Goal: Contribute content: Add original content to the website for others to see

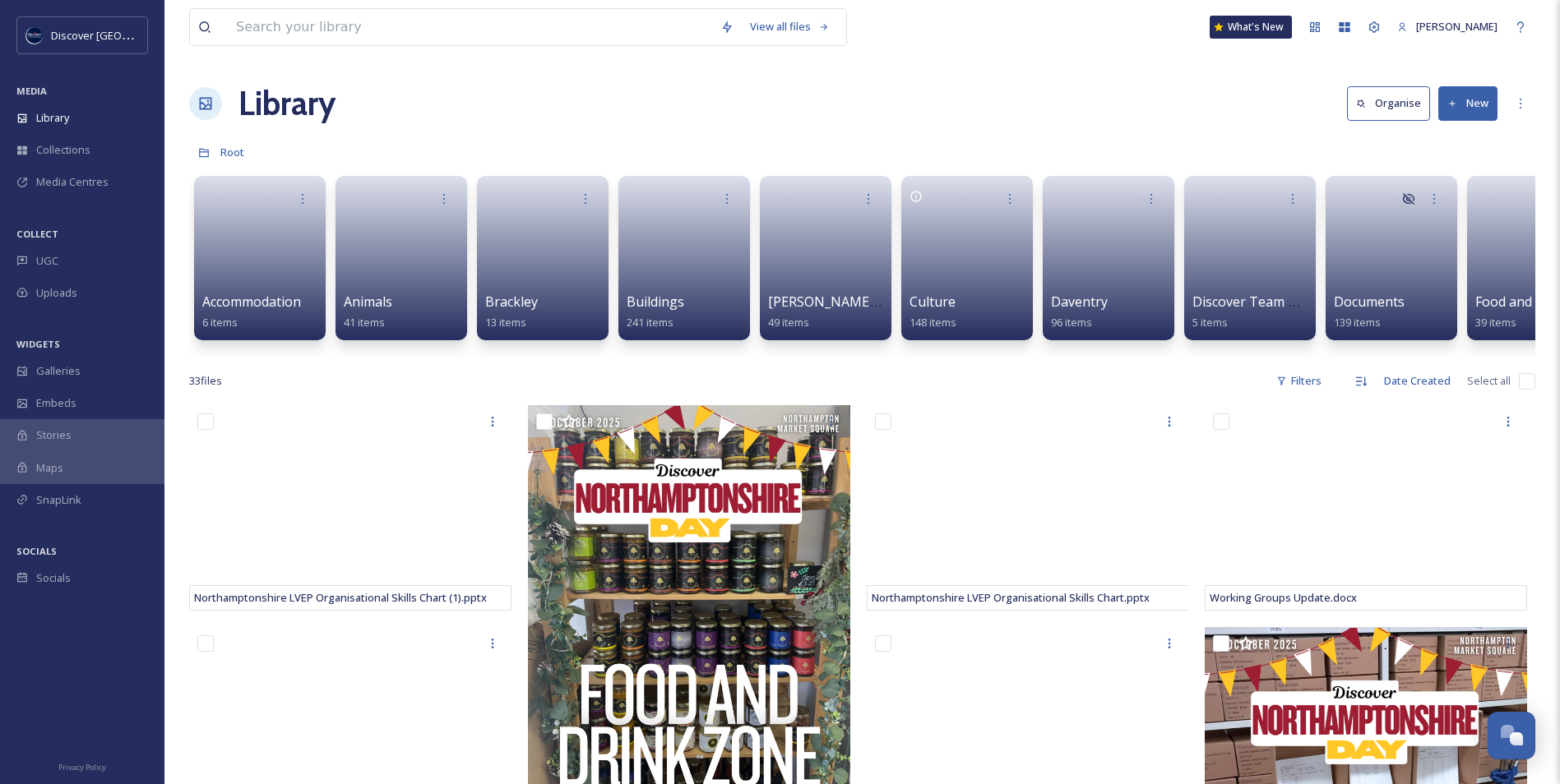
scroll to position [4154, 0]
click at [82, 172] on div "Media Centres" at bounding box center [82, 182] width 165 height 32
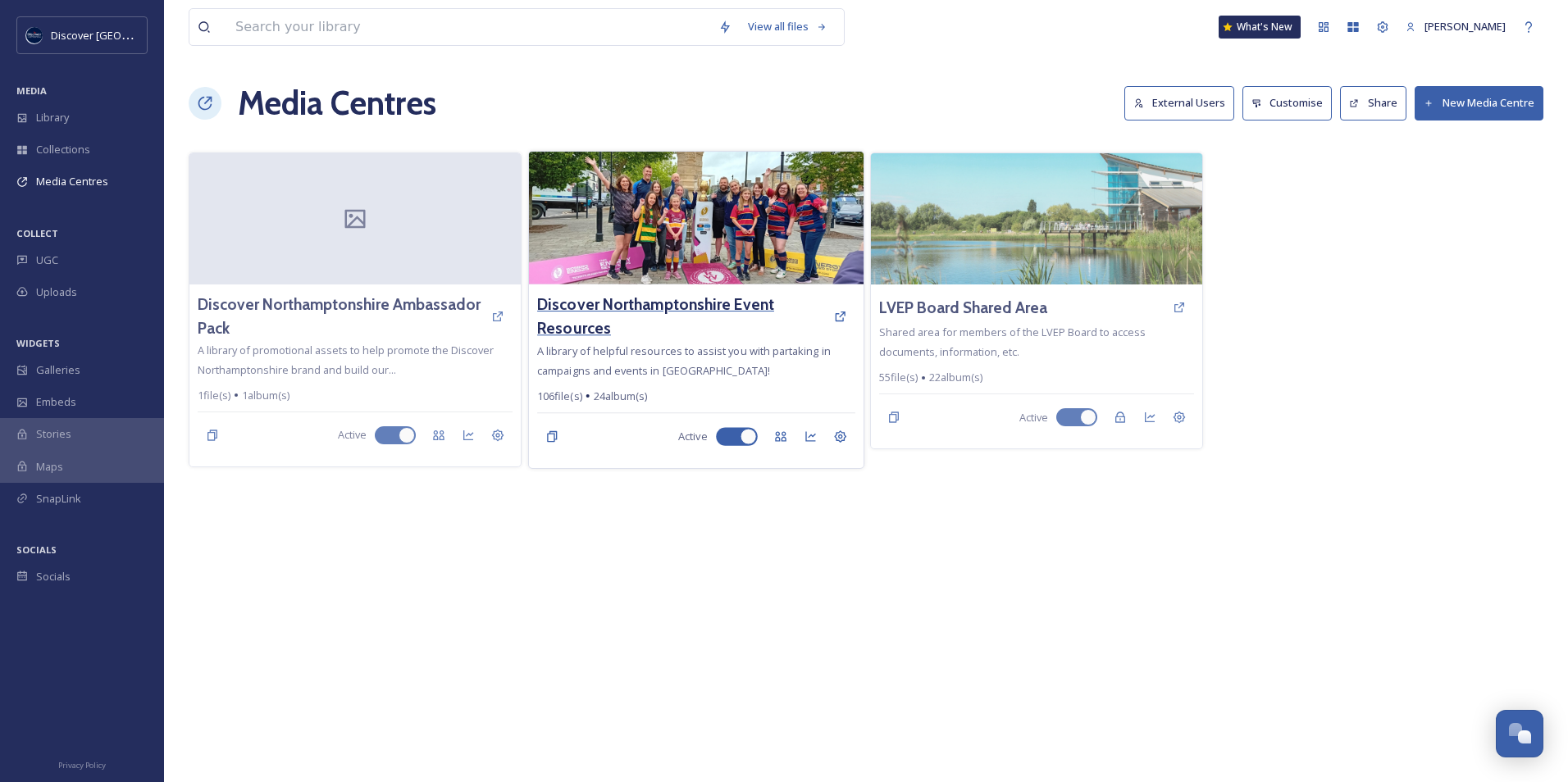
click at [671, 309] on h3 "Discover Northamptonshire Event Resources" at bounding box center [681, 316] width 288 height 47
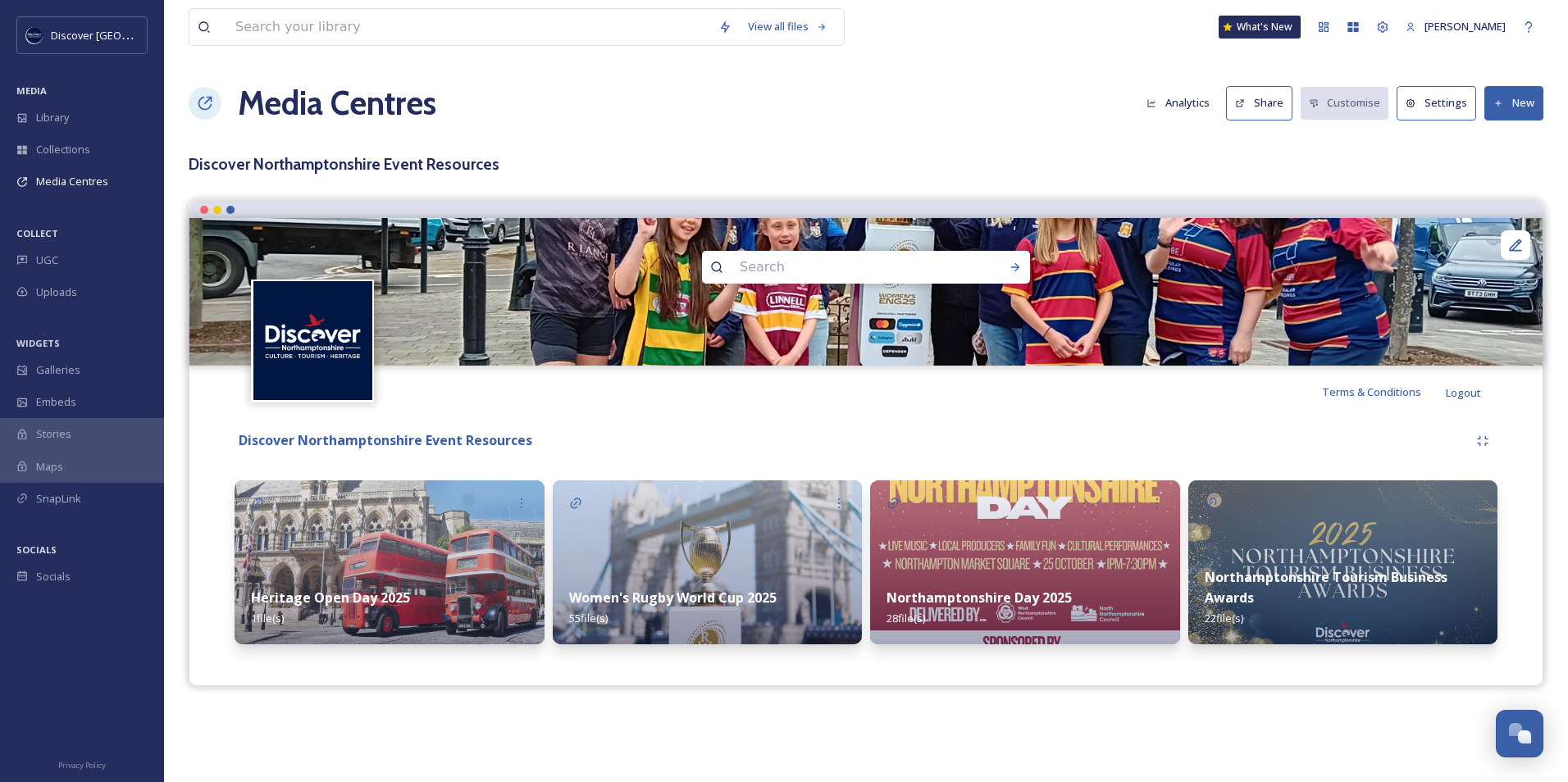
click at [991, 577] on div "Northamptonshire Day 2025 28 file(s)" at bounding box center [1026, 607] width 310 height 73
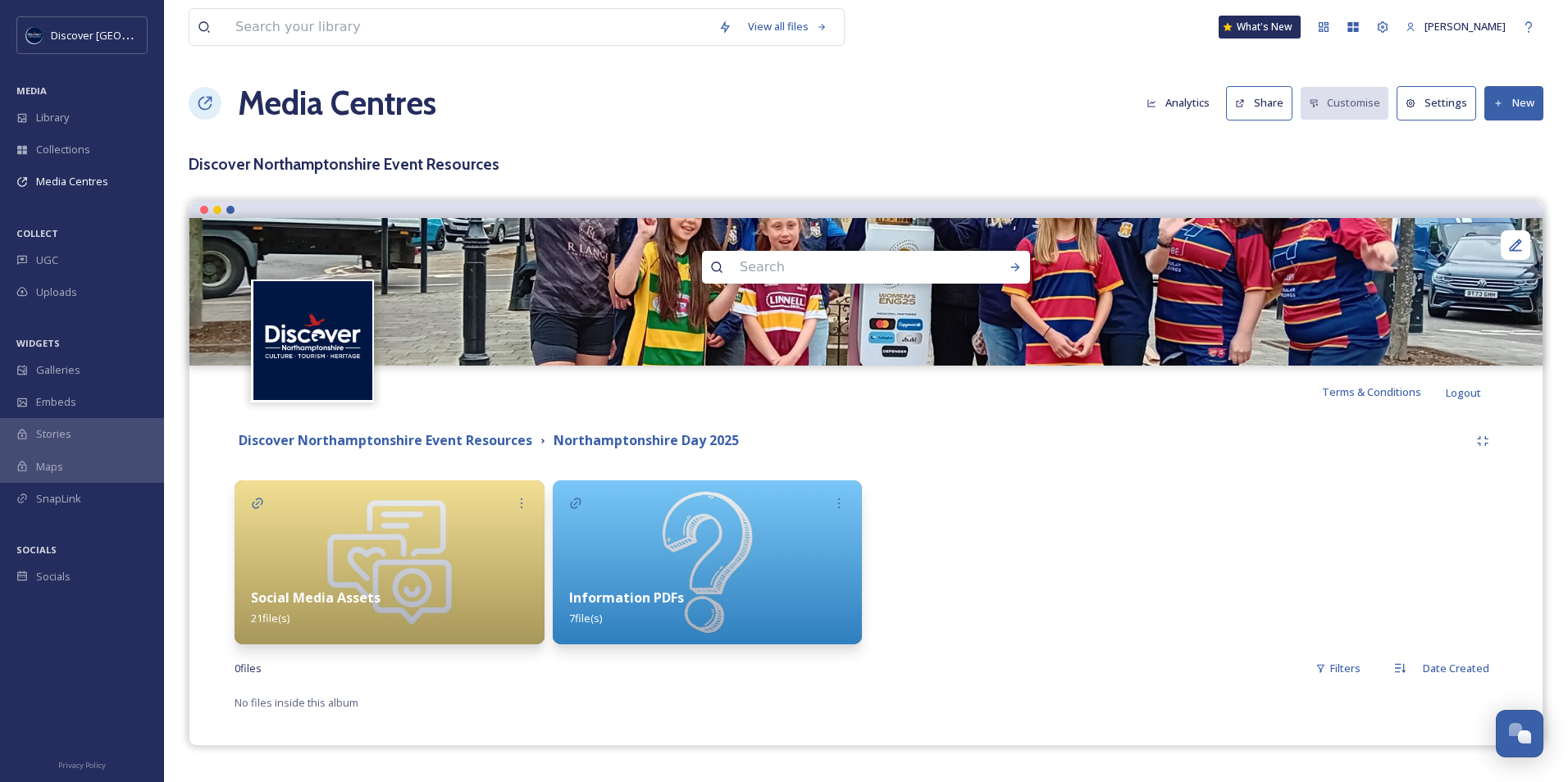
click at [392, 563] on img at bounding box center [390, 563] width 310 height 164
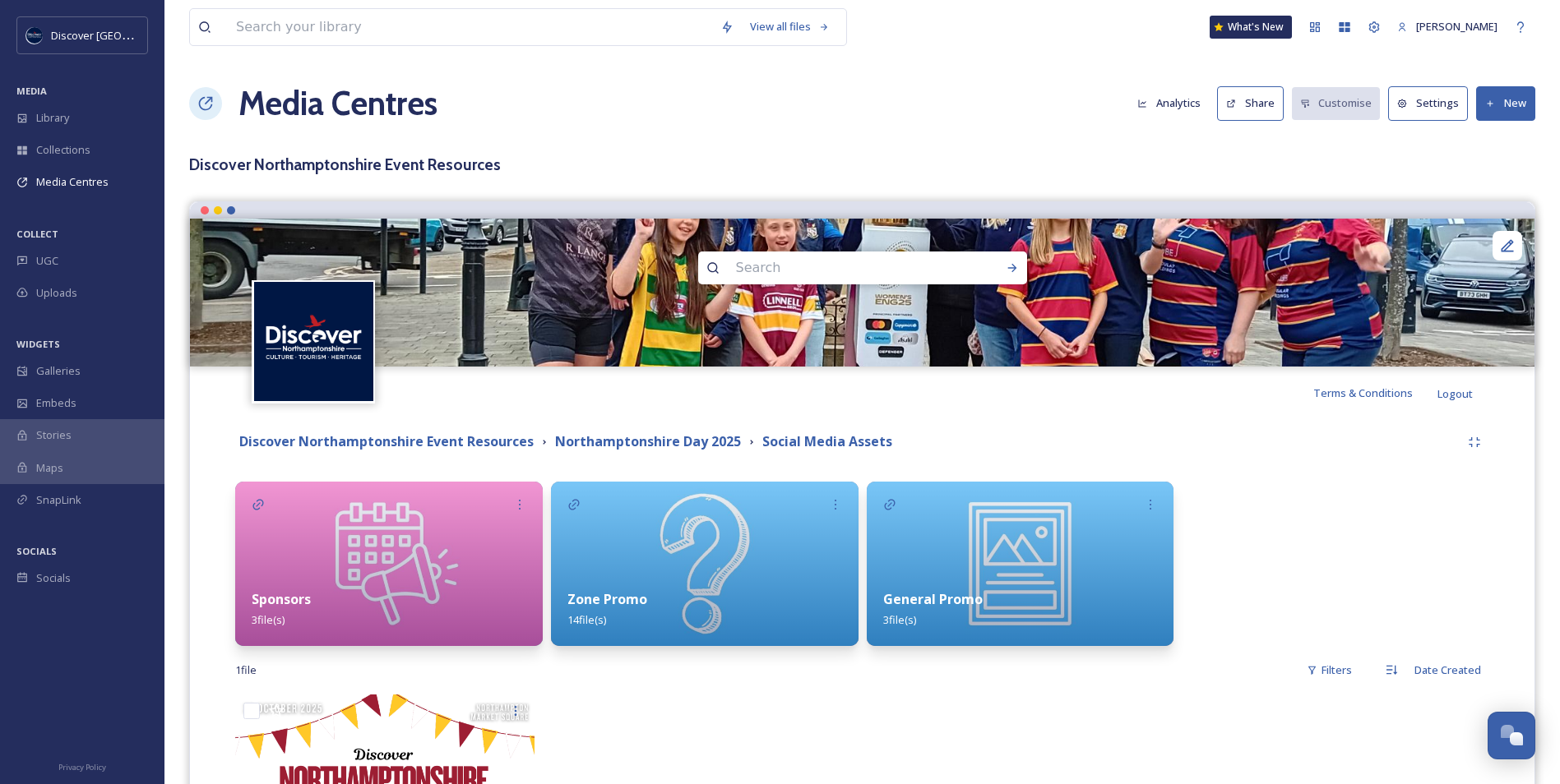
scroll to position [82, 0]
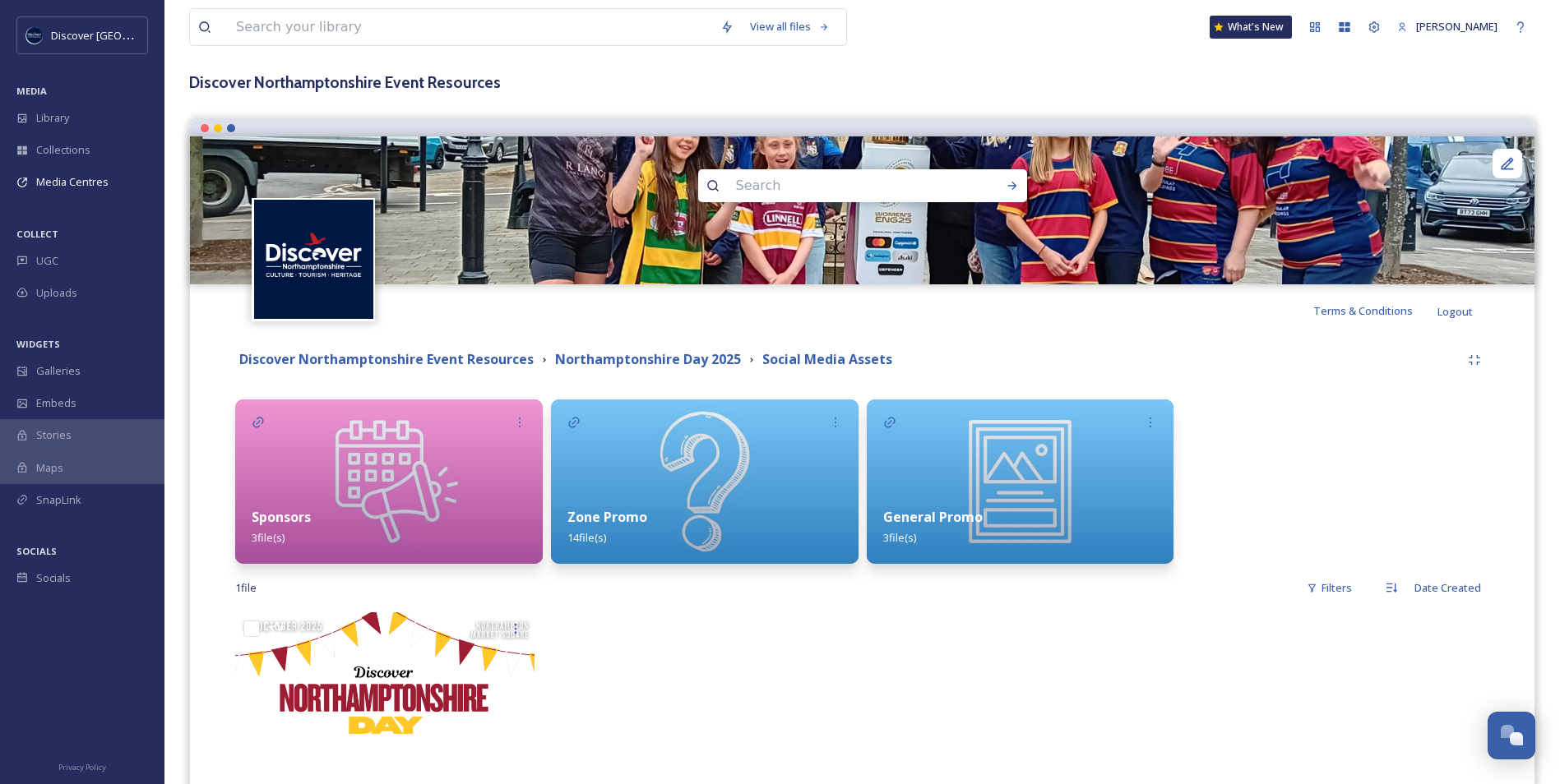
click at [641, 495] on div "Zone Promo 14 file(s)" at bounding box center [704, 527] width 308 height 73
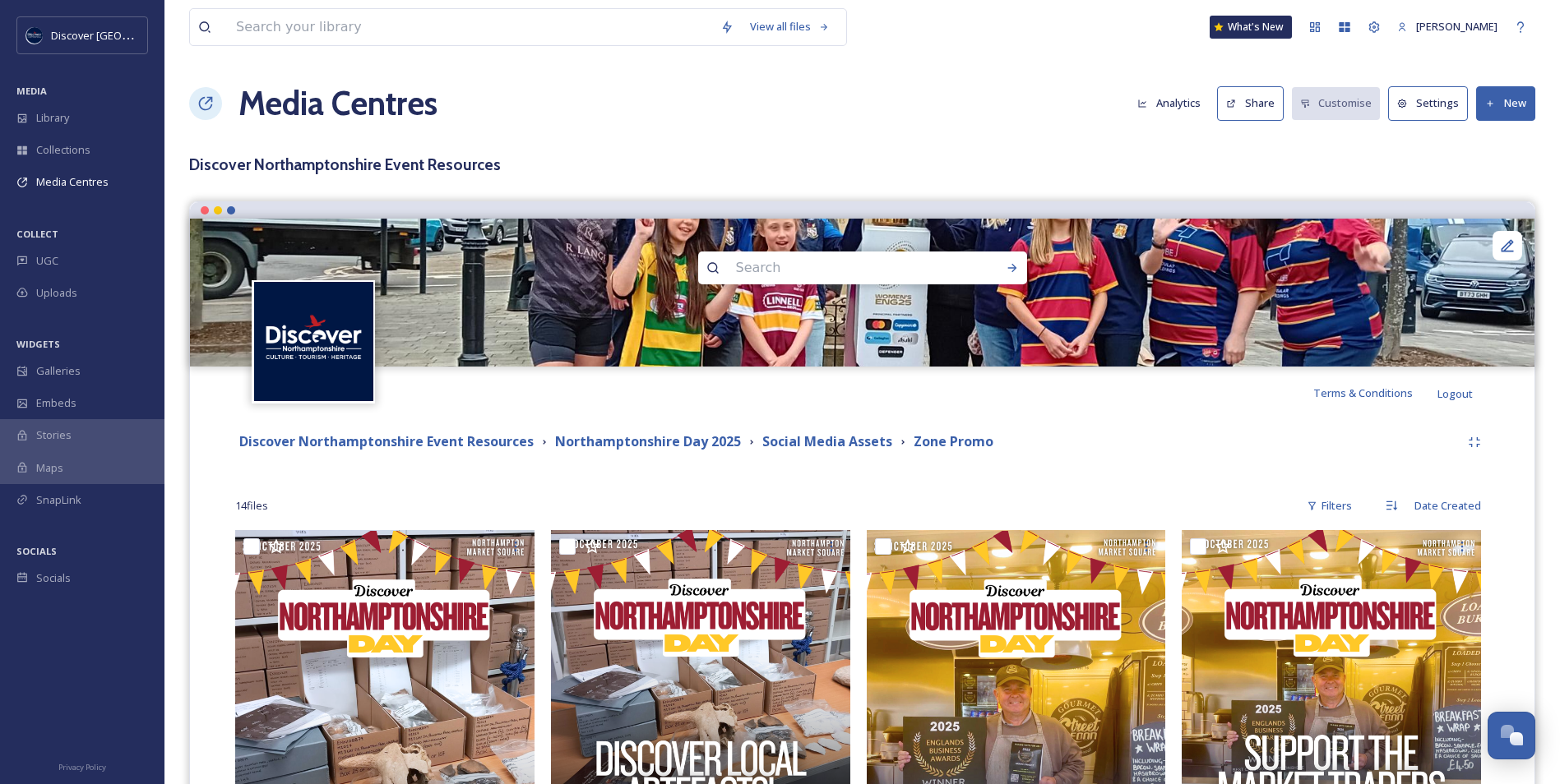
click at [1496, 102] on button "New" at bounding box center [1506, 104] width 59 height 34
click at [1486, 145] on span "Add Files" at bounding box center [1495, 142] width 44 height 15
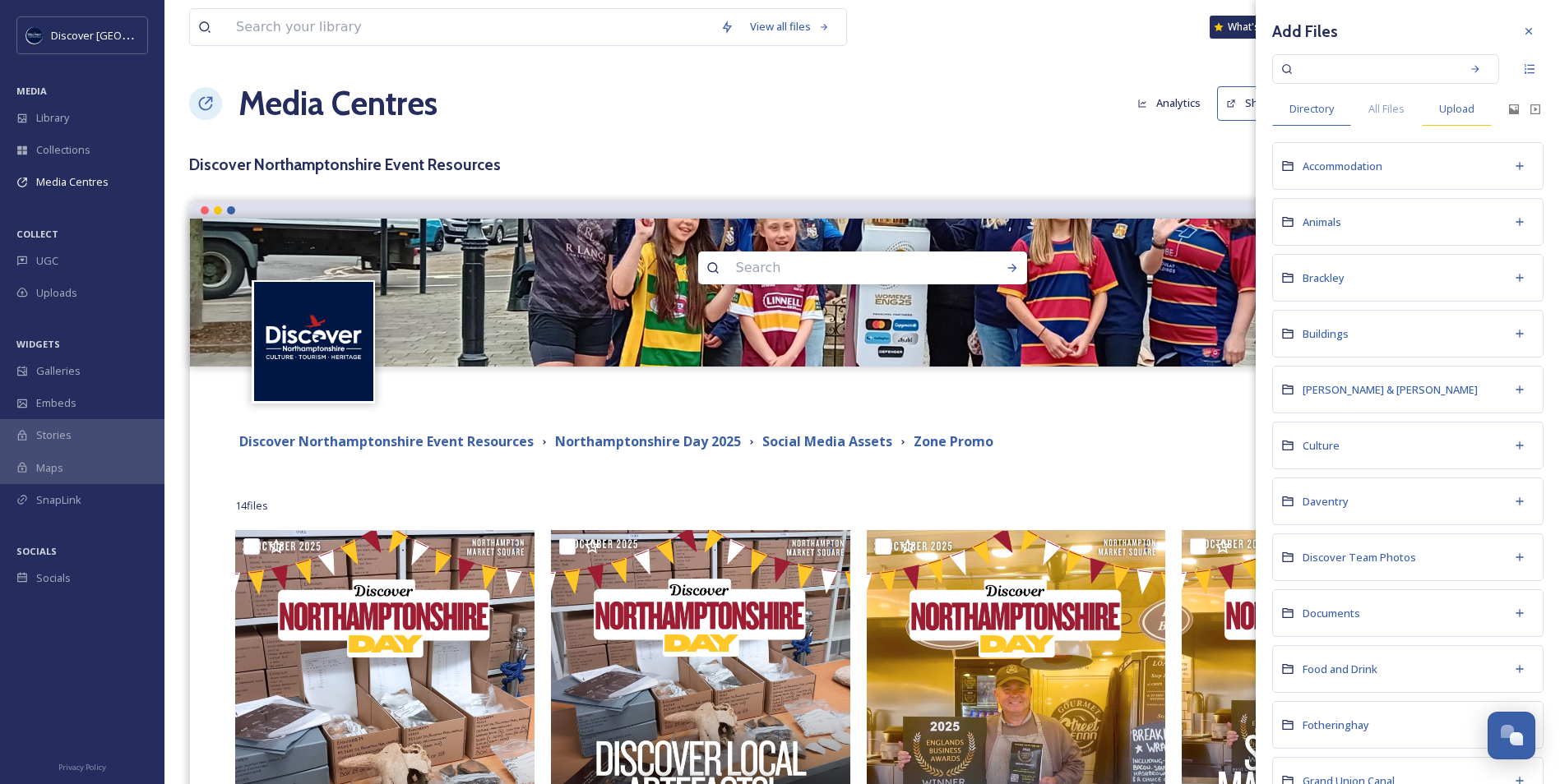
click at [1456, 107] on span "Upload" at bounding box center [1456, 109] width 36 height 15
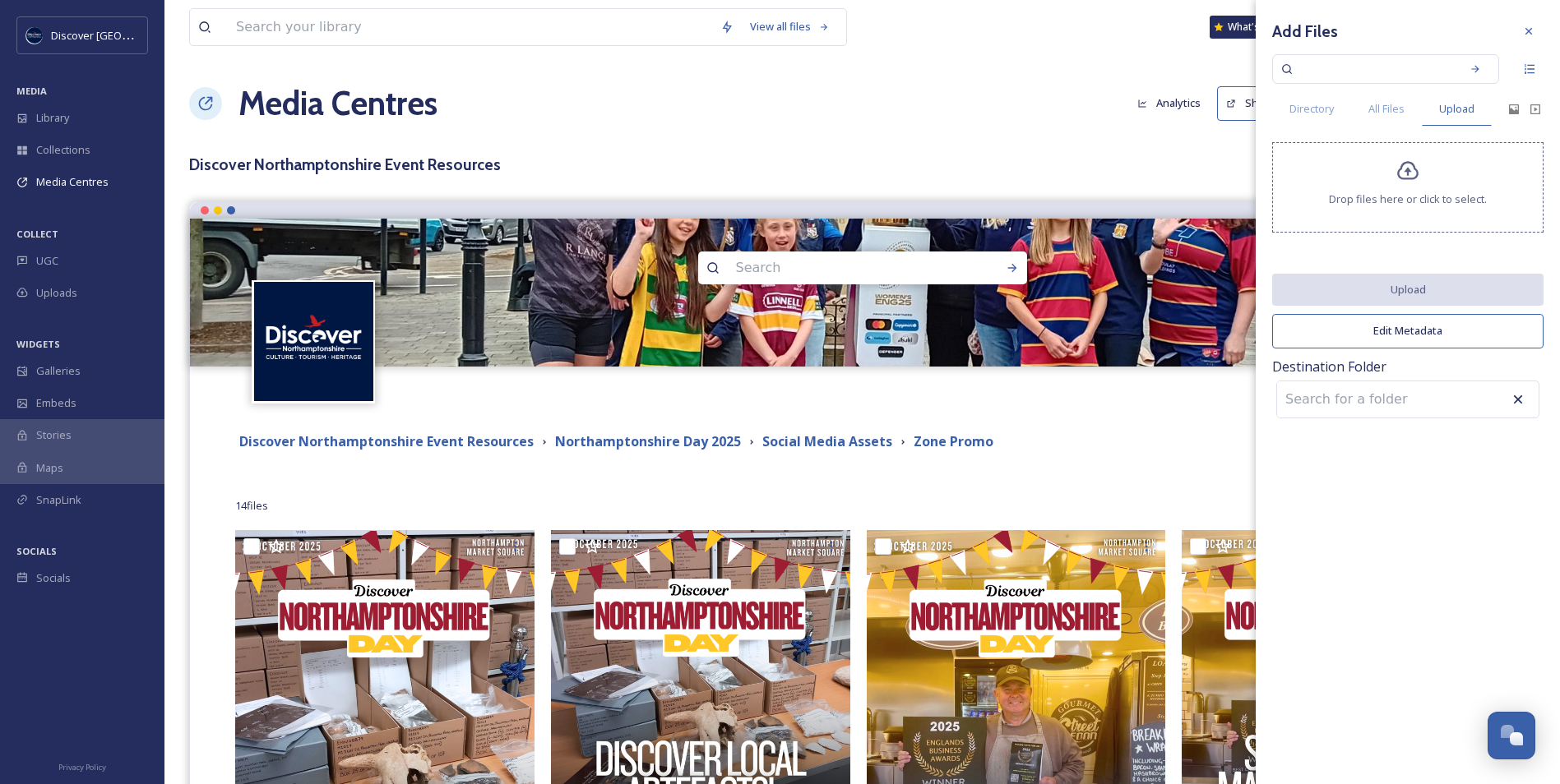
click at [1393, 178] on div "Drop files here or click to select." at bounding box center [1407, 187] width 271 height 90
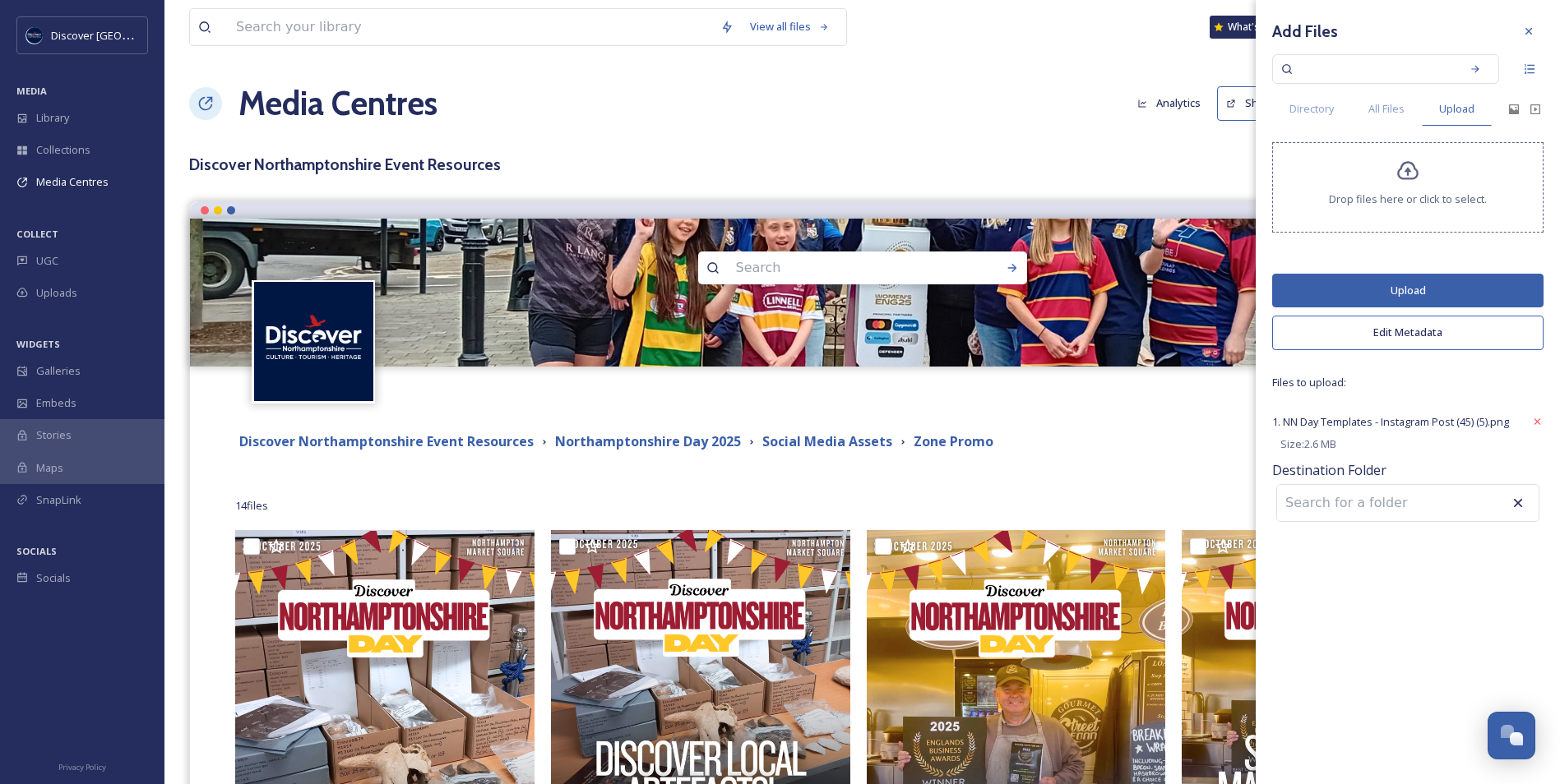
click at [1334, 293] on button "Upload" at bounding box center [1407, 290] width 271 height 34
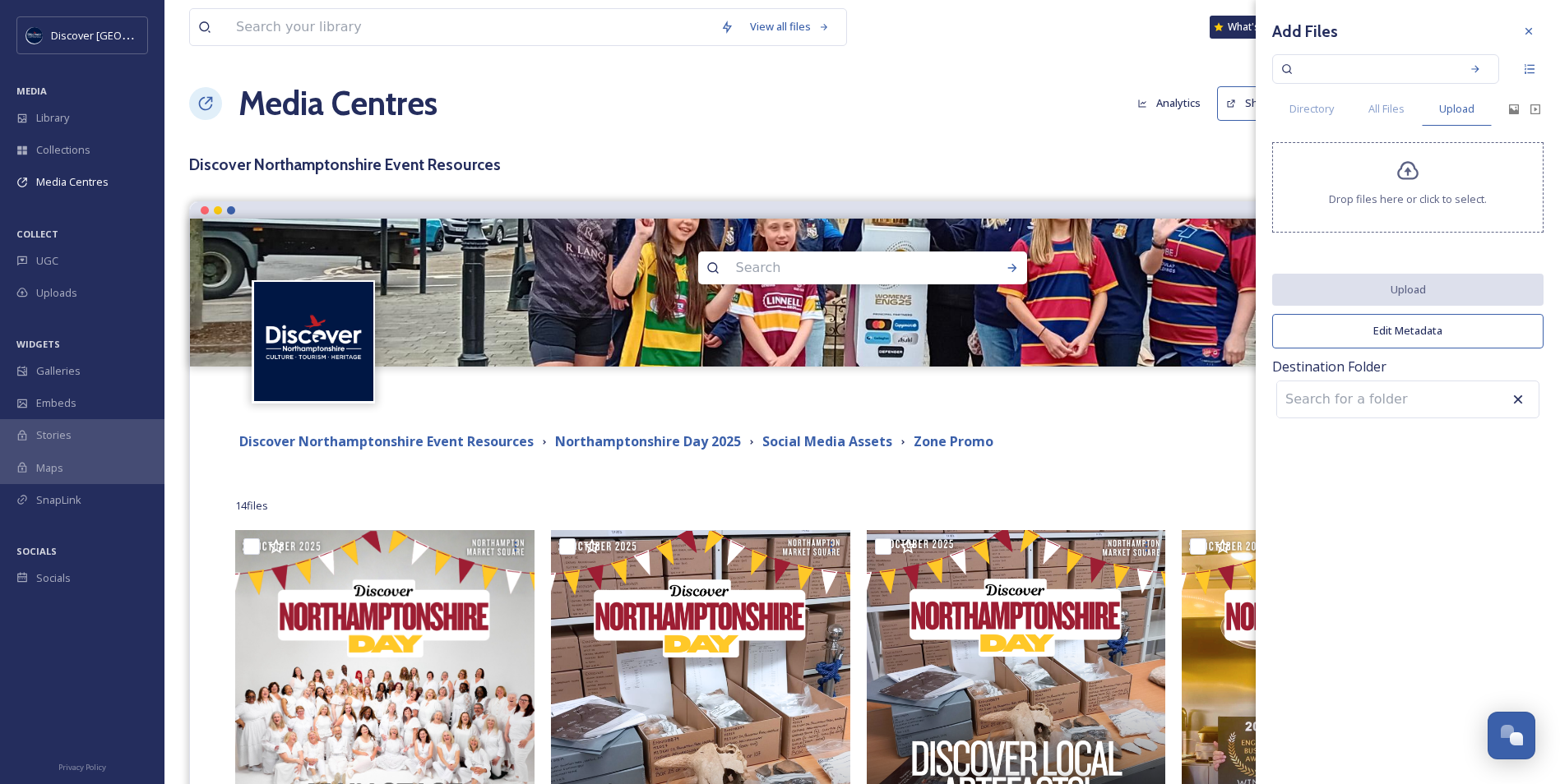
click at [1344, 185] on div "Drop files here or click to select." at bounding box center [1407, 187] width 271 height 90
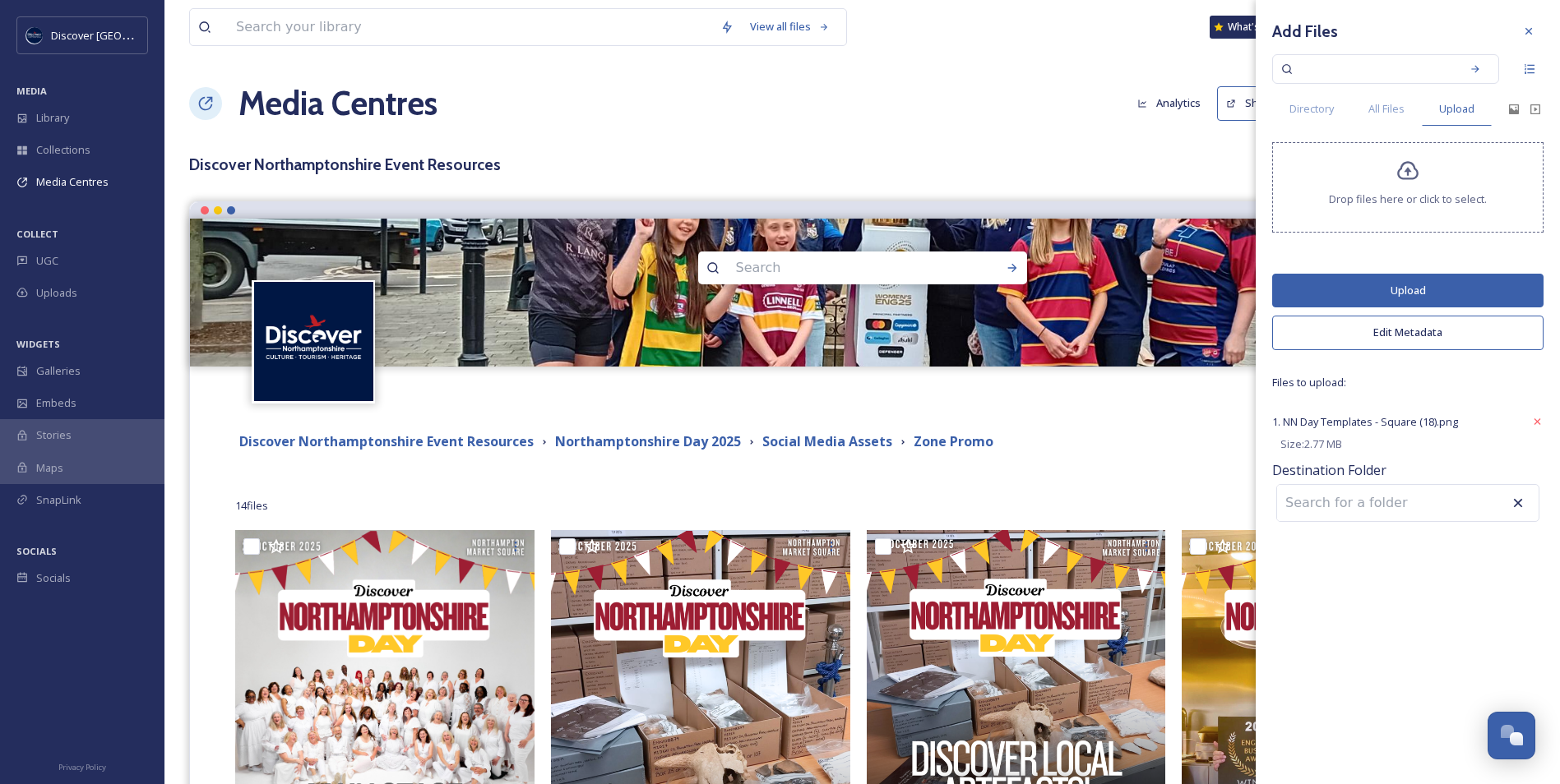
click at [1421, 293] on button "Upload" at bounding box center [1407, 290] width 271 height 34
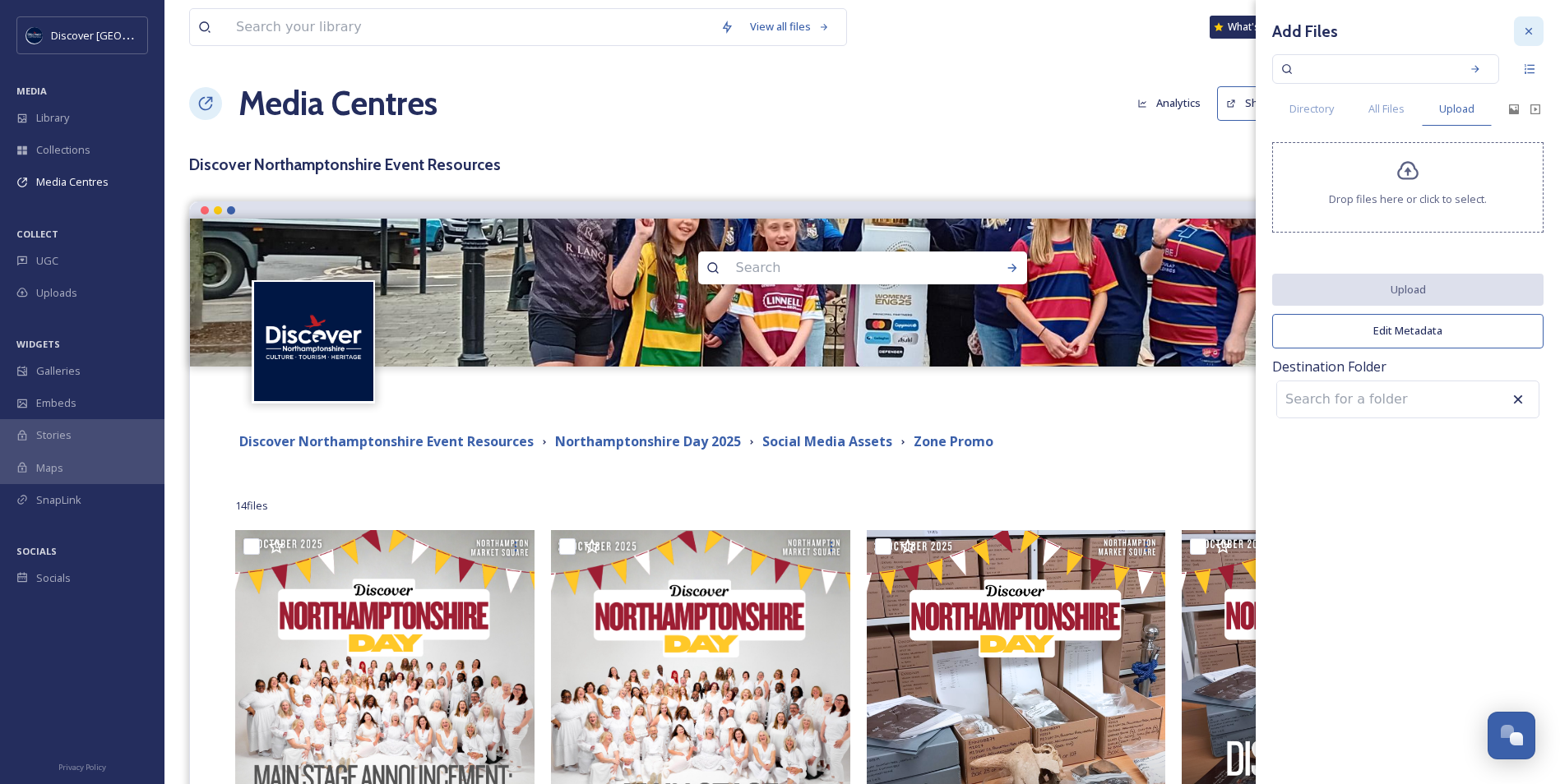
click at [1533, 26] on icon at bounding box center [1528, 31] width 13 height 13
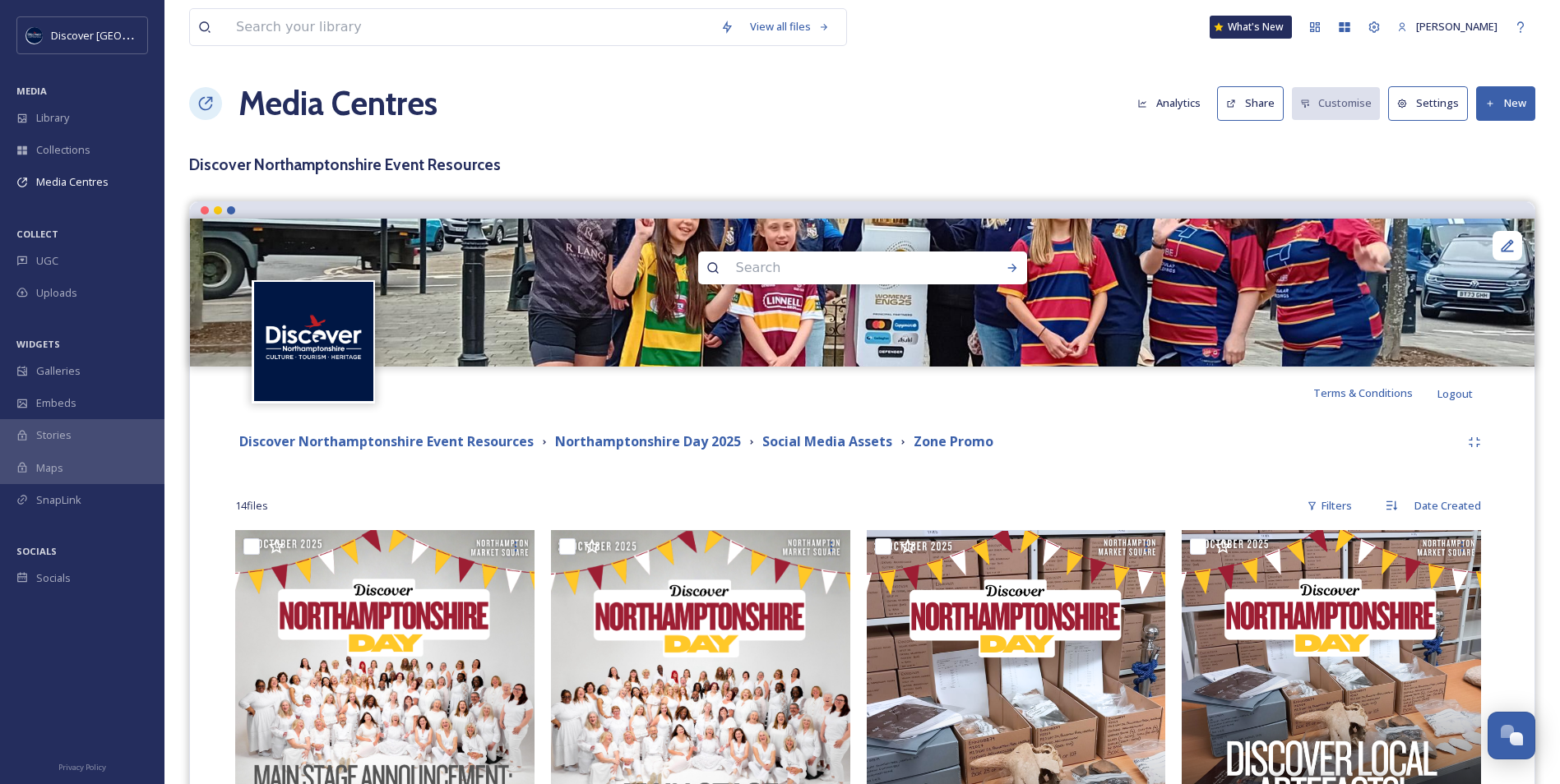
click at [1483, 110] on button "New" at bounding box center [1506, 104] width 59 height 34
click at [1486, 142] on span "Add Files" at bounding box center [1495, 142] width 44 height 15
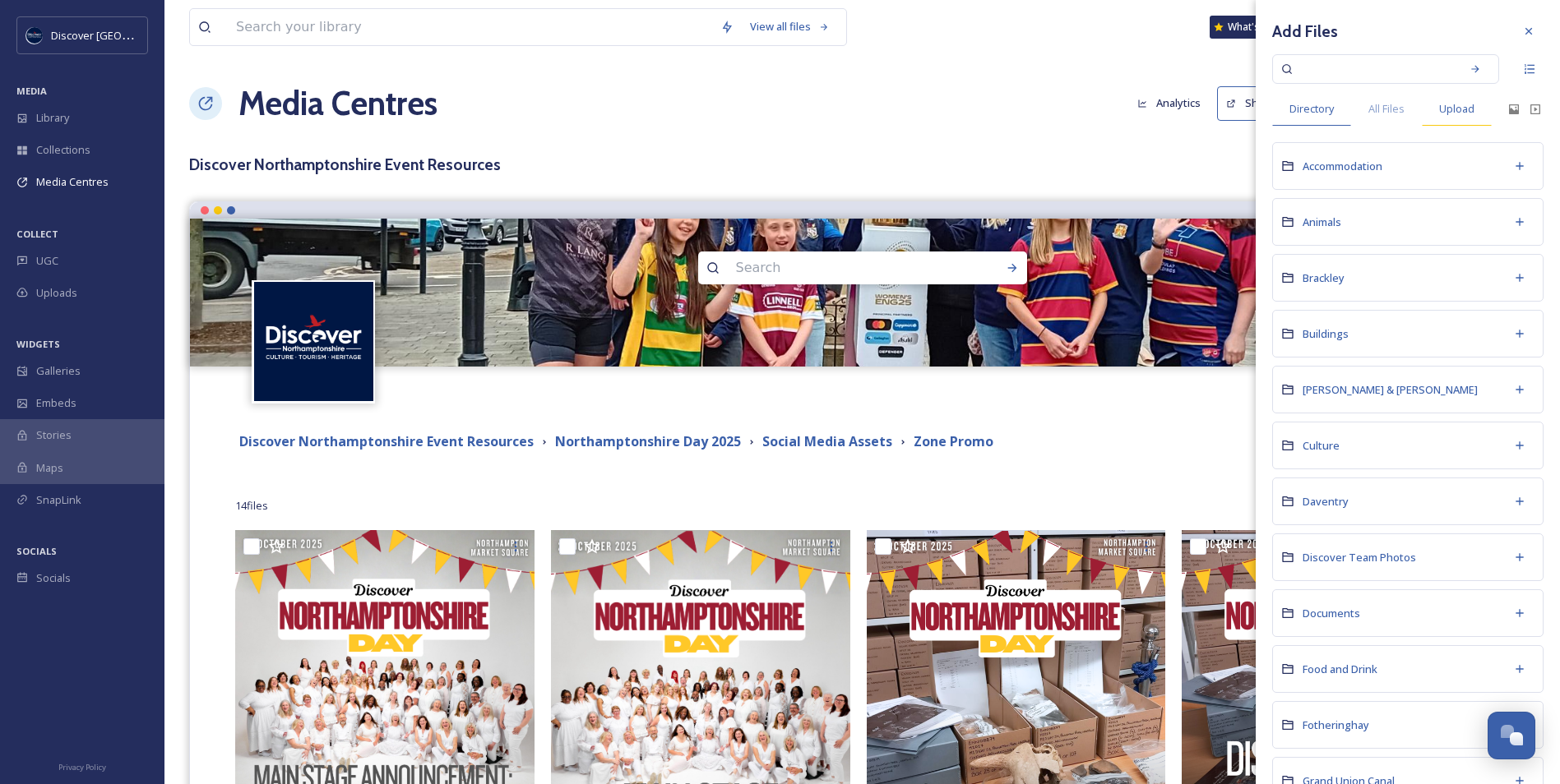
click at [1462, 115] on span "Upload" at bounding box center [1456, 109] width 36 height 15
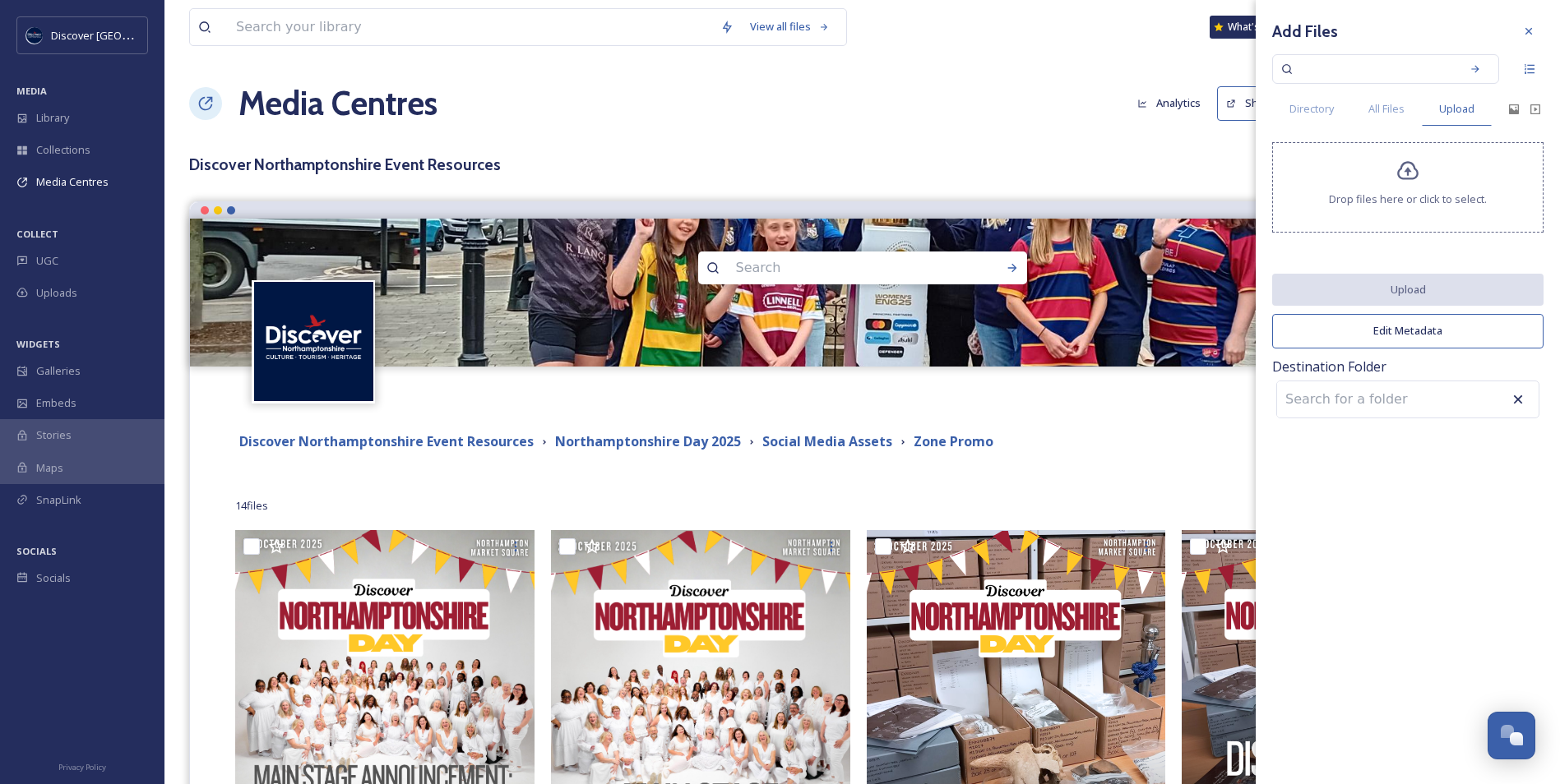
click at [1413, 210] on div "Drop files here or click to select." at bounding box center [1407, 187] width 271 height 90
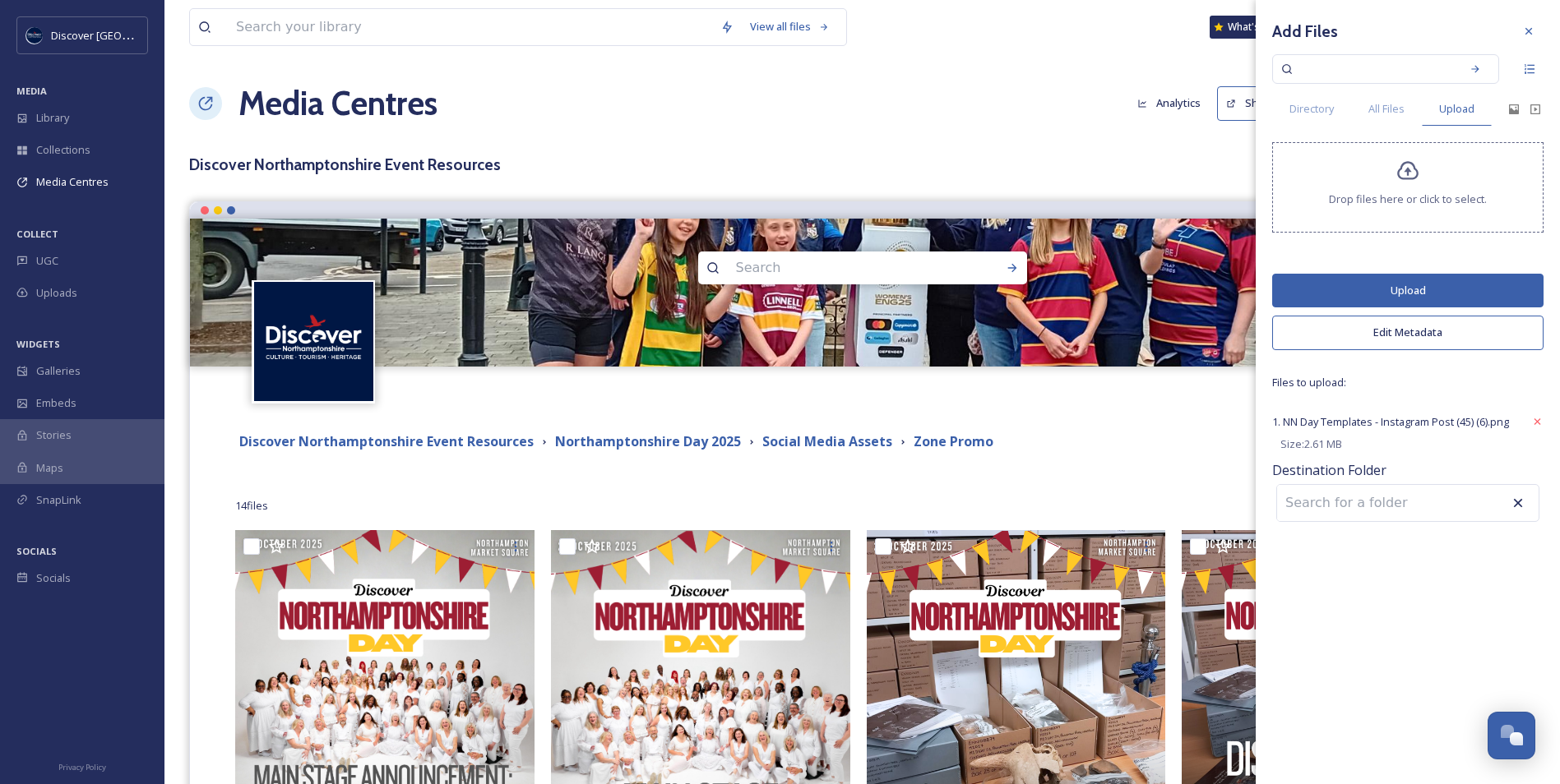
click at [1285, 299] on button "Upload" at bounding box center [1407, 290] width 271 height 34
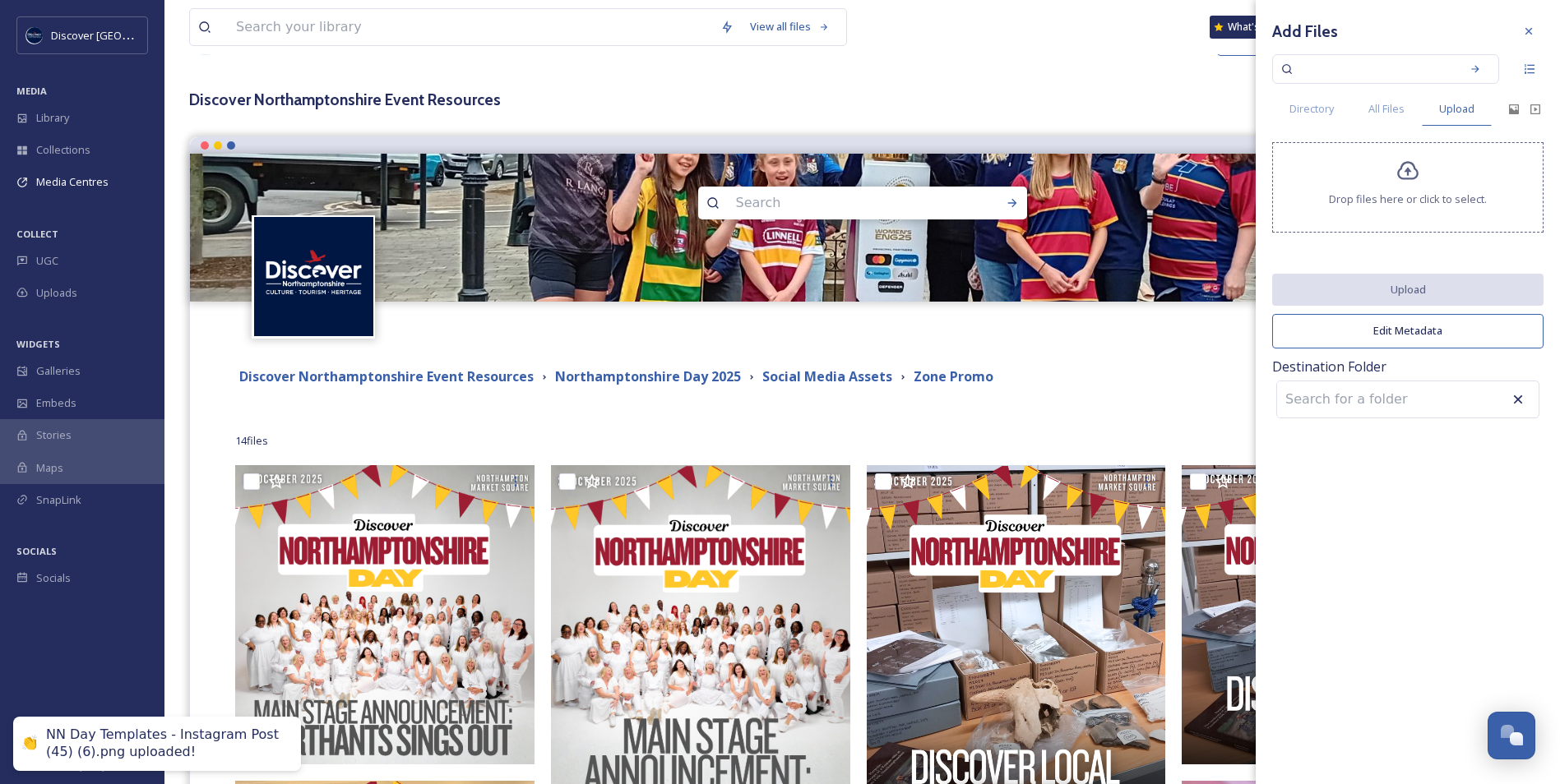
scroll to position [165, 0]
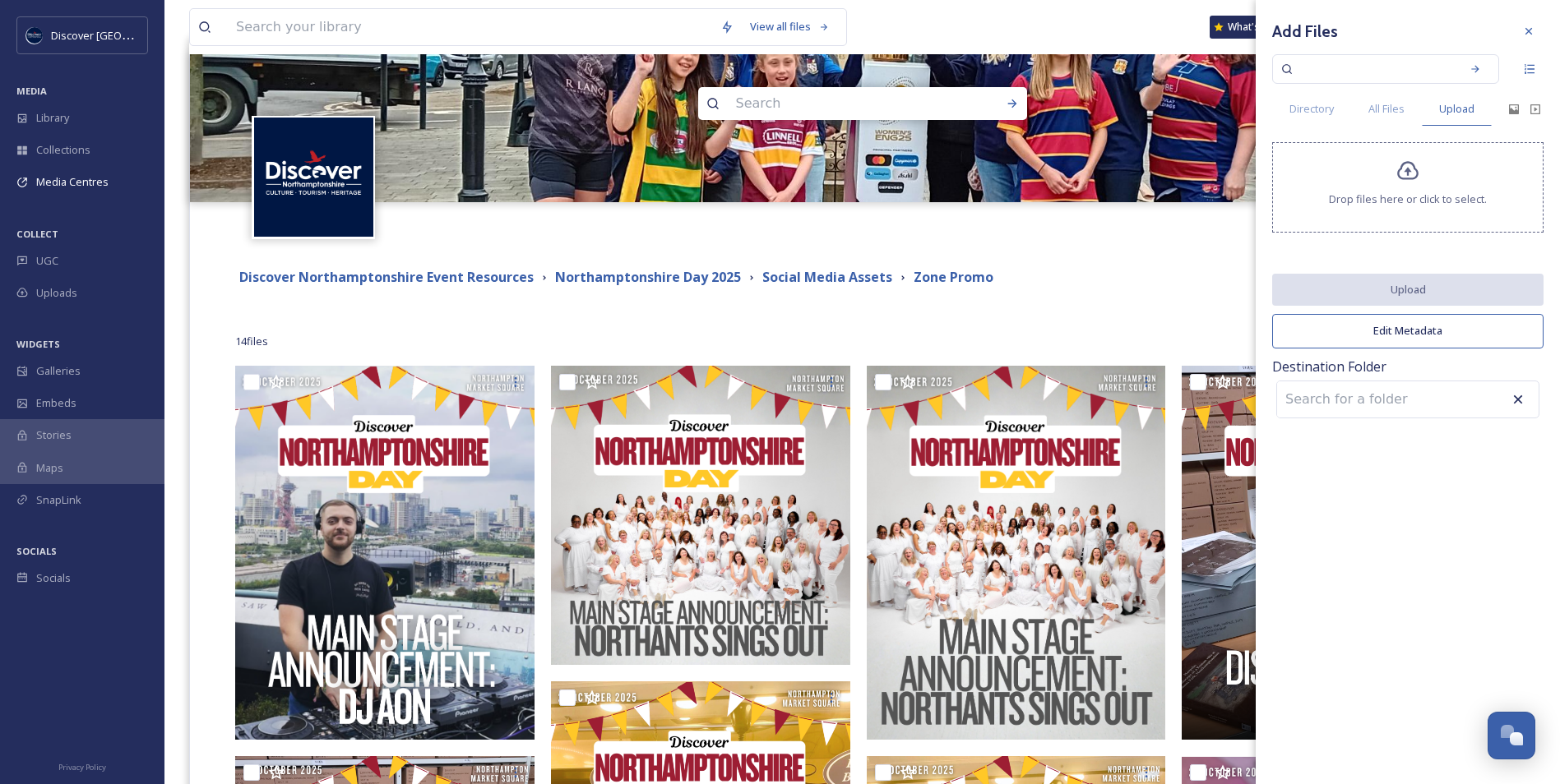
click at [1450, 198] on span "Drop files here or click to select." at bounding box center [1408, 199] width 158 height 15
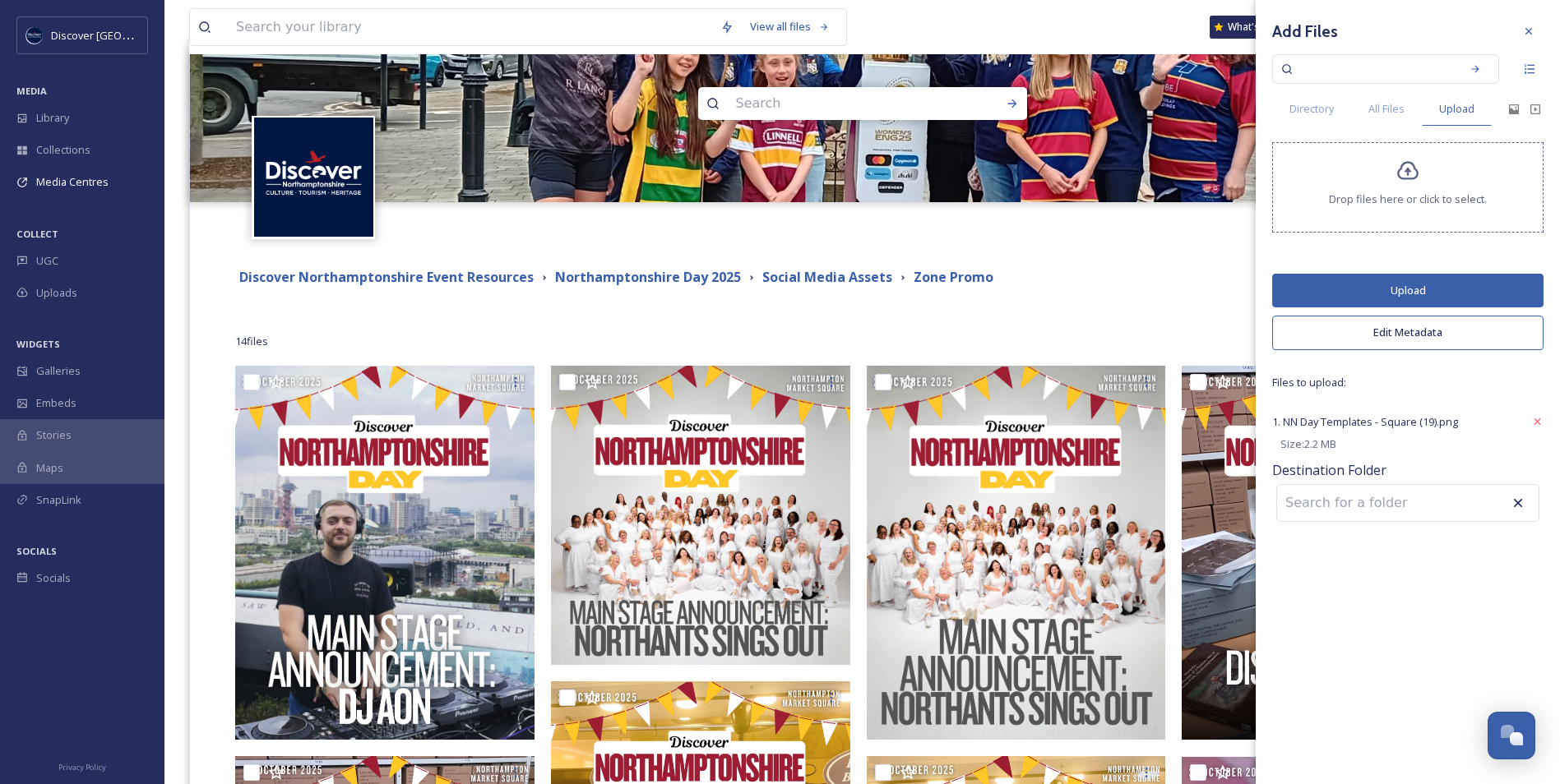
click at [1350, 290] on button "Upload" at bounding box center [1407, 290] width 271 height 34
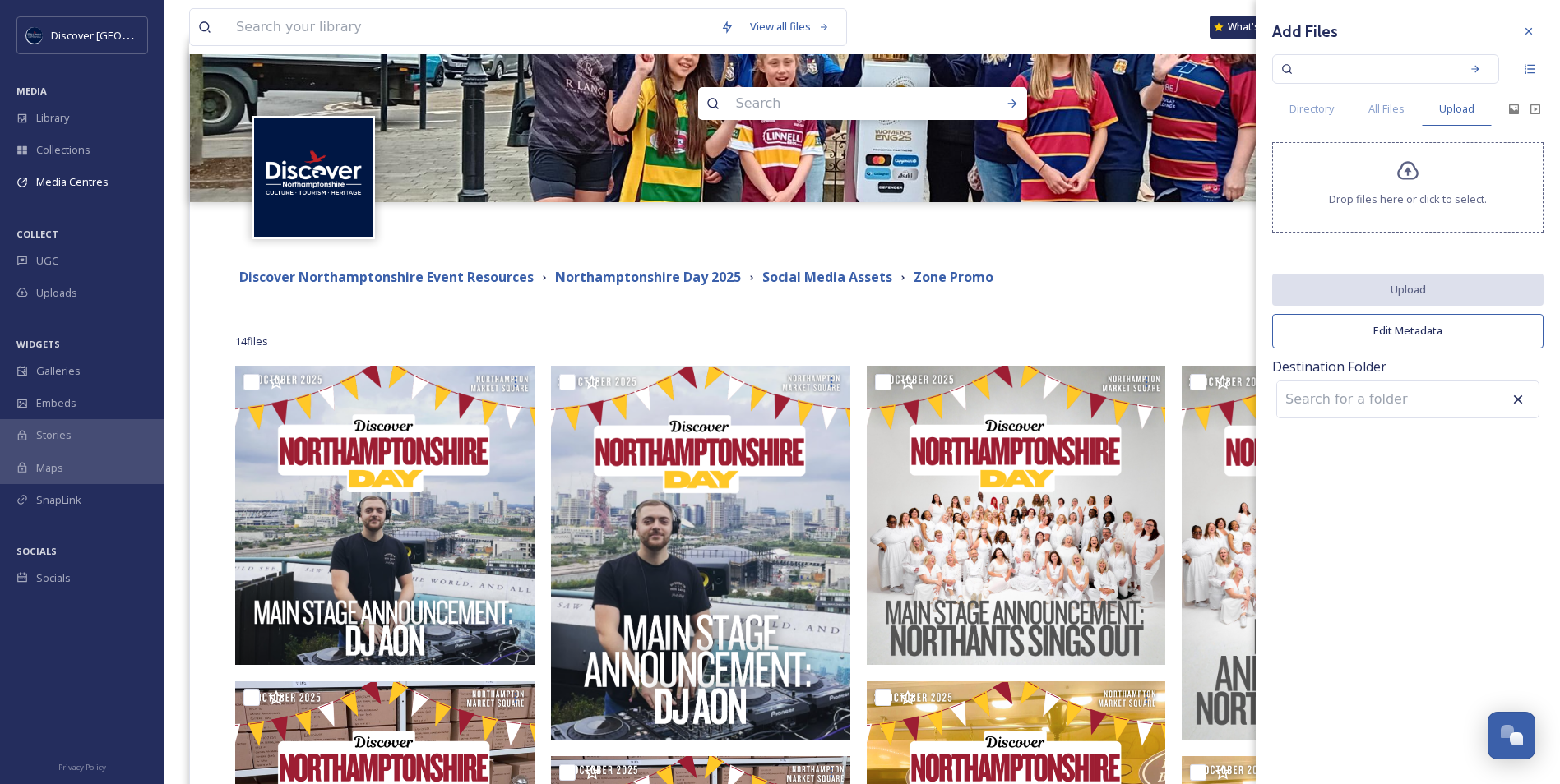
drag, startPoint x: 1534, startPoint y: 30, endPoint x: 1513, endPoint y: 42, distance: 24.2
click at [1534, 30] on icon at bounding box center [1528, 31] width 13 height 13
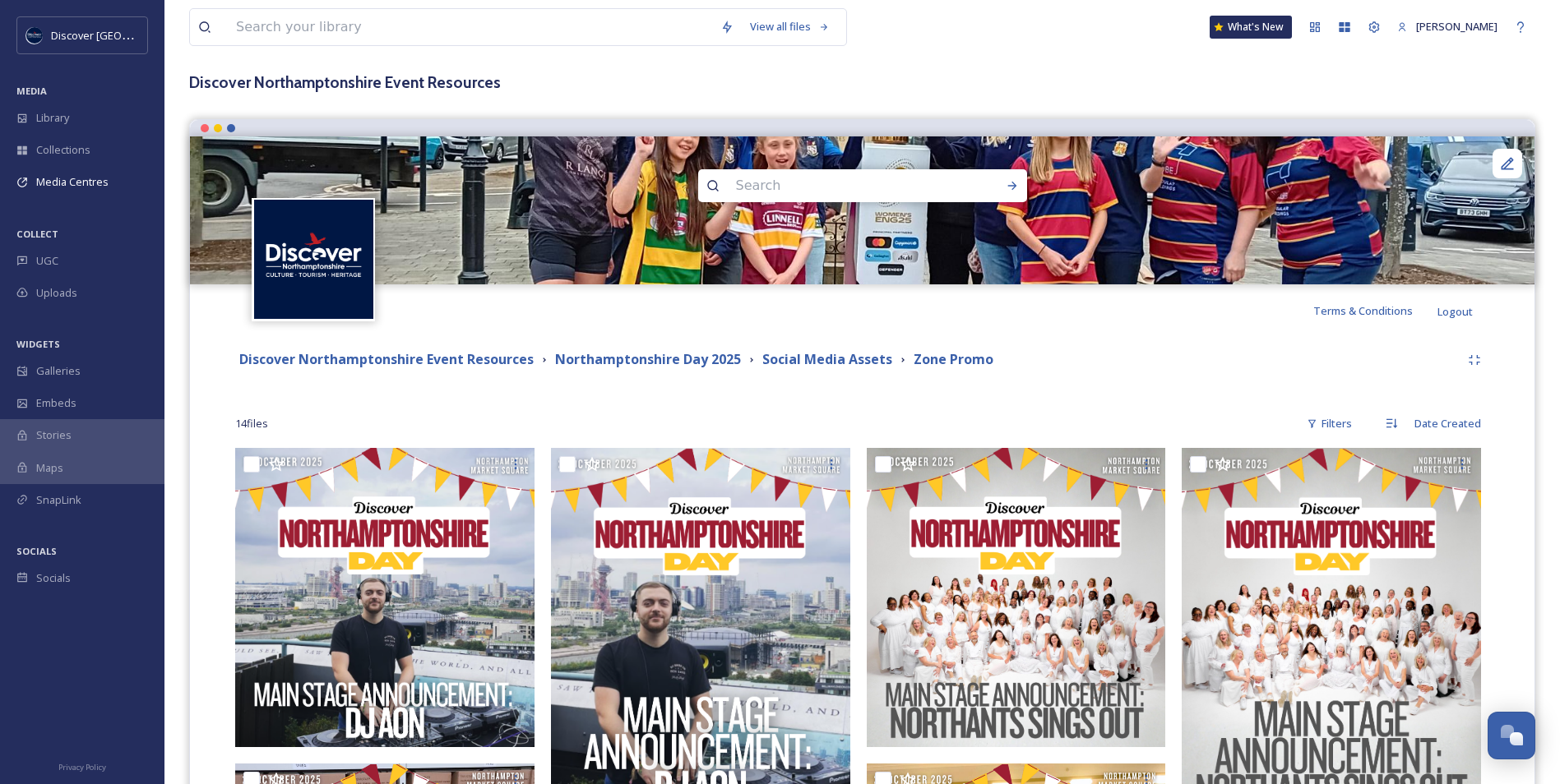
scroll to position [0, 0]
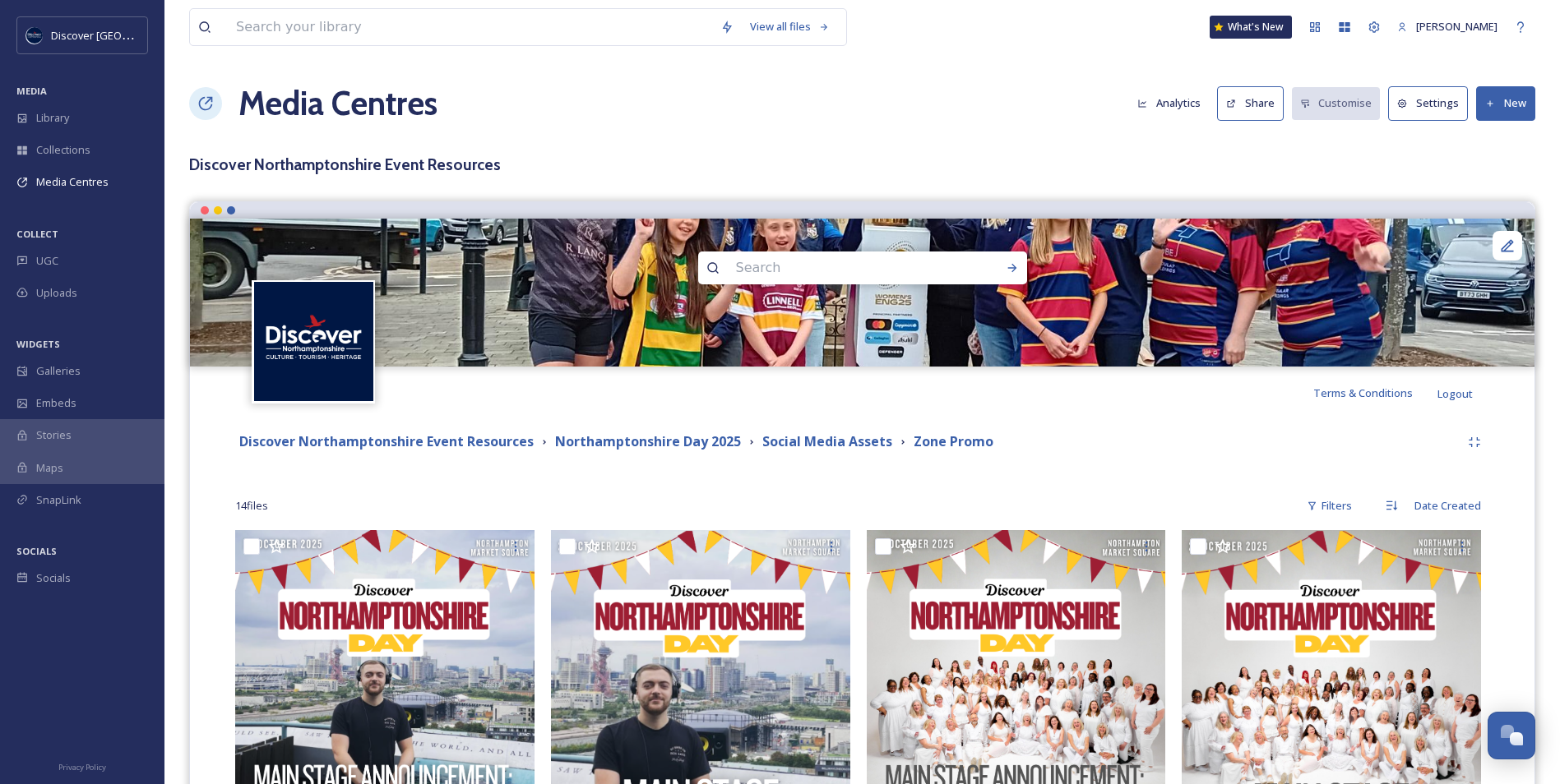
click at [1507, 101] on button "New" at bounding box center [1506, 104] width 59 height 34
click at [1484, 144] on span "Add Files" at bounding box center [1495, 142] width 44 height 15
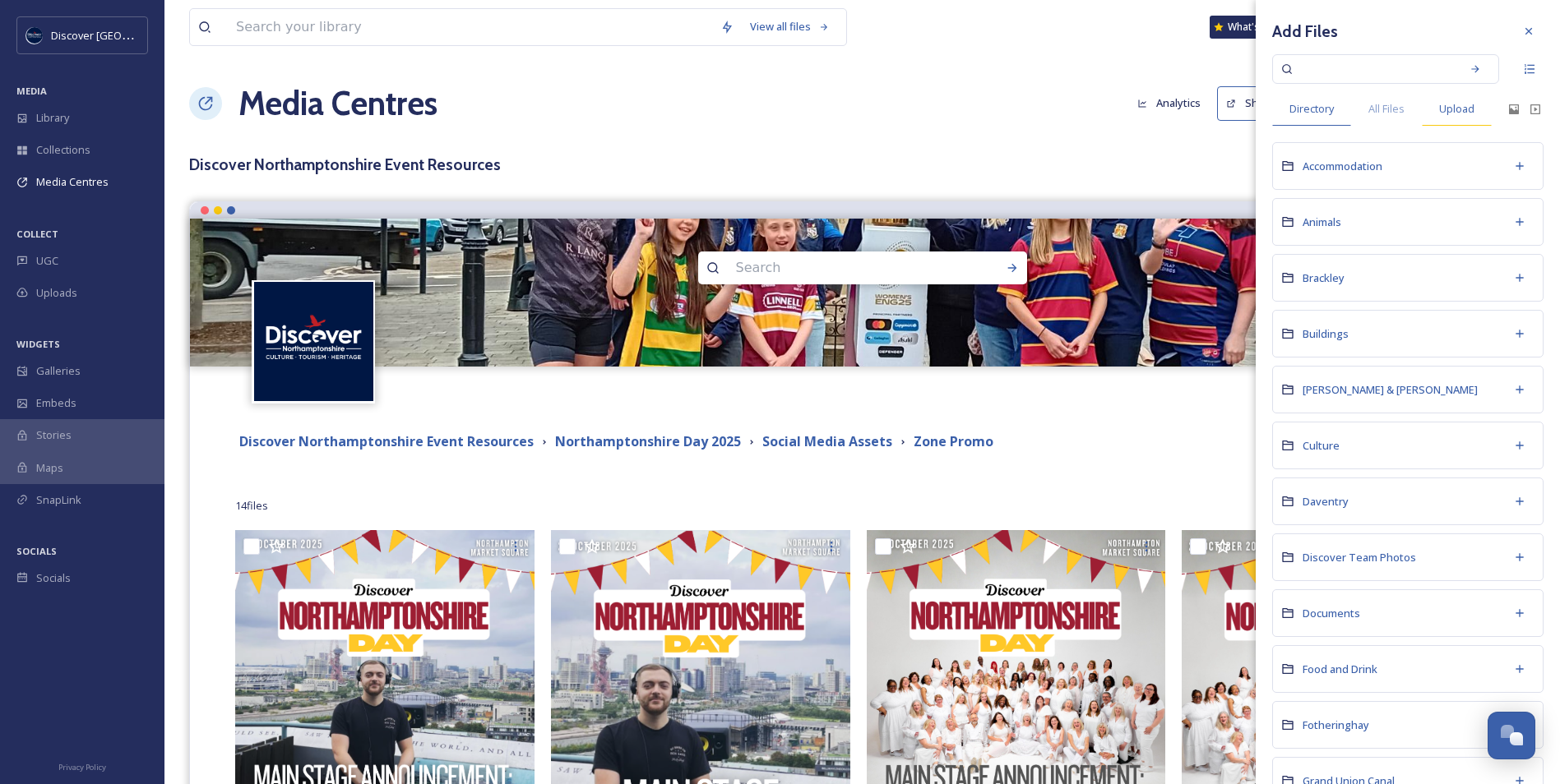
click at [1440, 102] on span "Upload" at bounding box center [1456, 109] width 36 height 15
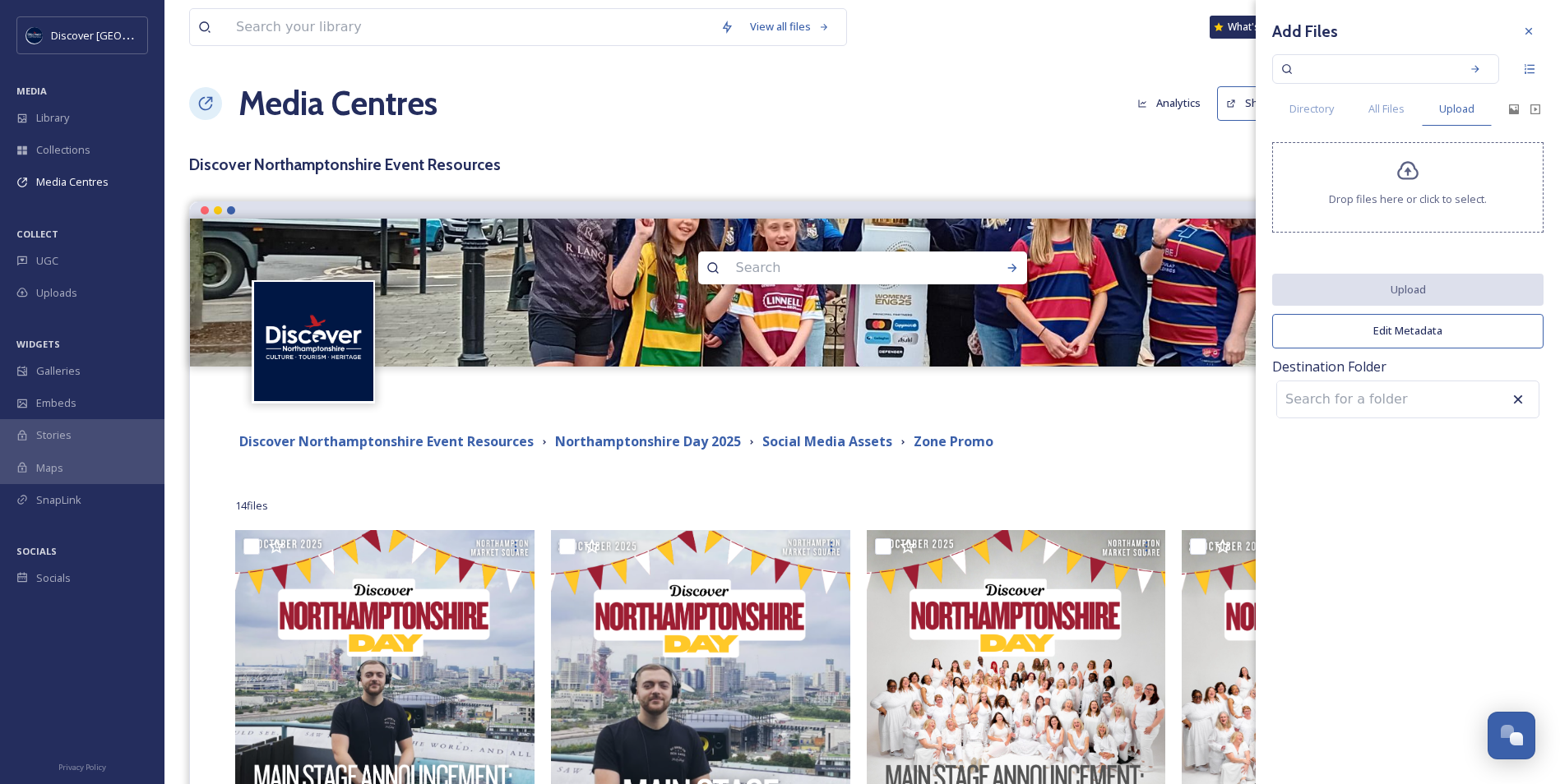
click at [1402, 202] on span "Drop files here or click to select." at bounding box center [1408, 199] width 158 height 15
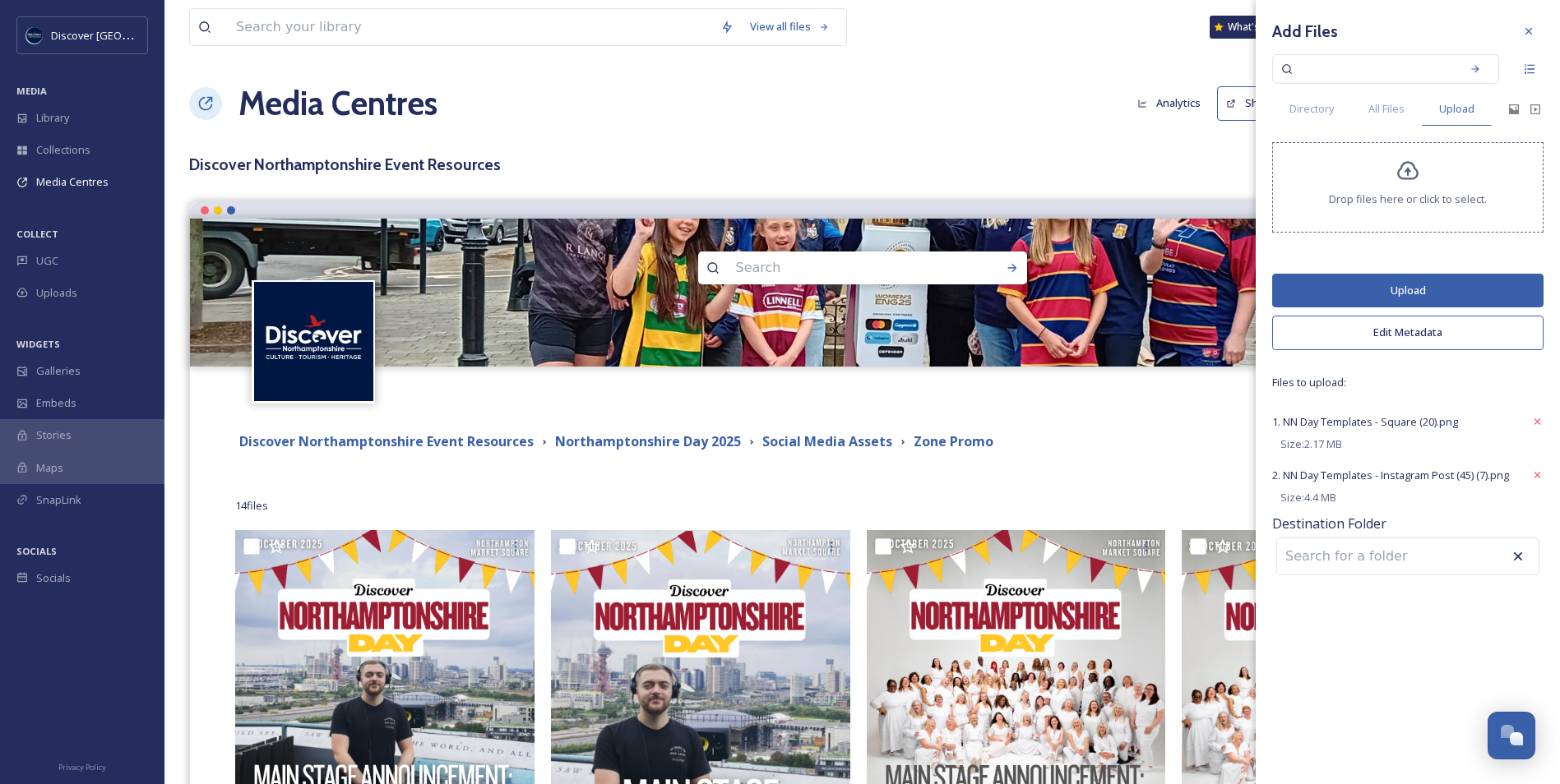
click at [1335, 293] on button "Upload" at bounding box center [1407, 290] width 271 height 34
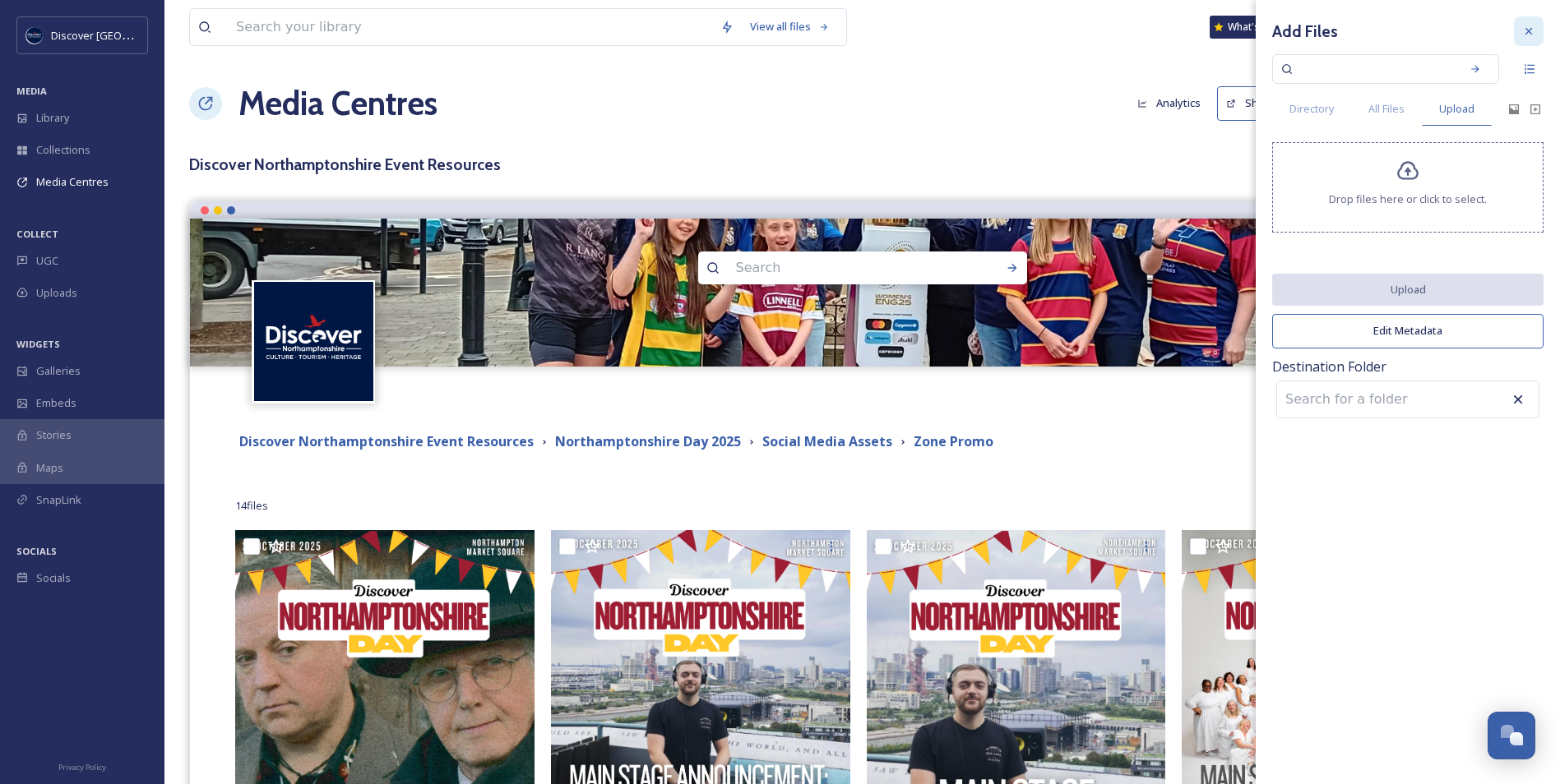
click at [1529, 31] on icon at bounding box center [1529, 31] width 7 height 7
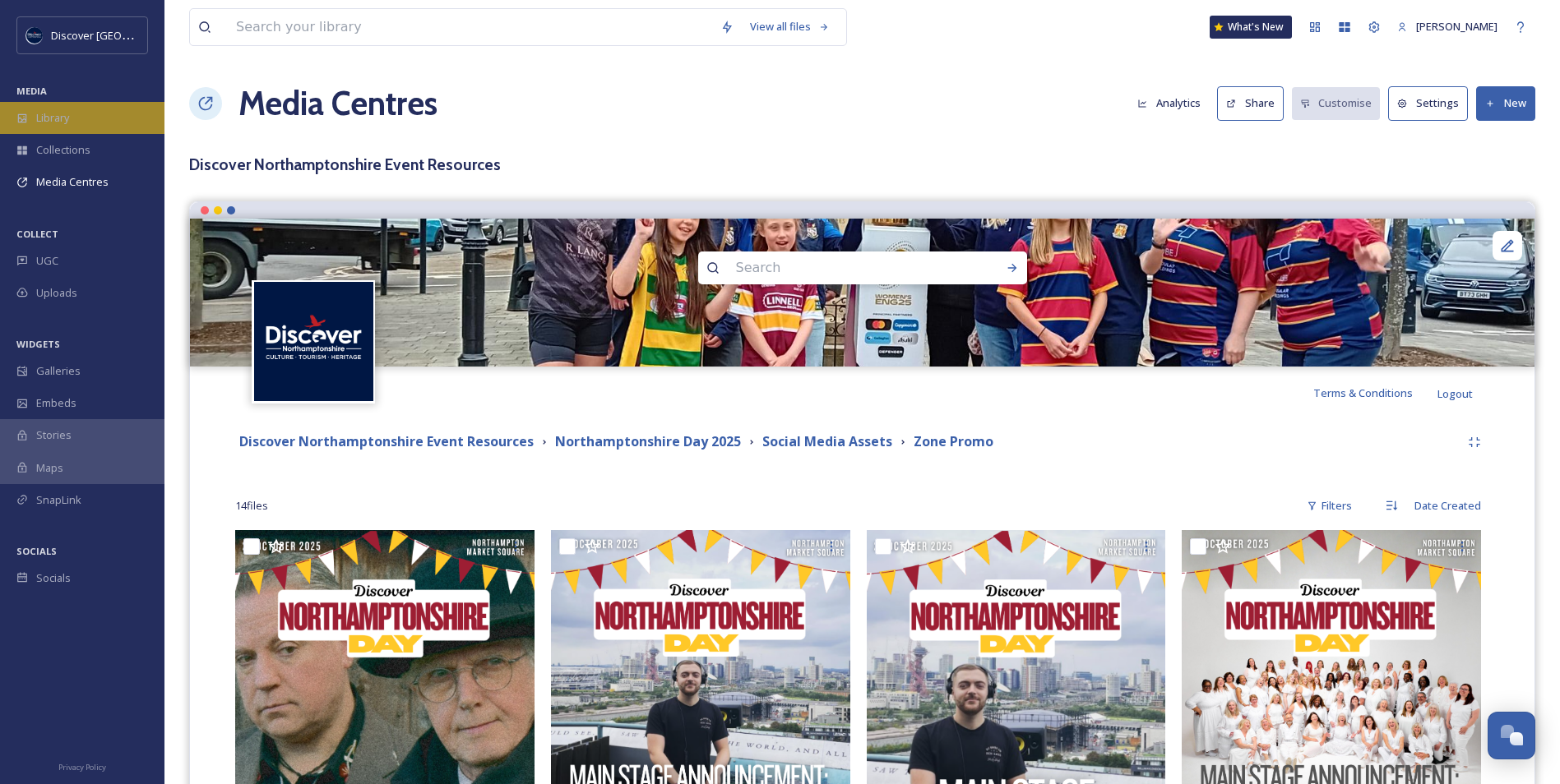
click at [105, 122] on div "Library" at bounding box center [82, 118] width 165 height 32
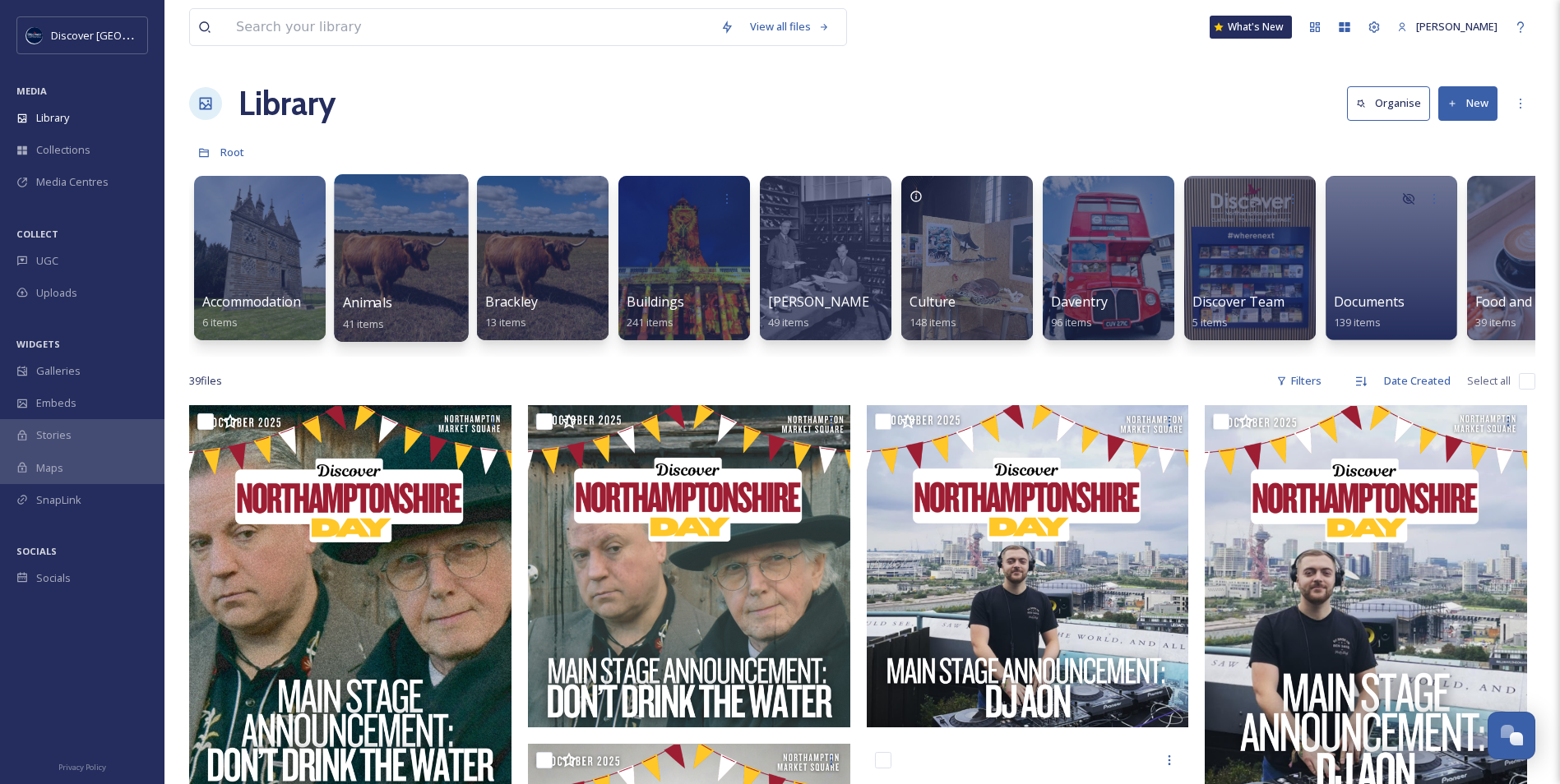
click at [415, 290] on div at bounding box center [401, 257] width 134 height 167
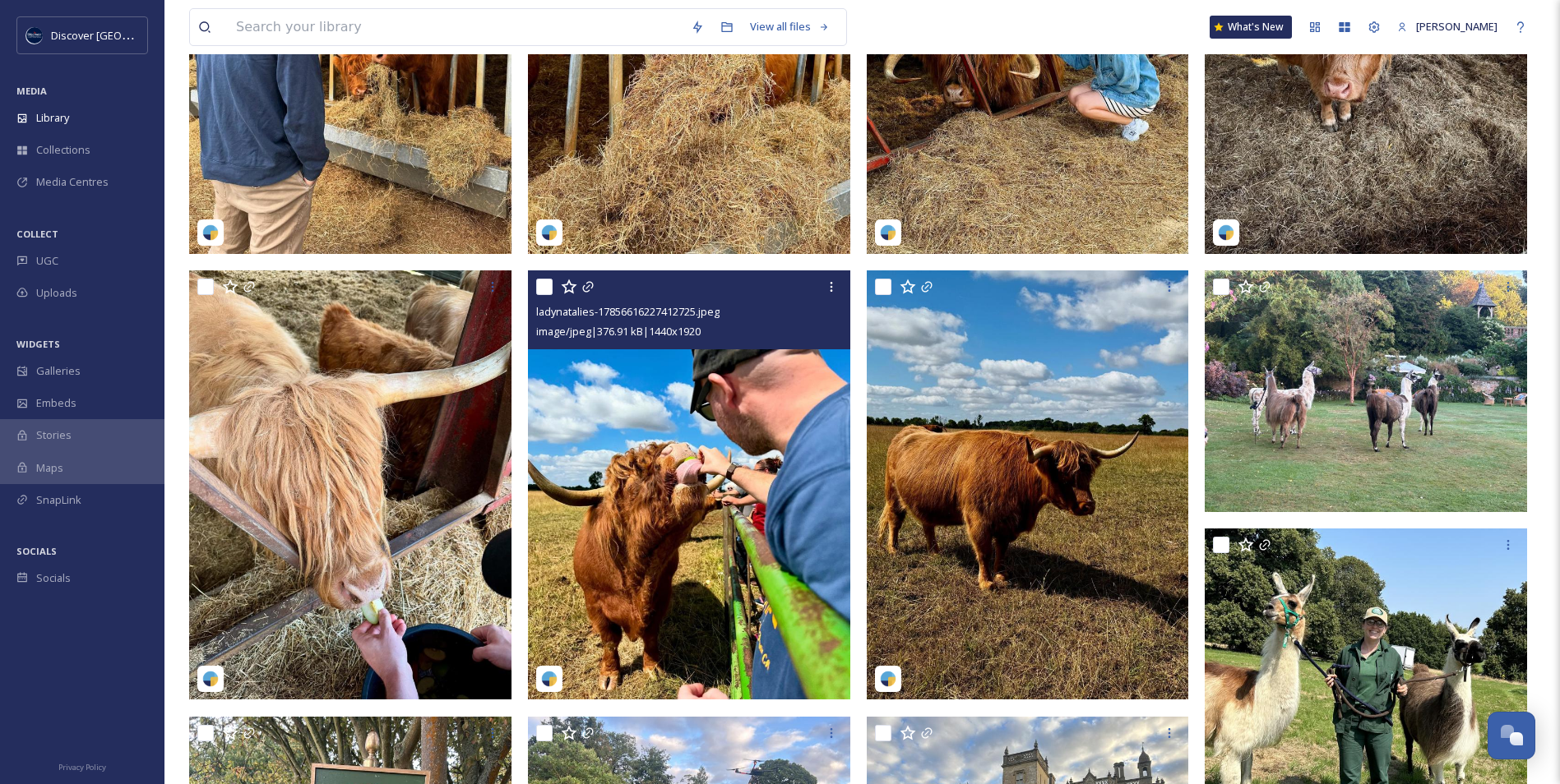
scroll to position [411, 0]
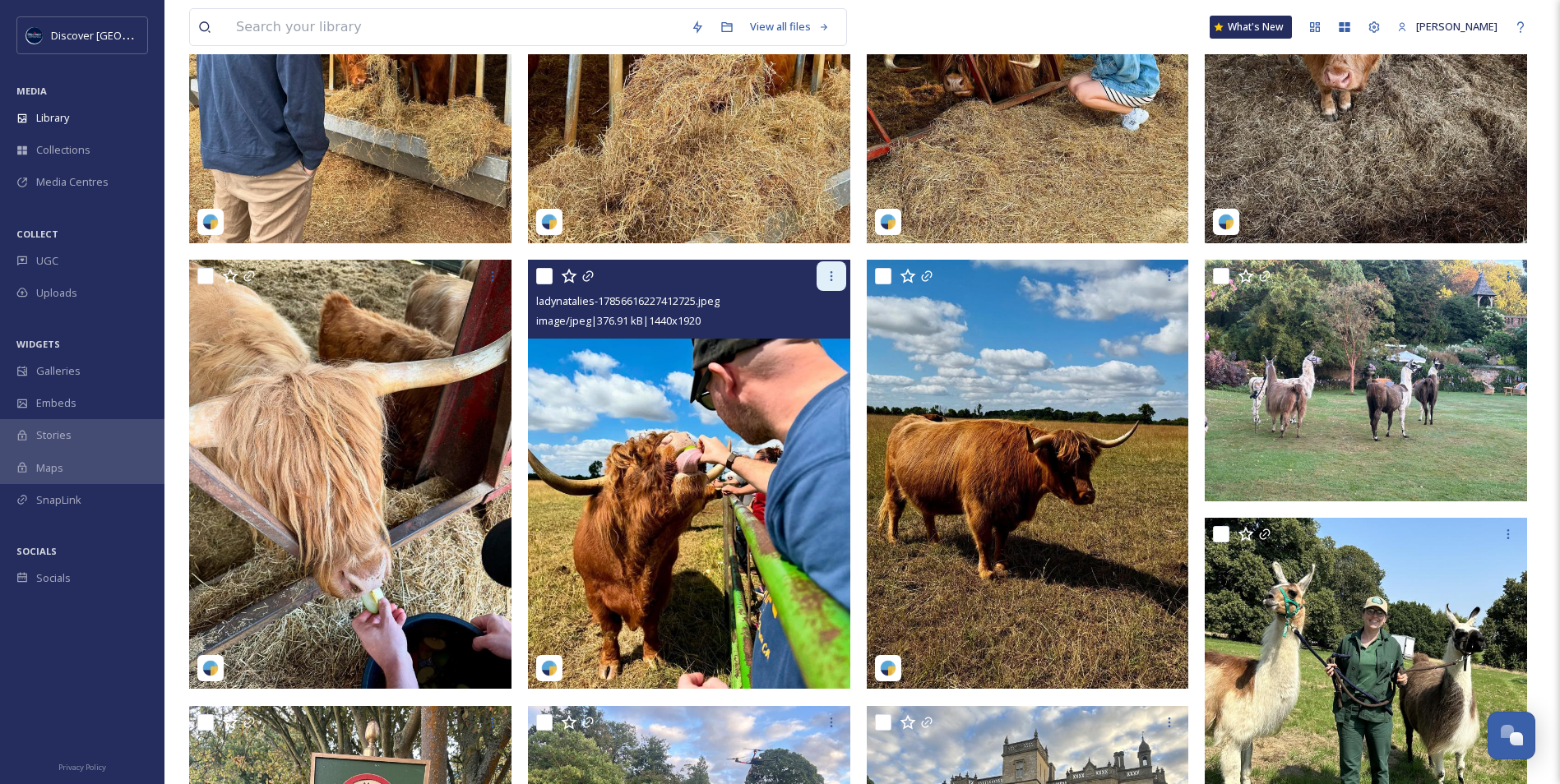
click at [823, 278] on div at bounding box center [831, 276] width 30 height 30
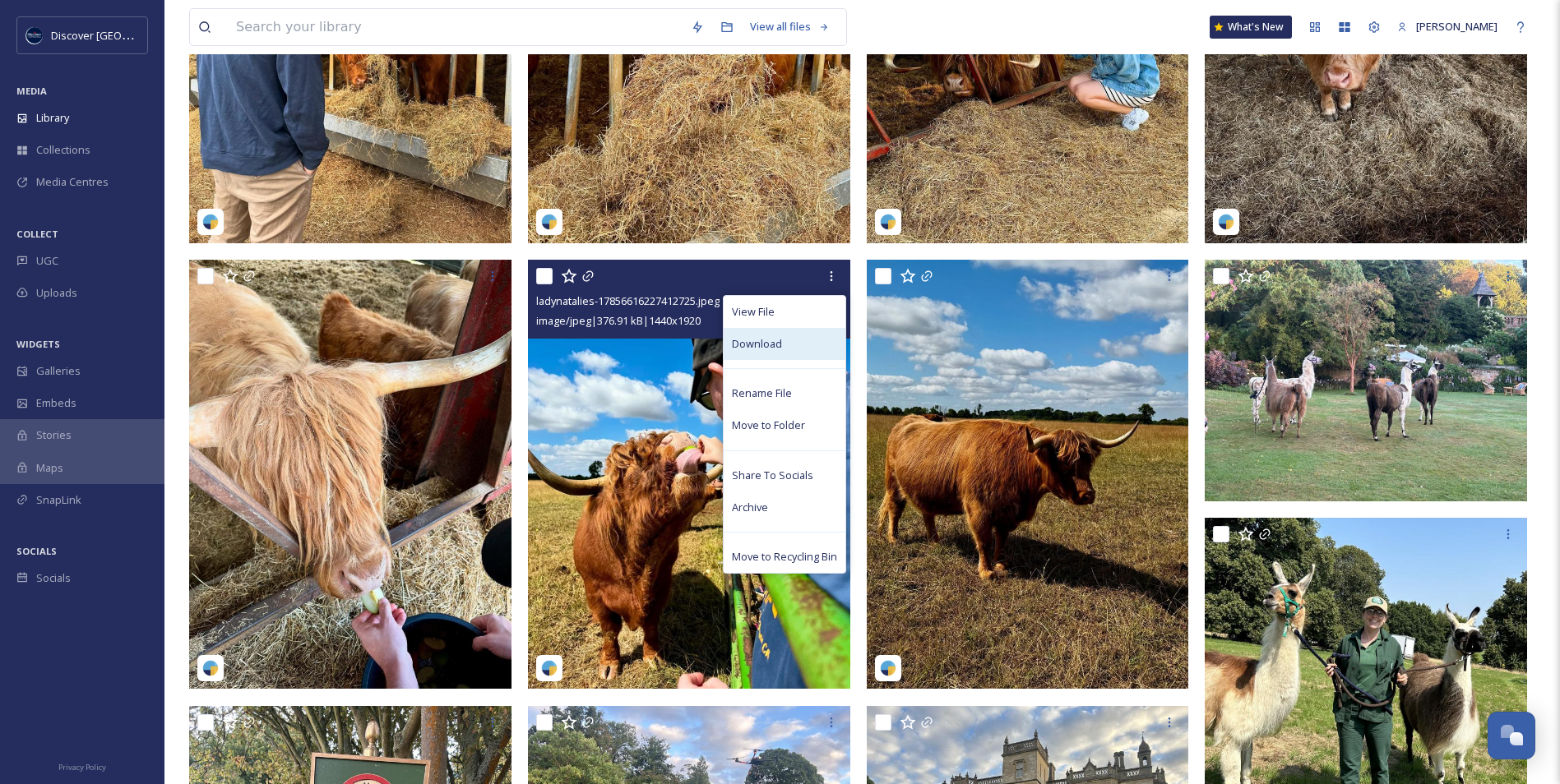
click at [777, 347] on span "Download" at bounding box center [756, 344] width 50 height 15
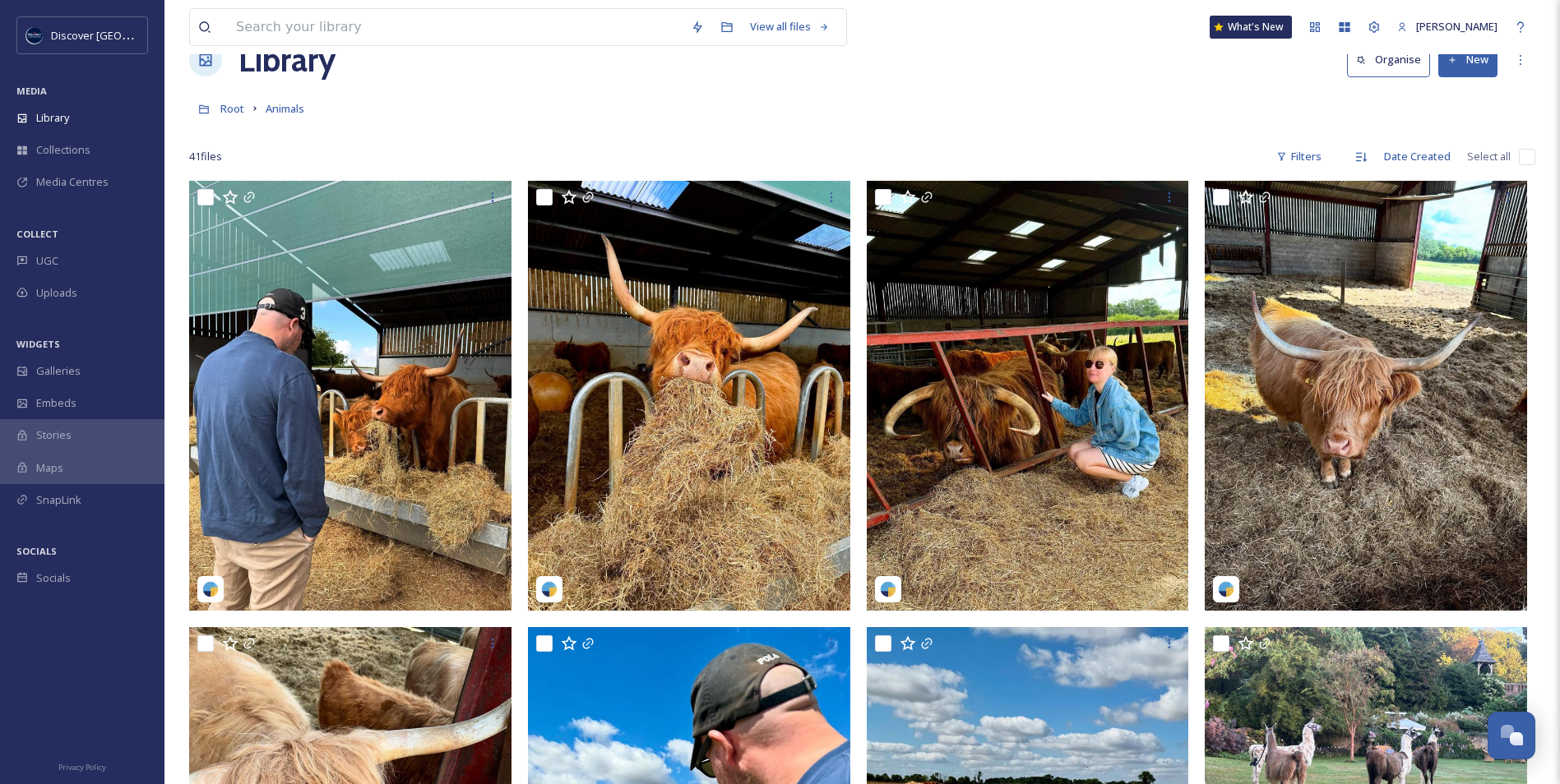
scroll to position [0, 0]
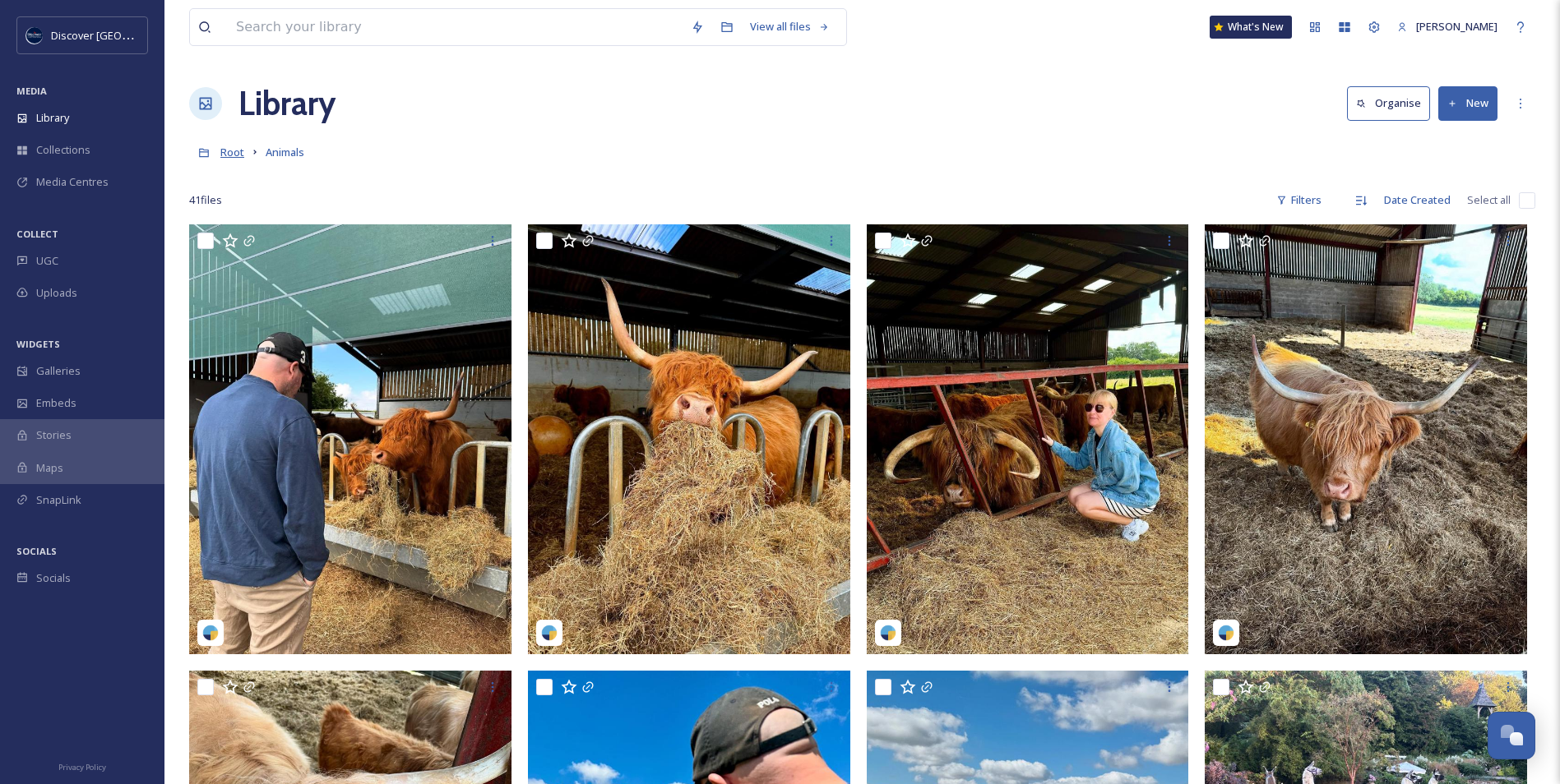
click at [228, 146] on span "Root" at bounding box center [232, 151] width 24 height 14
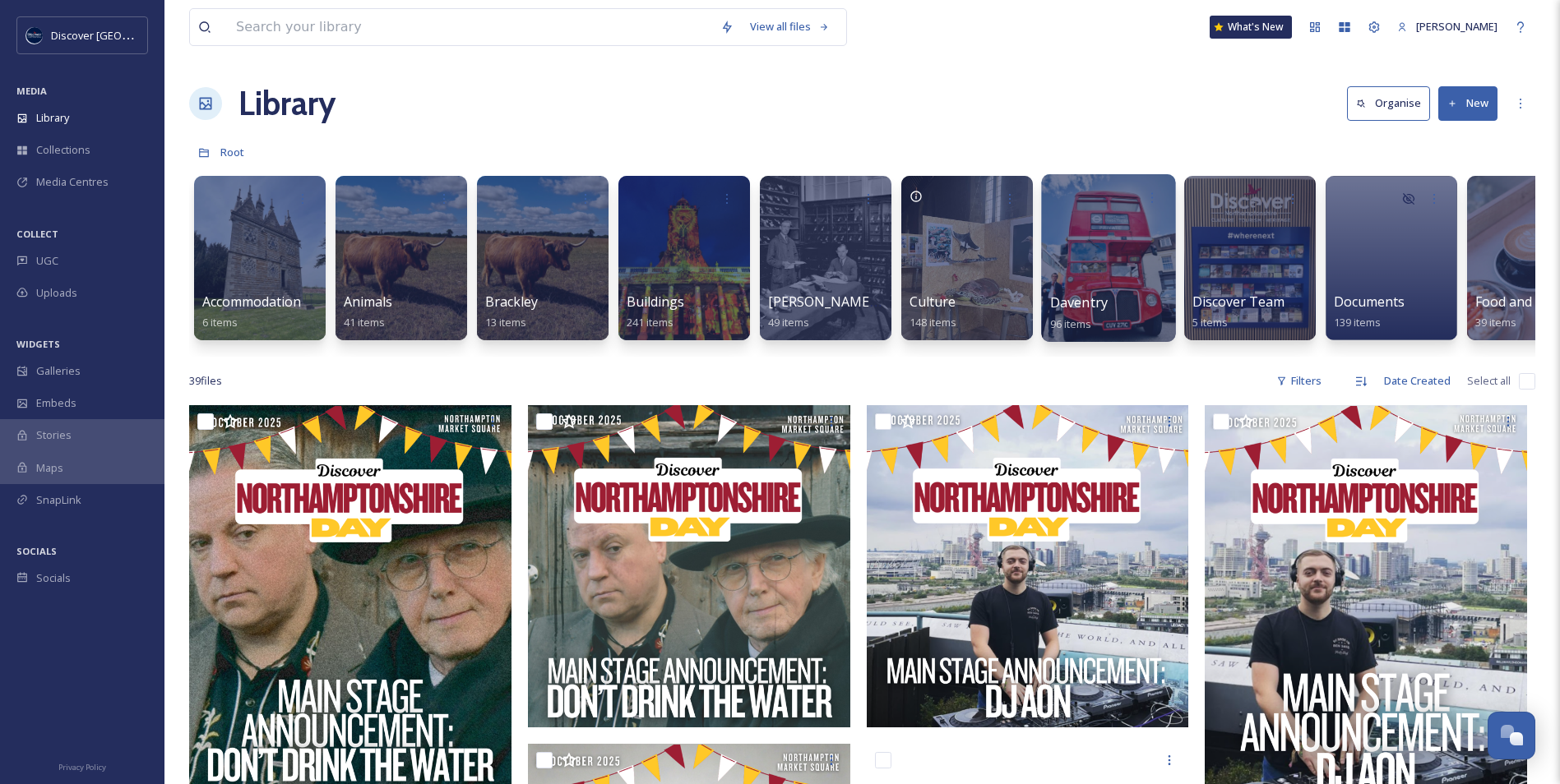
click at [1090, 278] on div at bounding box center [1108, 257] width 134 height 167
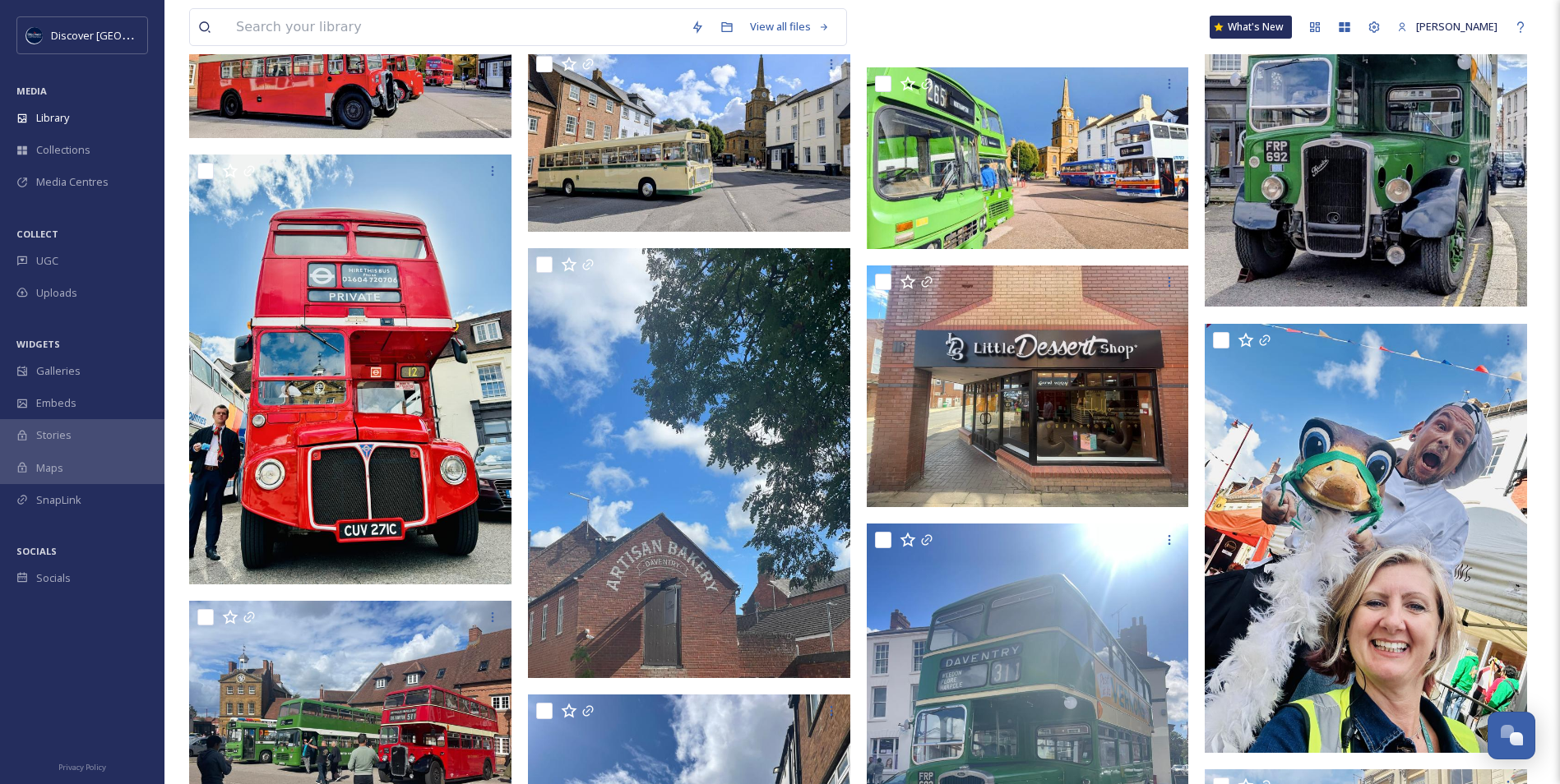
scroll to position [822, 0]
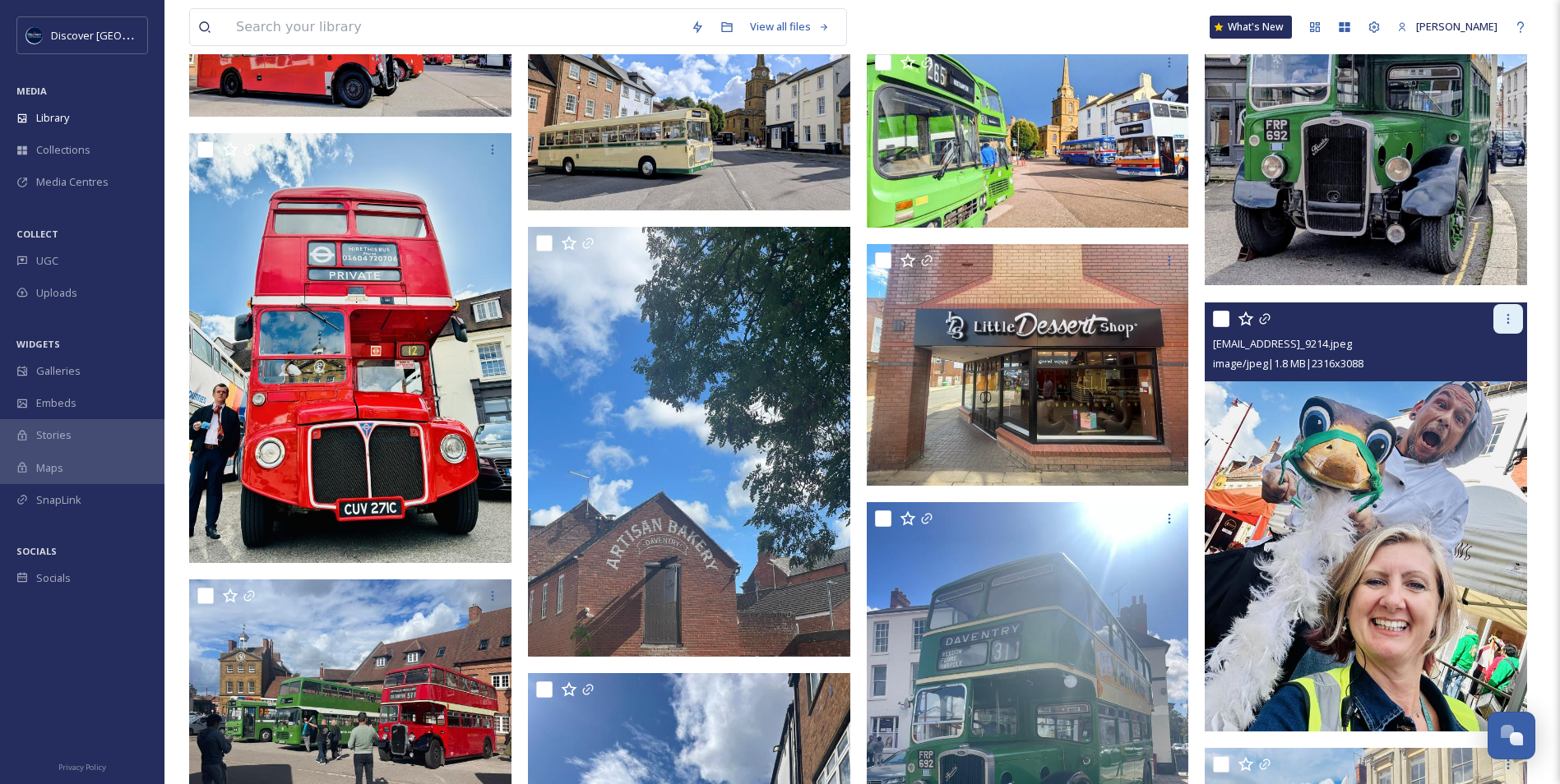
click at [1508, 317] on icon at bounding box center [1507, 319] width 13 height 13
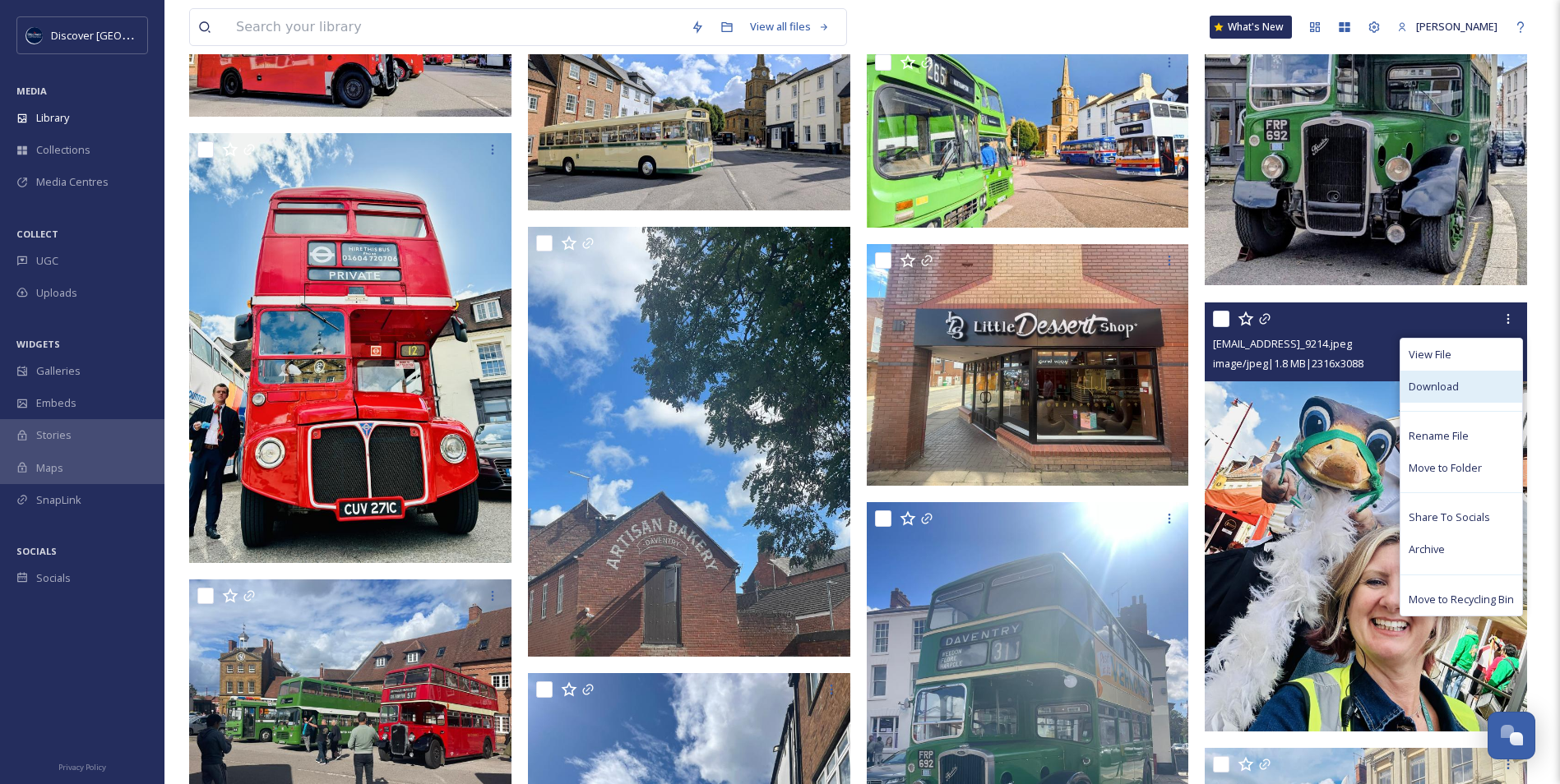
click at [1471, 388] on div "Download" at bounding box center [1461, 386] width 122 height 32
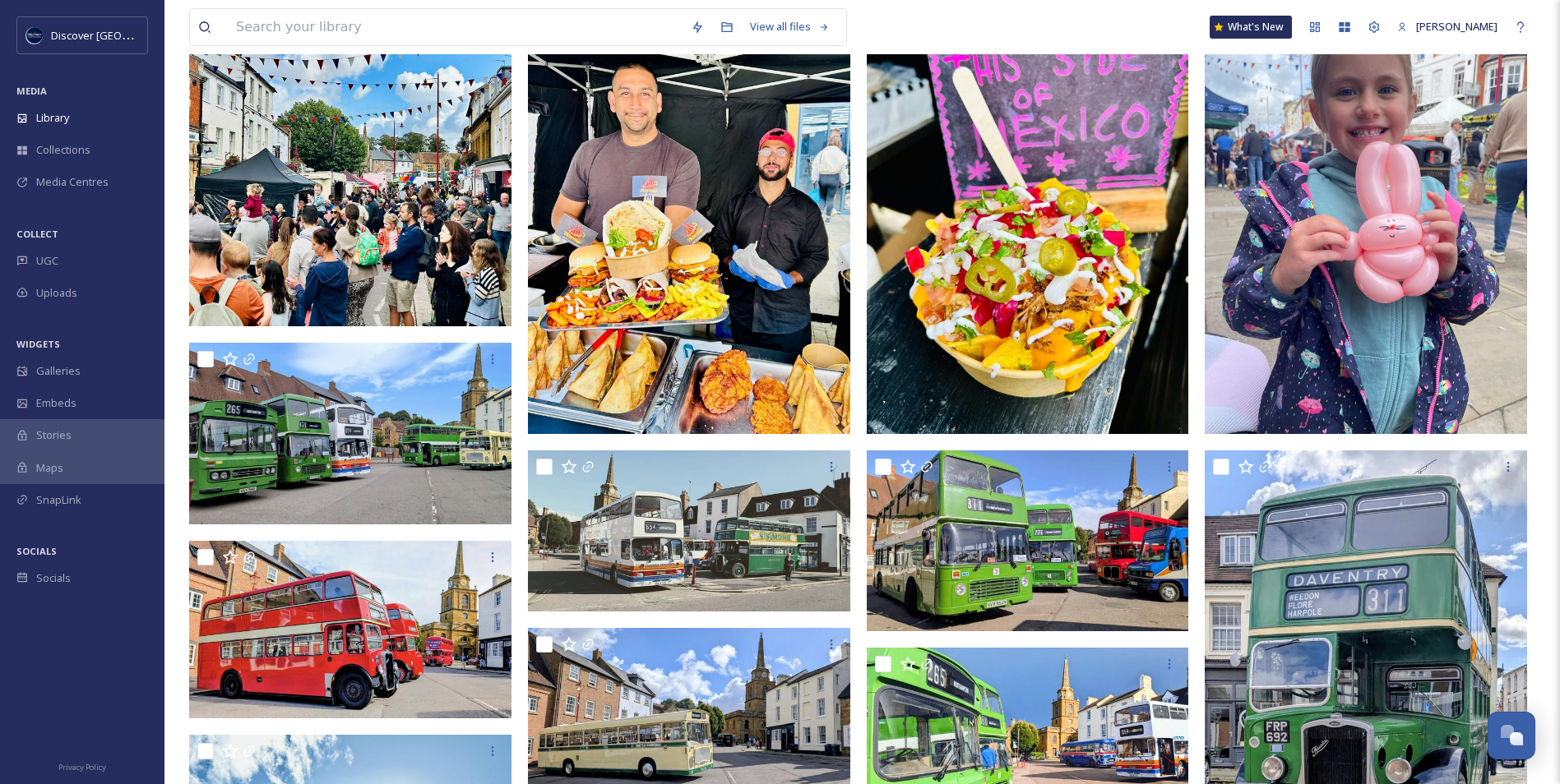
scroll to position [0, 0]
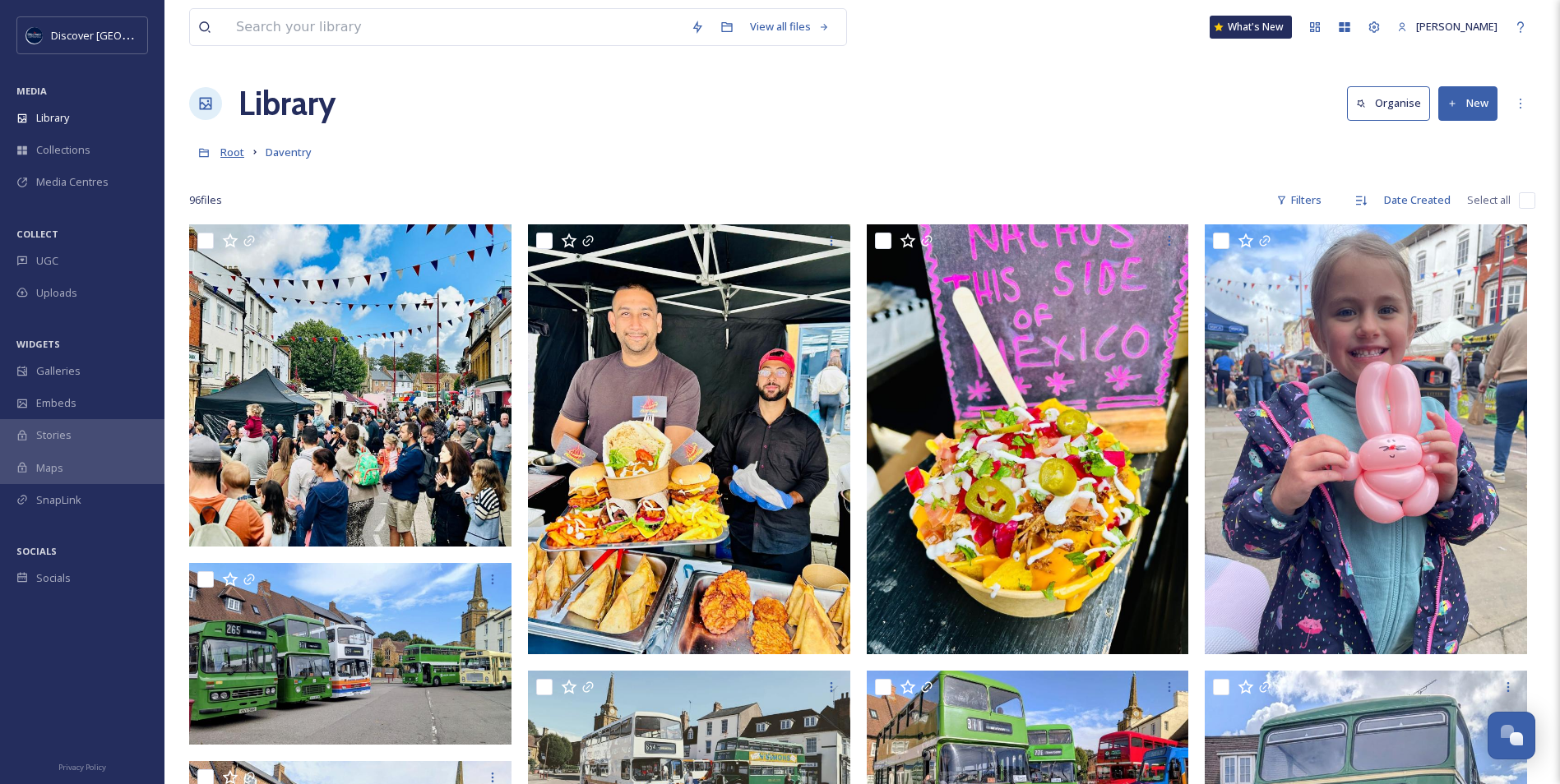
click at [235, 158] on span "Root" at bounding box center [232, 151] width 24 height 14
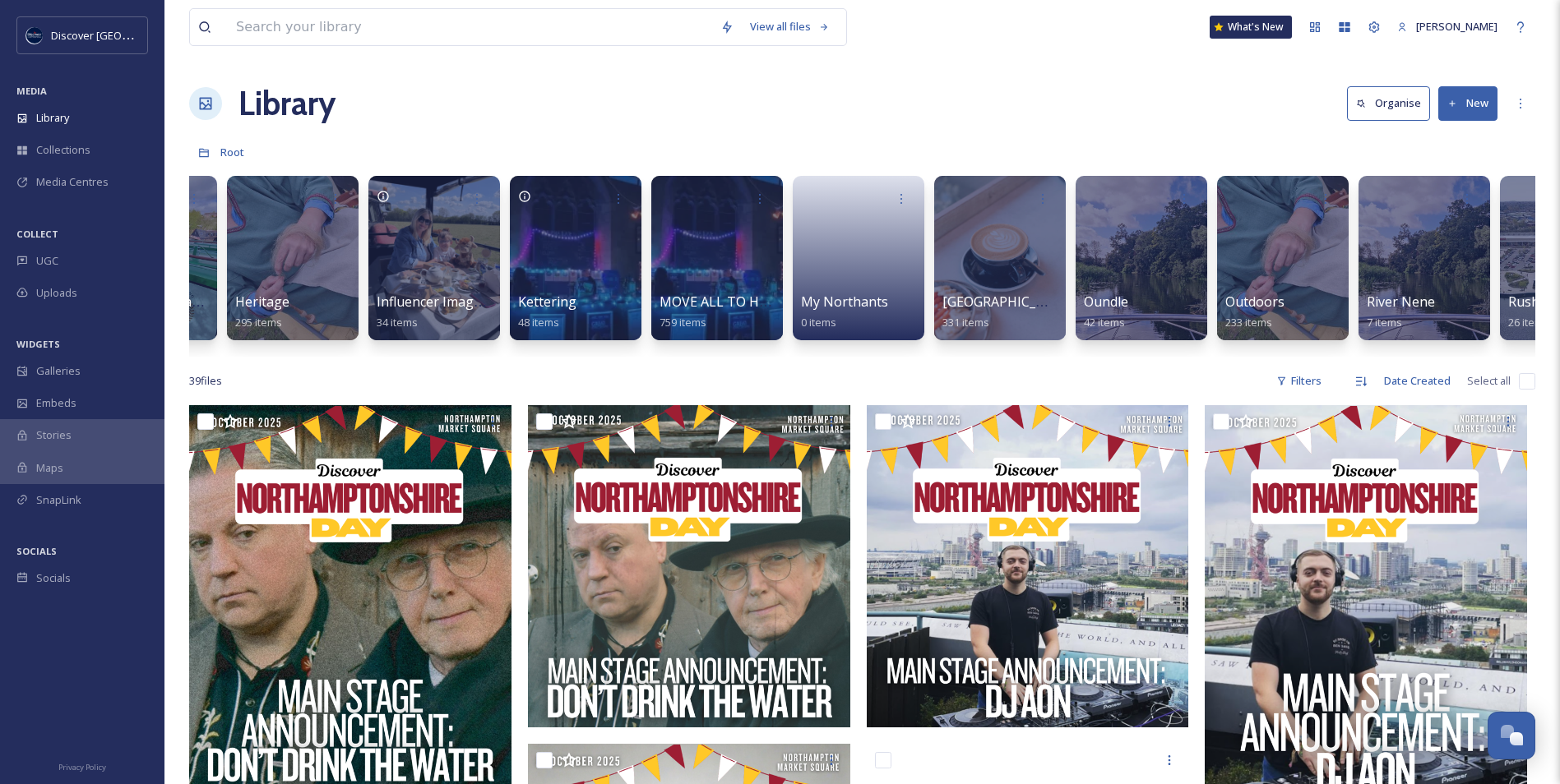
scroll to position [0, 1677]
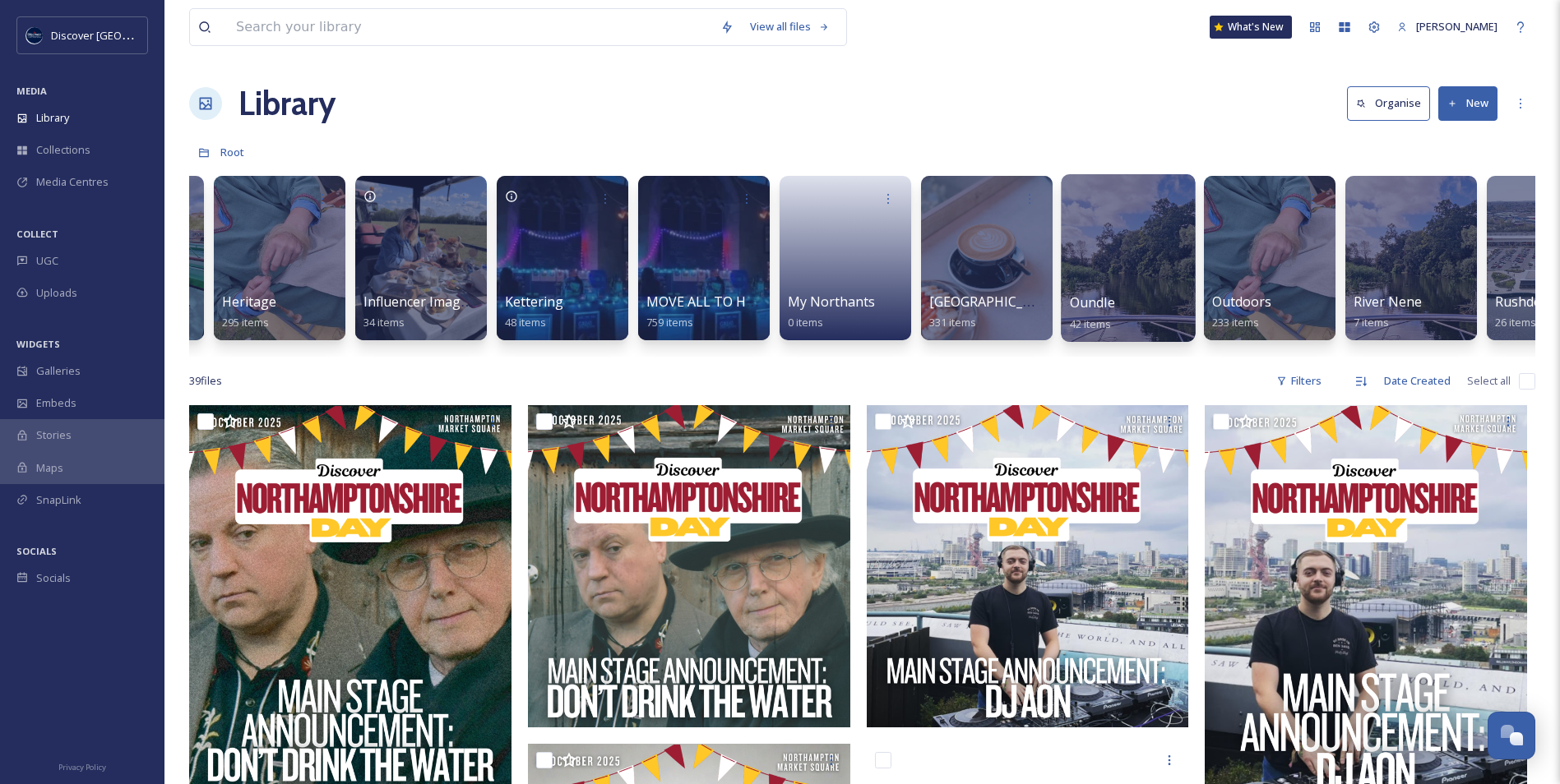
click at [1140, 283] on div at bounding box center [1128, 257] width 134 height 167
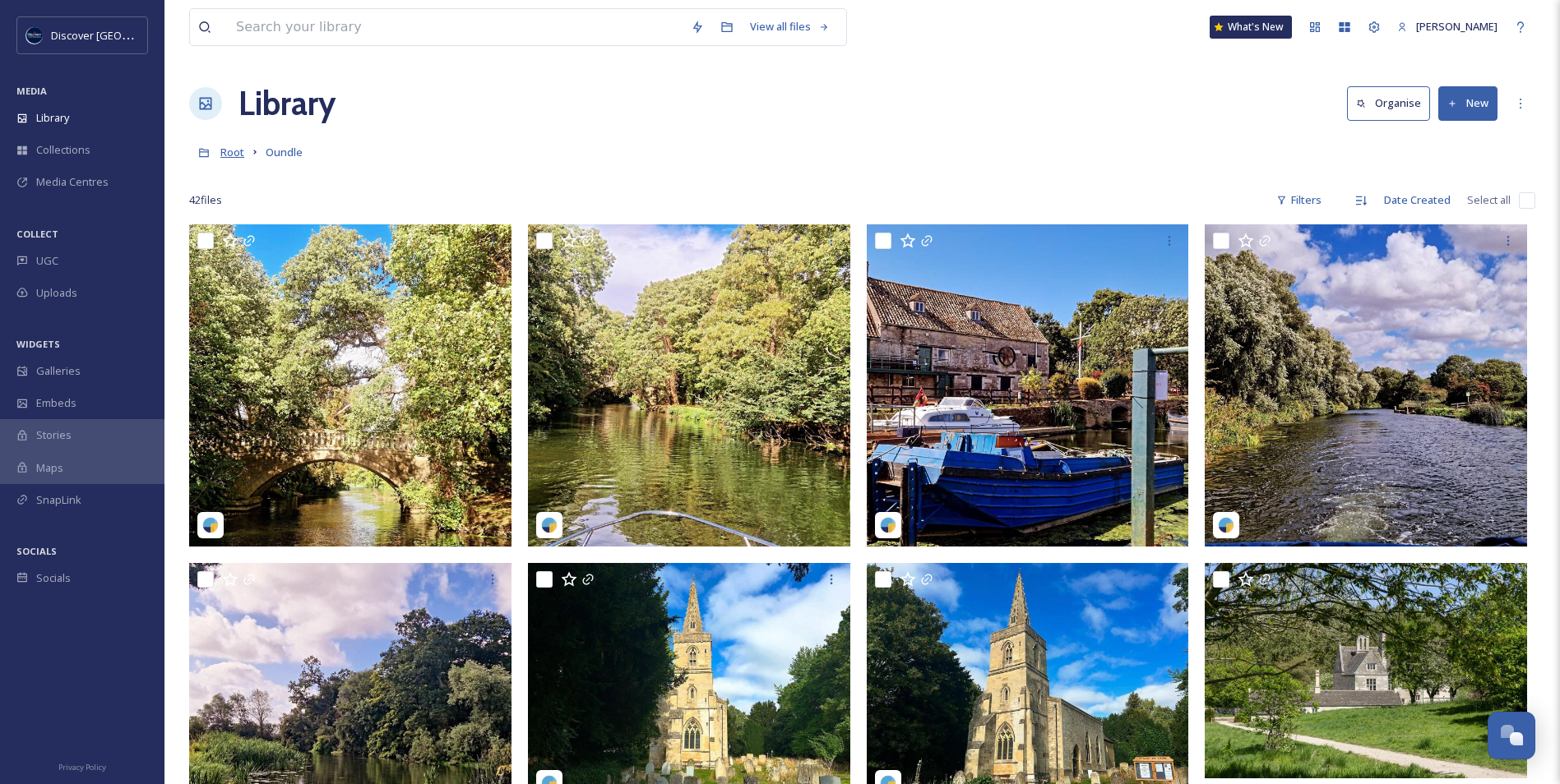
click at [243, 156] on span "Root" at bounding box center [232, 151] width 24 height 14
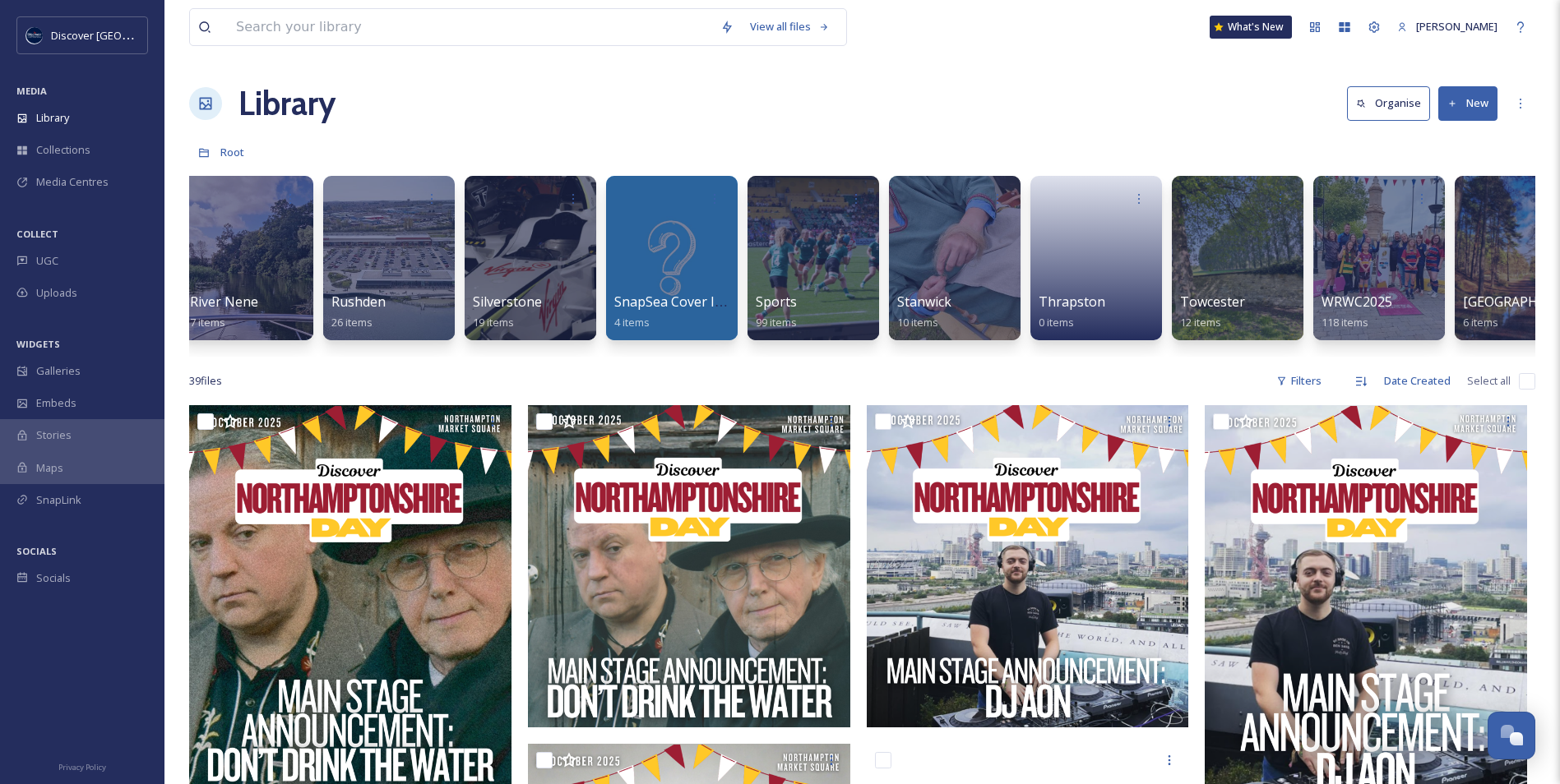
scroll to position [0, 2897]
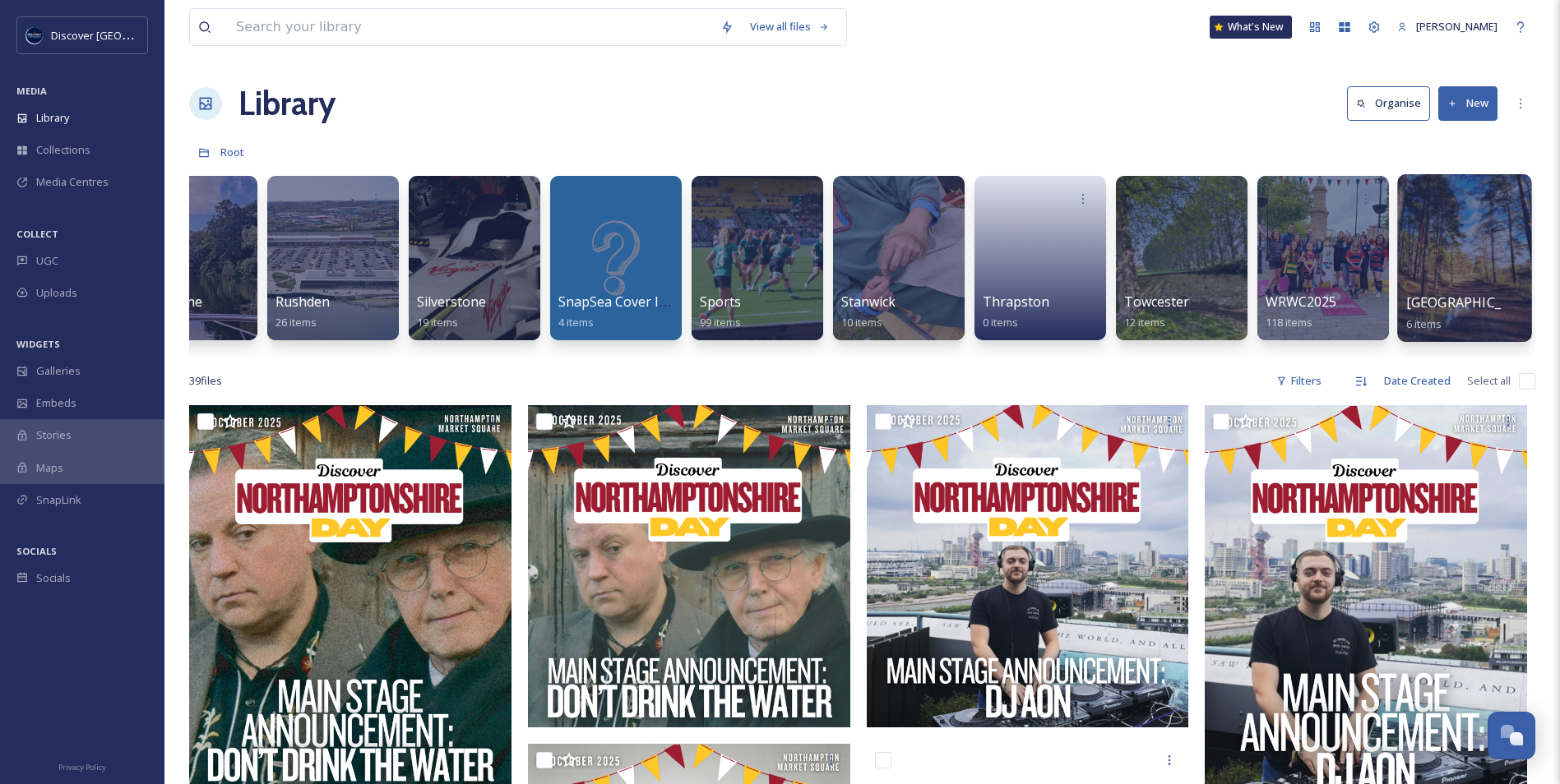
click at [1468, 281] on div at bounding box center [1464, 257] width 134 height 167
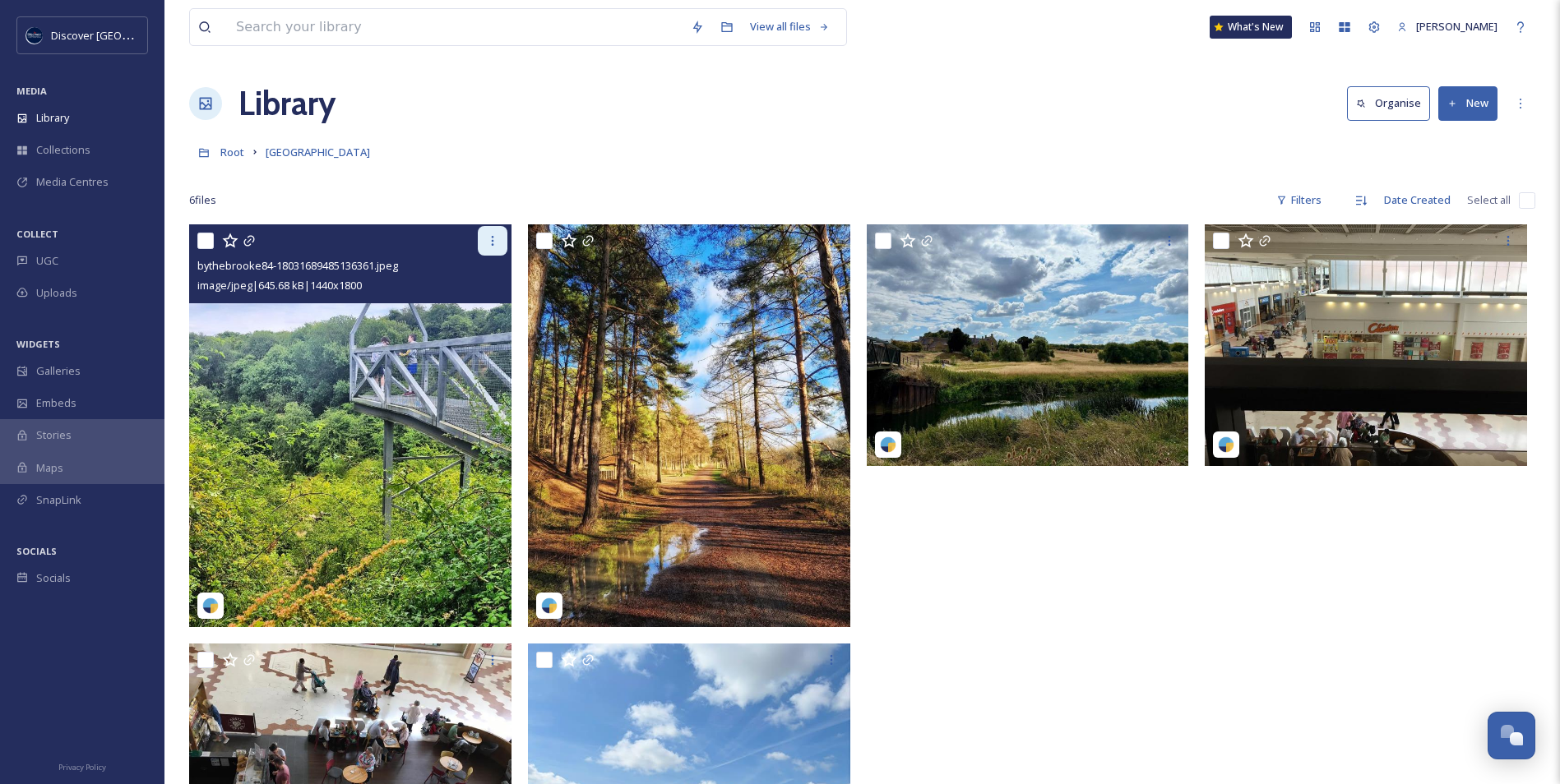
click at [486, 246] on icon at bounding box center [492, 240] width 13 height 13
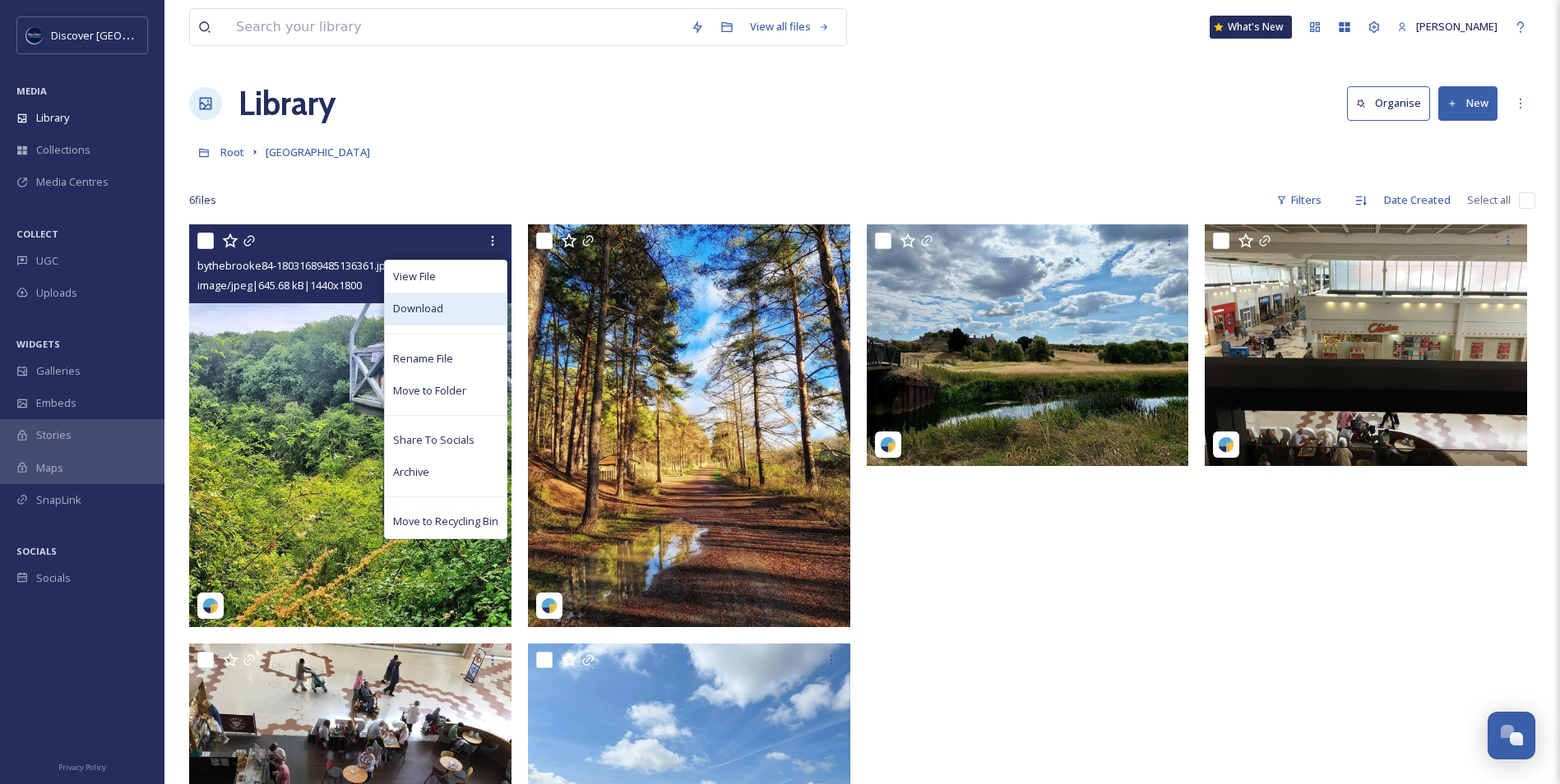
click at [452, 310] on div "Download" at bounding box center [445, 308] width 122 height 32
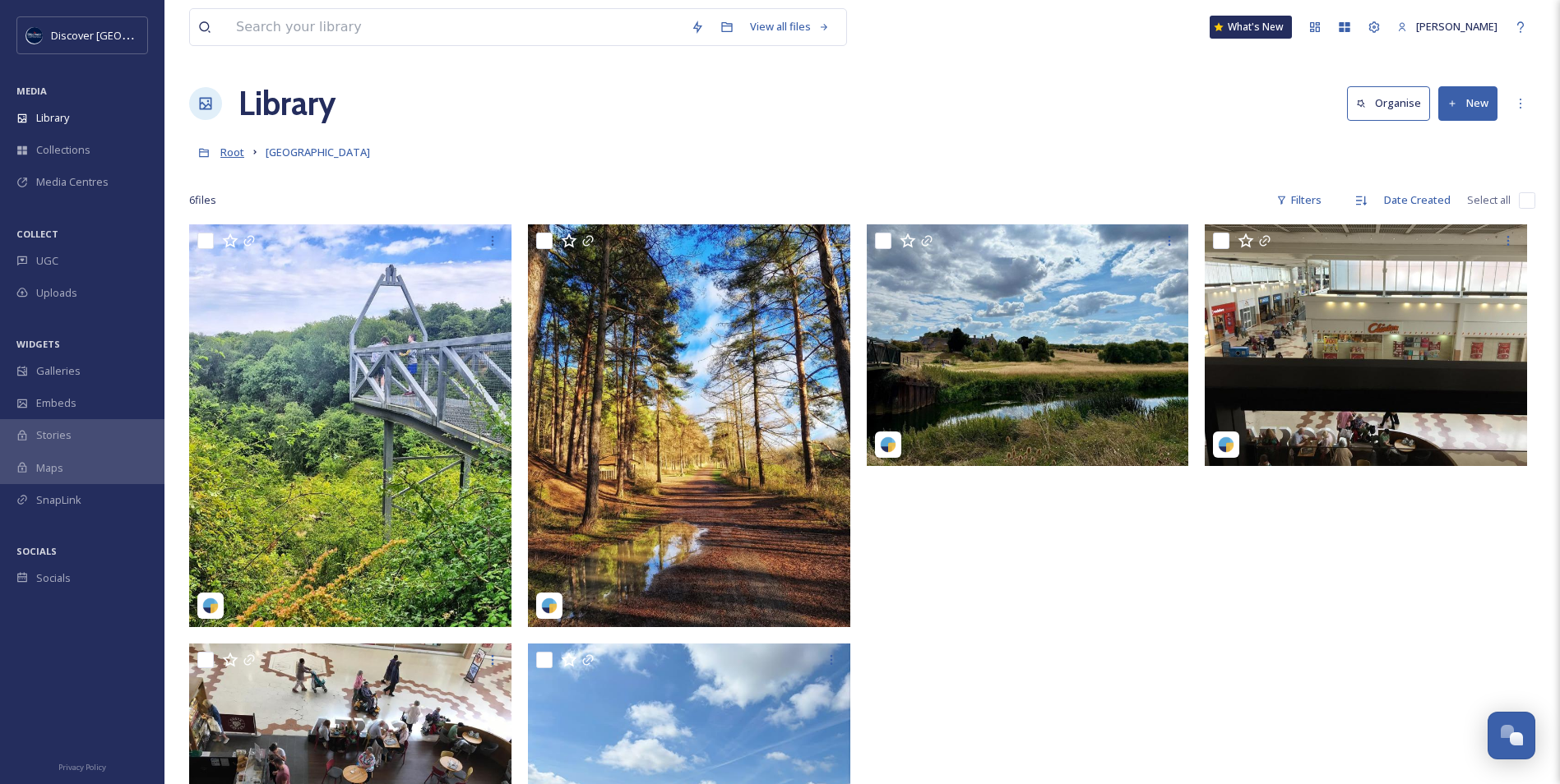
click at [238, 153] on span "Root" at bounding box center [232, 151] width 24 height 14
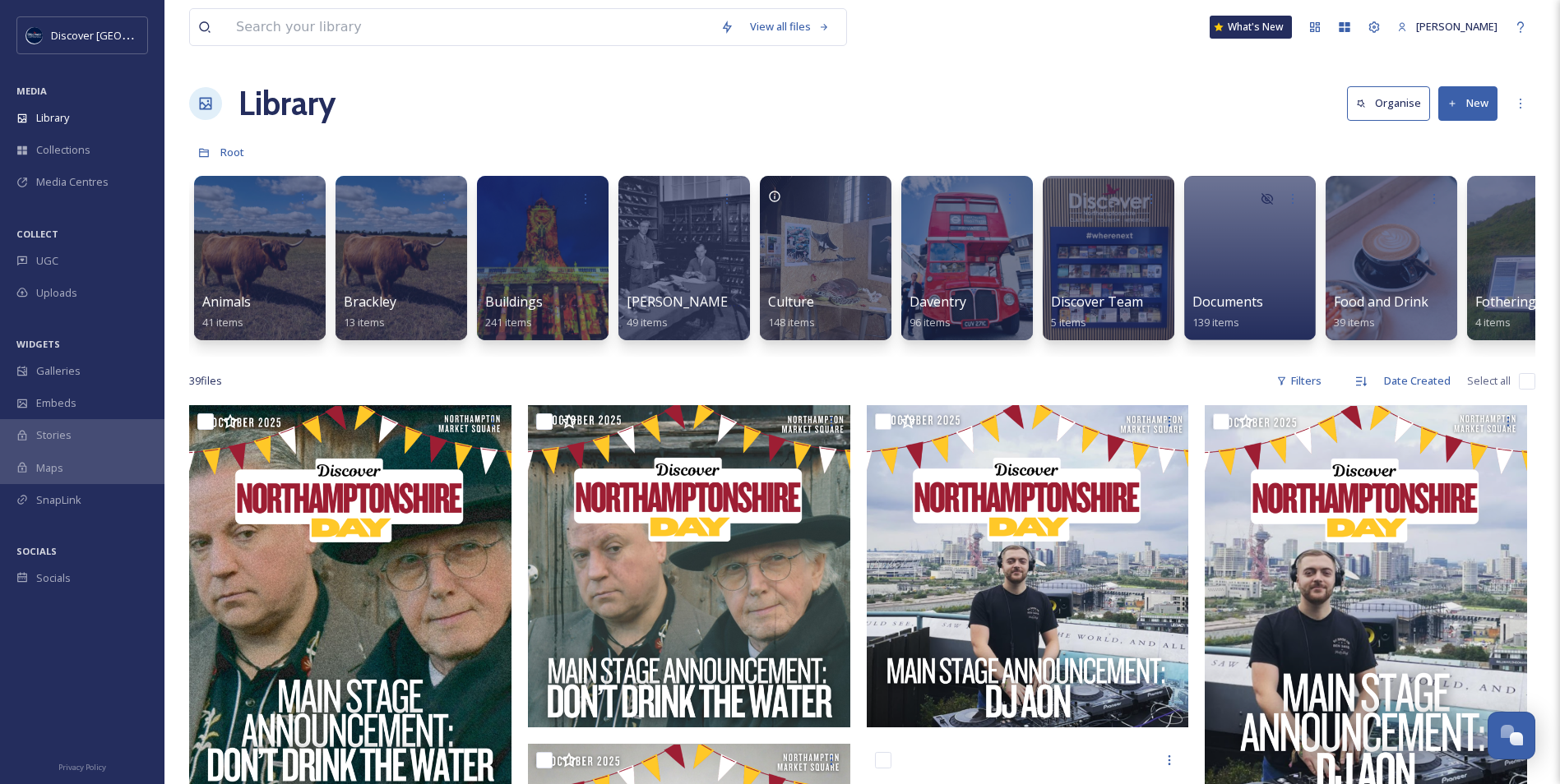
scroll to position [0, 328]
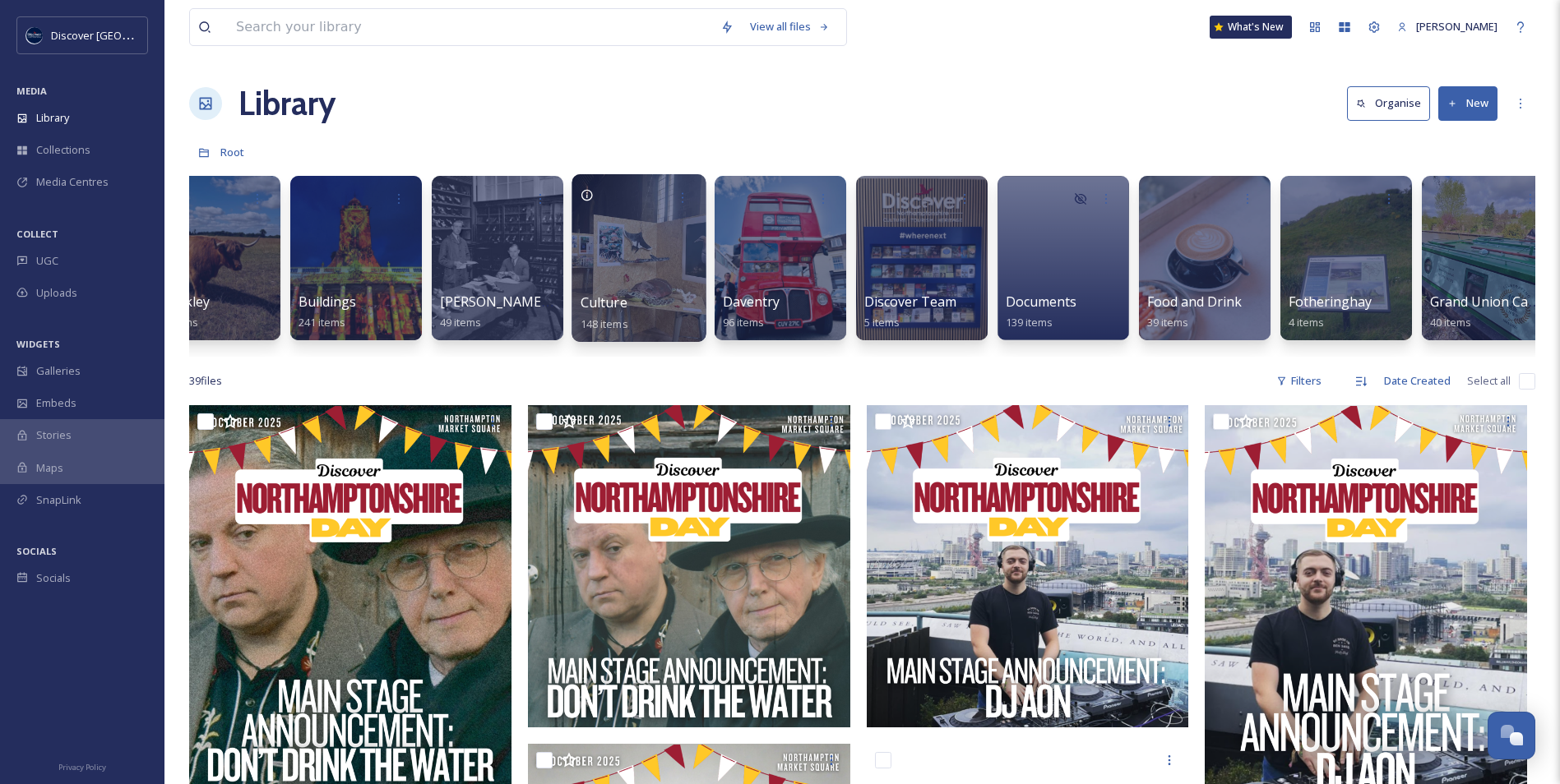
click at [636, 290] on div at bounding box center [639, 257] width 134 height 167
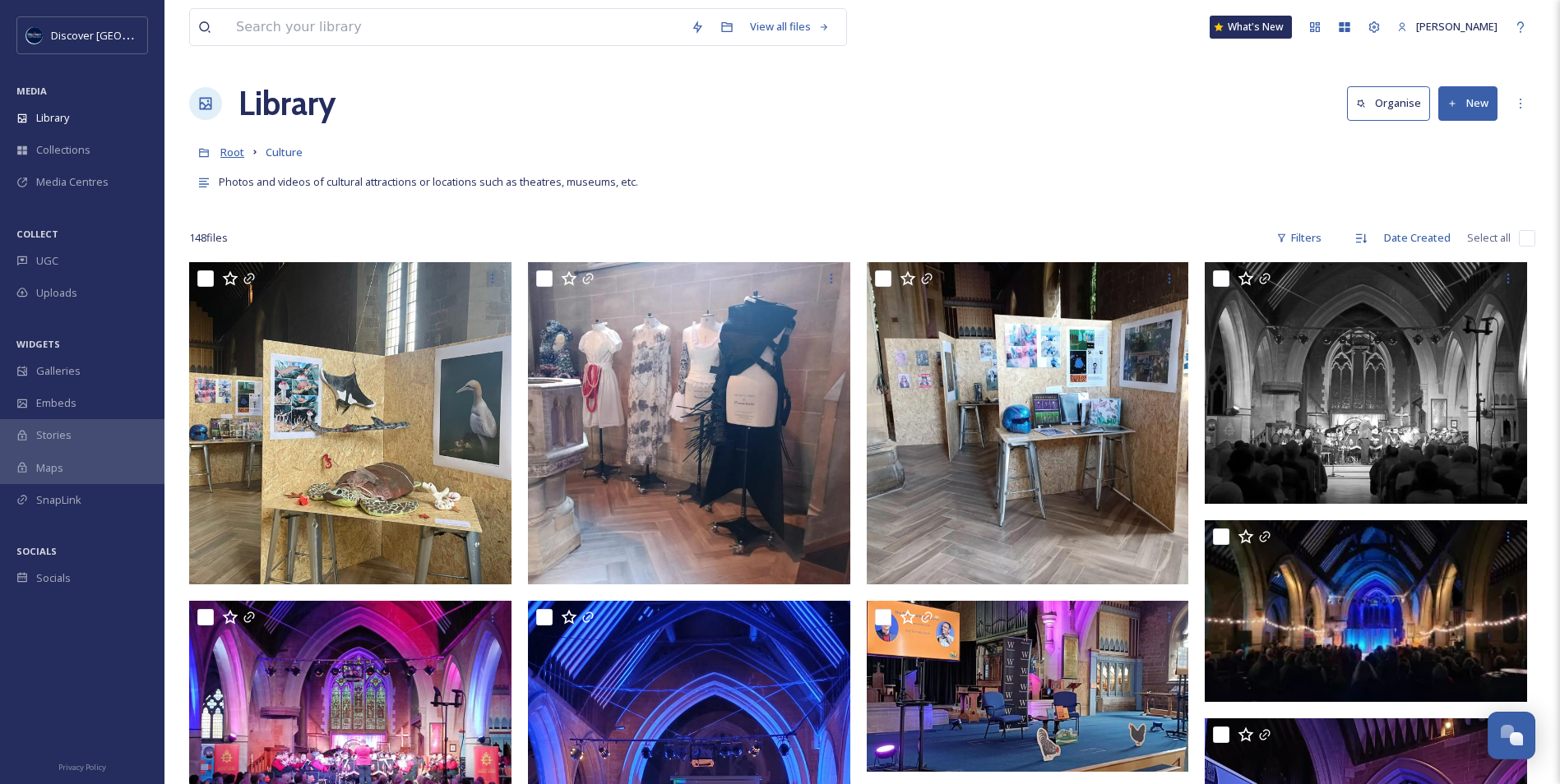
click at [238, 155] on span "Root" at bounding box center [232, 151] width 24 height 14
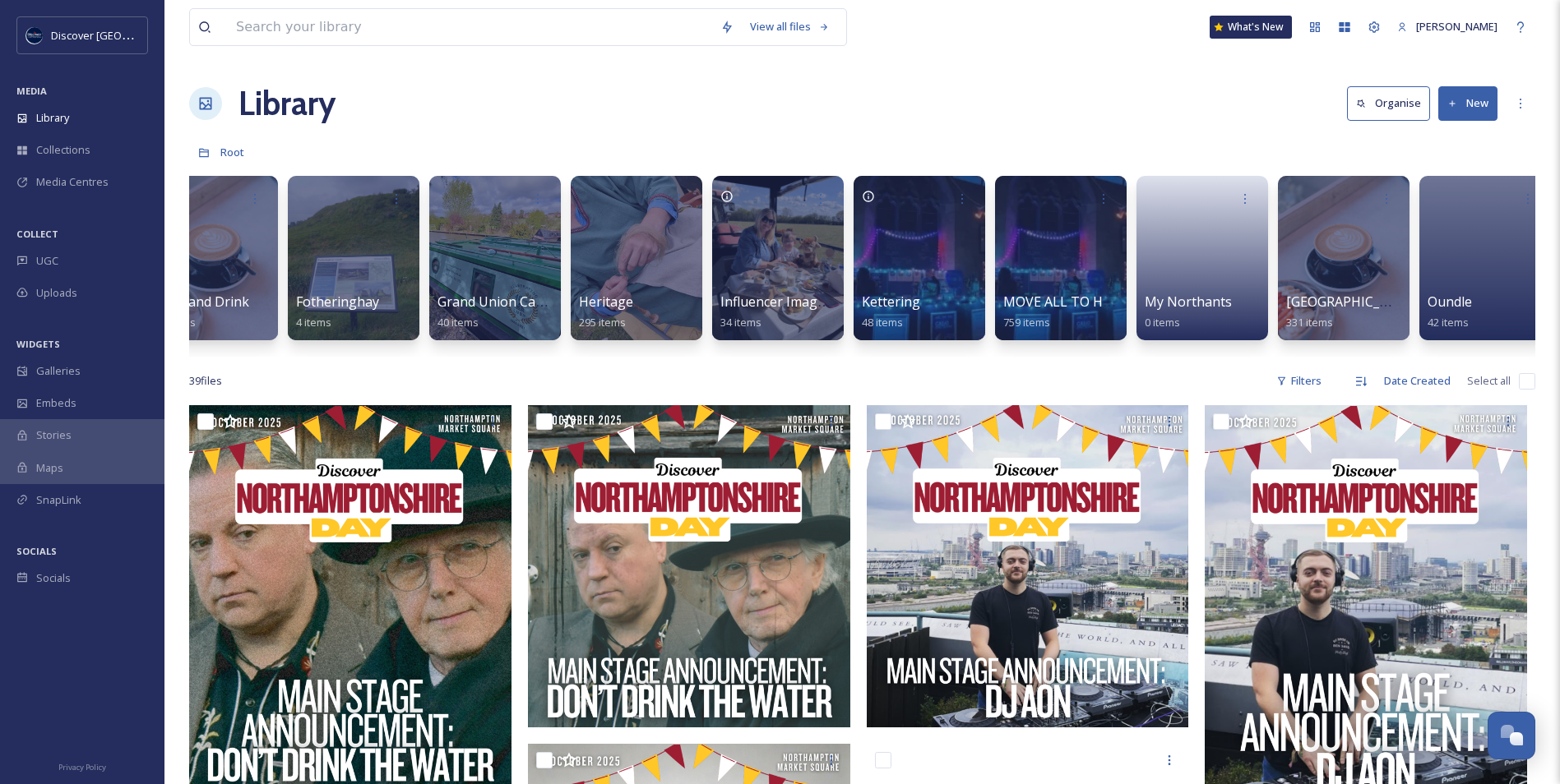
scroll to position [0, 1353]
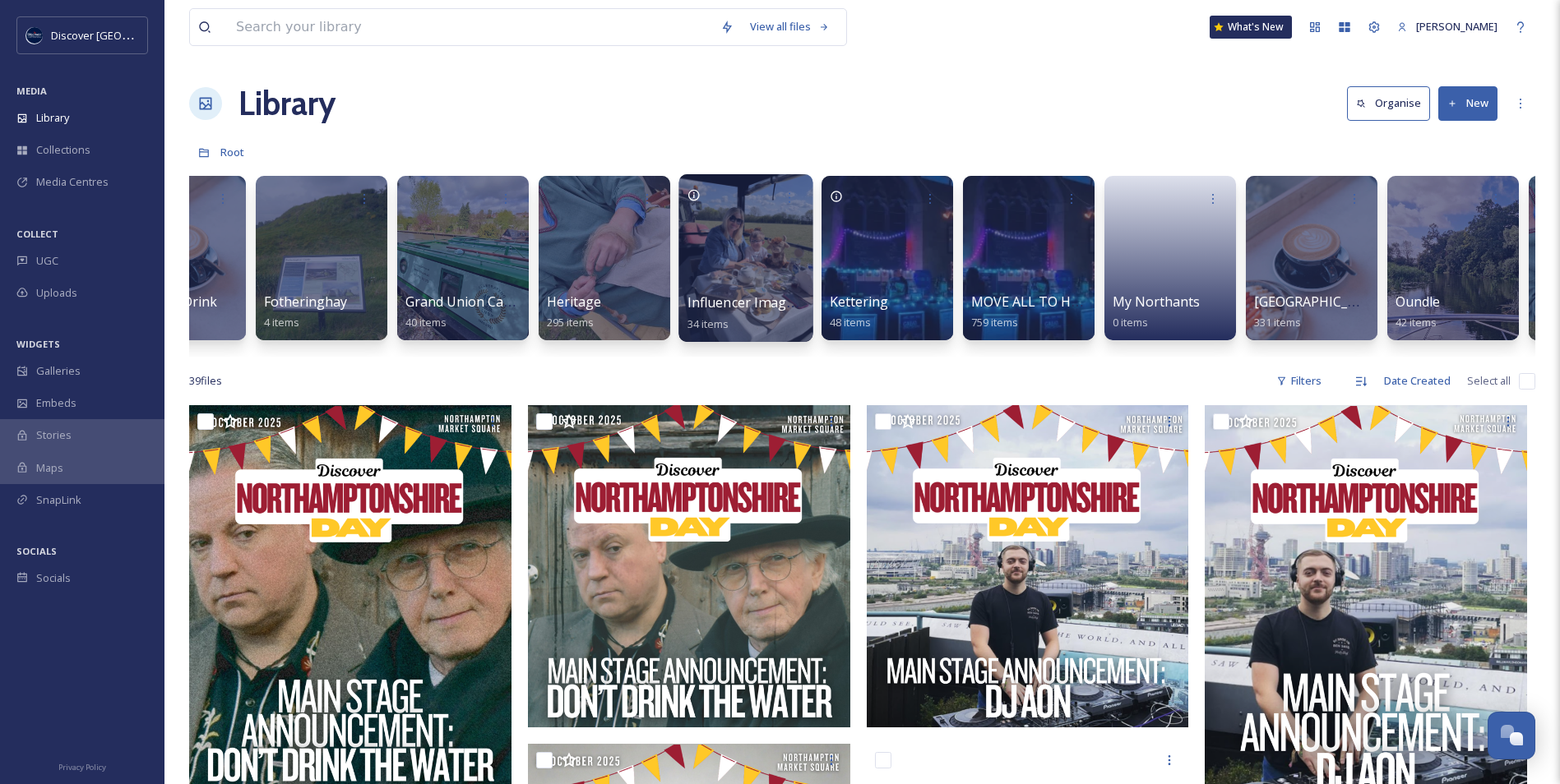
click at [788, 292] on div at bounding box center [745, 257] width 134 height 167
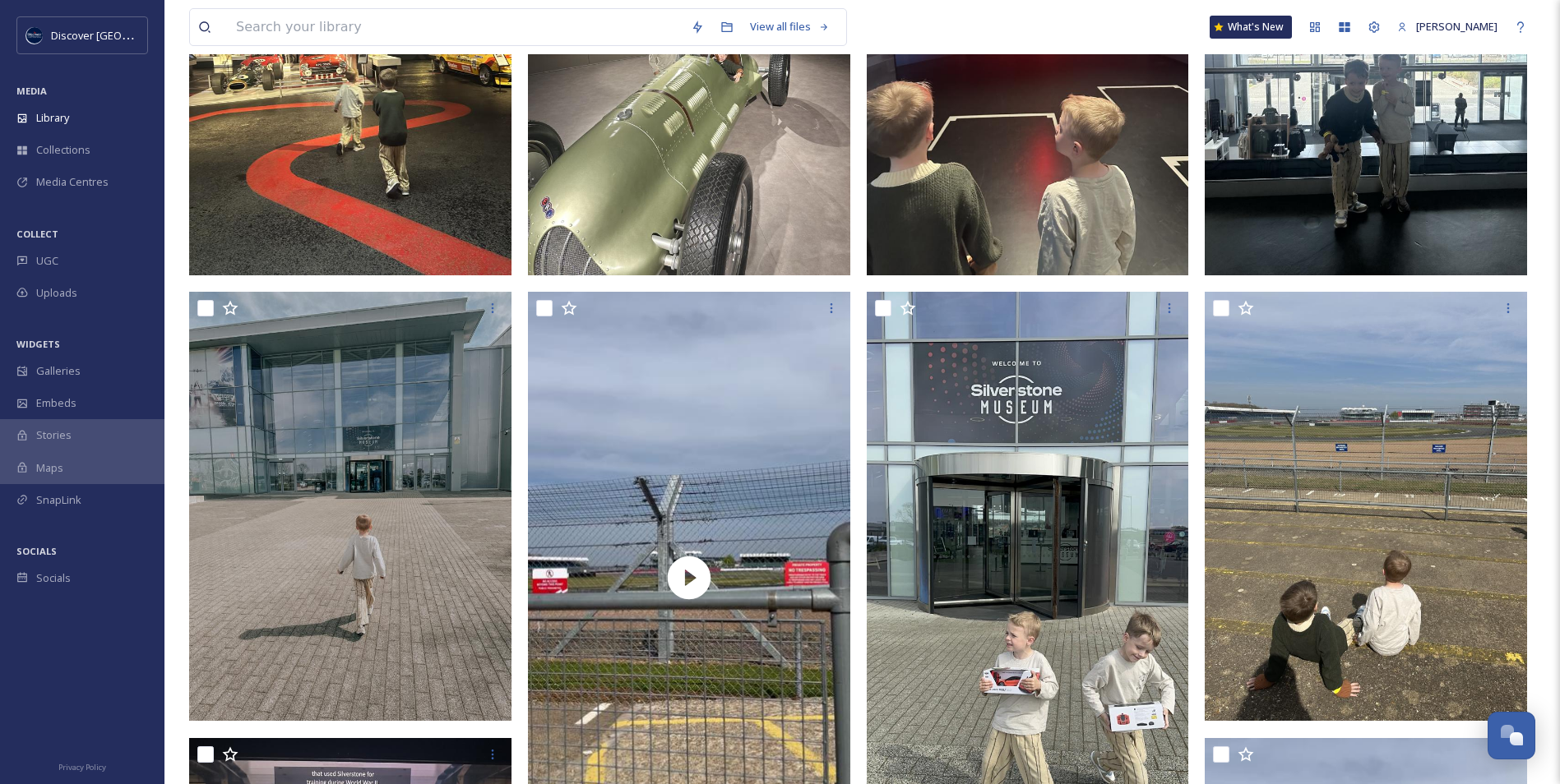
scroll to position [411, 0]
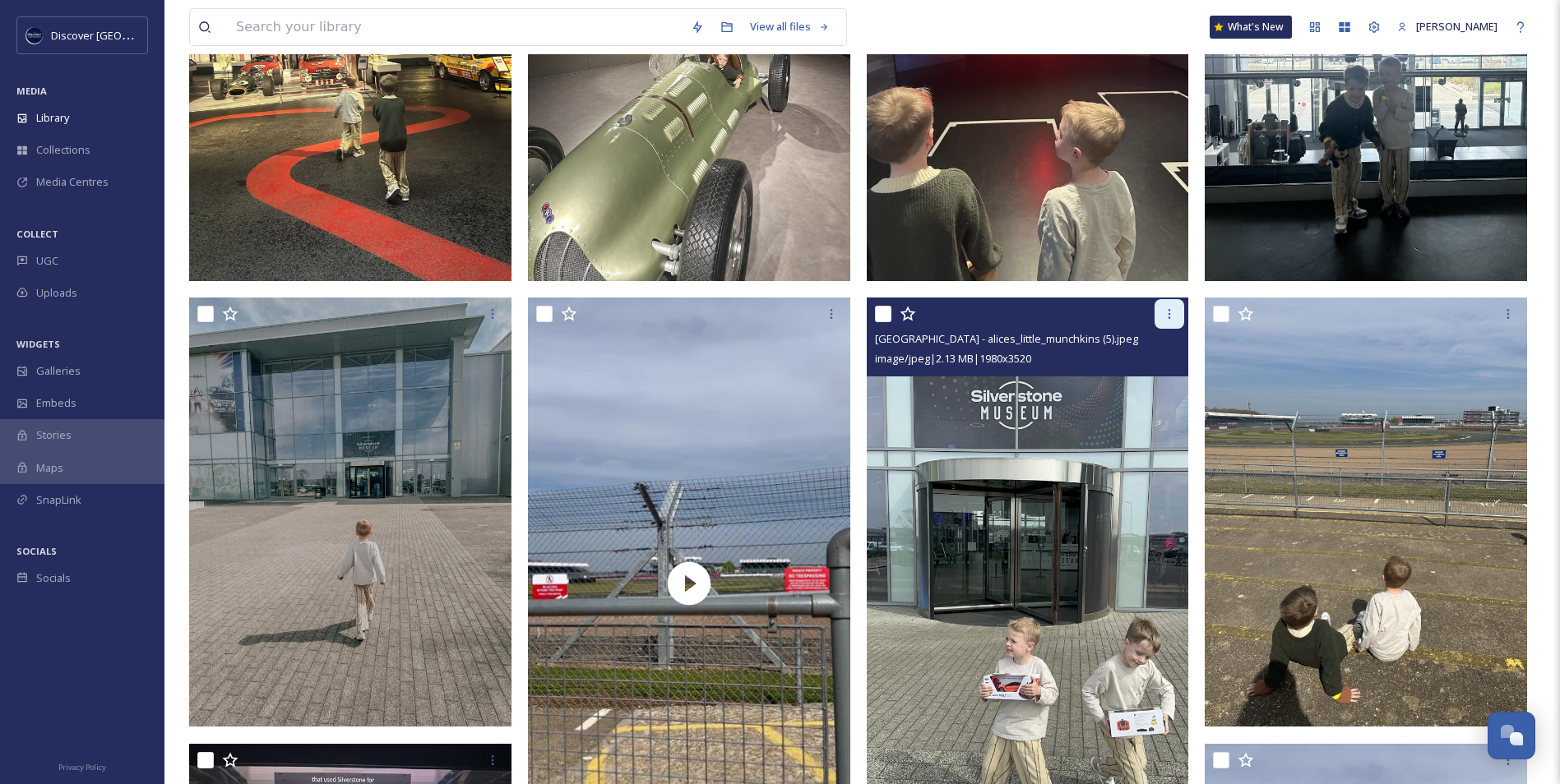
click at [1164, 318] on icon at bounding box center [1168, 313] width 13 height 13
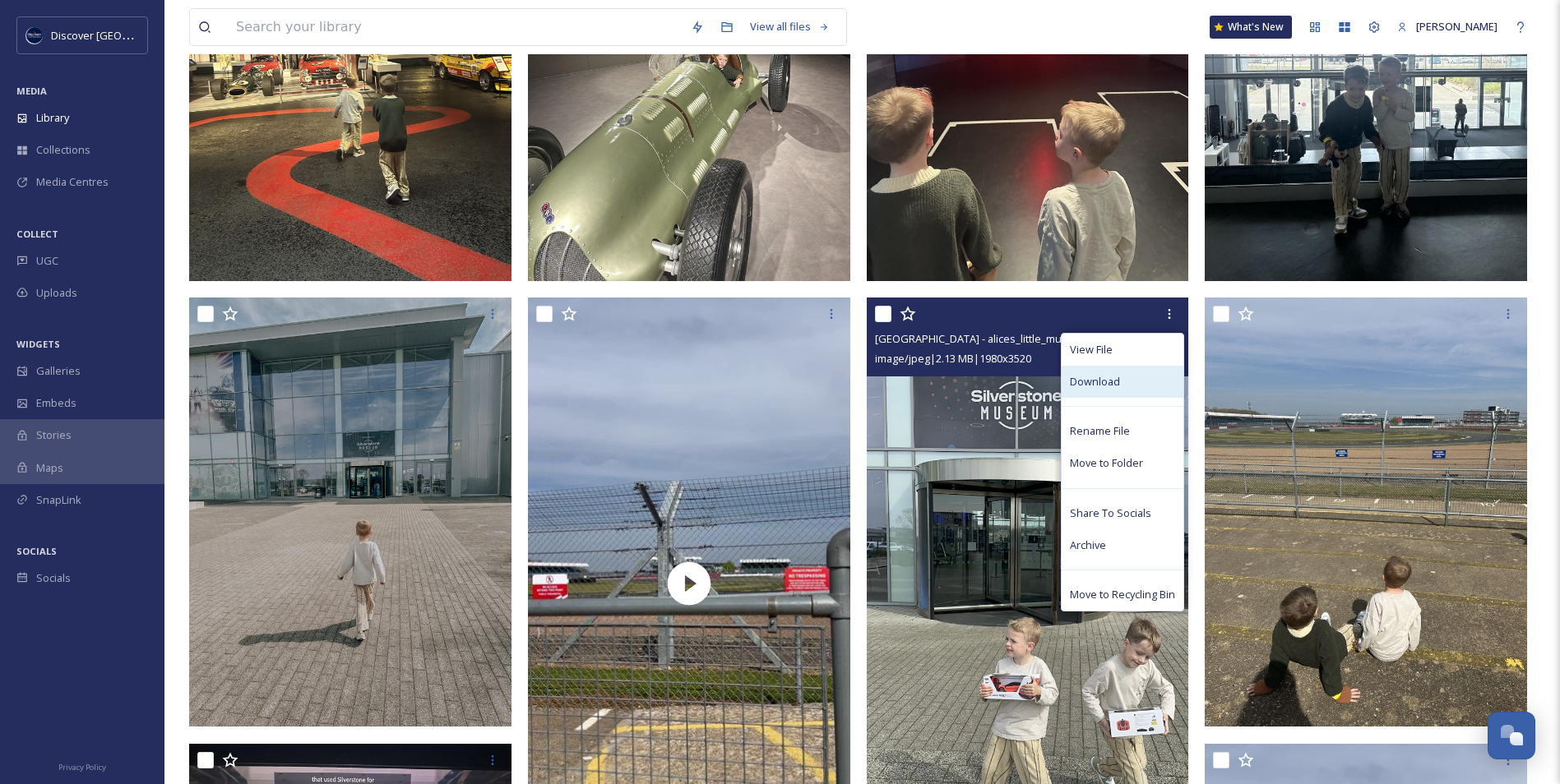
click at [1132, 382] on div "Download" at bounding box center [1122, 382] width 122 height 32
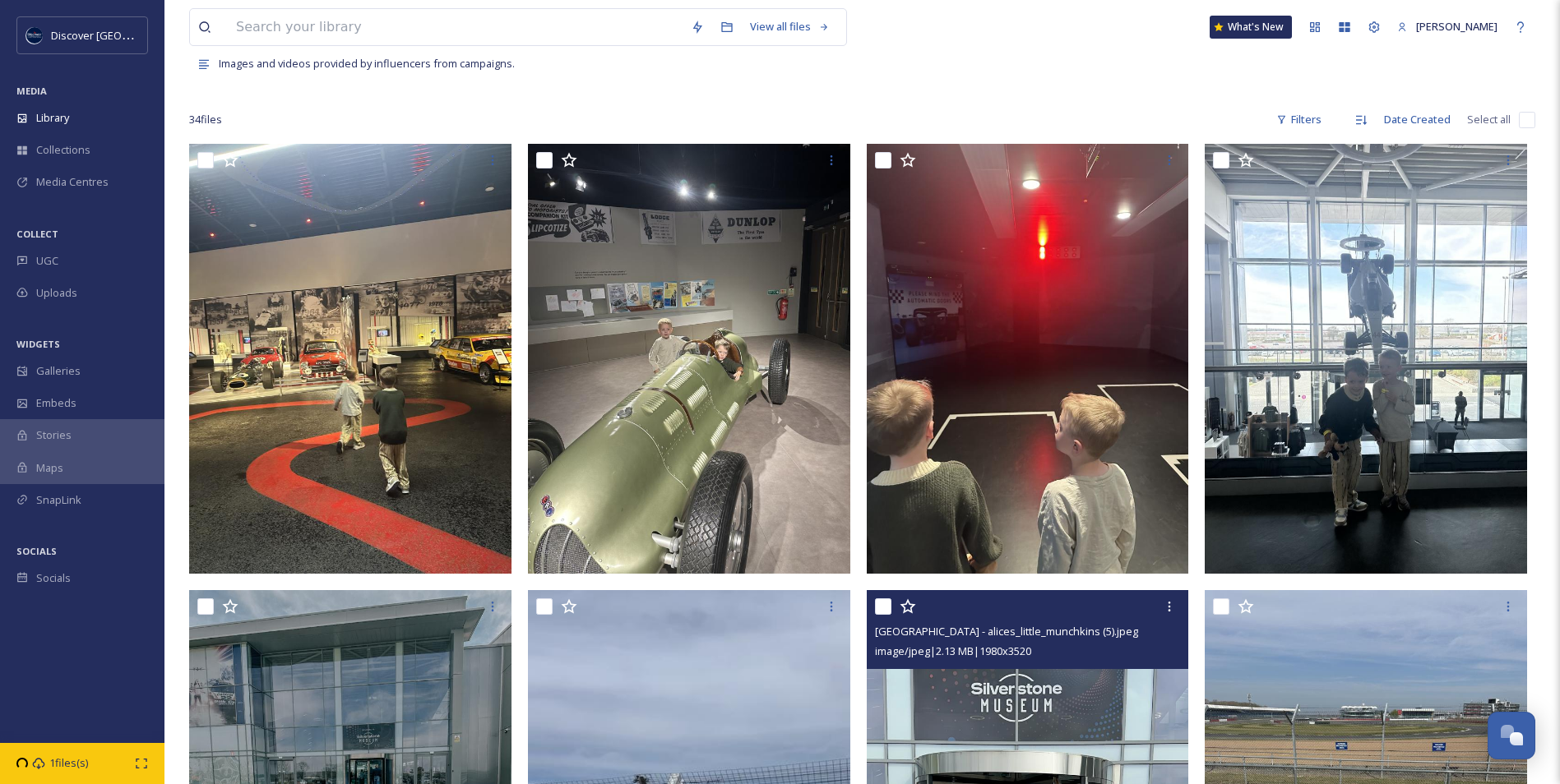
scroll to position [82, 0]
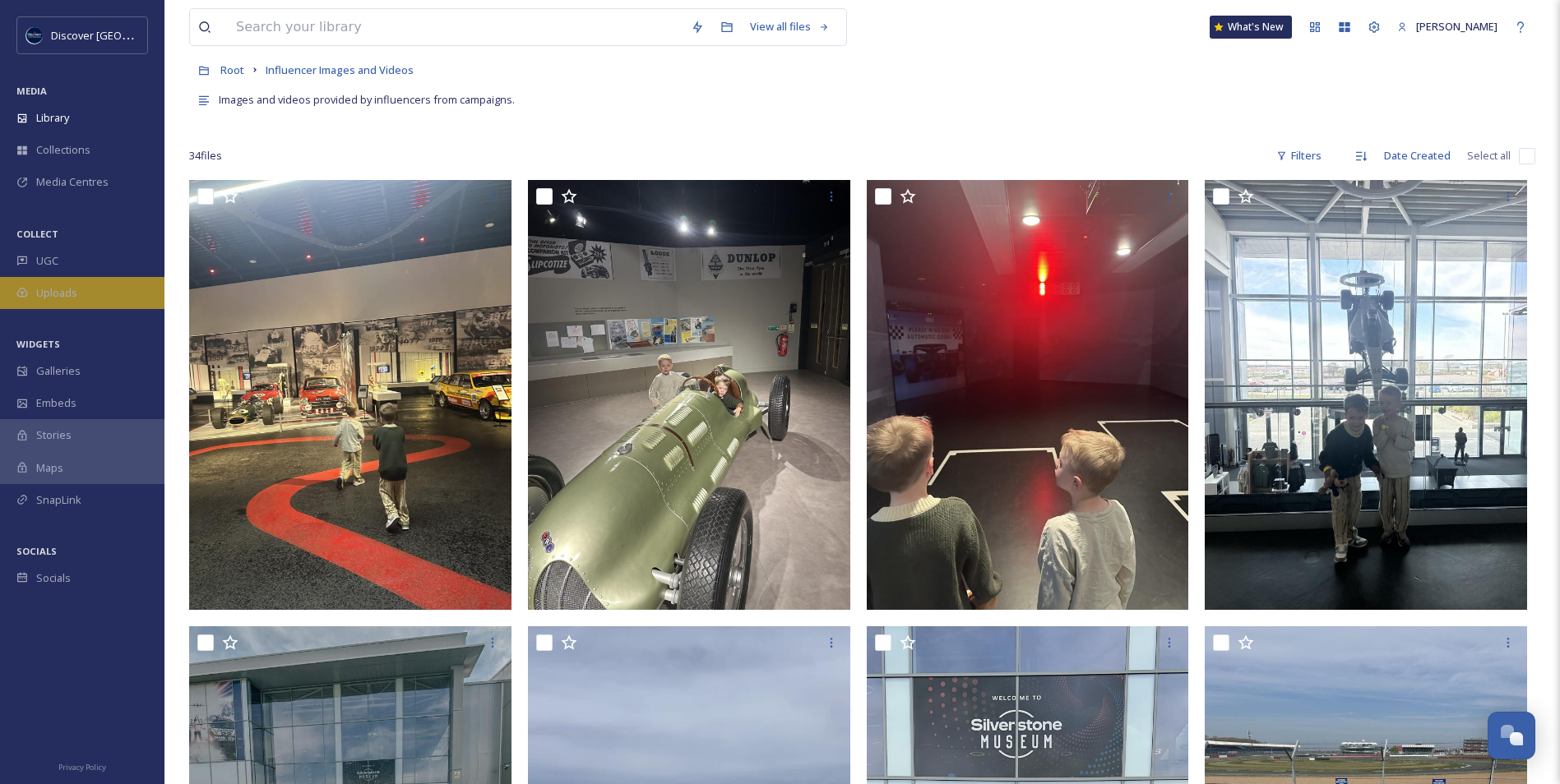
click at [77, 286] on div "Uploads" at bounding box center [82, 293] width 165 height 32
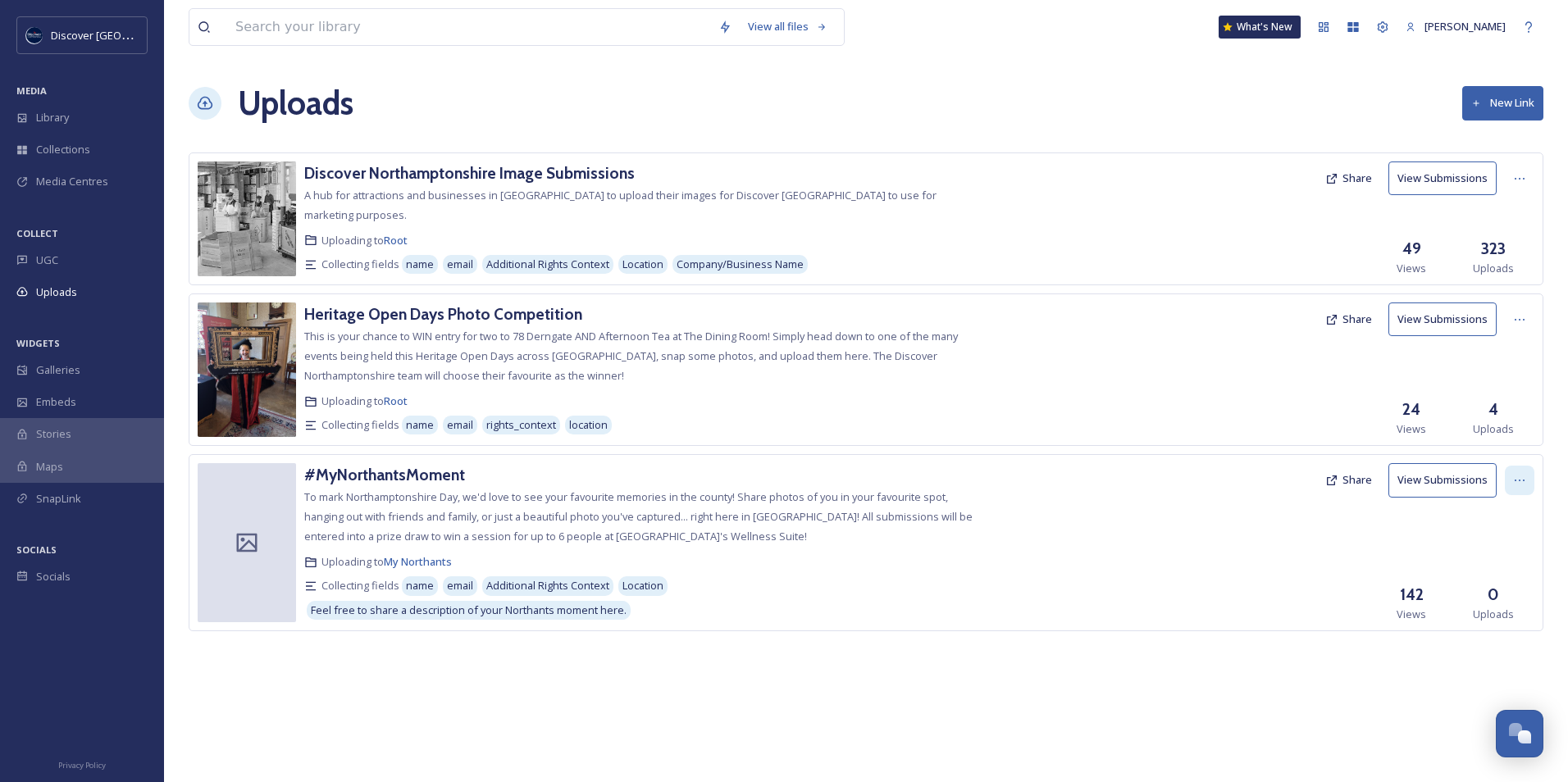
click at [1516, 477] on icon at bounding box center [1519, 480] width 13 height 13
click at [1499, 549] on div "Edit" at bounding box center [1503, 548] width 63 height 32
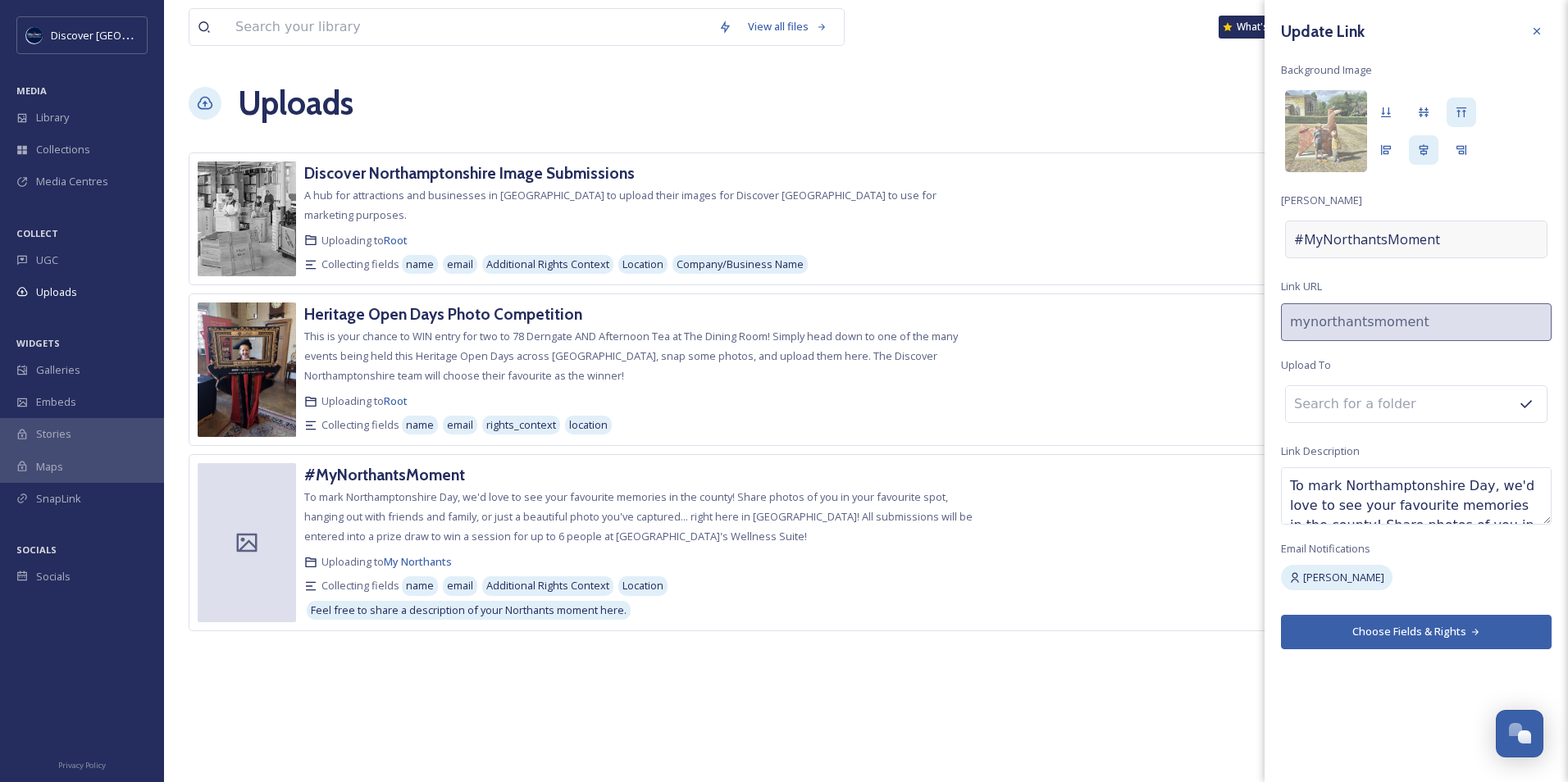
click at [1467, 237] on div "#MyNorthantsMoment" at bounding box center [1416, 239] width 263 height 38
drag, startPoint x: 1432, startPoint y: 239, endPoint x: 1226, endPoint y: 242, distance: 206.0
click at [1226, 242] on div "Discover Northamptonshire Image Submissions A hub for attractions and businesse…" at bounding box center [866, 391] width 1355 height 479
type input "Submit your Northants memories!"
click at [1461, 635] on button "Choose Fields & Rights" at bounding box center [1415, 628] width 270 height 34
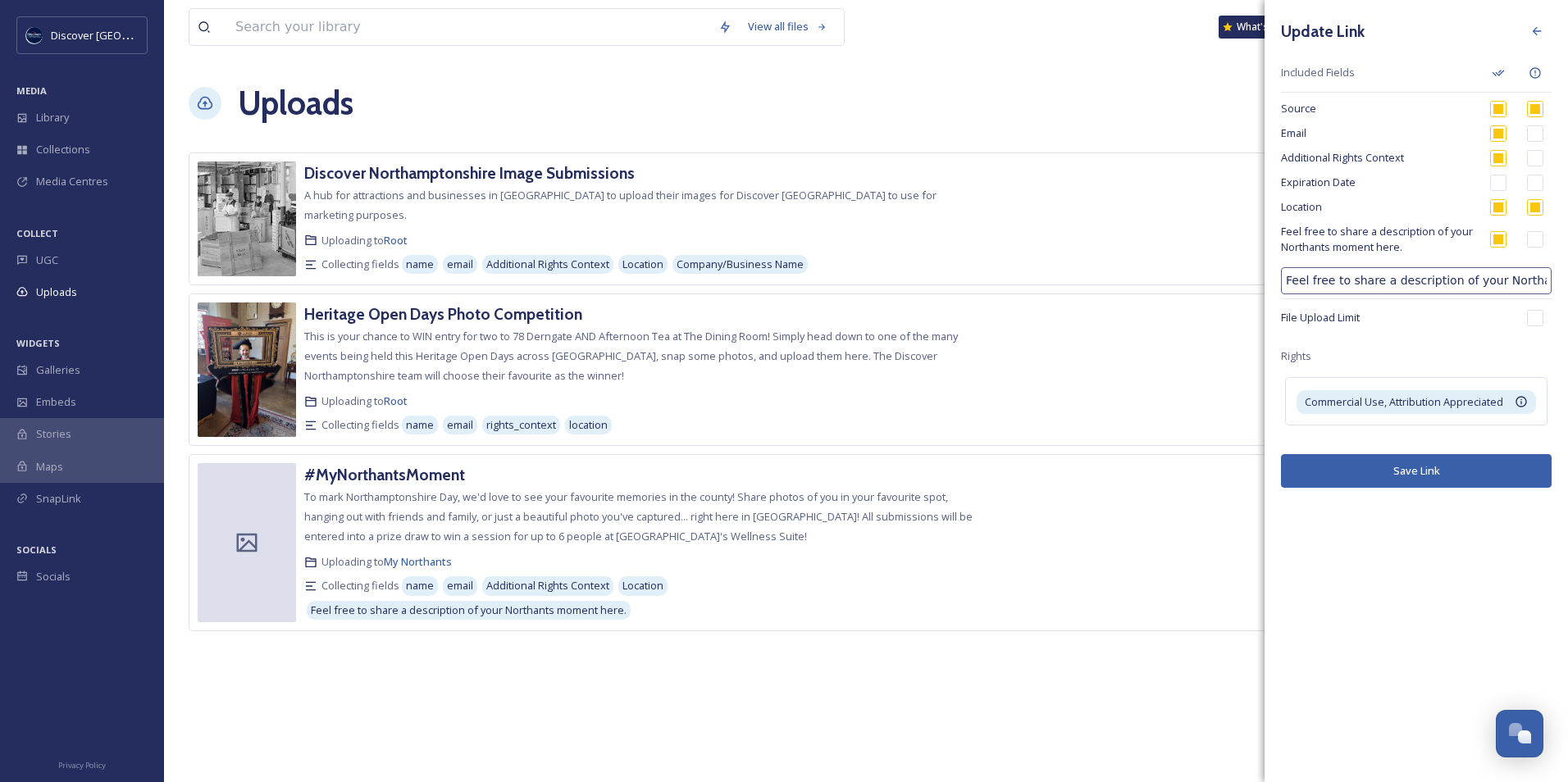
click at [1435, 472] on button "Save Link" at bounding box center [1415, 471] width 270 height 34
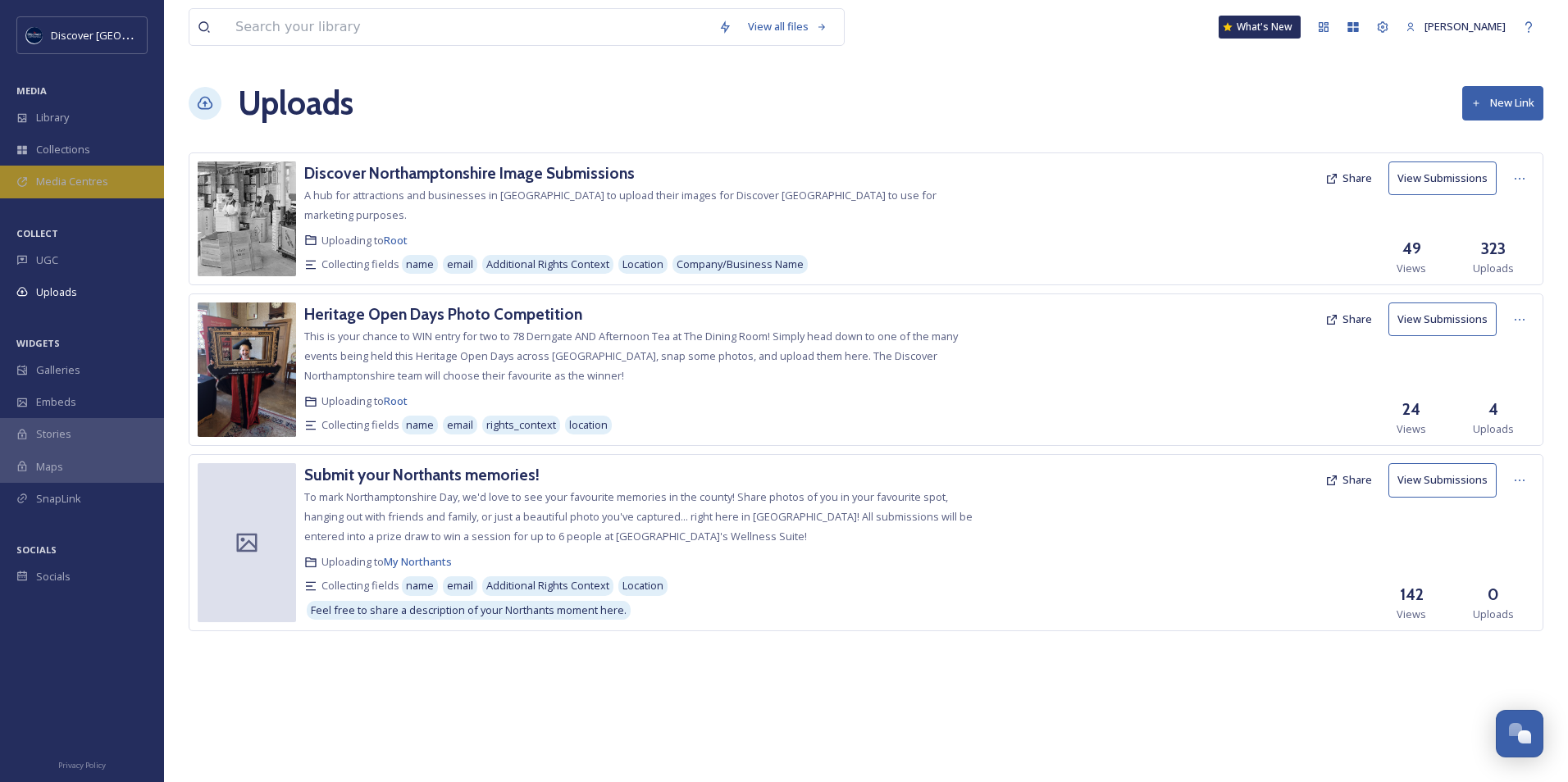
click at [96, 181] on span "Media Centres" at bounding box center [72, 181] width 72 height 15
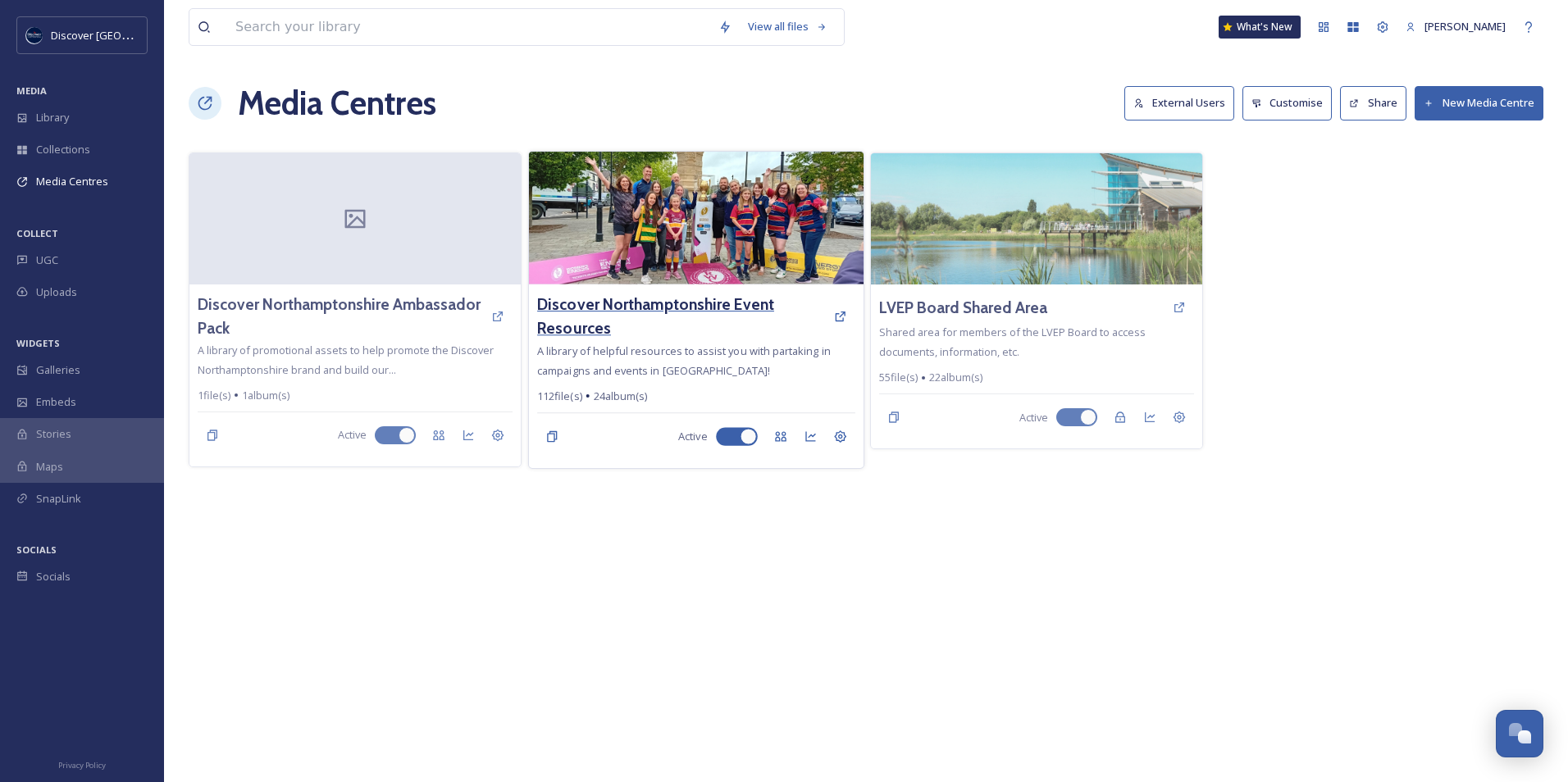
click at [676, 301] on h3 "Discover Northamptonshire Event Resources" at bounding box center [681, 316] width 288 height 47
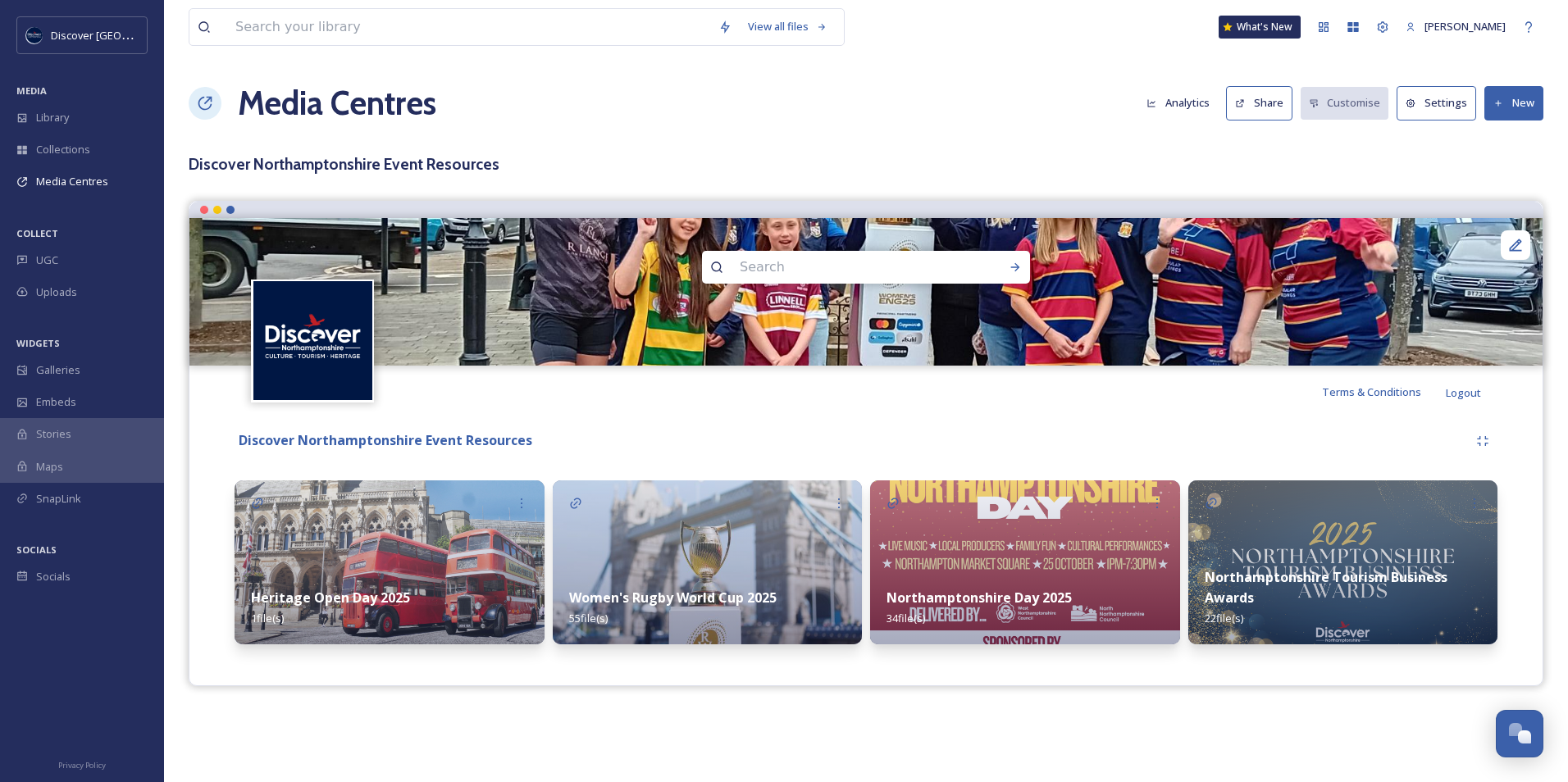
click at [1009, 602] on strong "Northamptonshire Day 2025" at bounding box center [979, 597] width 186 height 18
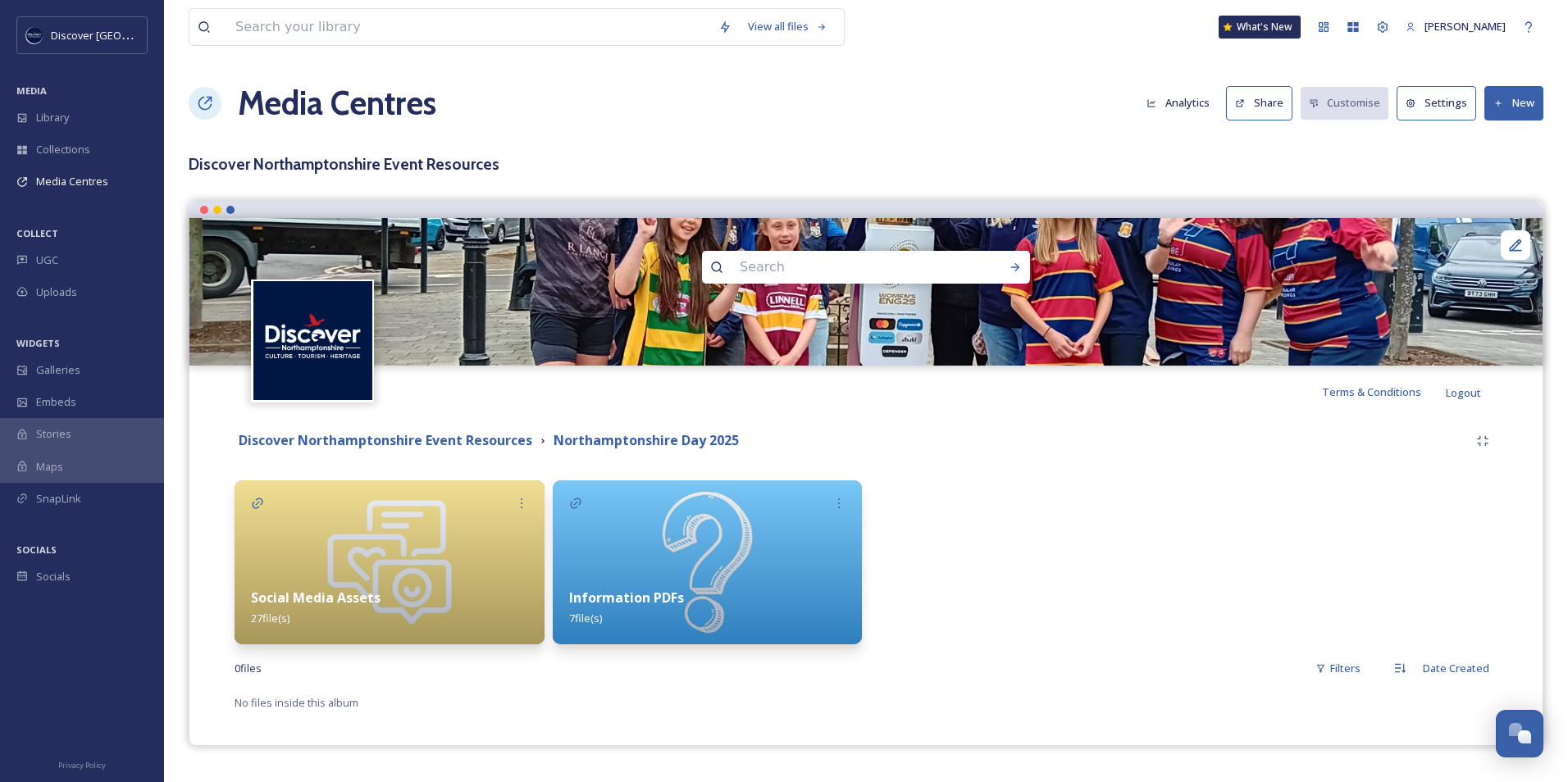
click at [711, 585] on div "Information PDFs 7 file(s)" at bounding box center [708, 607] width 310 height 73
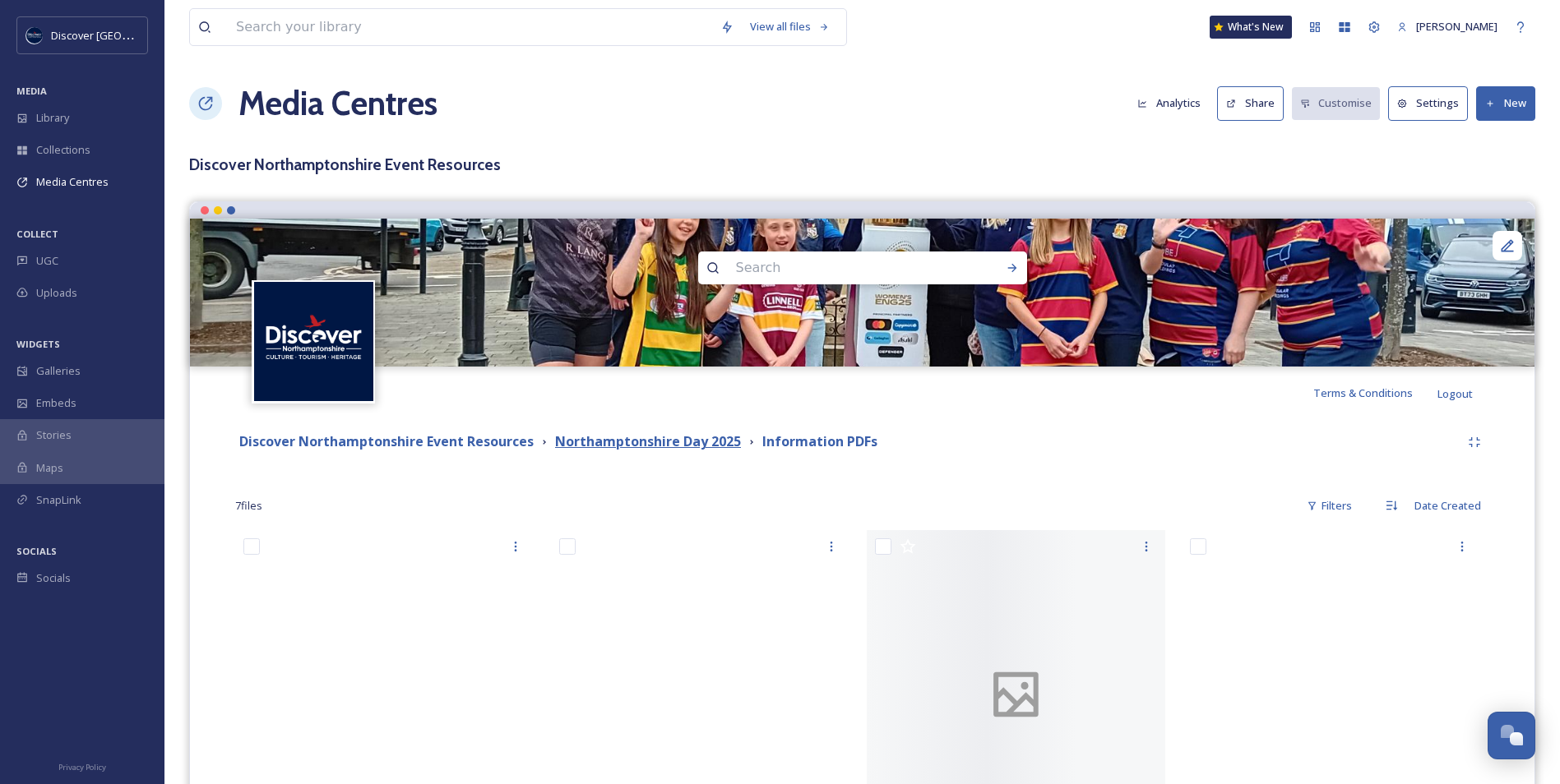
click at [612, 436] on strong "Northamptonshire Day 2025" at bounding box center [647, 441] width 186 height 18
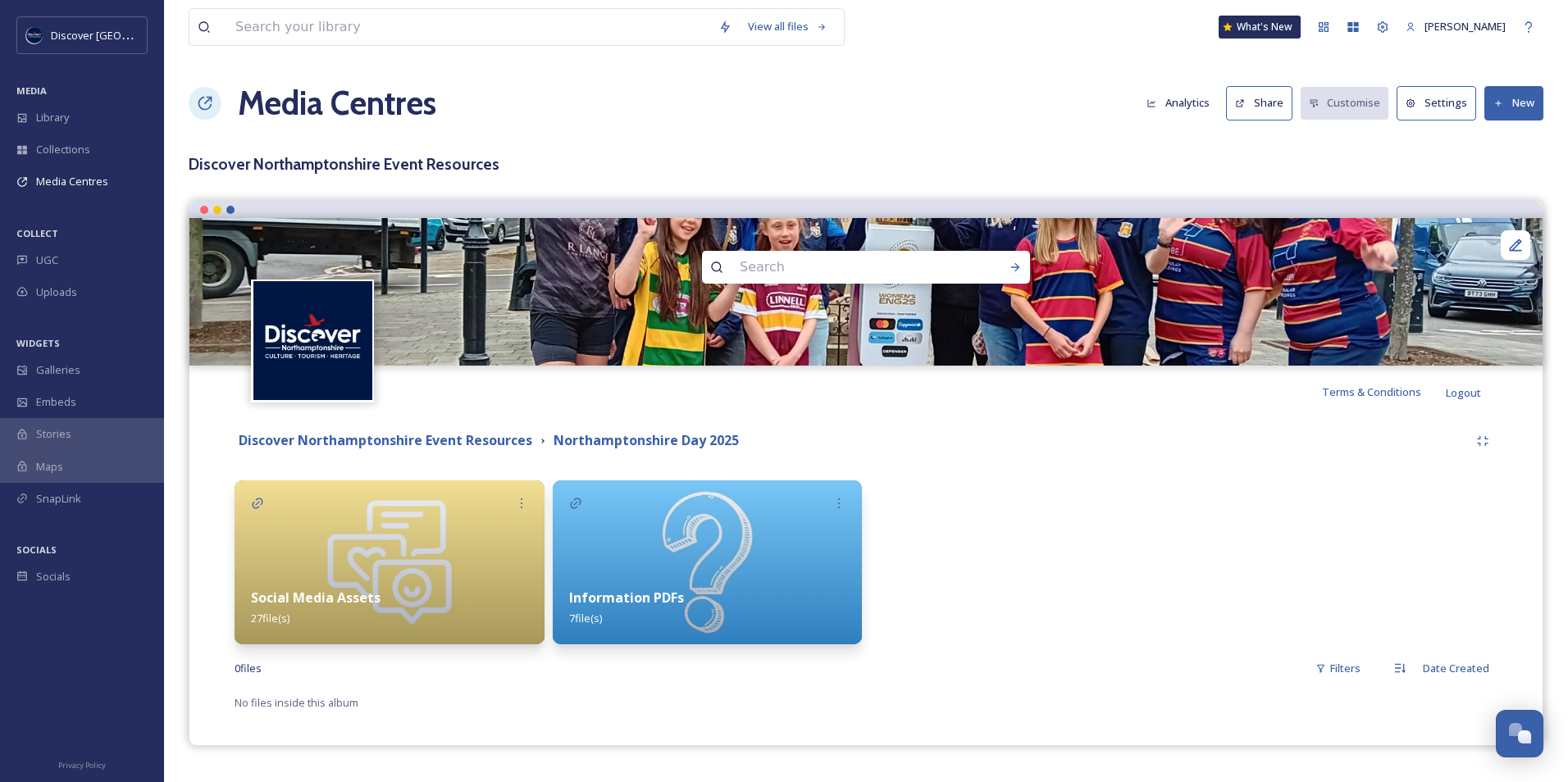
click at [355, 574] on div "Social Media Assets 27 file(s)" at bounding box center [390, 607] width 310 height 73
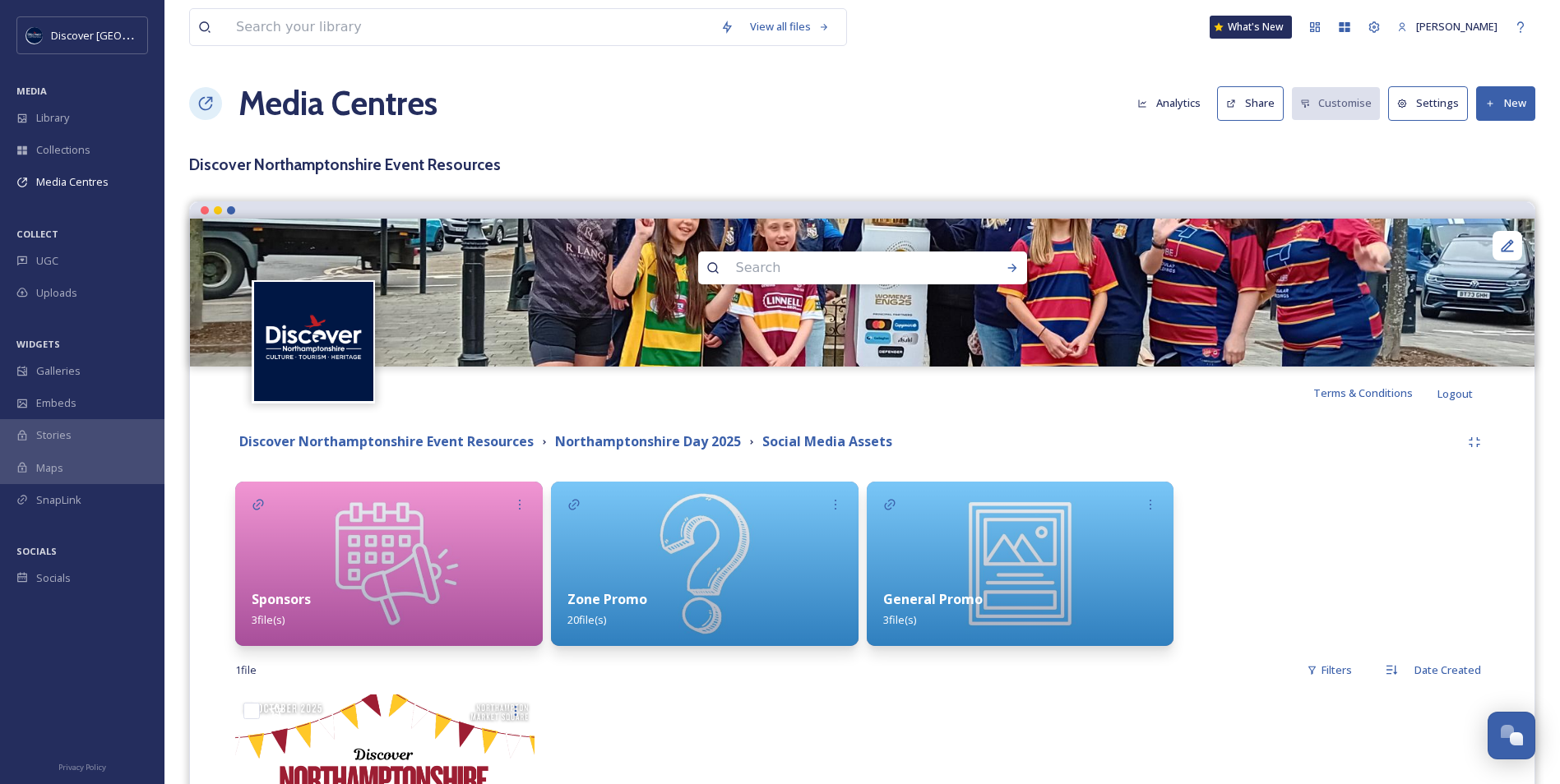
click at [637, 542] on img at bounding box center [704, 564] width 308 height 165
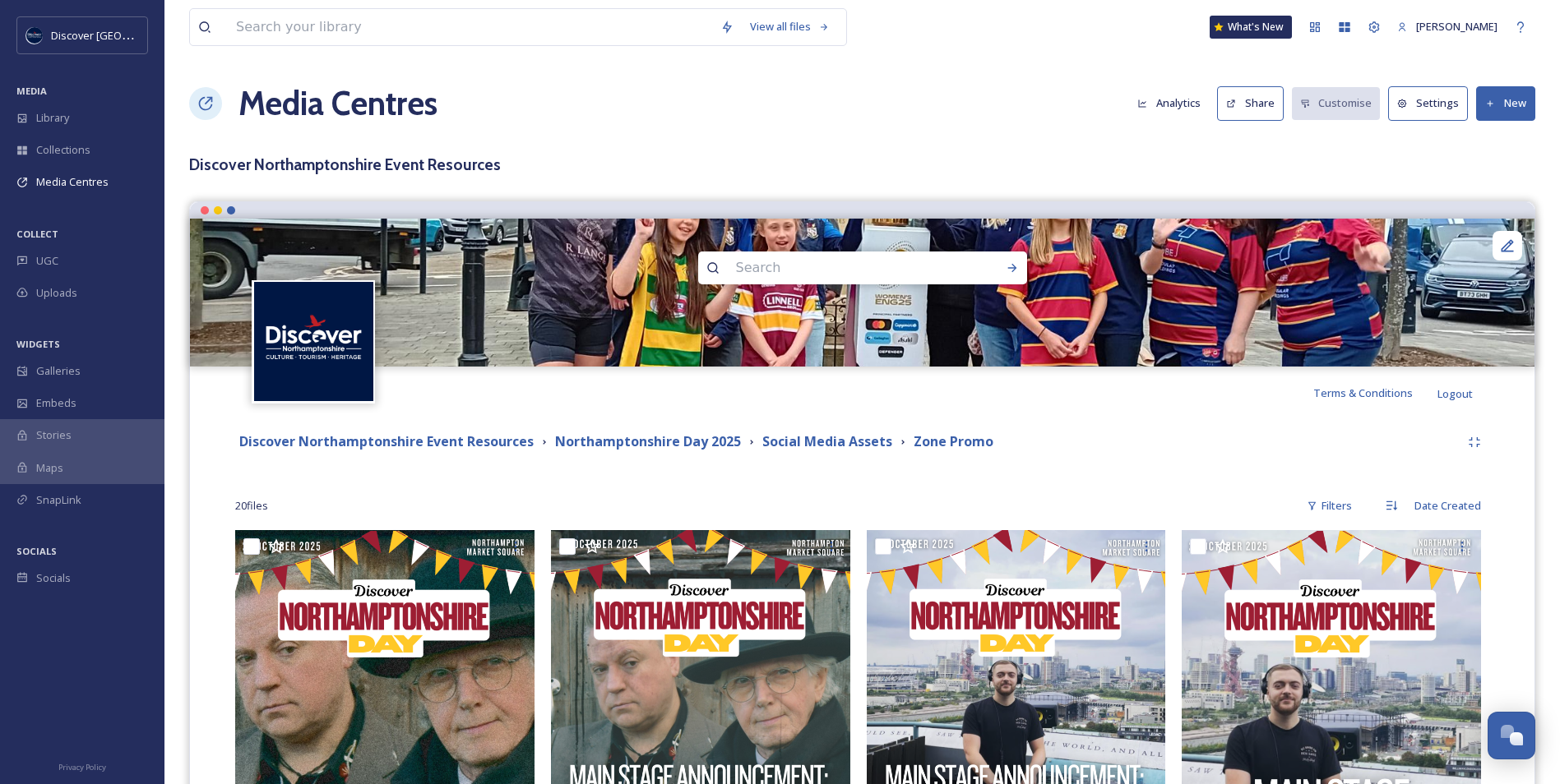
click at [1497, 109] on button "New" at bounding box center [1506, 104] width 59 height 34
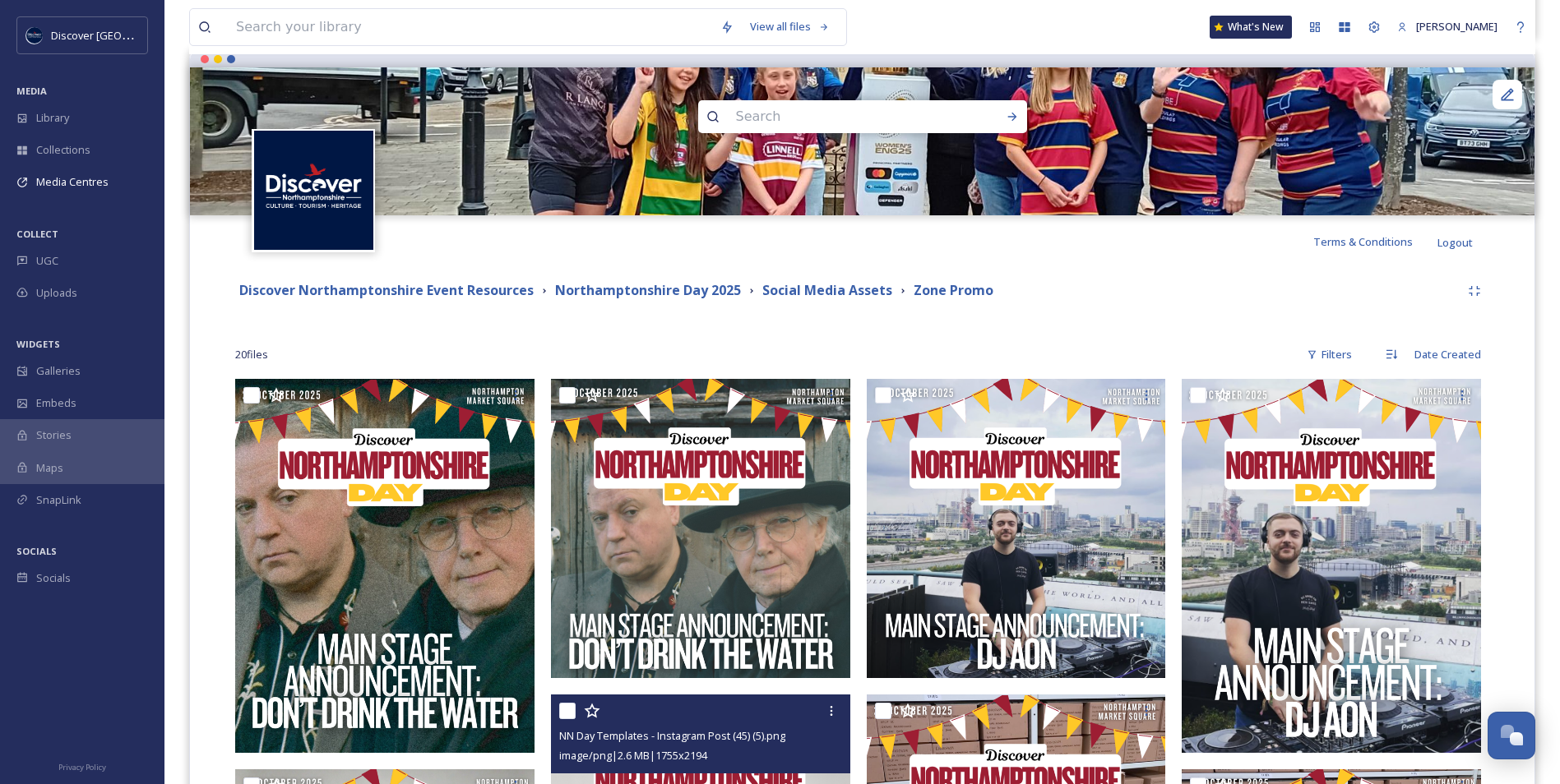
scroll to position [165, 0]
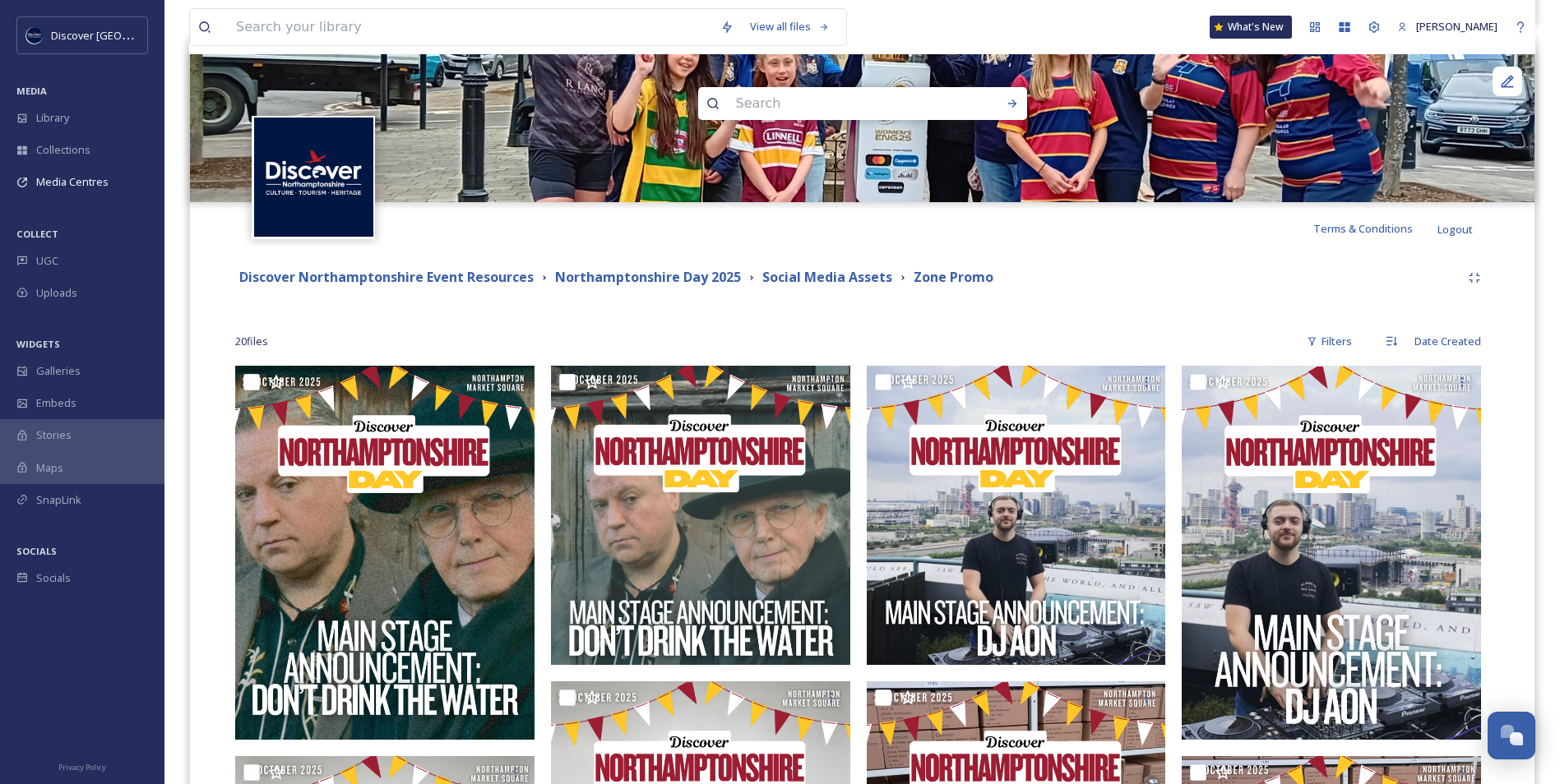
drag, startPoint x: 1198, startPoint y: 264, endPoint x: 1194, endPoint y: 282, distance: 18.4
click at [1198, 264] on div "Discover [GEOGRAPHIC_DATA] Event Resources [GEOGRAPHIC_DATA] Day 2025 Social Me…" at bounding box center [862, 278] width 1254 height 30
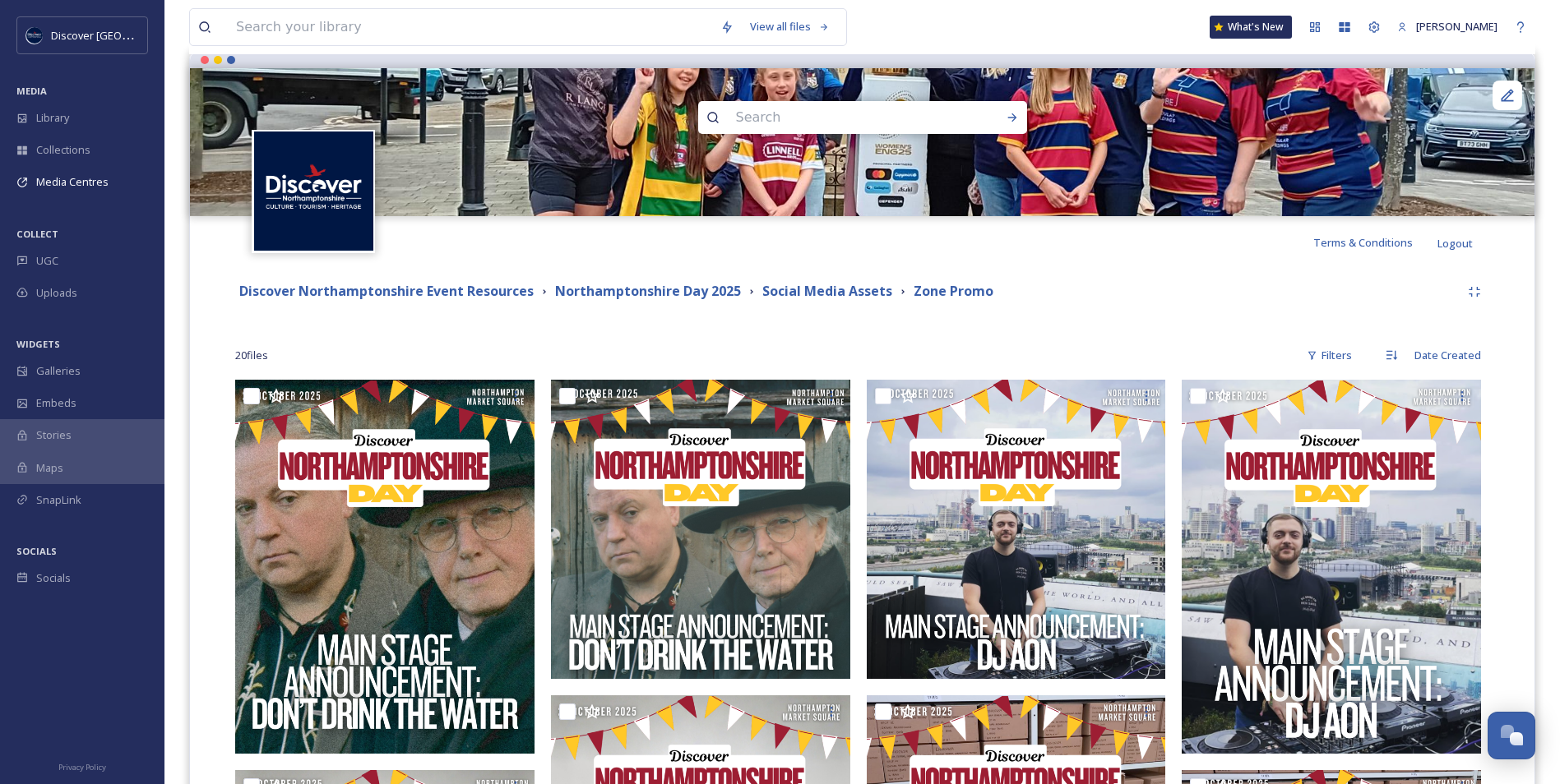
scroll to position [0, 0]
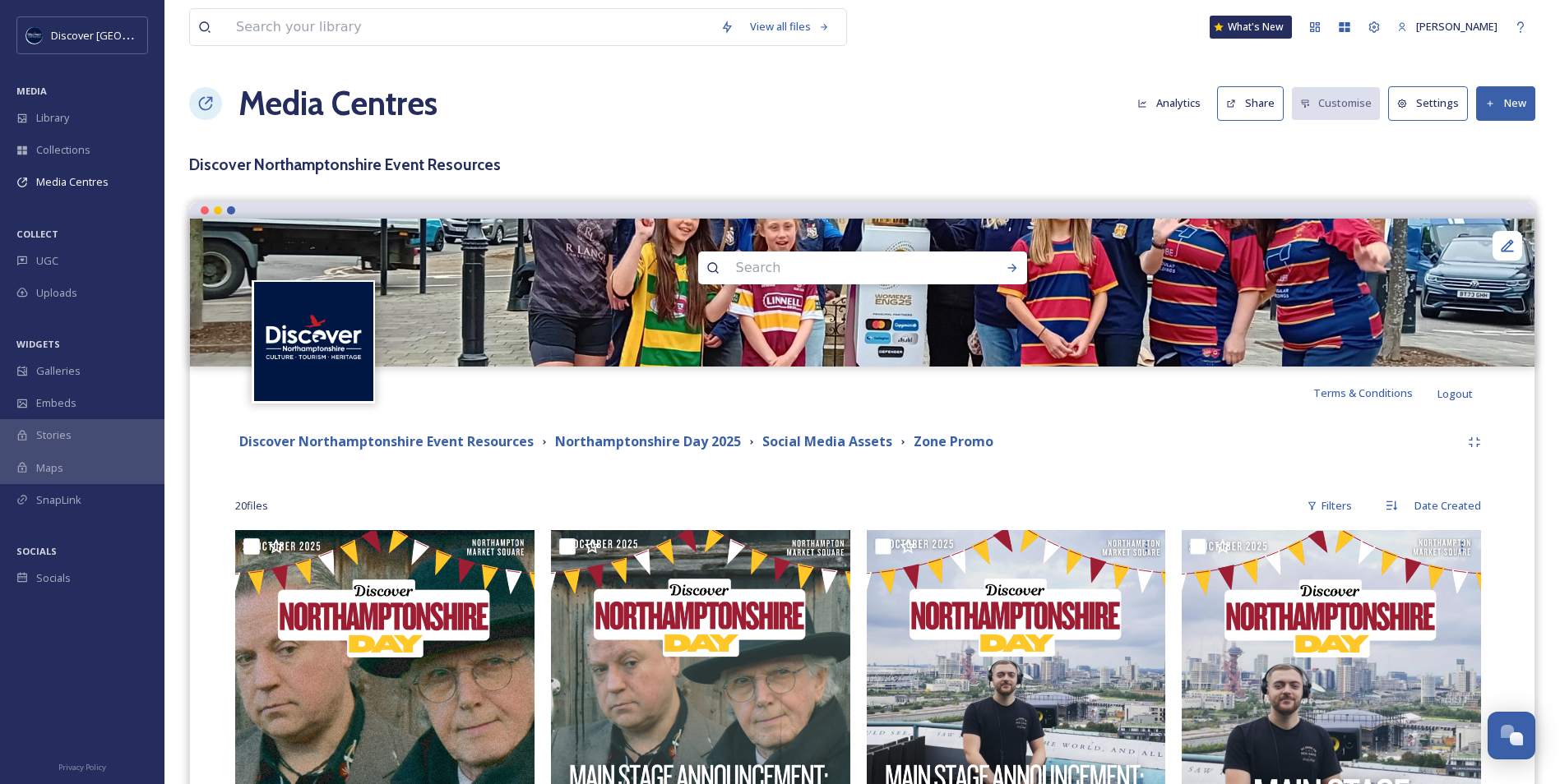
click at [1500, 102] on button "New" at bounding box center [1506, 104] width 59 height 34
click at [1507, 138] on span "Add Files" at bounding box center [1495, 142] width 44 height 15
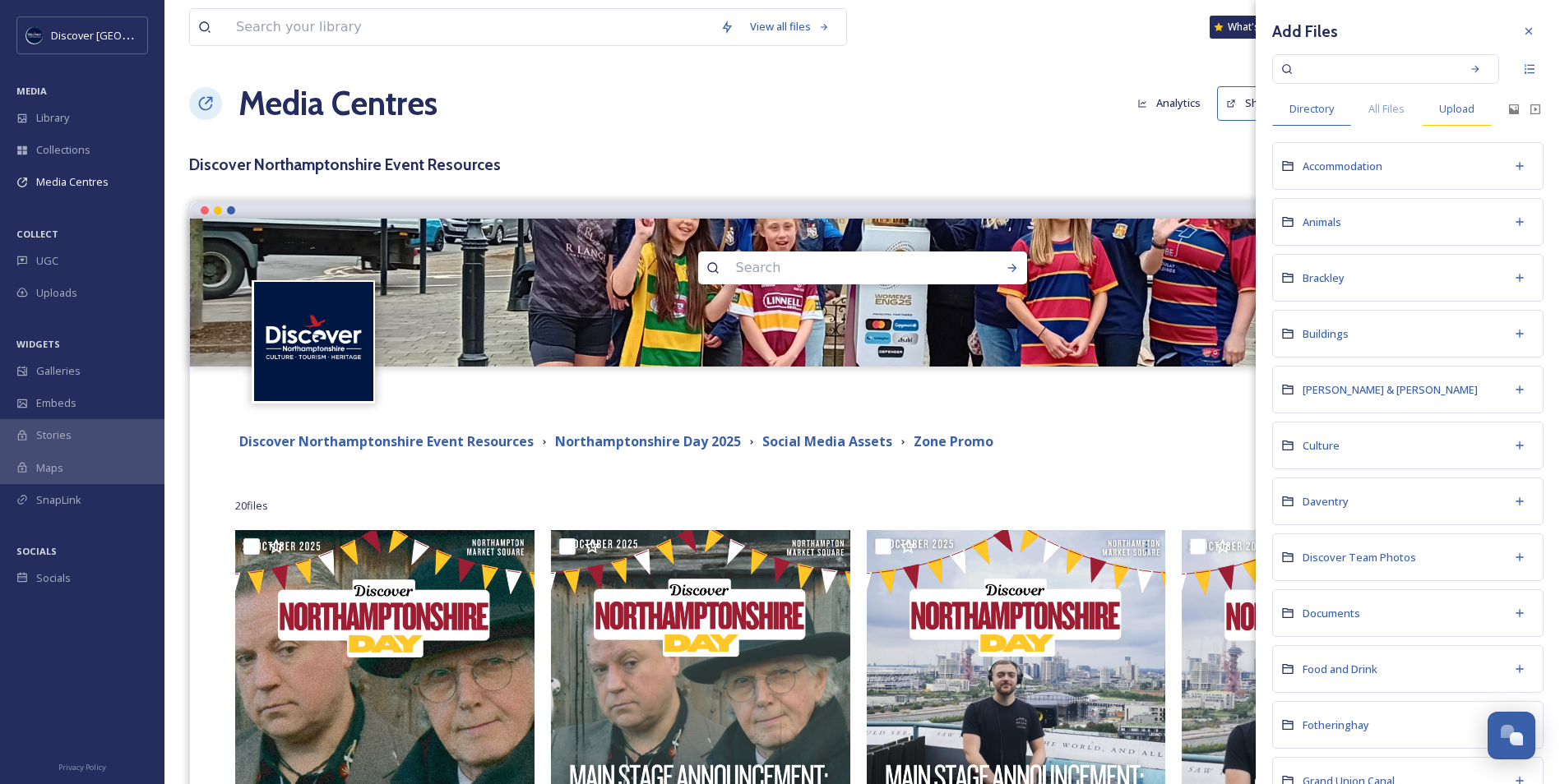
click at [1461, 103] on span "Upload" at bounding box center [1456, 109] width 36 height 15
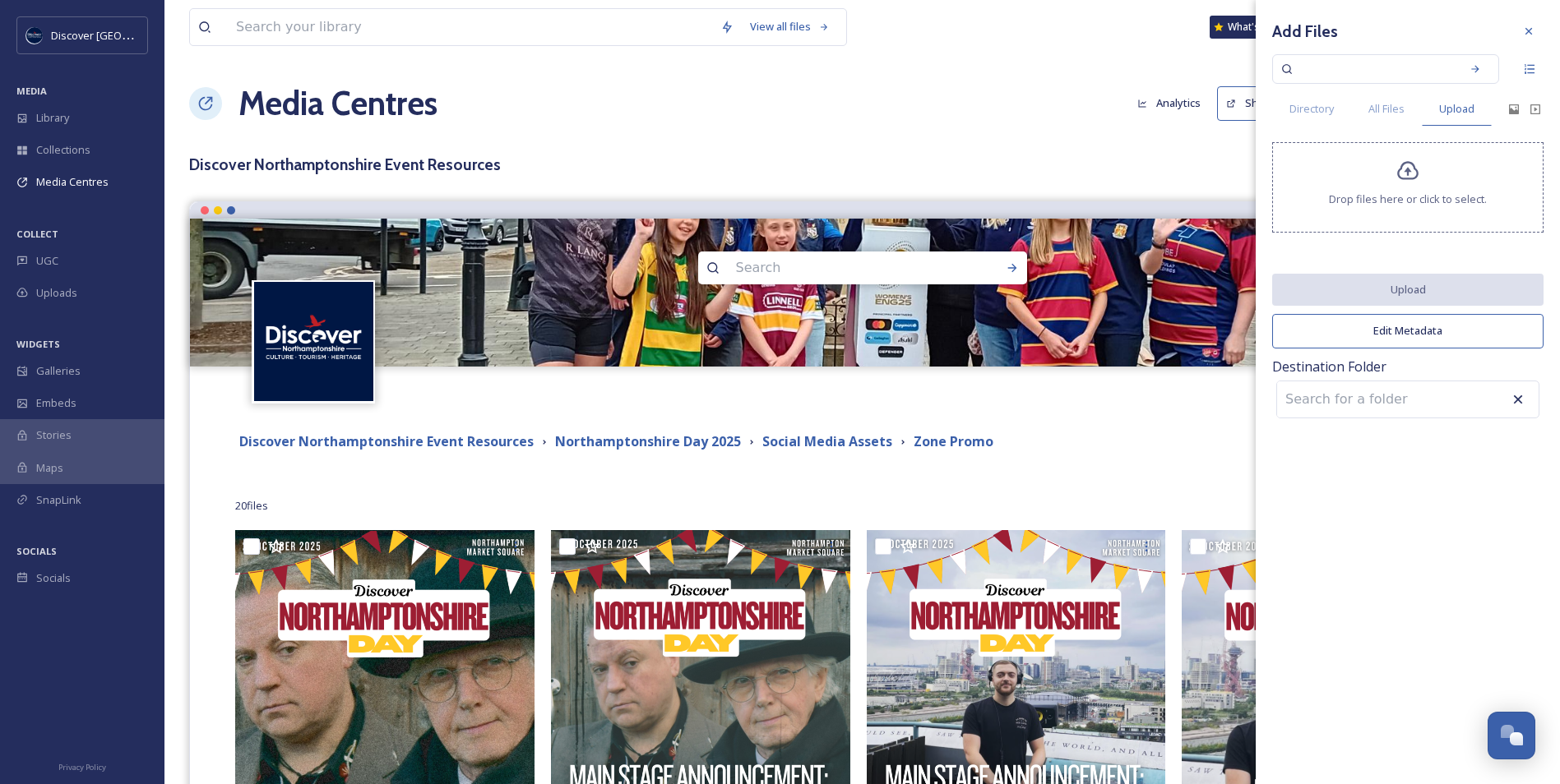
click at [1413, 183] on div "Drop files here or click to select." at bounding box center [1407, 187] width 271 height 90
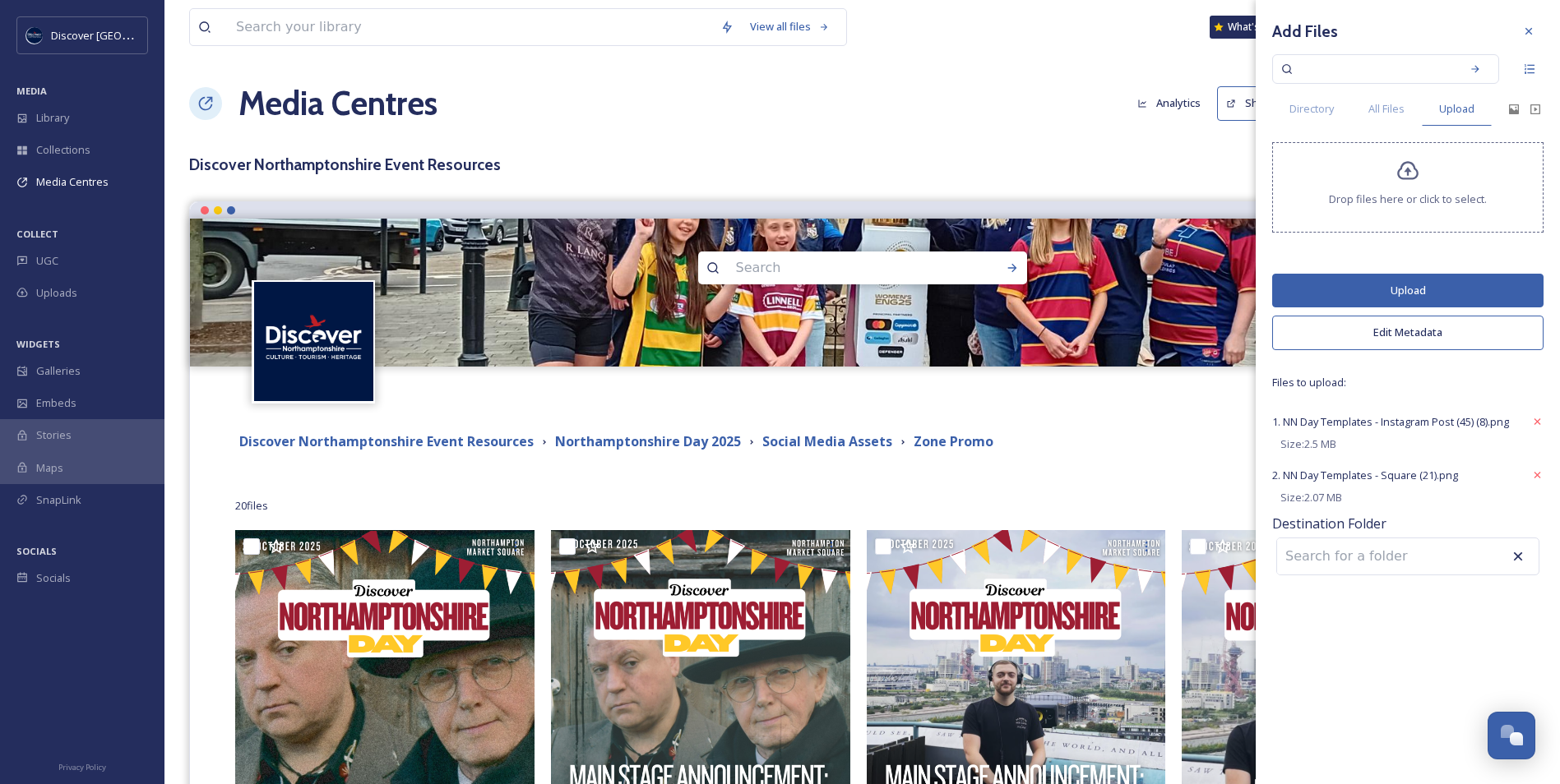
click at [1360, 285] on button "Upload" at bounding box center [1407, 290] width 271 height 34
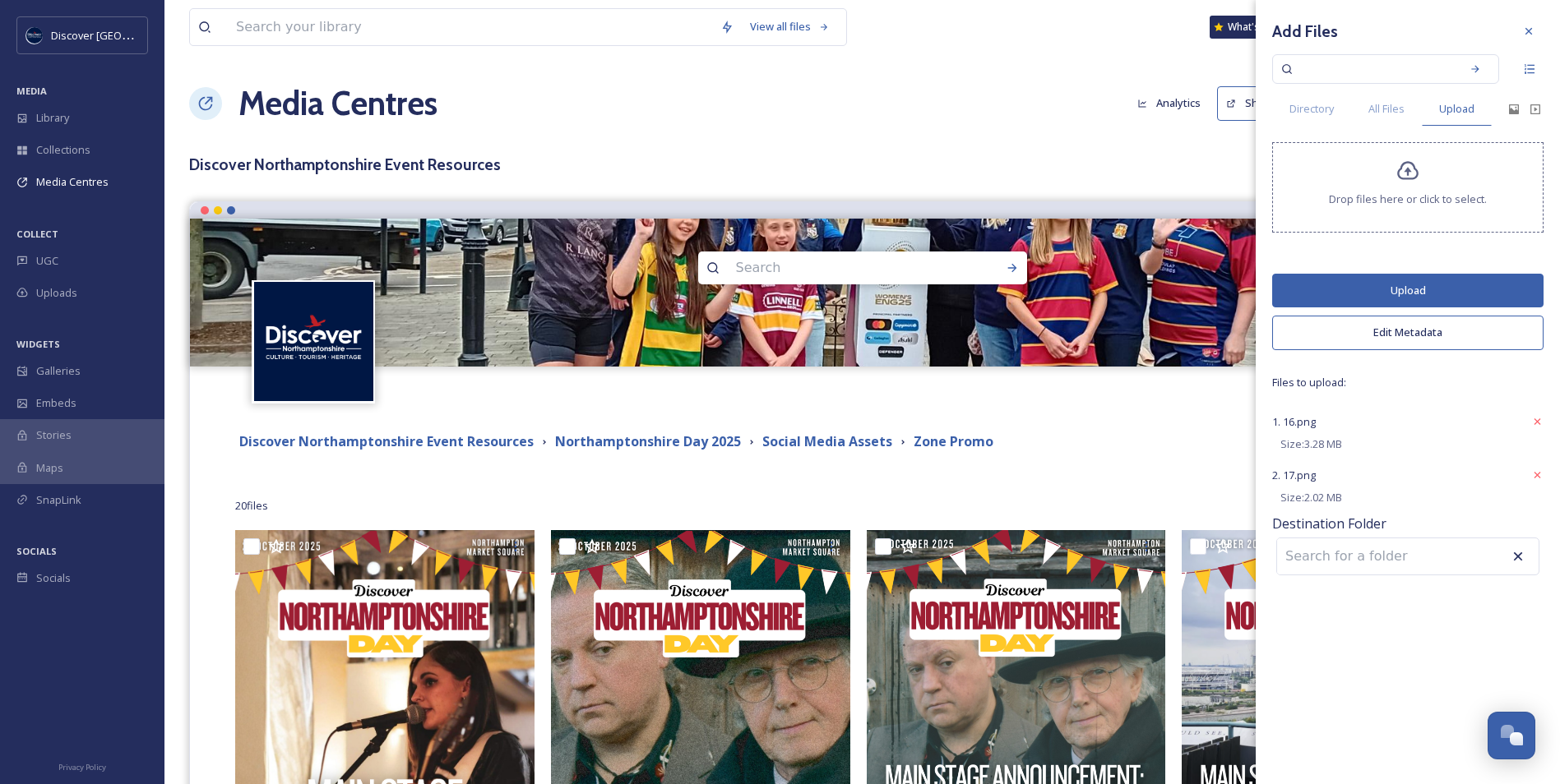
click at [1405, 296] on button "Upload" at bounding box center [1407, 290] width 271 height 34
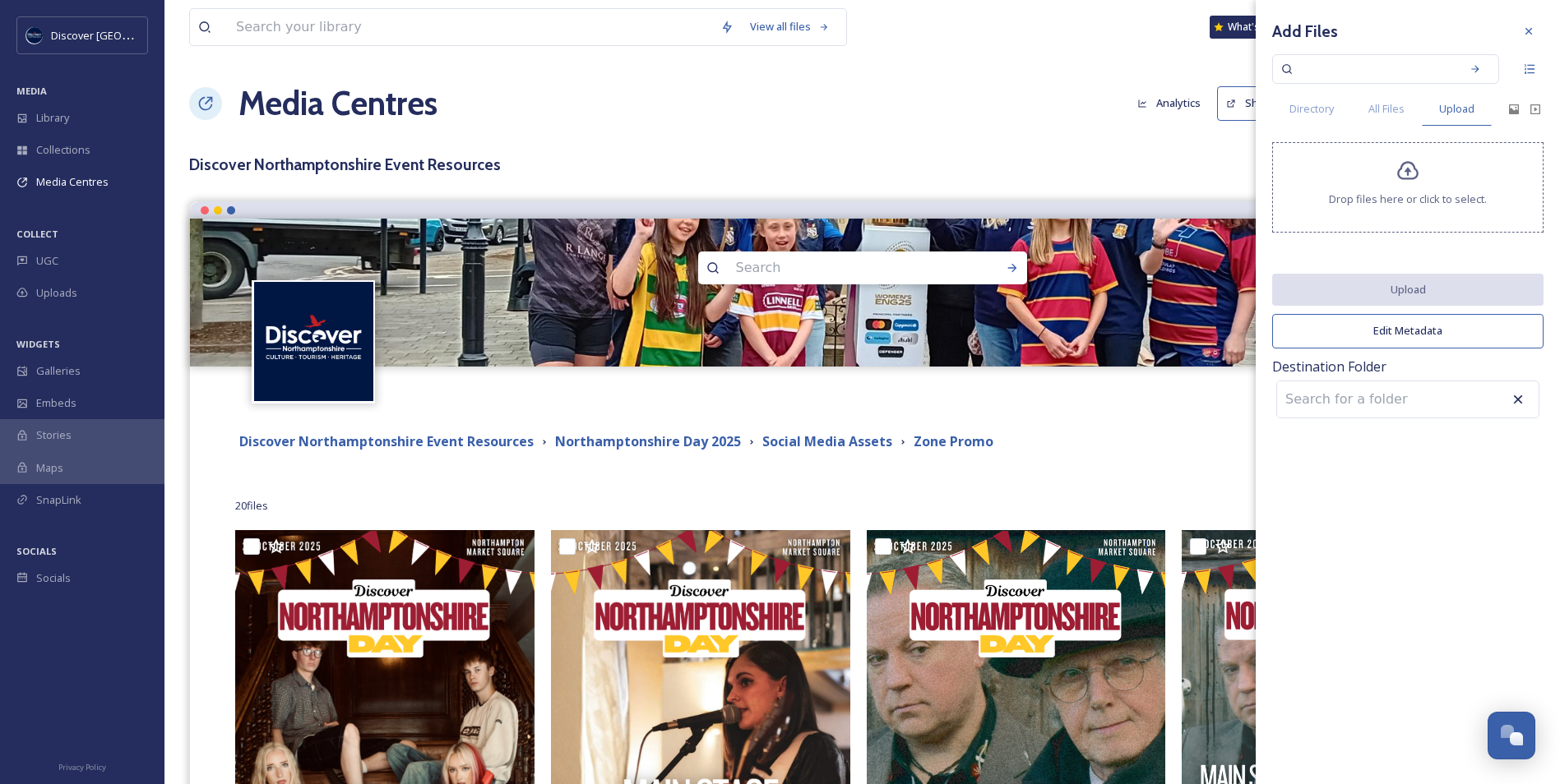
drag, startPoint x: 1539, startPoint y: 249, endPoint x: 1559, endPoint y: 253, distance: 20.4
click at [1539, 249] on div "Add Files Directory All Files Upload Drop files here or click to select. Upload…" at bounding box center [1408, 219] width 304 height 439
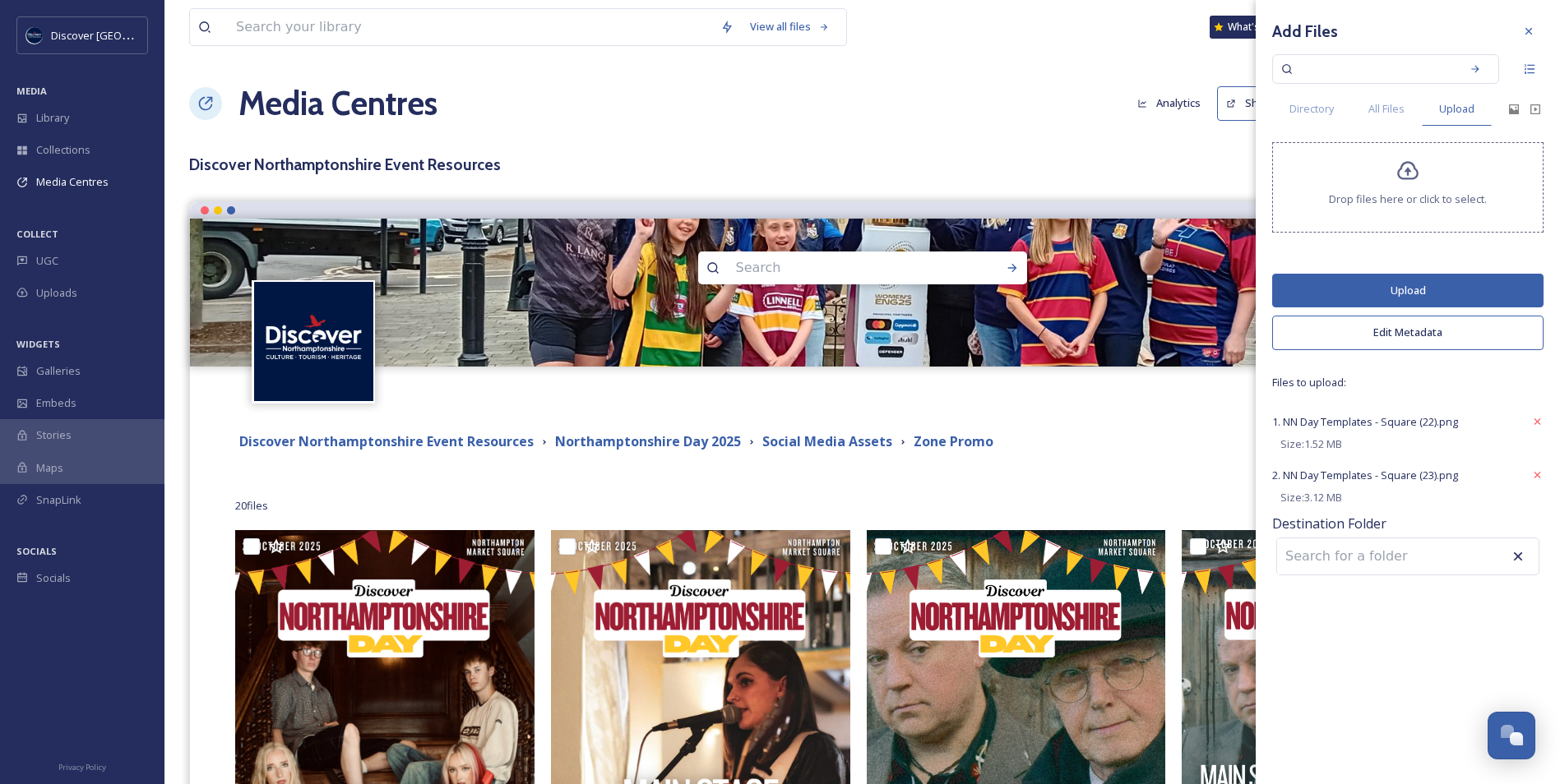
click at [1429, 296] on button "Upload" at bounding box center [1407, 290] width 271 height 34
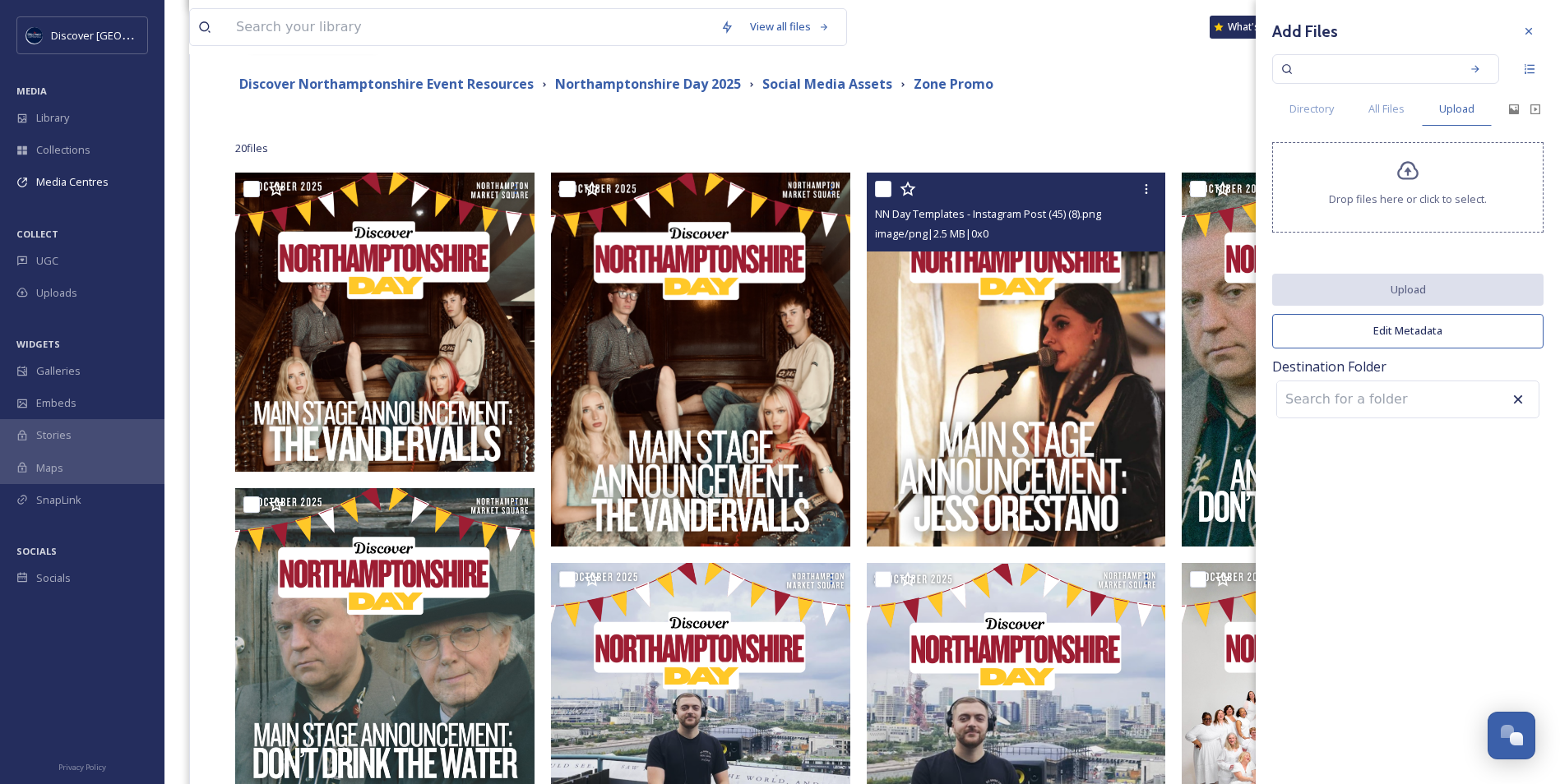
scroll to position [411, 0]
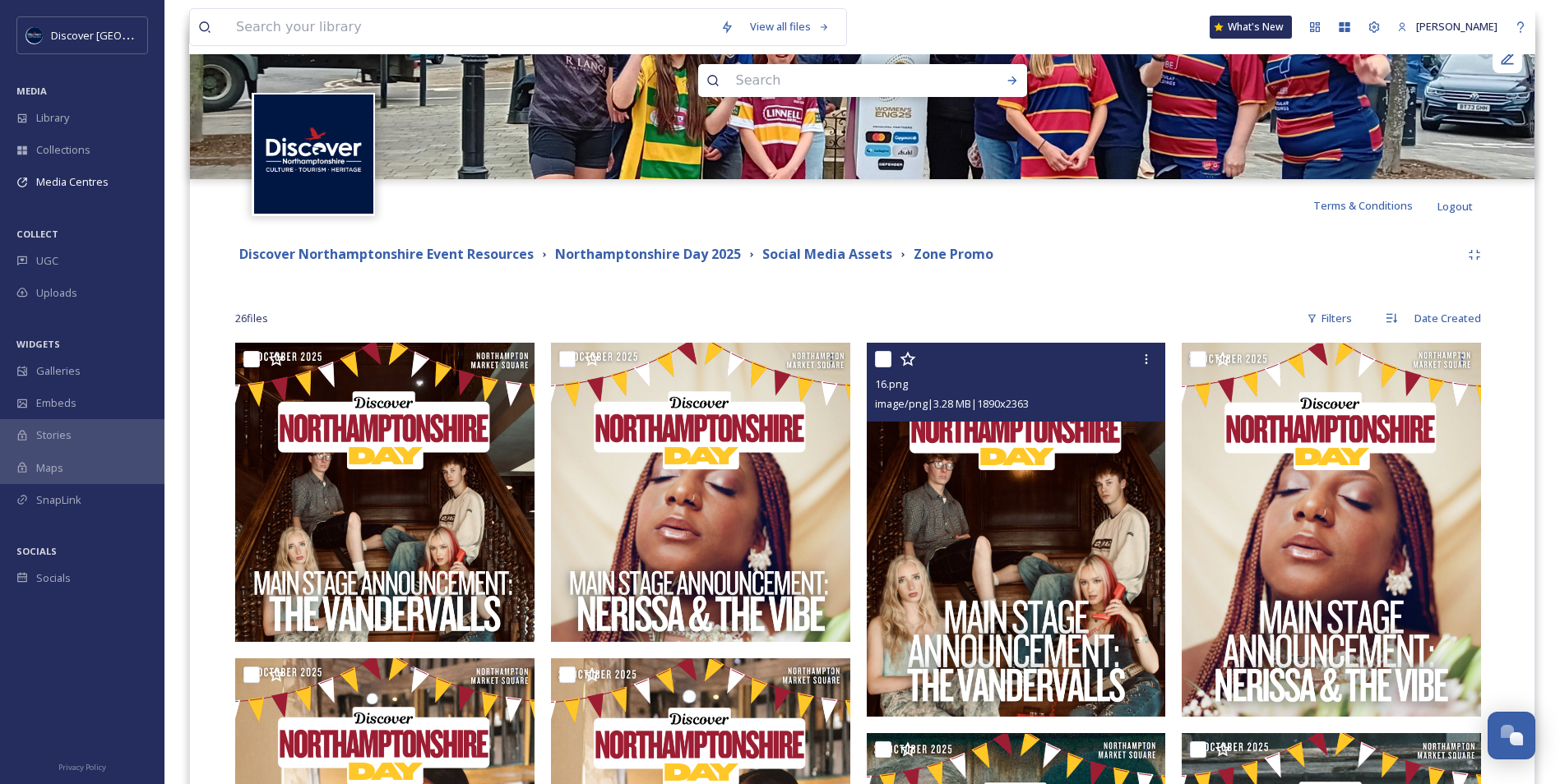
scroll to position [82, 0]
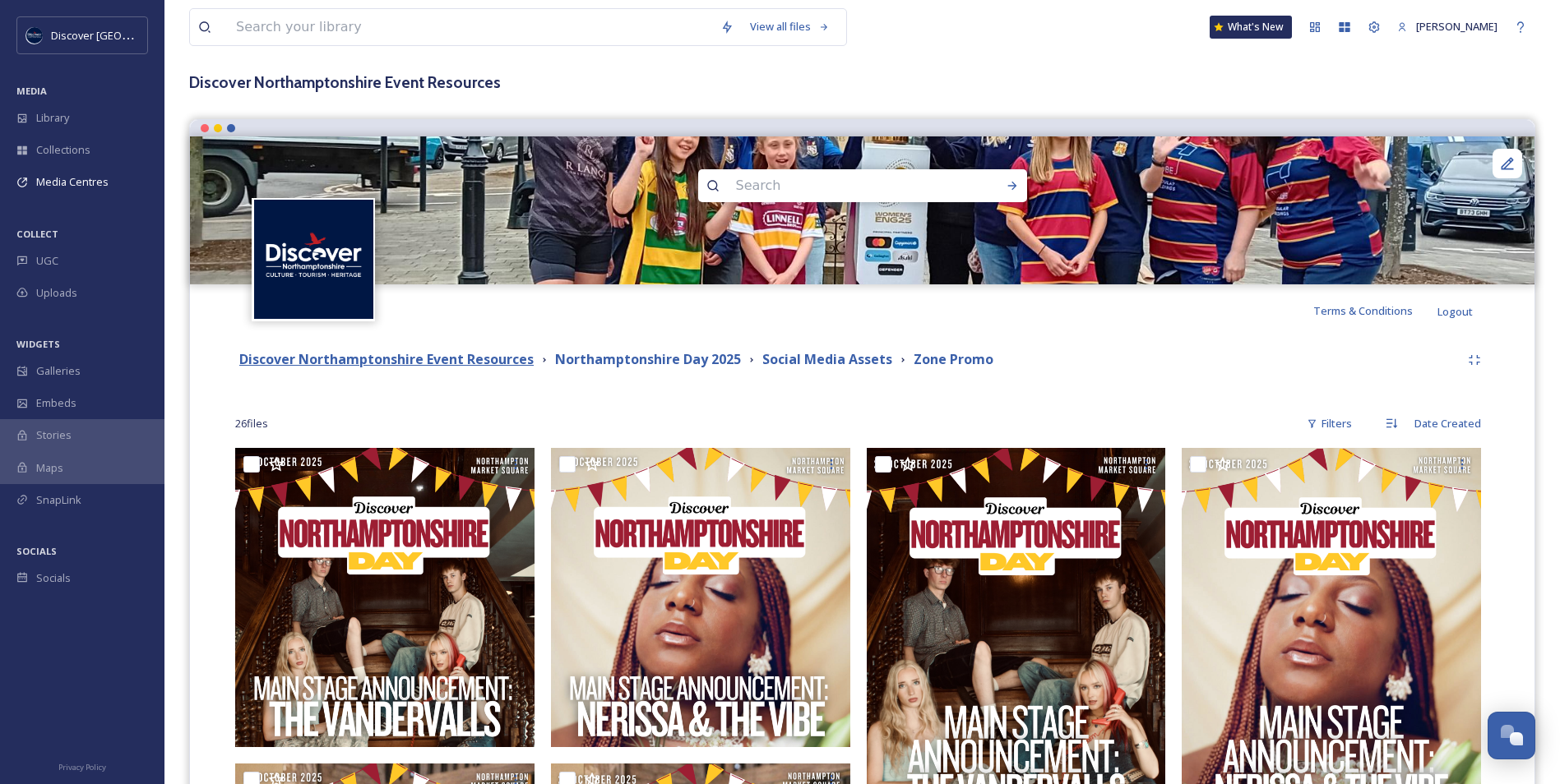
click at [499, 363] on strong "Discover Northamptonshire Event Resources" at bounding box center [387, 358] width 294 height 18
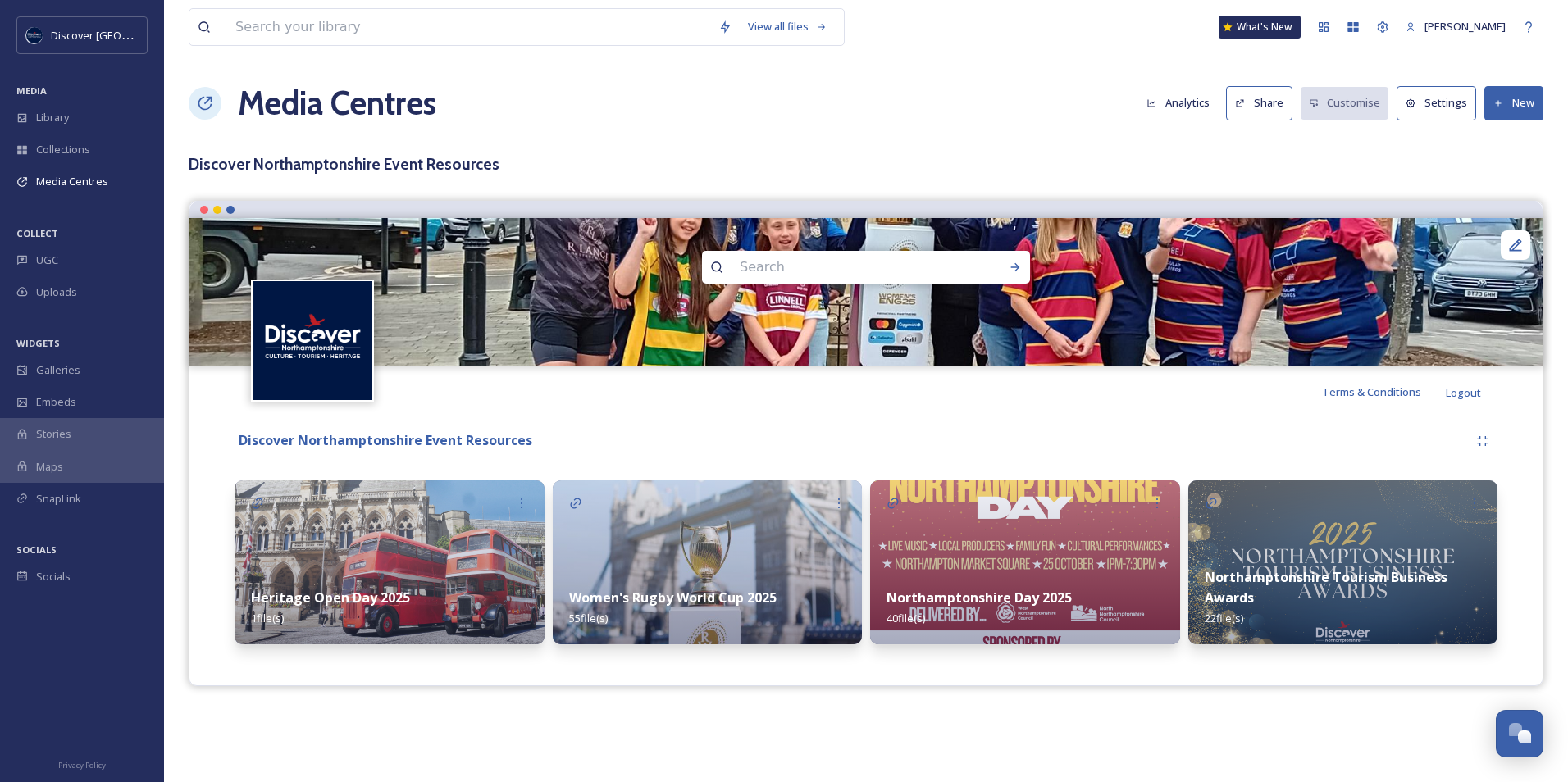
click at [1261, 105] on button "Share" at bounding box center [1259, 103] width 66 height 34
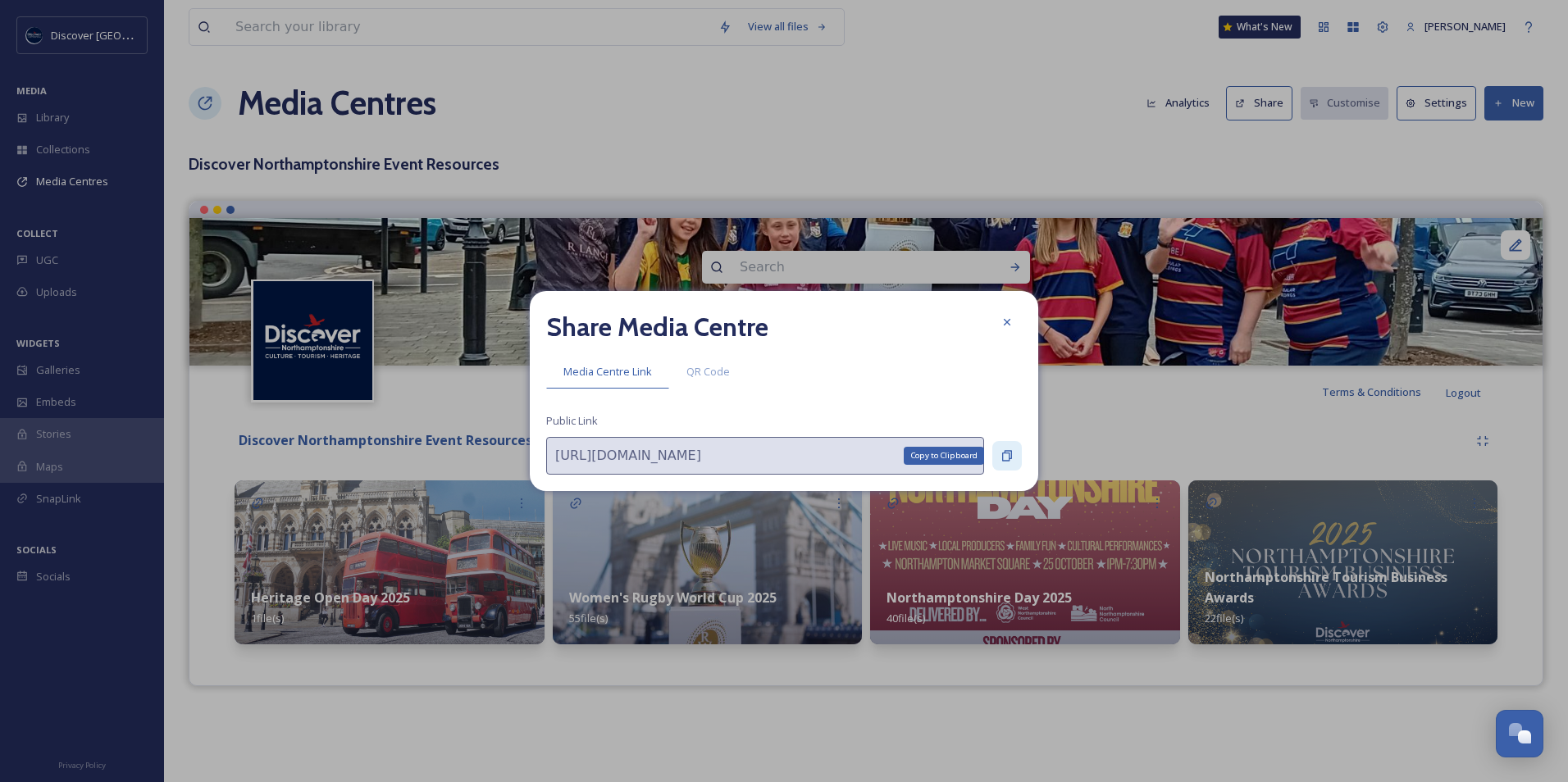
click at [1009, 449] on icon at bounding box center [1007, 455] width 13 height 13
click at [1009, 319] on icon at bounding box center [1007, 322] width 7 height 7
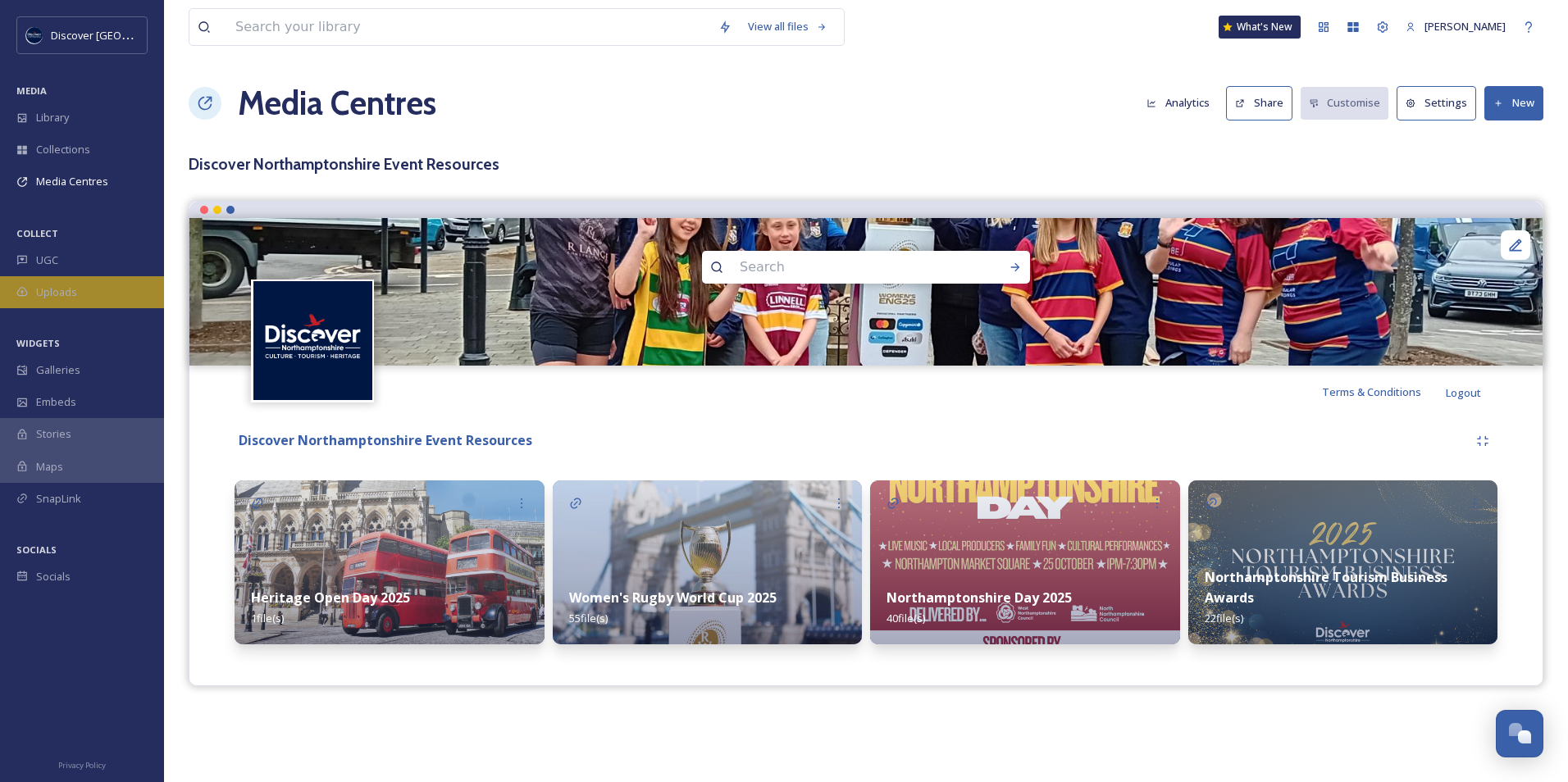
click at [82, 299] on div "Uploads" at bounding box center [82, 292] width 164 height 32
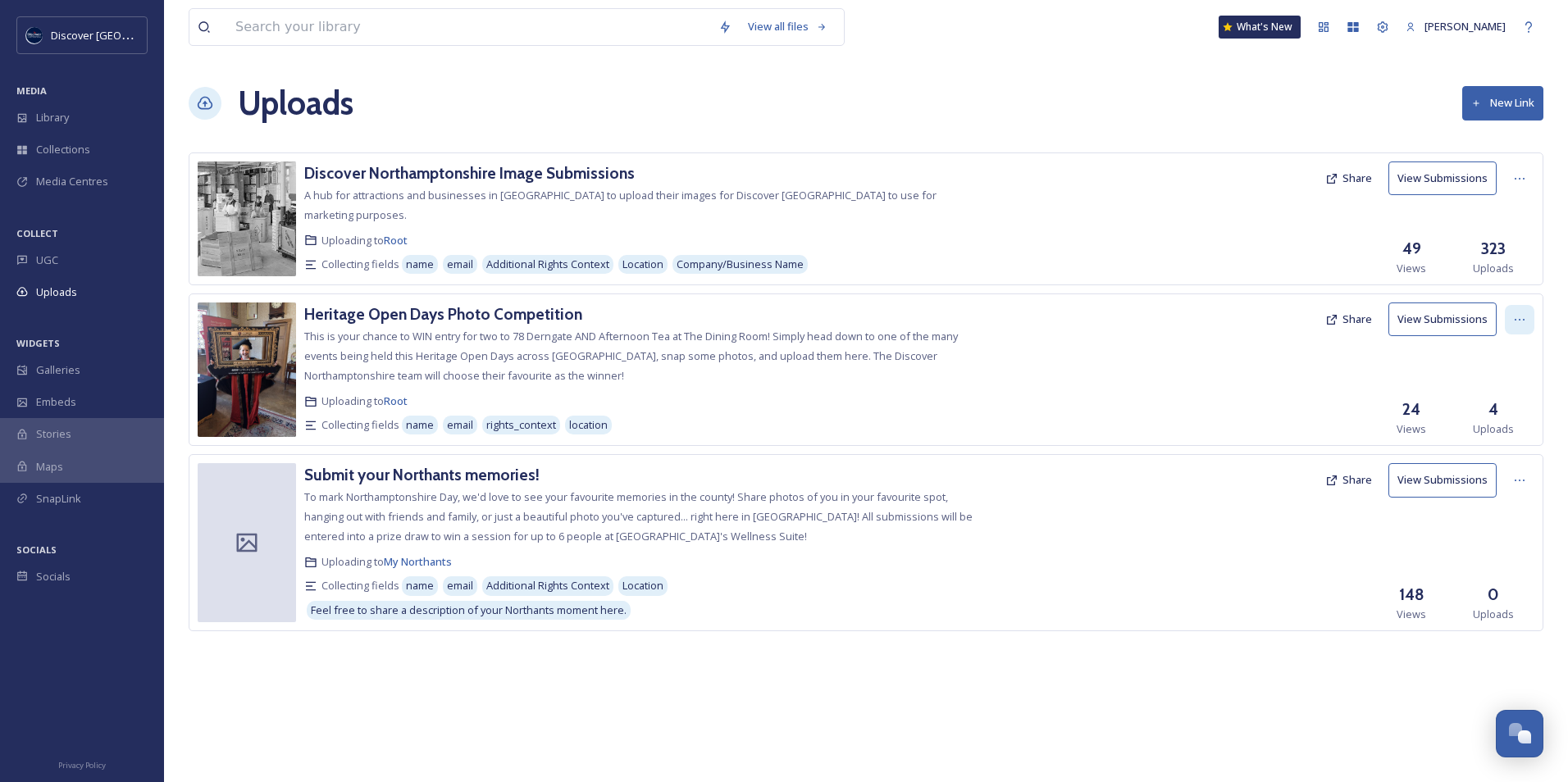
click at [1516, 317] on icon at bounding box center [1519, 319] width 13 height 13
click at [1128, 391] on div at bounding box center [1145, 369] width 344 height 135
click at [70, 183] on span "Media Centres" at bounding box center [72, 181] width 72 height 15
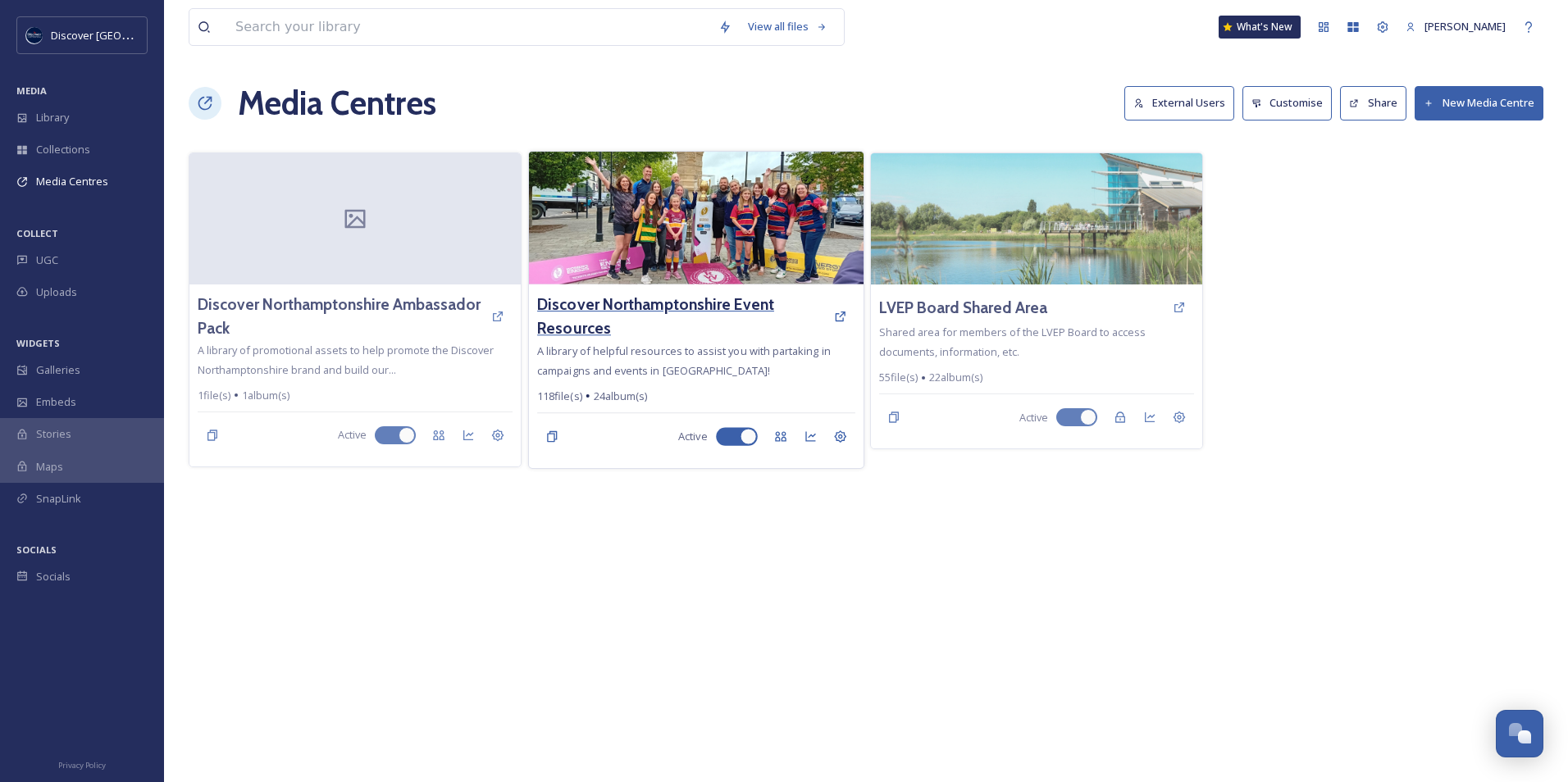
click at [691, 311] on h3 "Discover Northamptonshire Event Resources" at bounding box center [681, 316] width 288 height 47
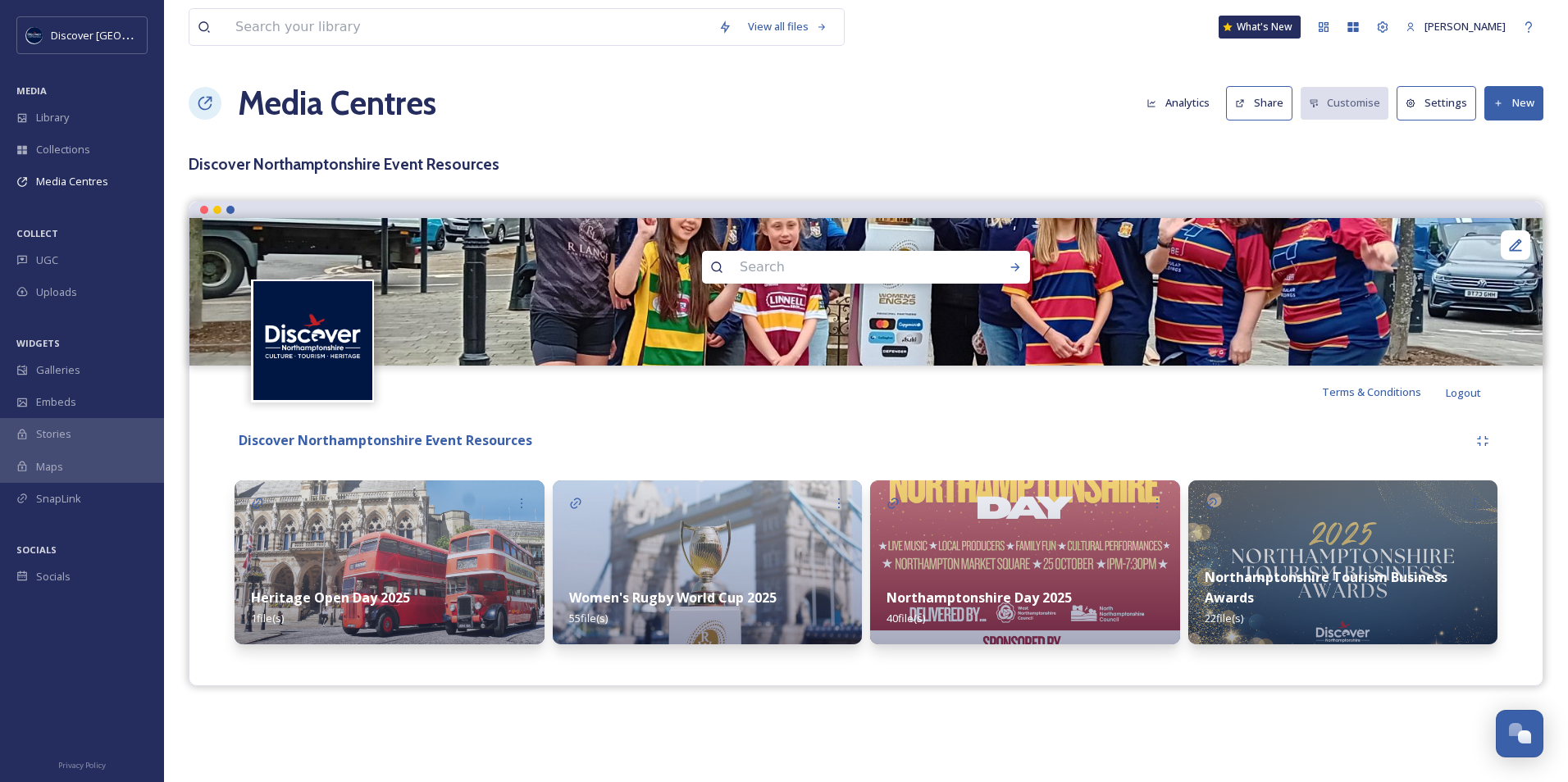
click at [1257, 110] on button "Share" at bounding box center [1259, 103] width 66 height 34
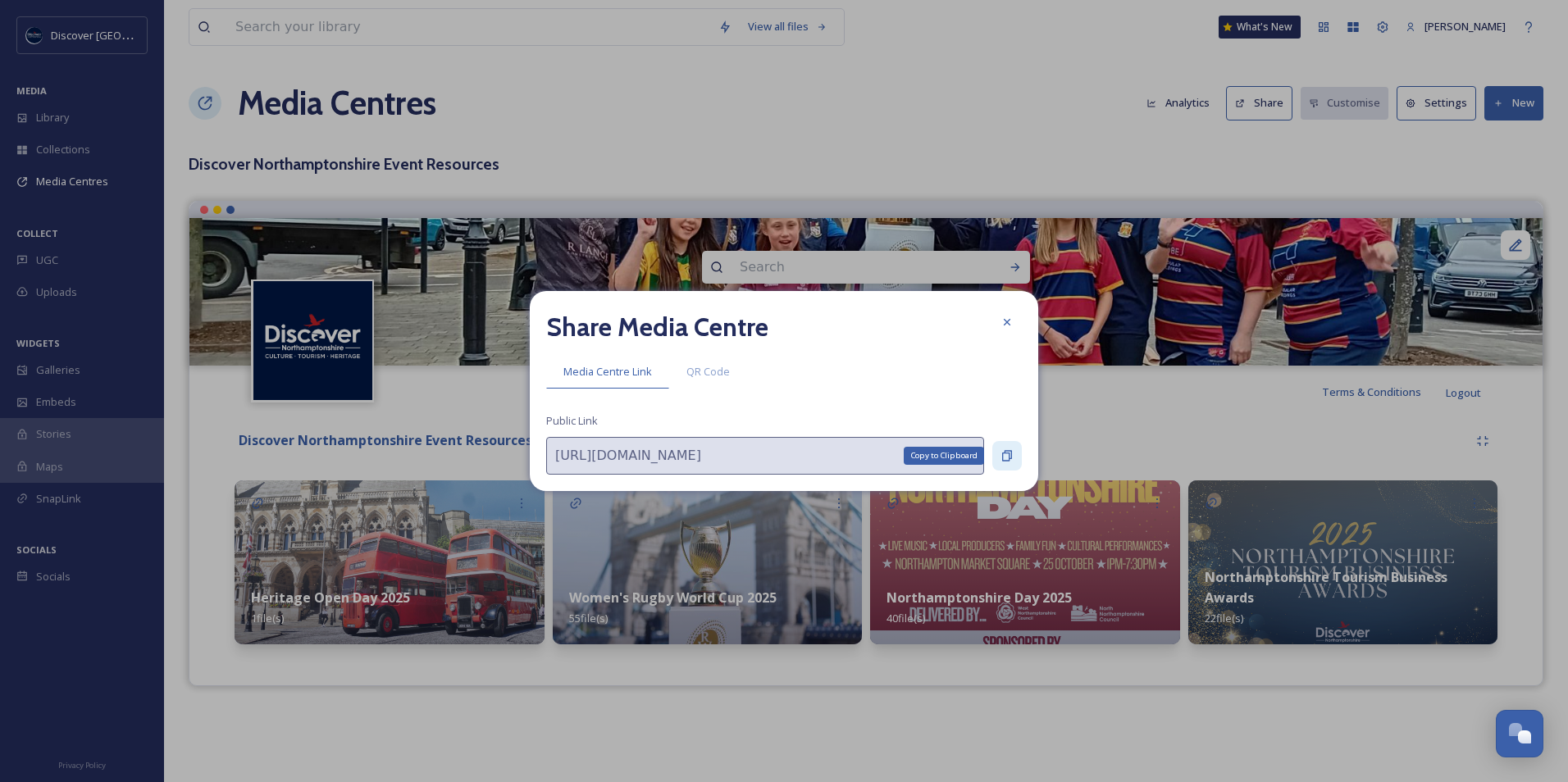
click at [1016, 449] on div "Copy to Clipboard" at bounding box center [1007, 456] width 30 height 30
click at [1002, 457] on icon at bounding box center [1007, 455] width 13 height 13
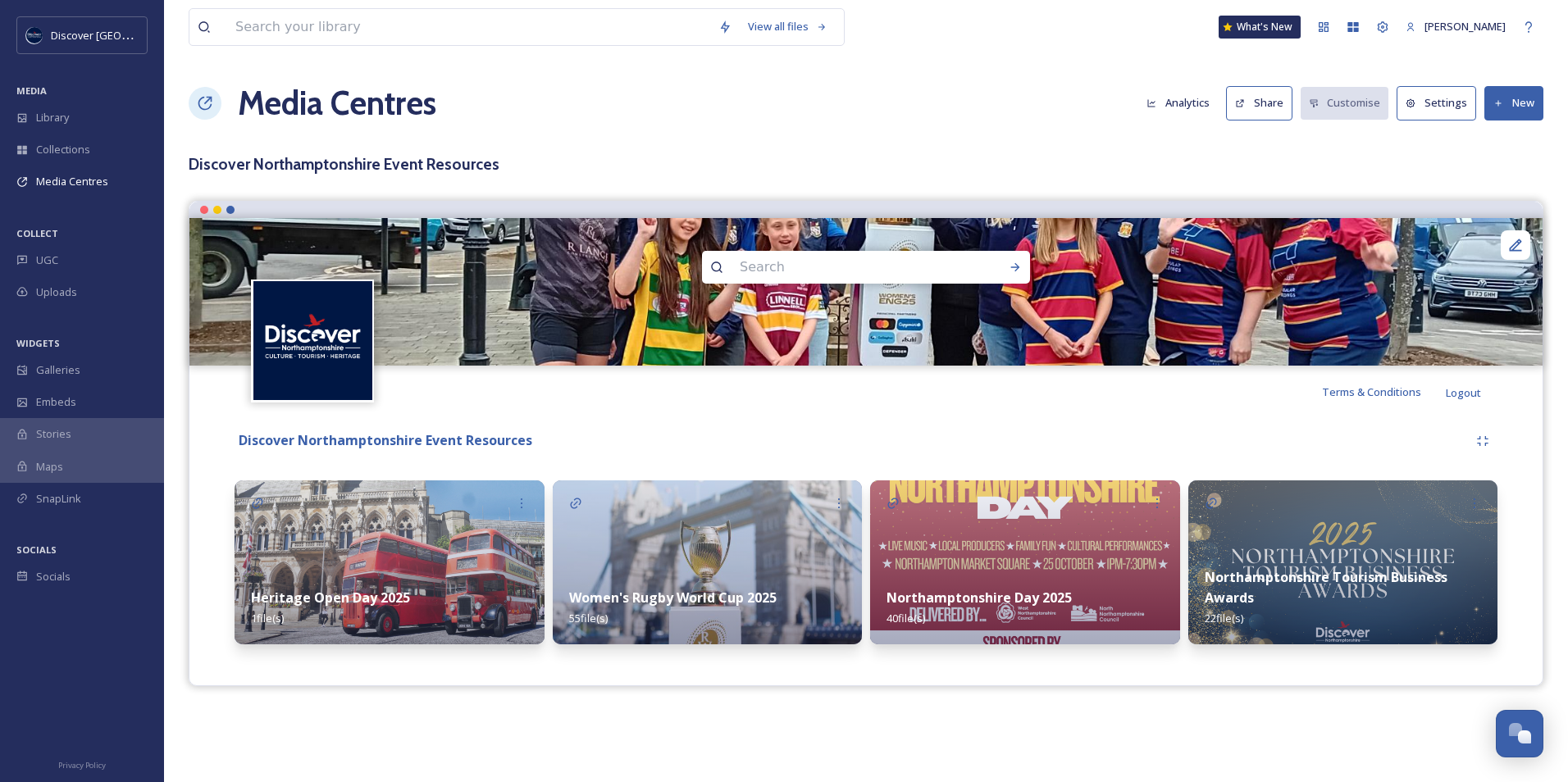
click at [996, 618] on div "Northamptonshire Day 2025 40 file(s)" at bounding box center [1026, 607] width 310 height 73
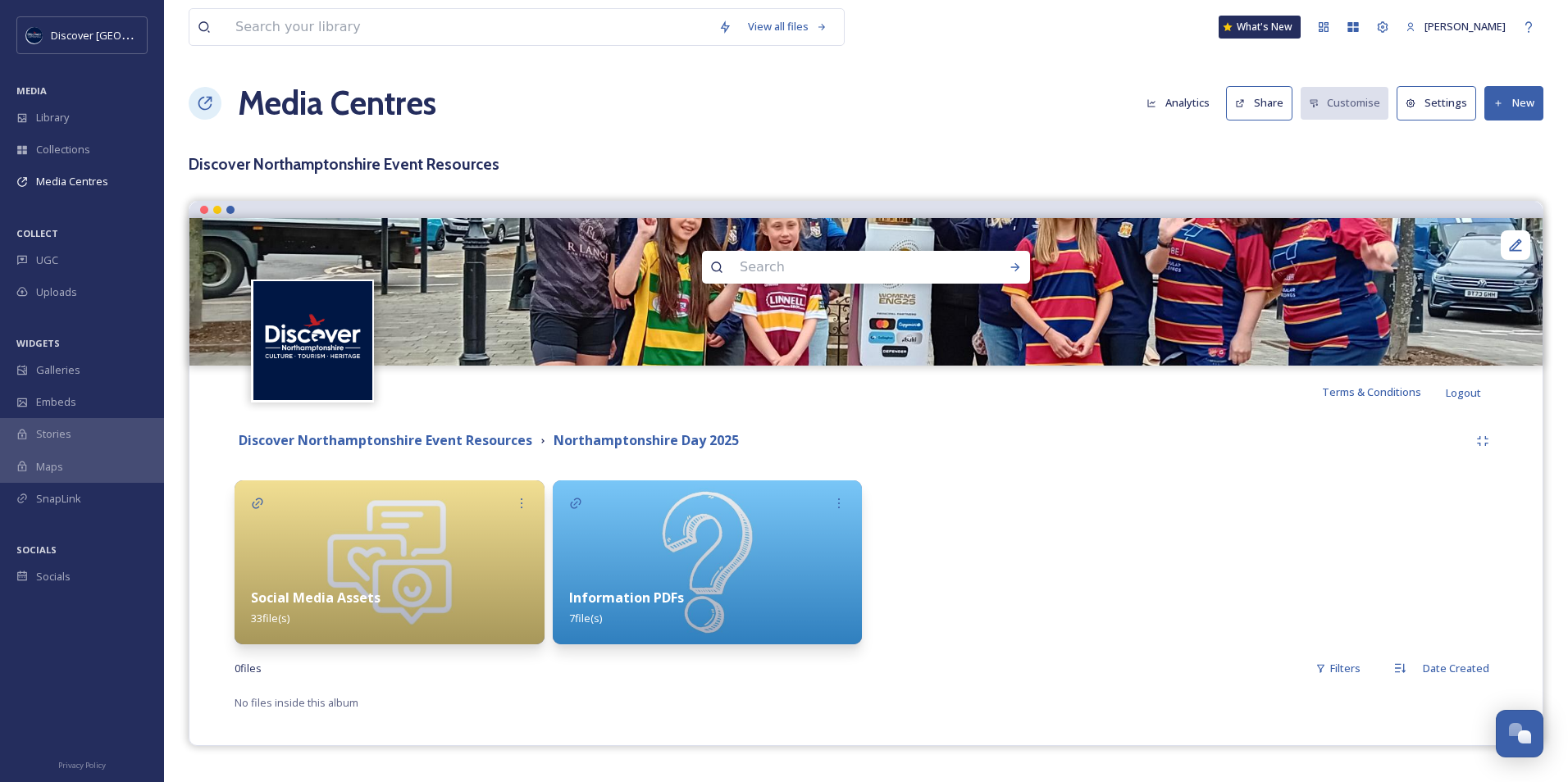
click at [388, 575] on div "Social Media Assets 33 file(s)" at bounding box center [390, 607] width 310 height 73
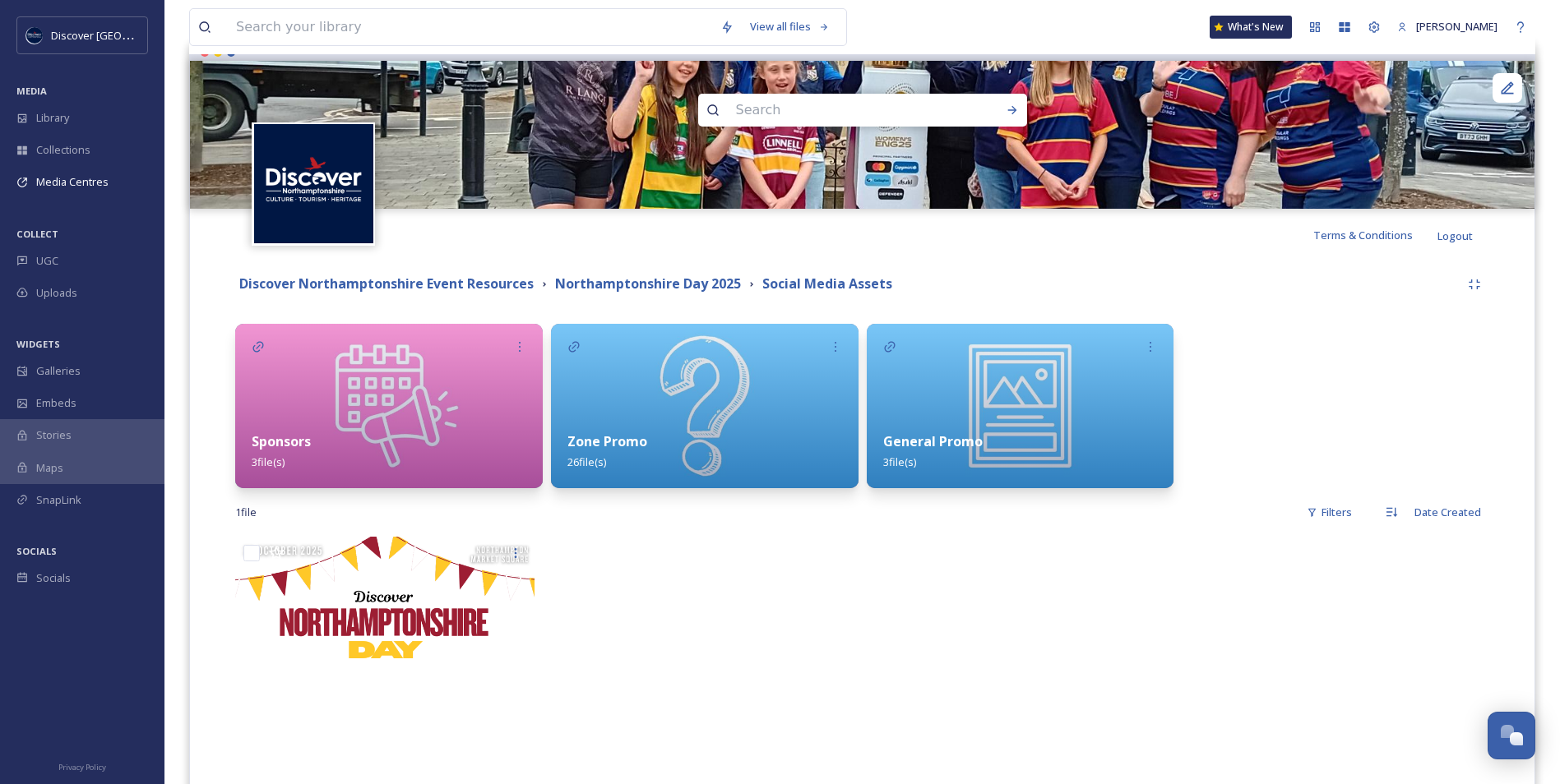
scroll to position [165, 0]
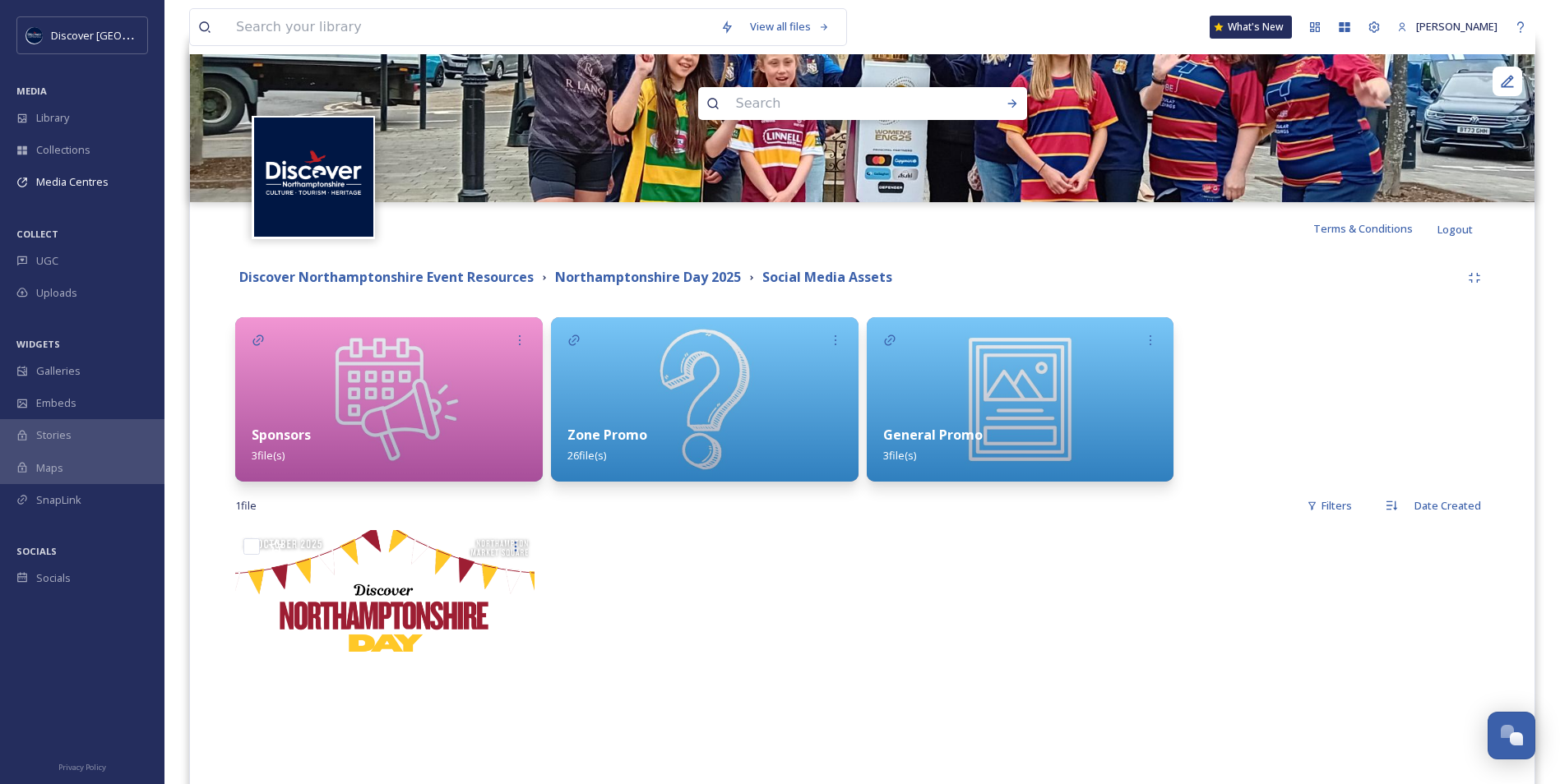
click at [662, 422] on div "Zone Promo 26 file(s)" at bounding box center [704, 445] width 308 height 73
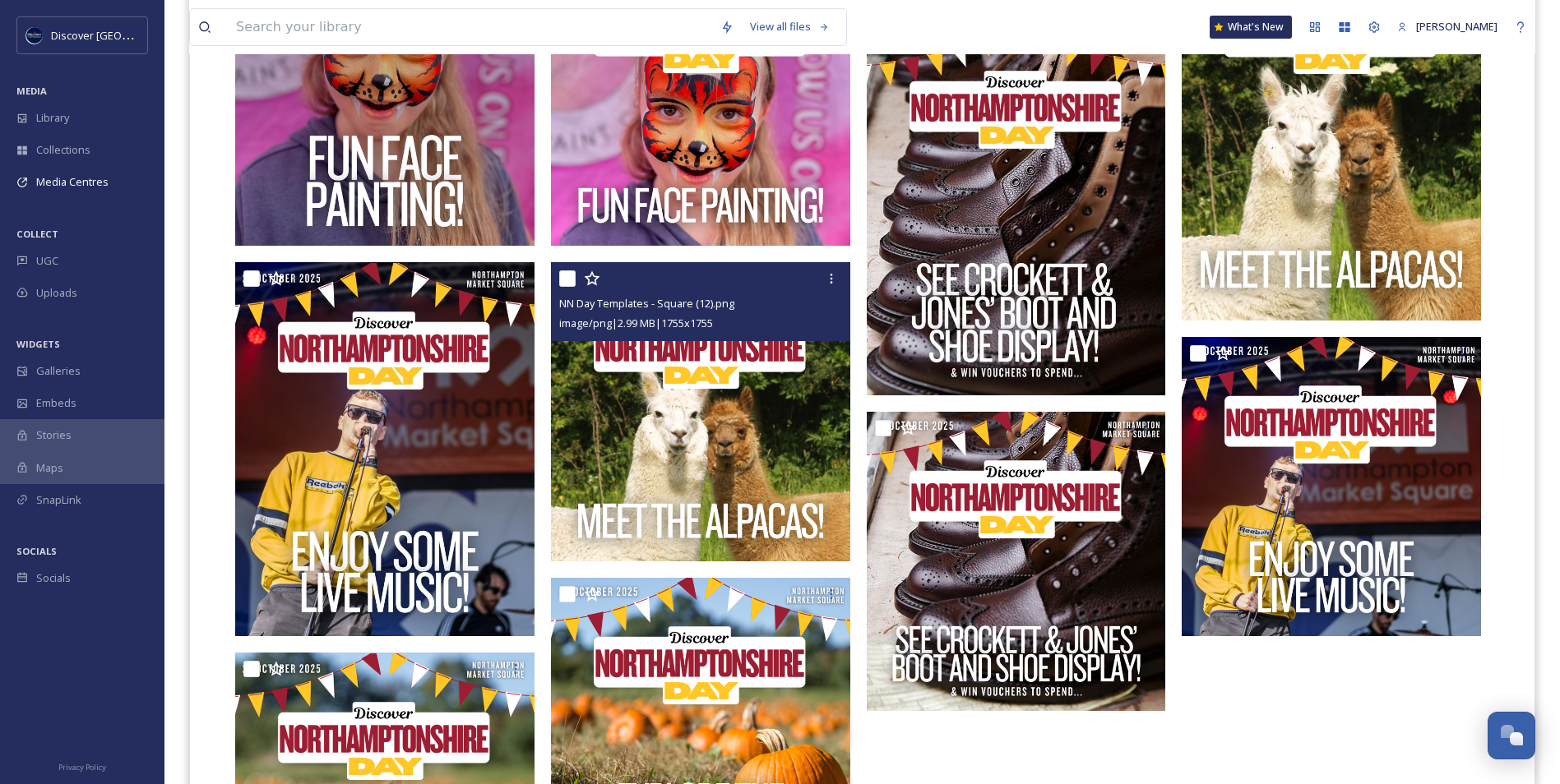
scroll to position [1914, 0]
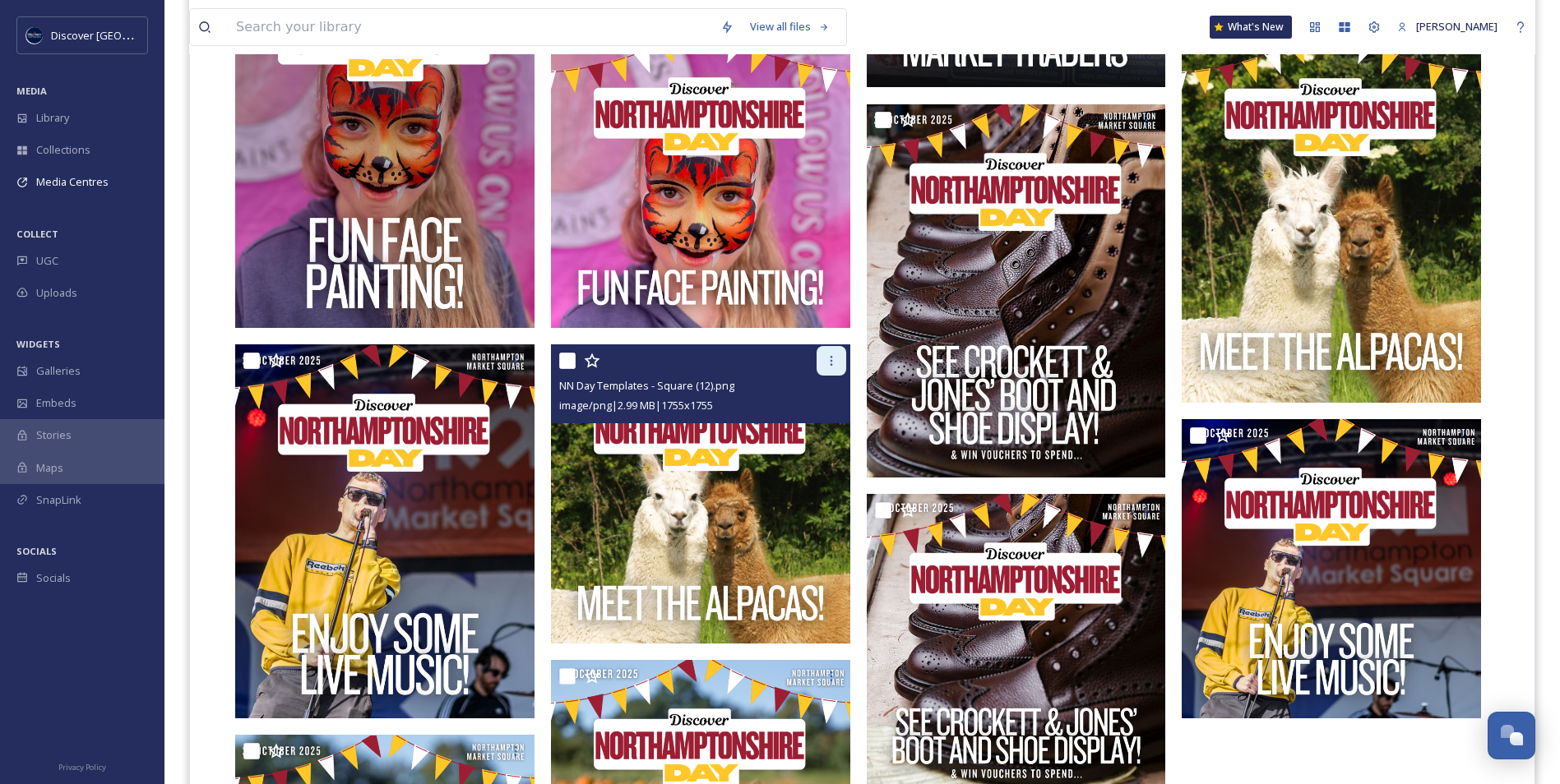
click at [827, 358] on icon at bounding box center [831, 360] width 13 height 13
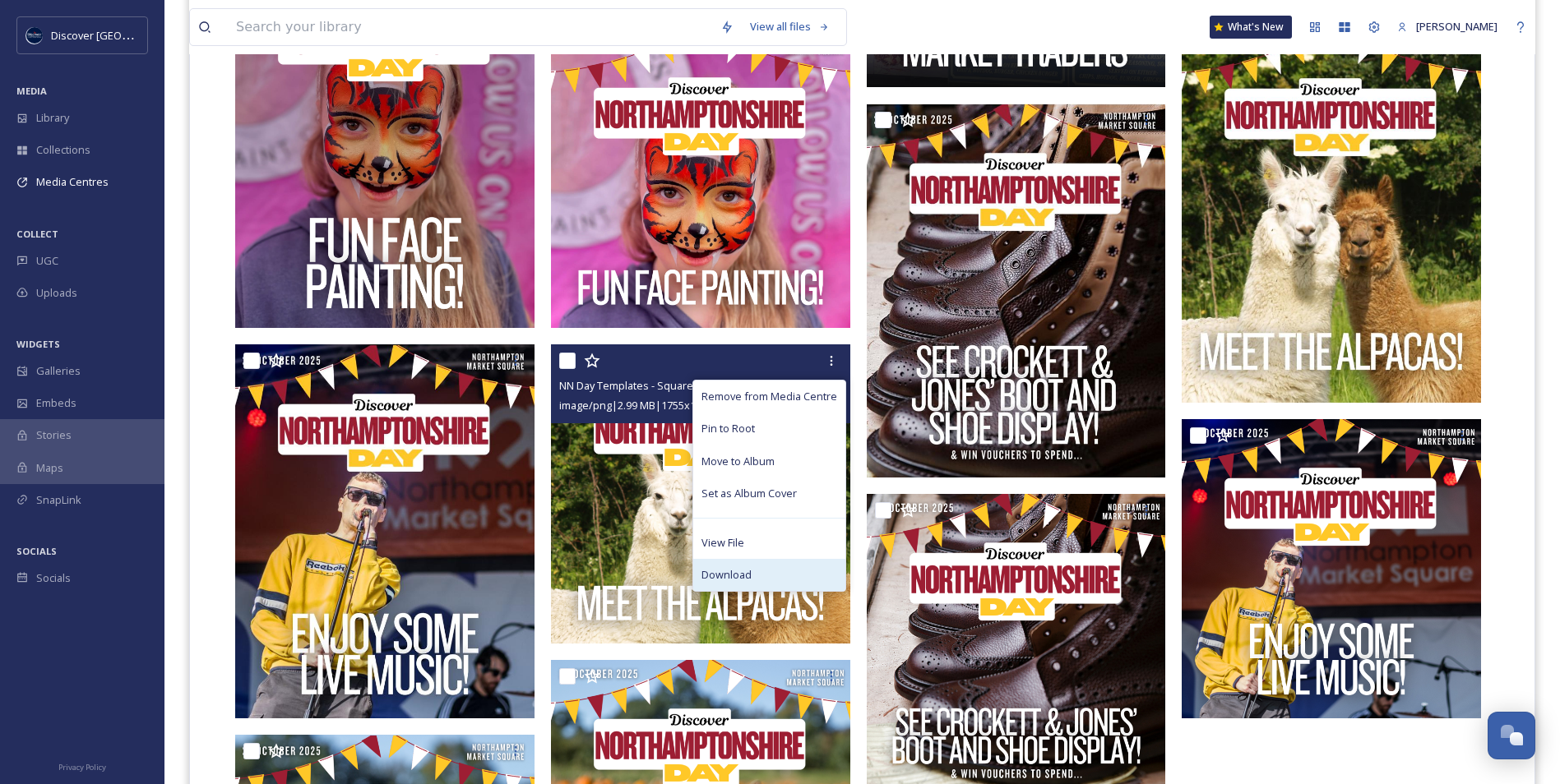
click at [732, 571] on span "Download" at bounding box center [726, 575] width 50 height 15
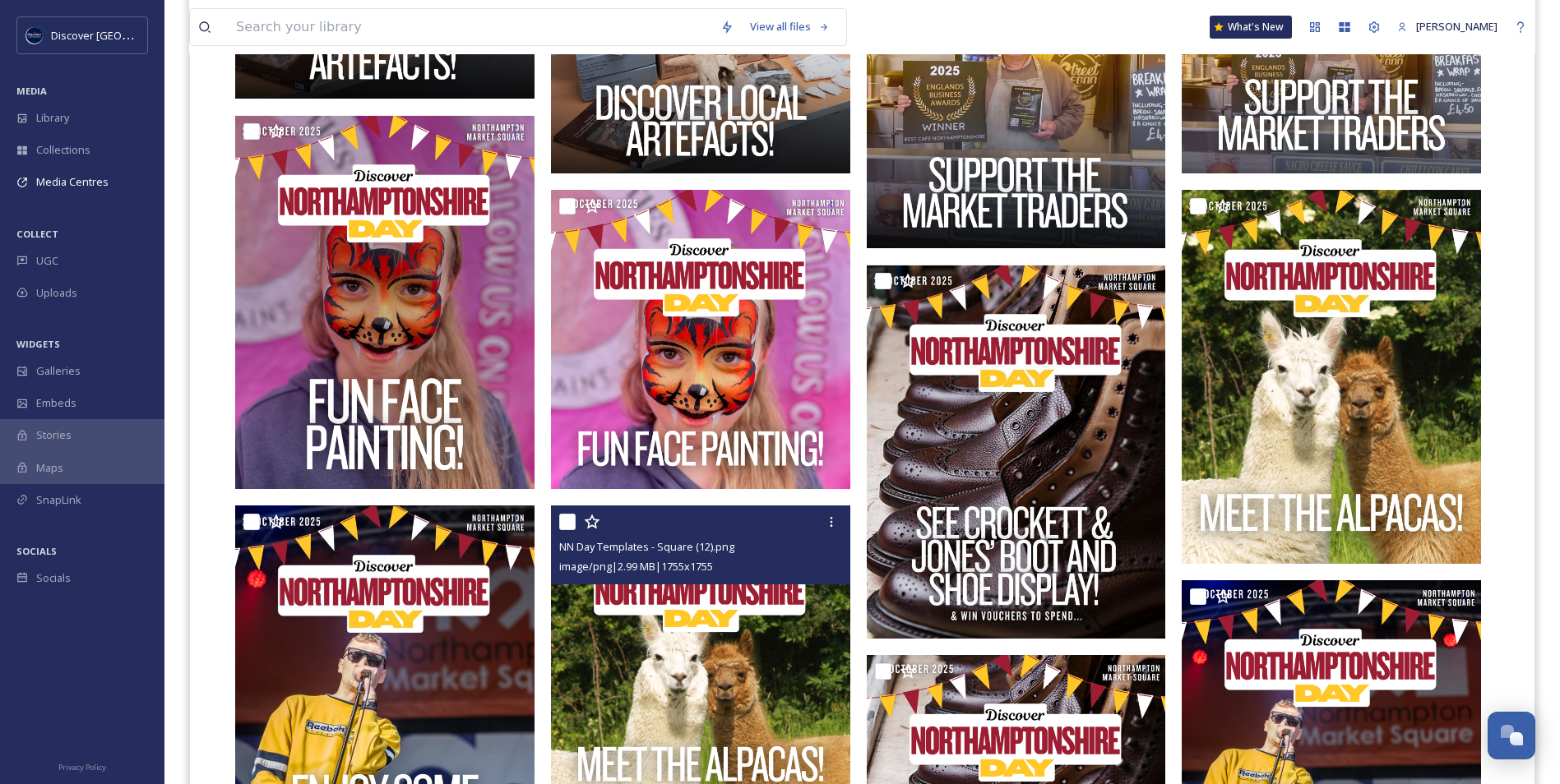
scroll to position [1749, 0]
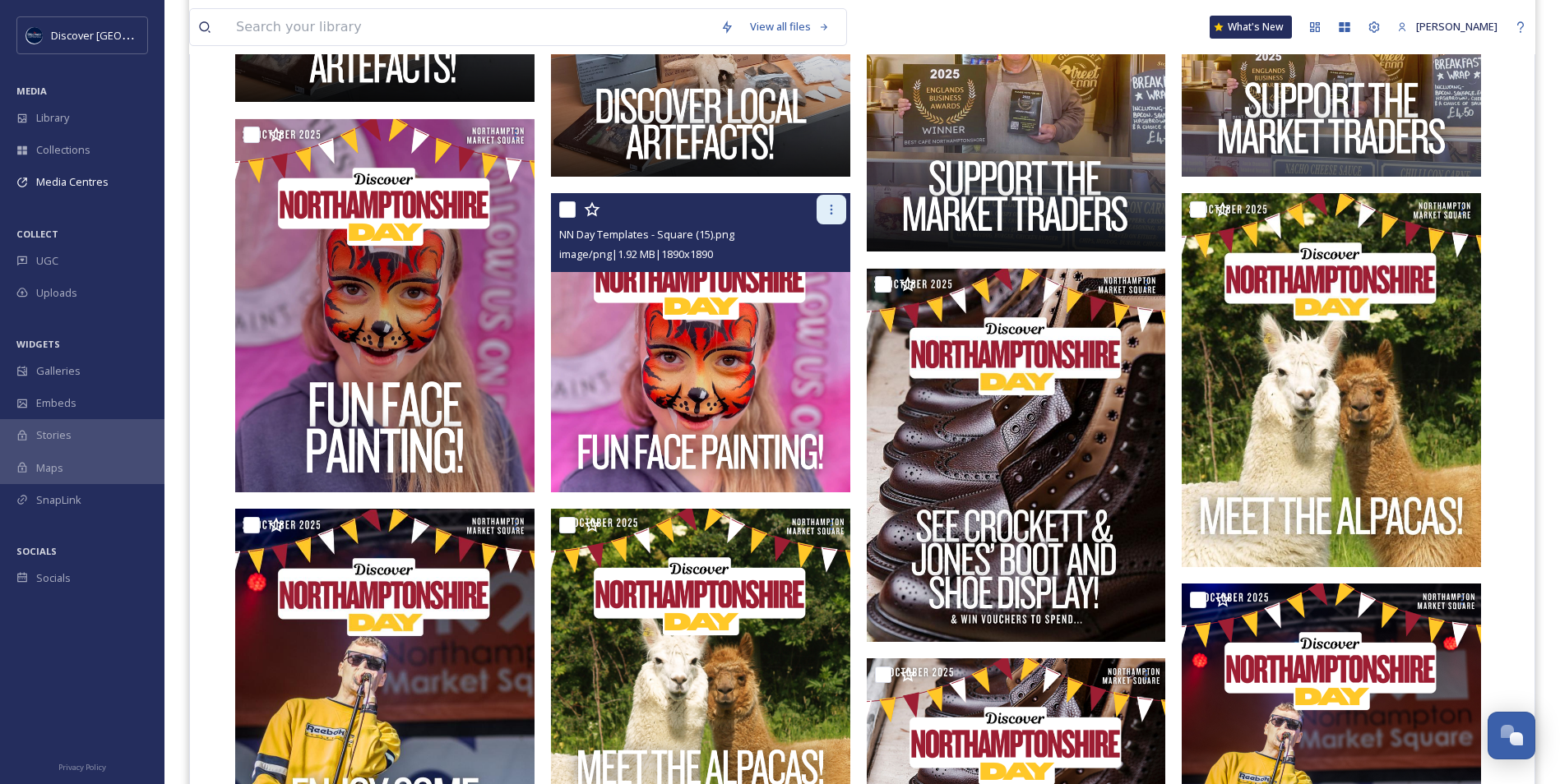
click at [827, 211] on icon at bounding box center [831, 209] width 13 height 13
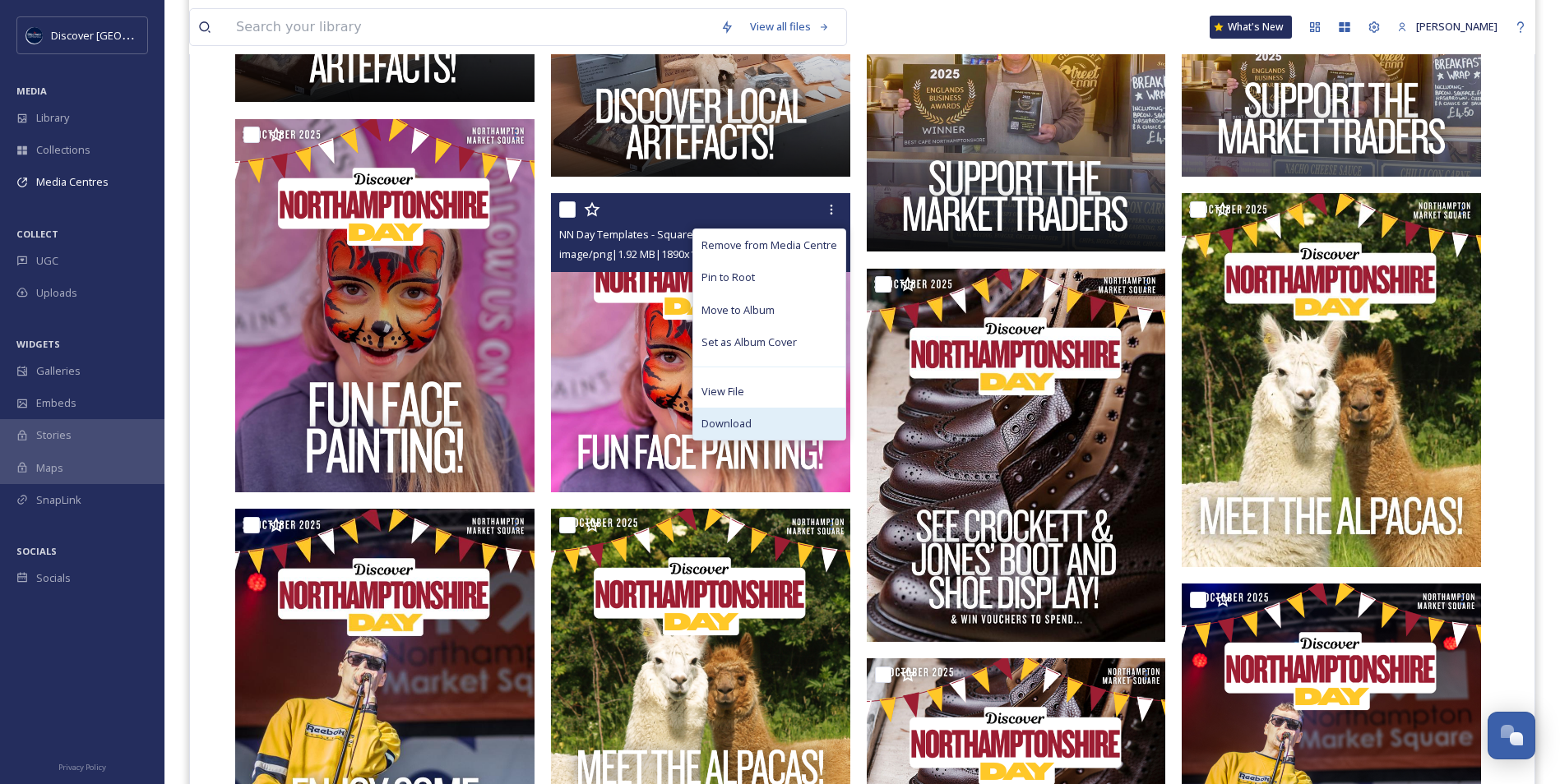
click at [758, 427] on div "Download" at bounding box center [769, 424] width 152 height 32
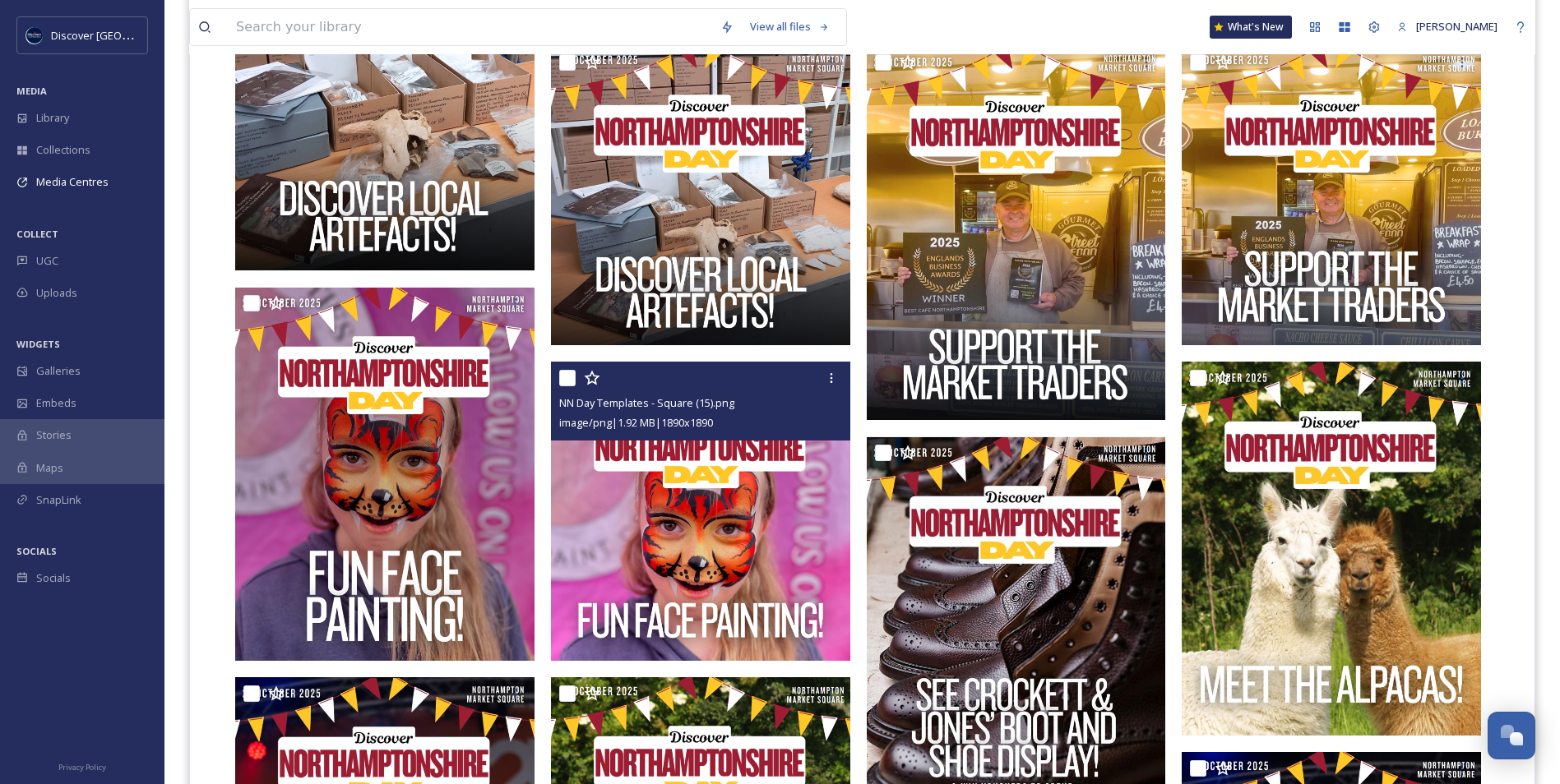
scroll to position [1503, 0]
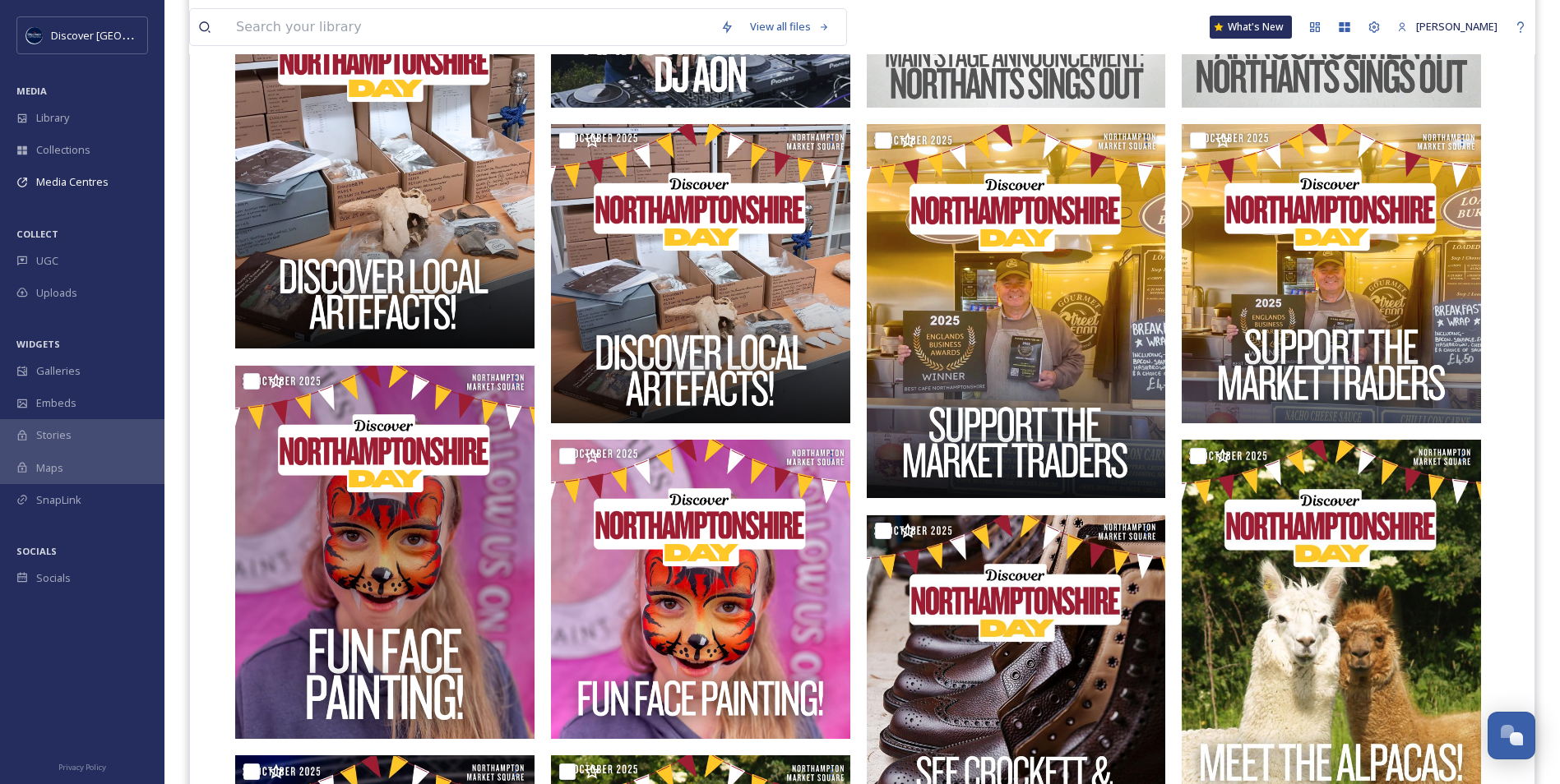
click at [851, 482] on div at bounding box center [704, 278] width 308 height 2501
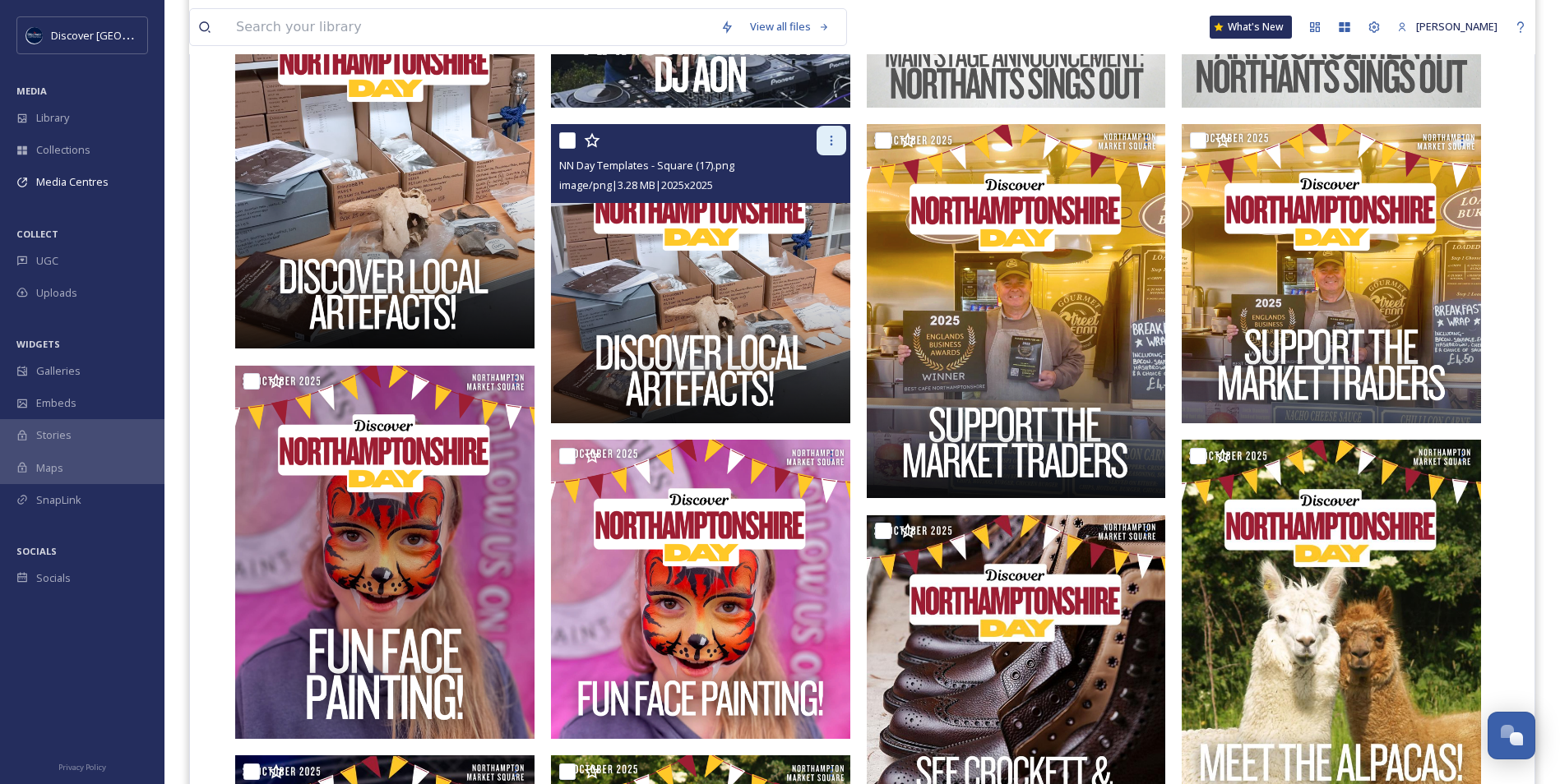
click at [828, 138] on icon at bounding box center [831, 140] width 13 height 13
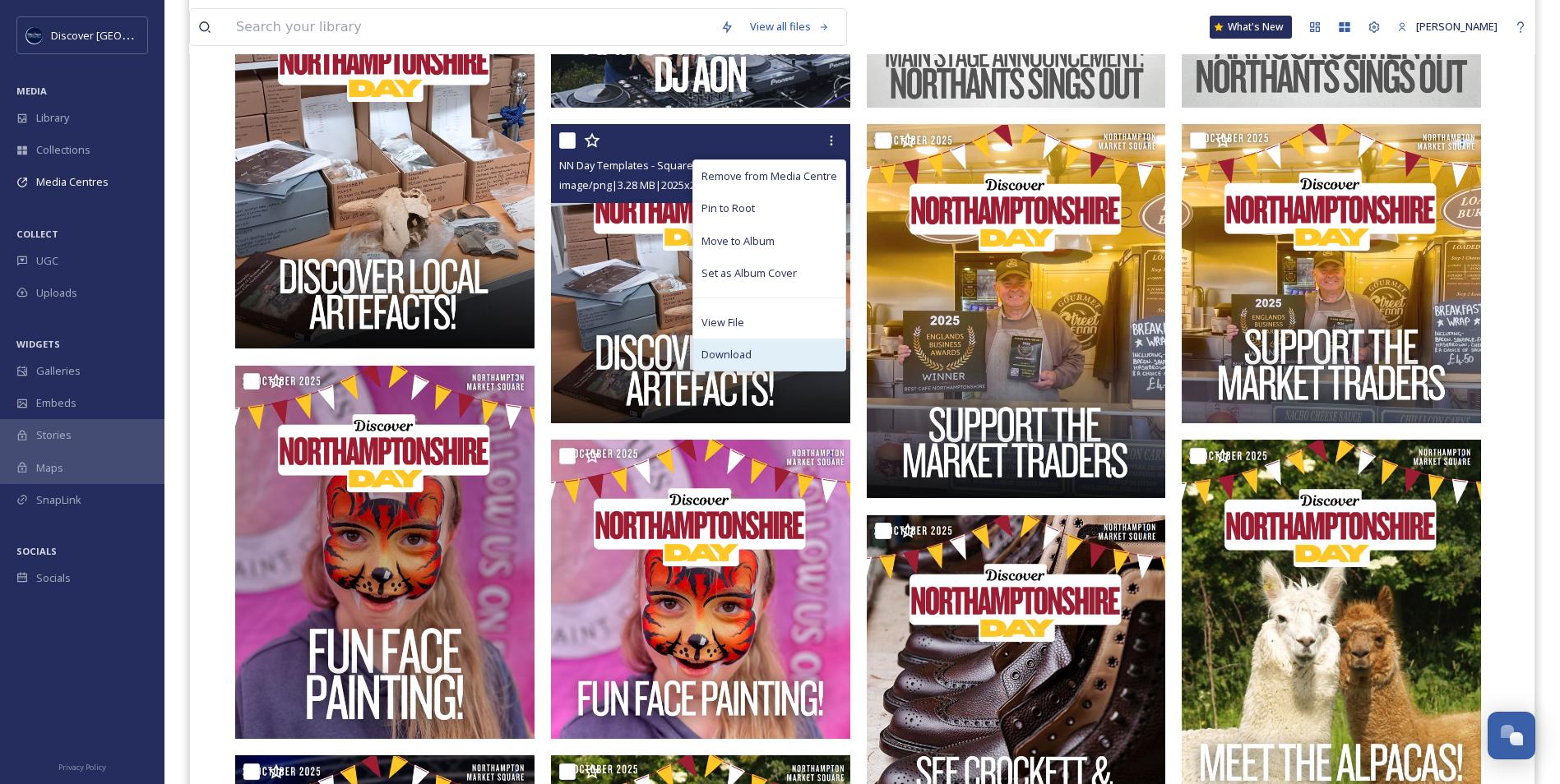
click at [743, 358] on span "Download" at bounding box center [726, 354] width 50 height 15
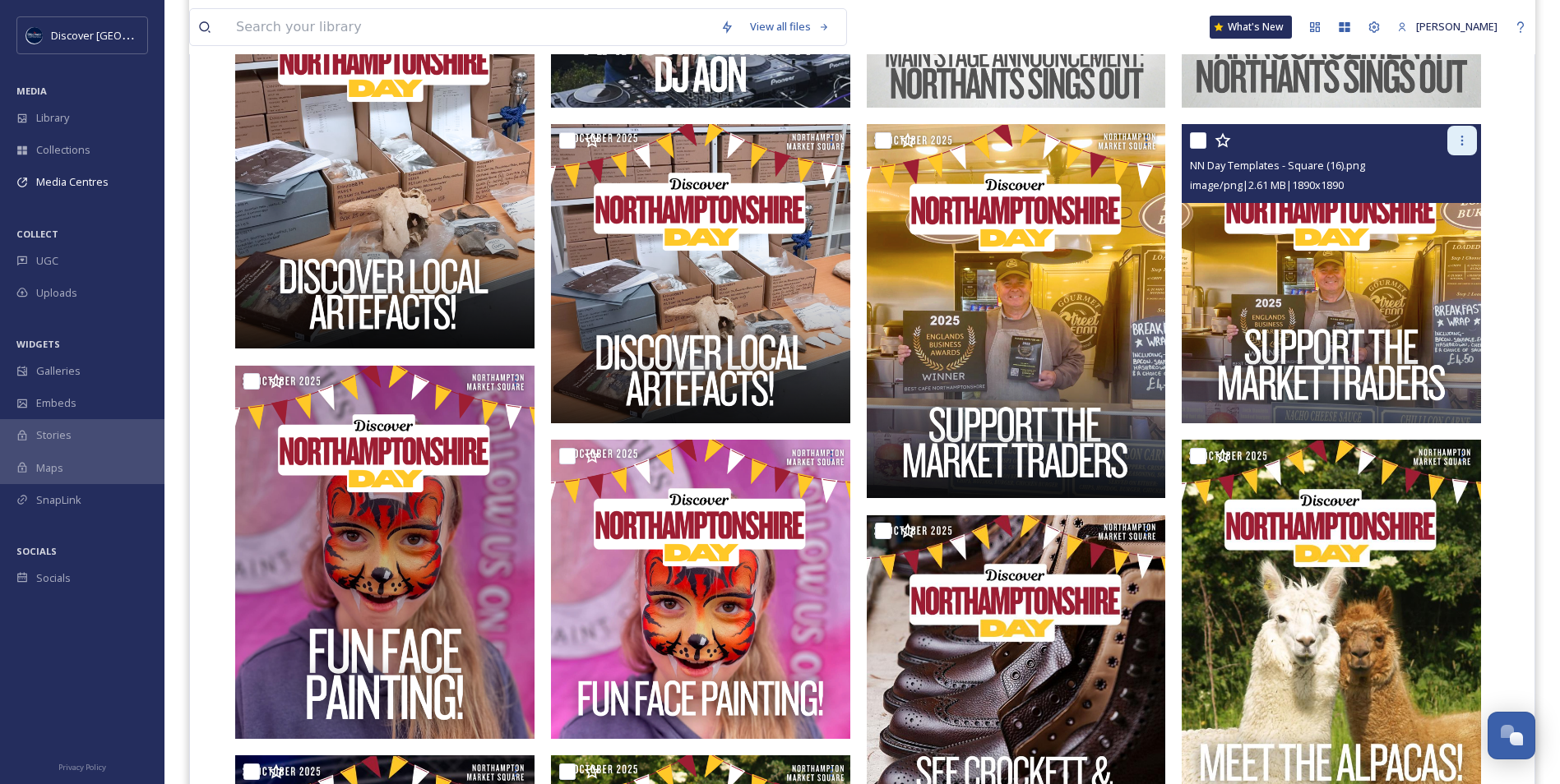
click at [1464, 140] on icon at bounding box center [1461, 140] width 13 height 13
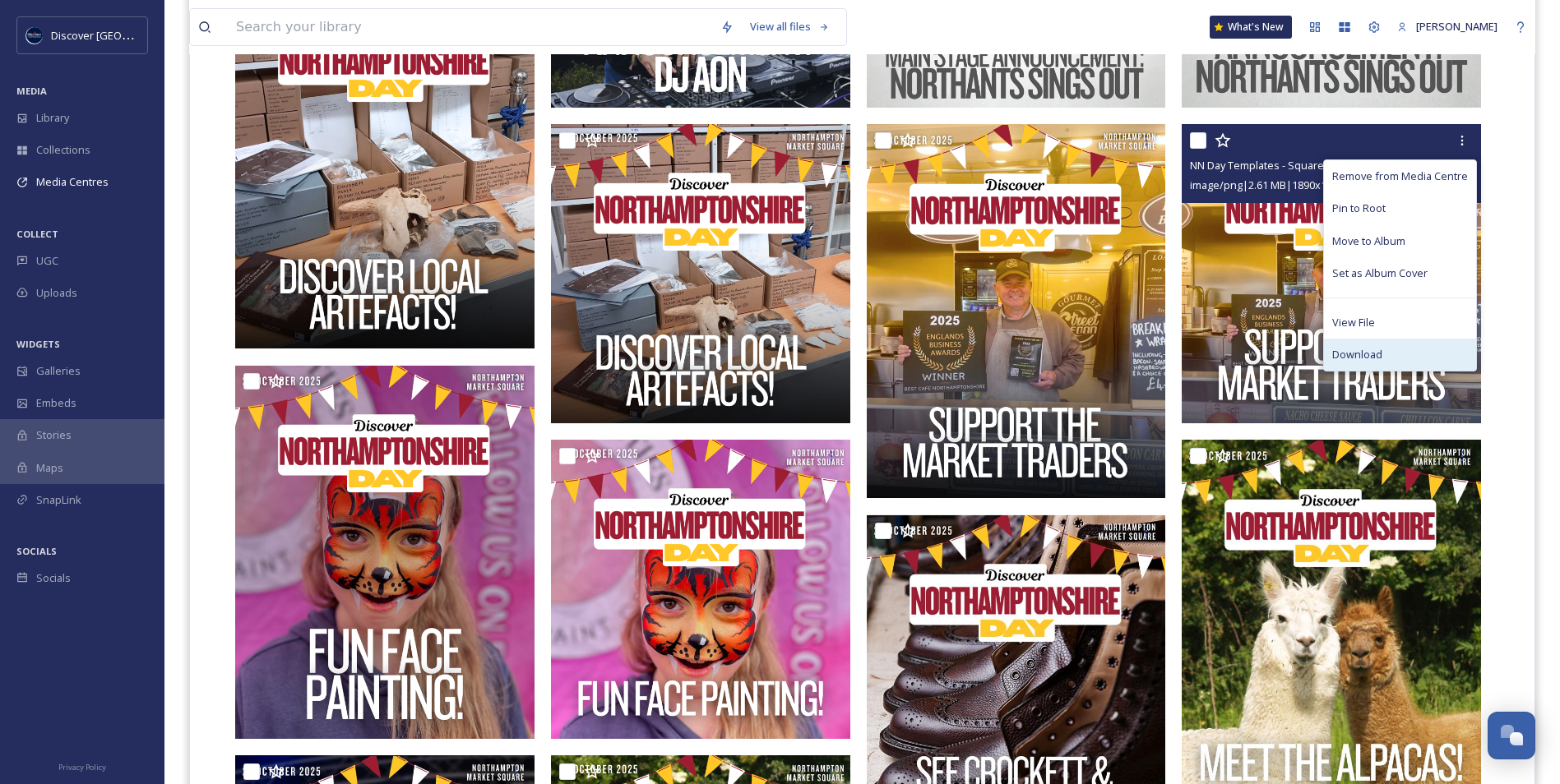
click at [1376, 345] on div "Download" at bounding box center [1399, 355] width 152 height 32
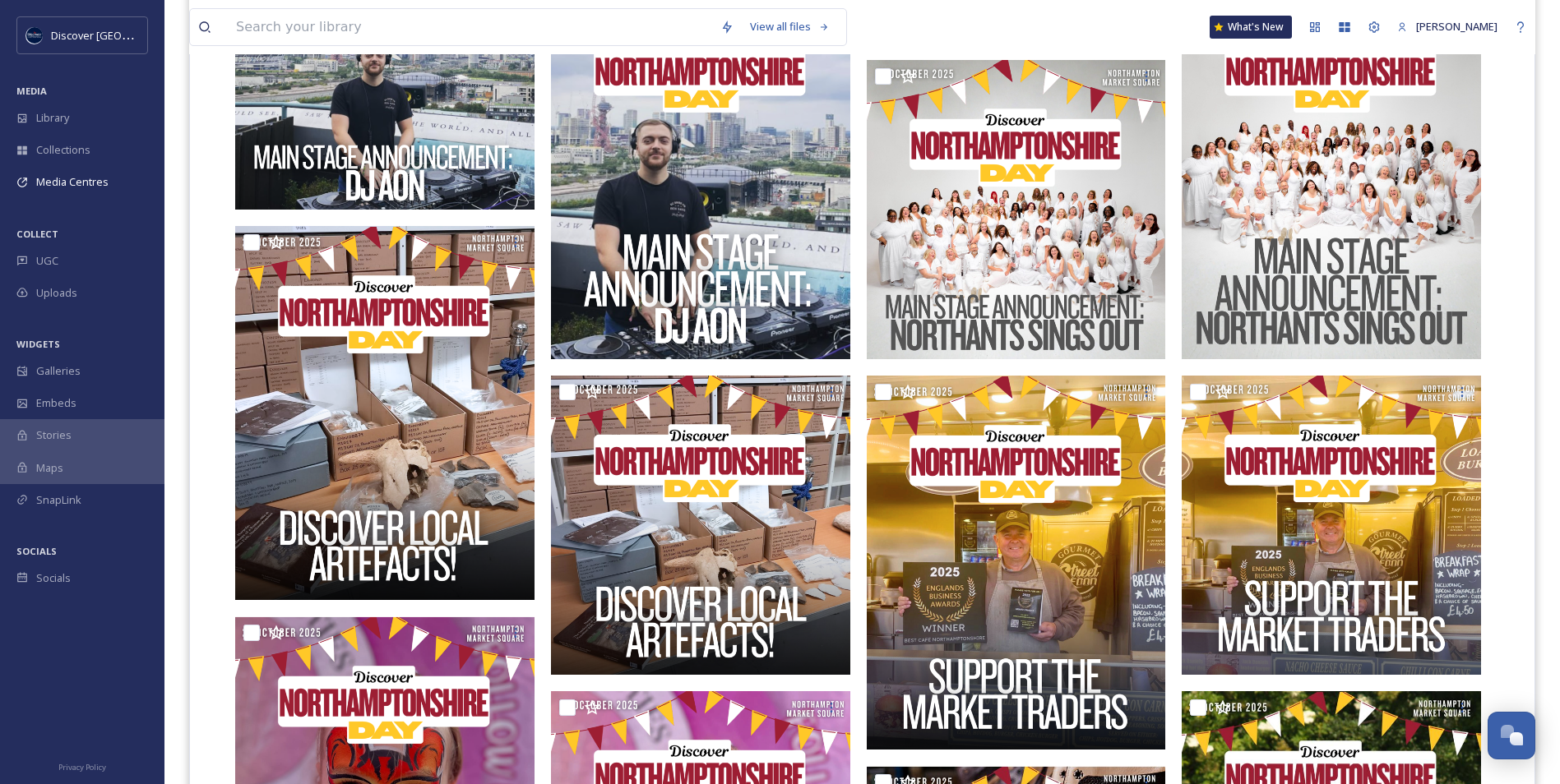
scroll to position [1174, 0]
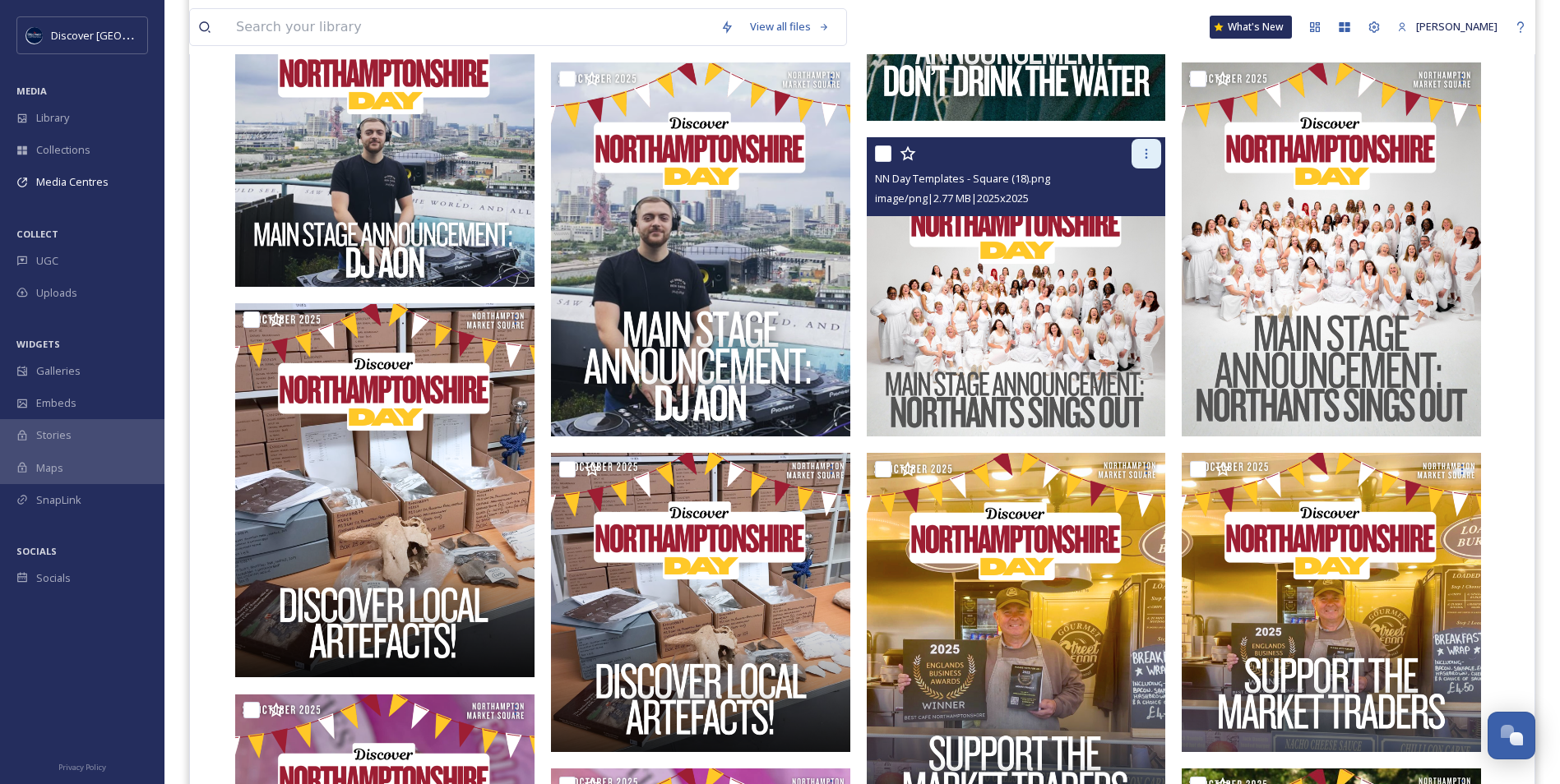
click at [1156, 150] on div at bounding box center [1145, 154] width 30 height 30
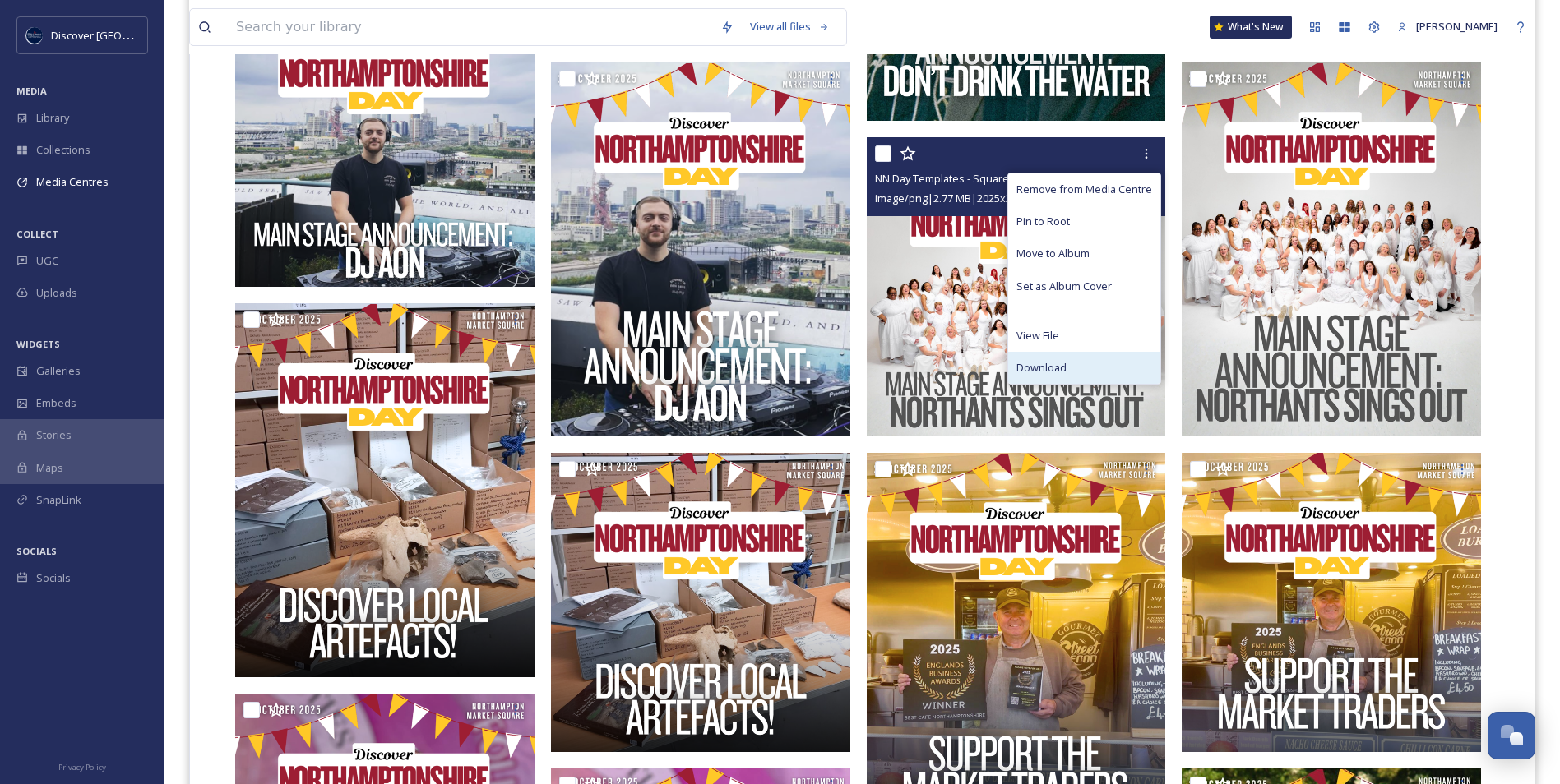
click at [1068, 364] on div "Download" at bounding box center [1083, 368] width 152 height 32
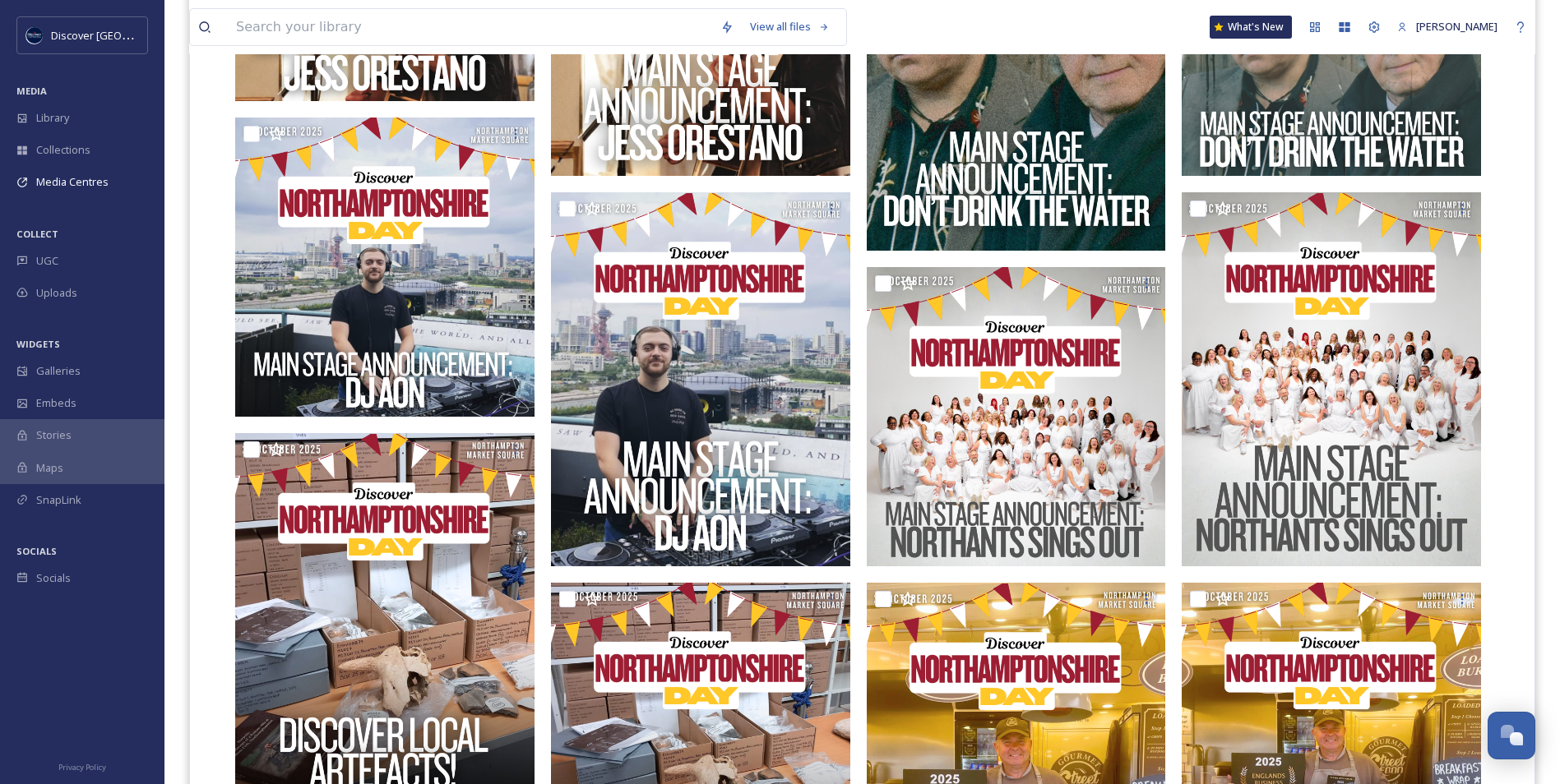
scroll to position [928, 0]
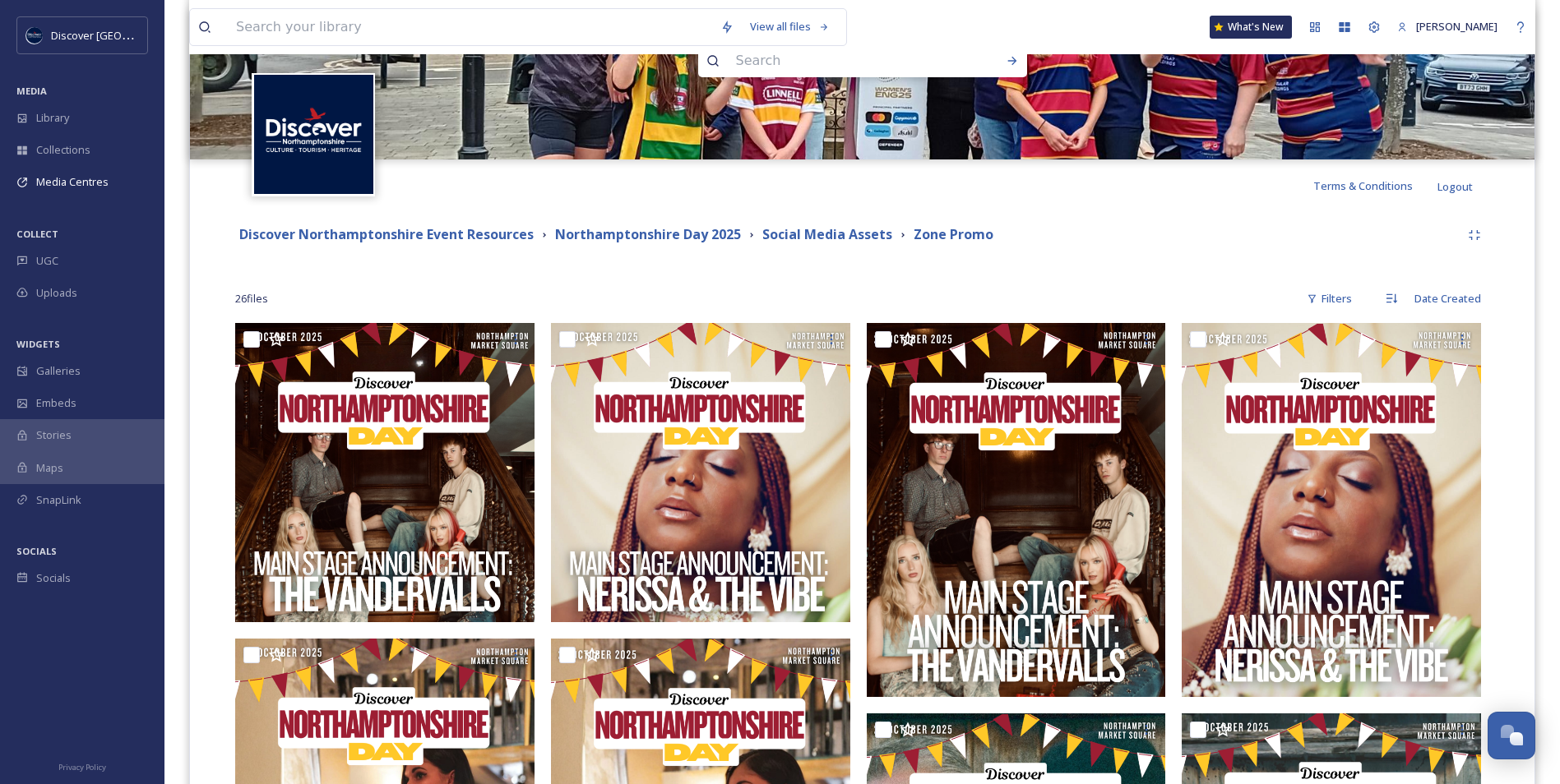
scroll to position [23, 0]
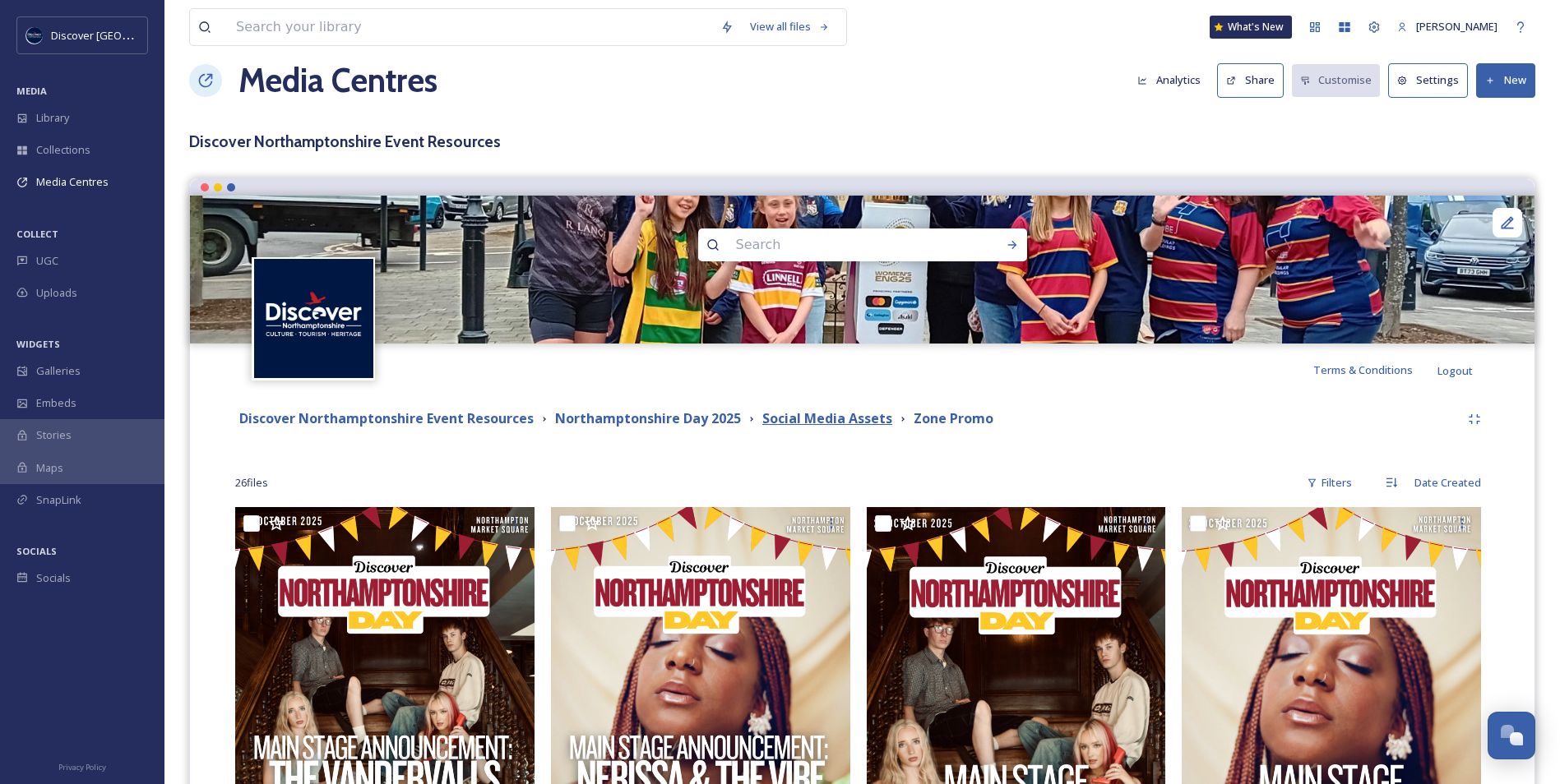
click at [777, 422] on strong "Social Media Assets" at bounding box center [827, 418] width 130 height 18
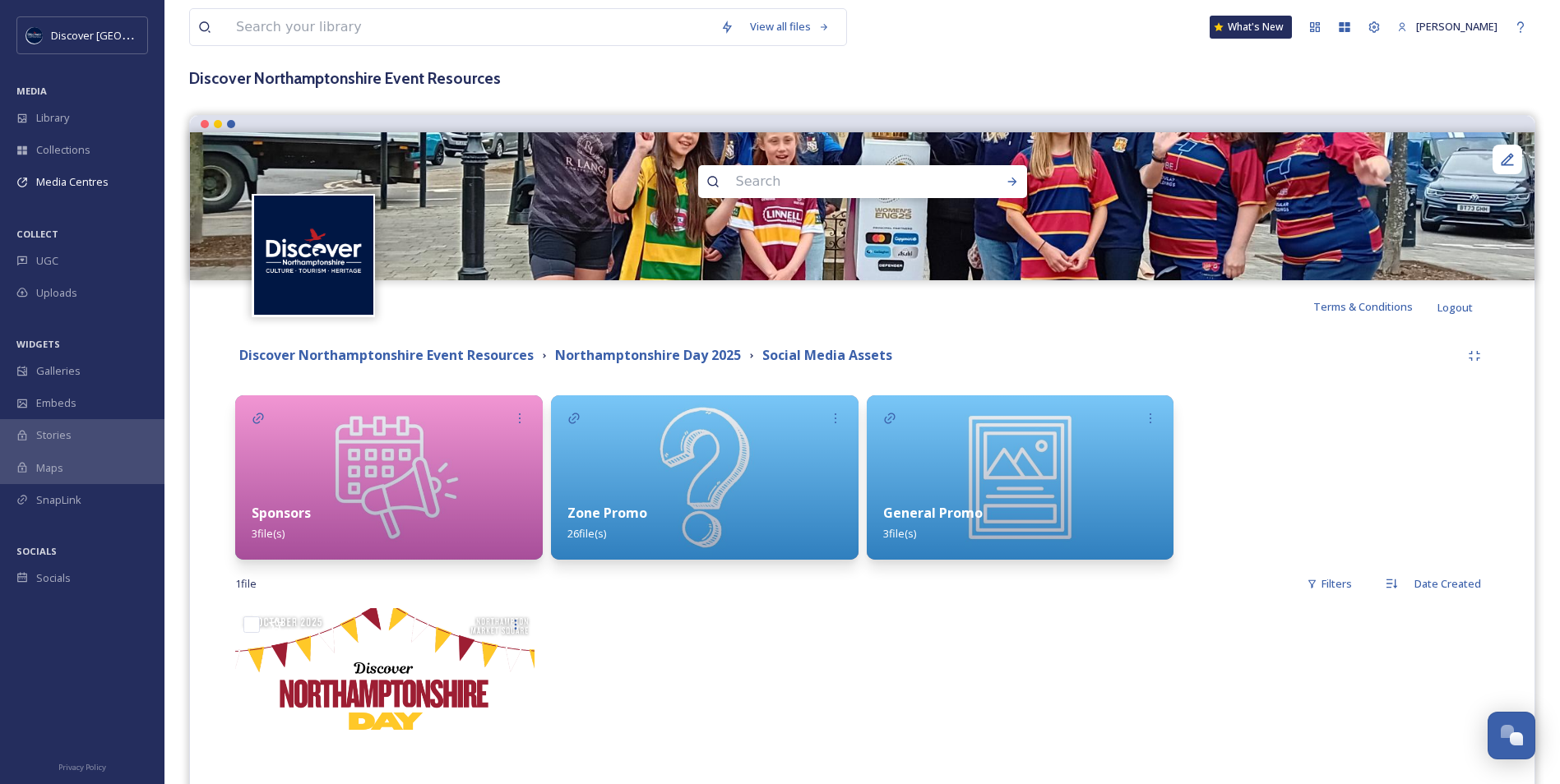
scroll to position [165, 0]
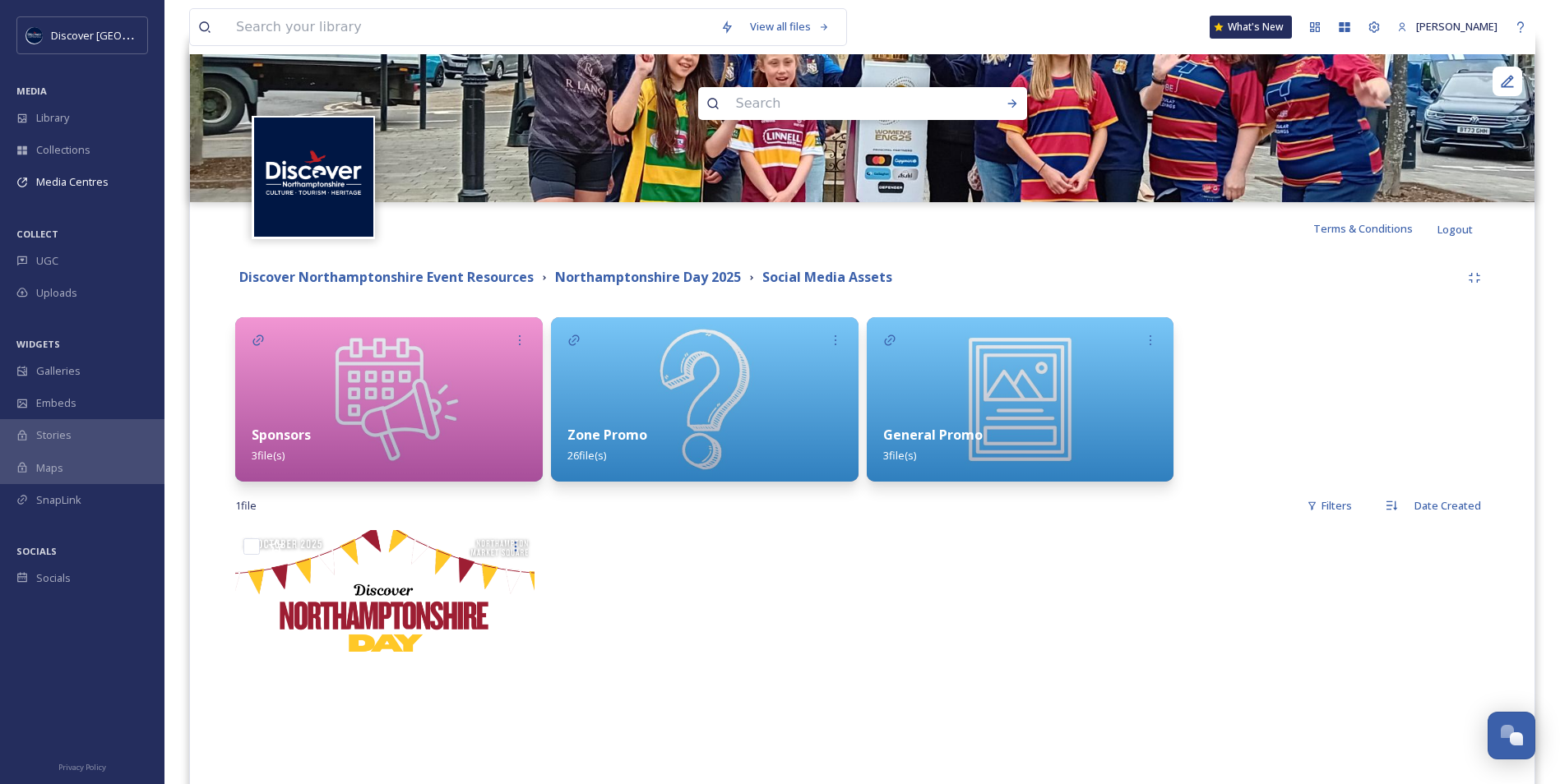
click at [941, 426] on strong "General Promo" at bounding box center [932, 434] width 99 height 18
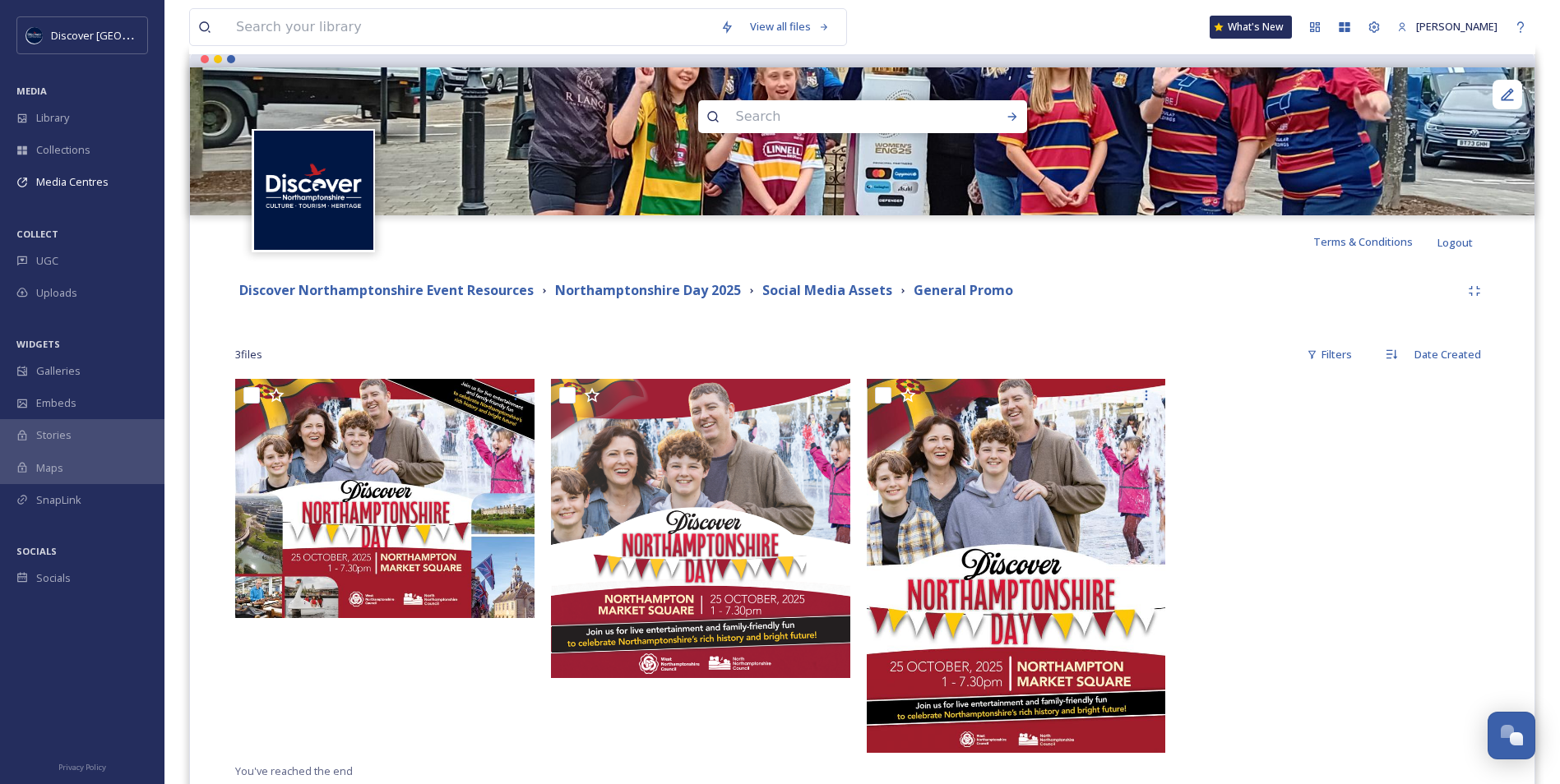
scroll to position [165, 0]
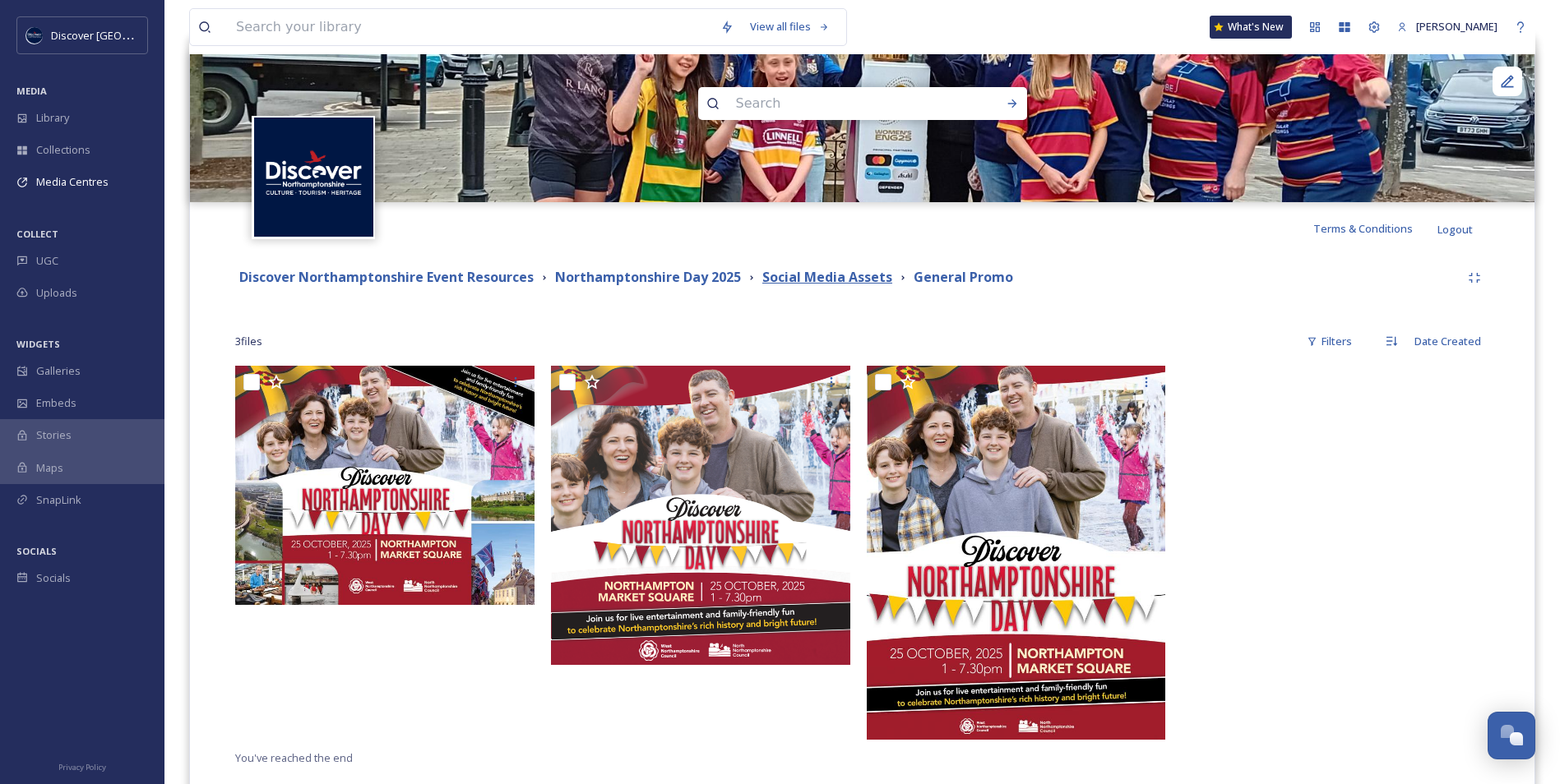
click at [816, 279] on strong "Social Media Assets" at bounding box center [827, 276] width 130 height 18
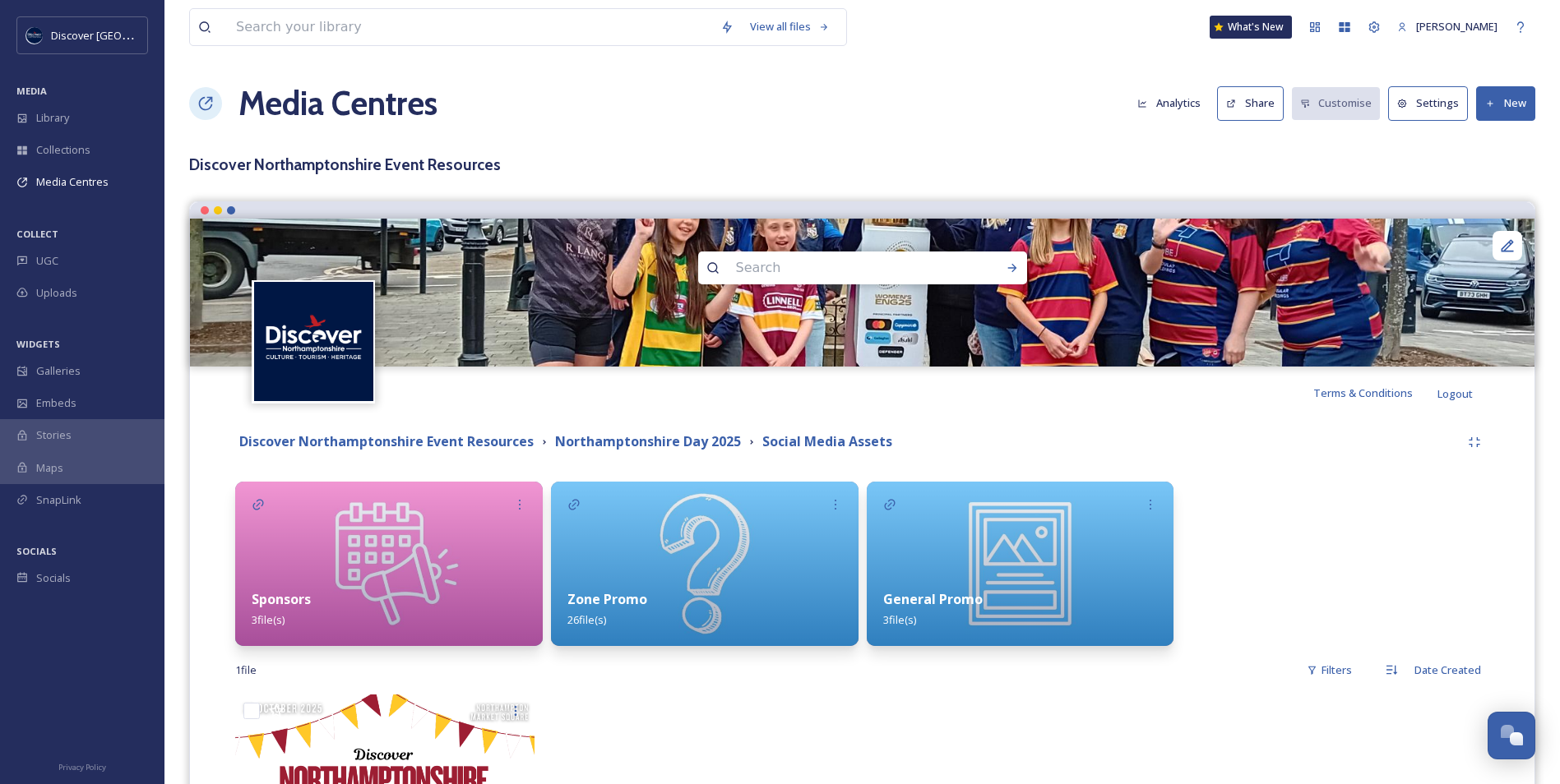
click at [427, 584] on div "Sponsors 3 file(s)" at bounding box center [389, 609] width 308 height 73
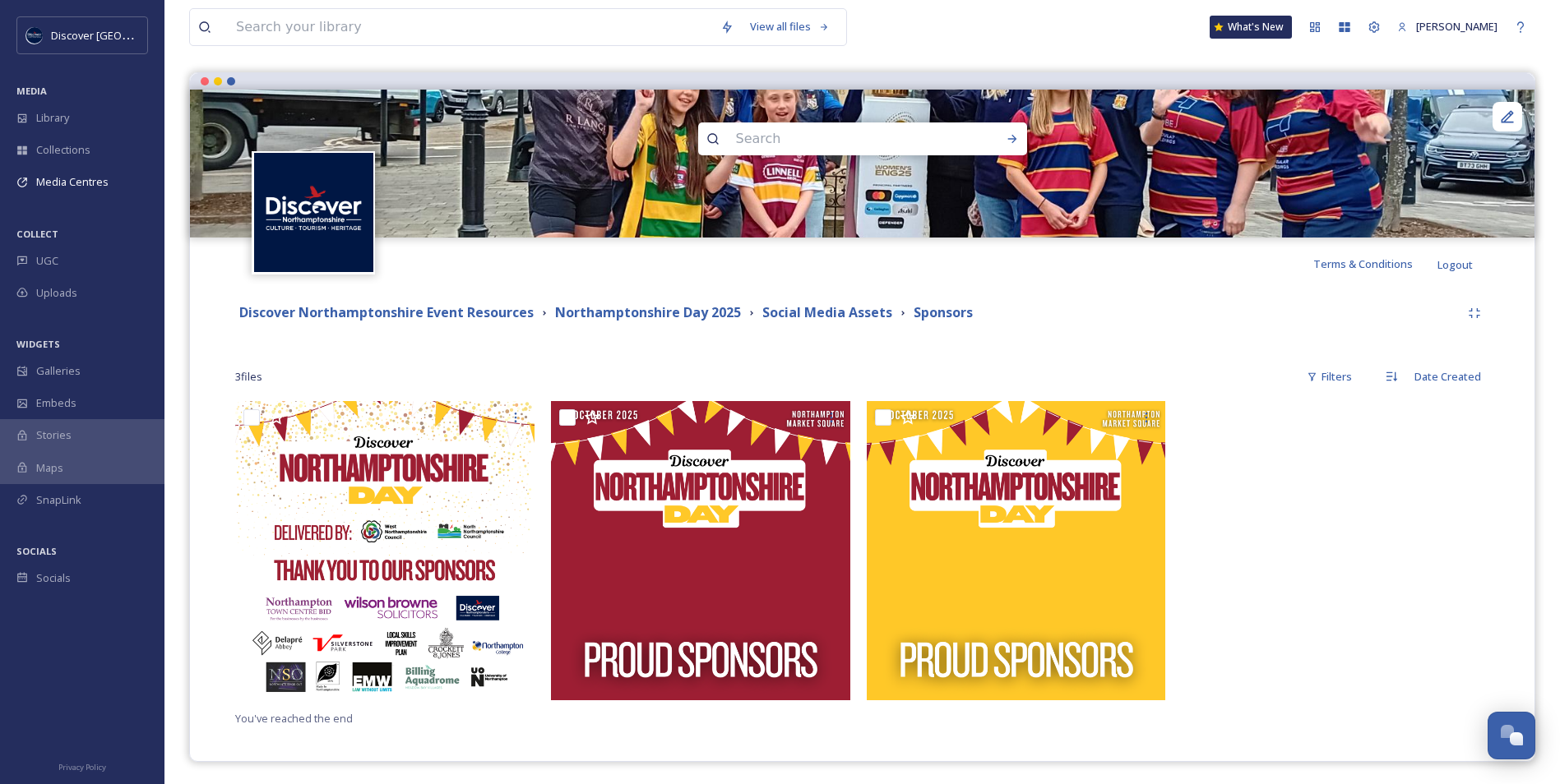
scroll to position [132, 0]
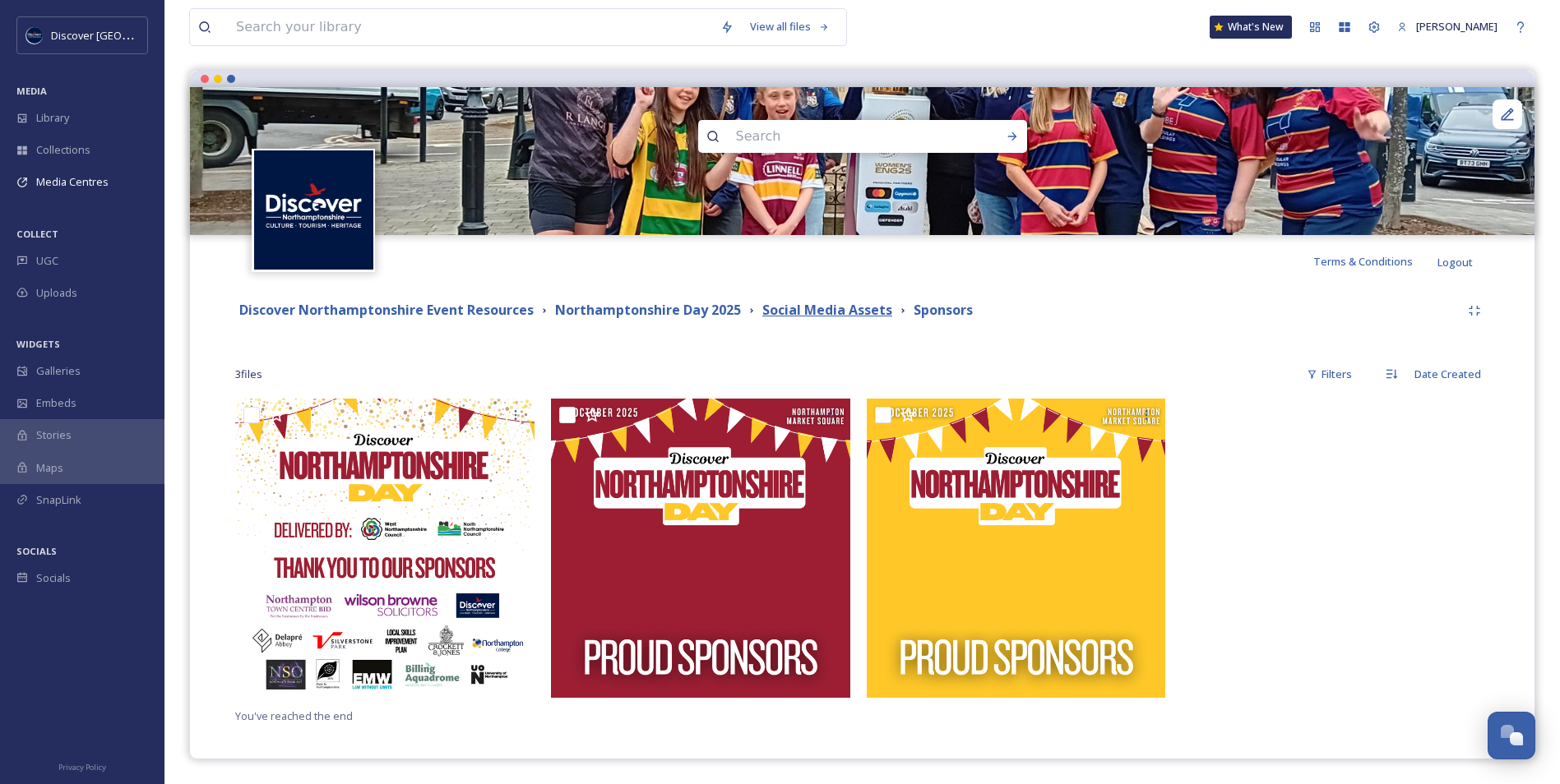
click at [795, 315] on strong "Social Media Assets" at bounding box center [827, 309] width 130 height 18
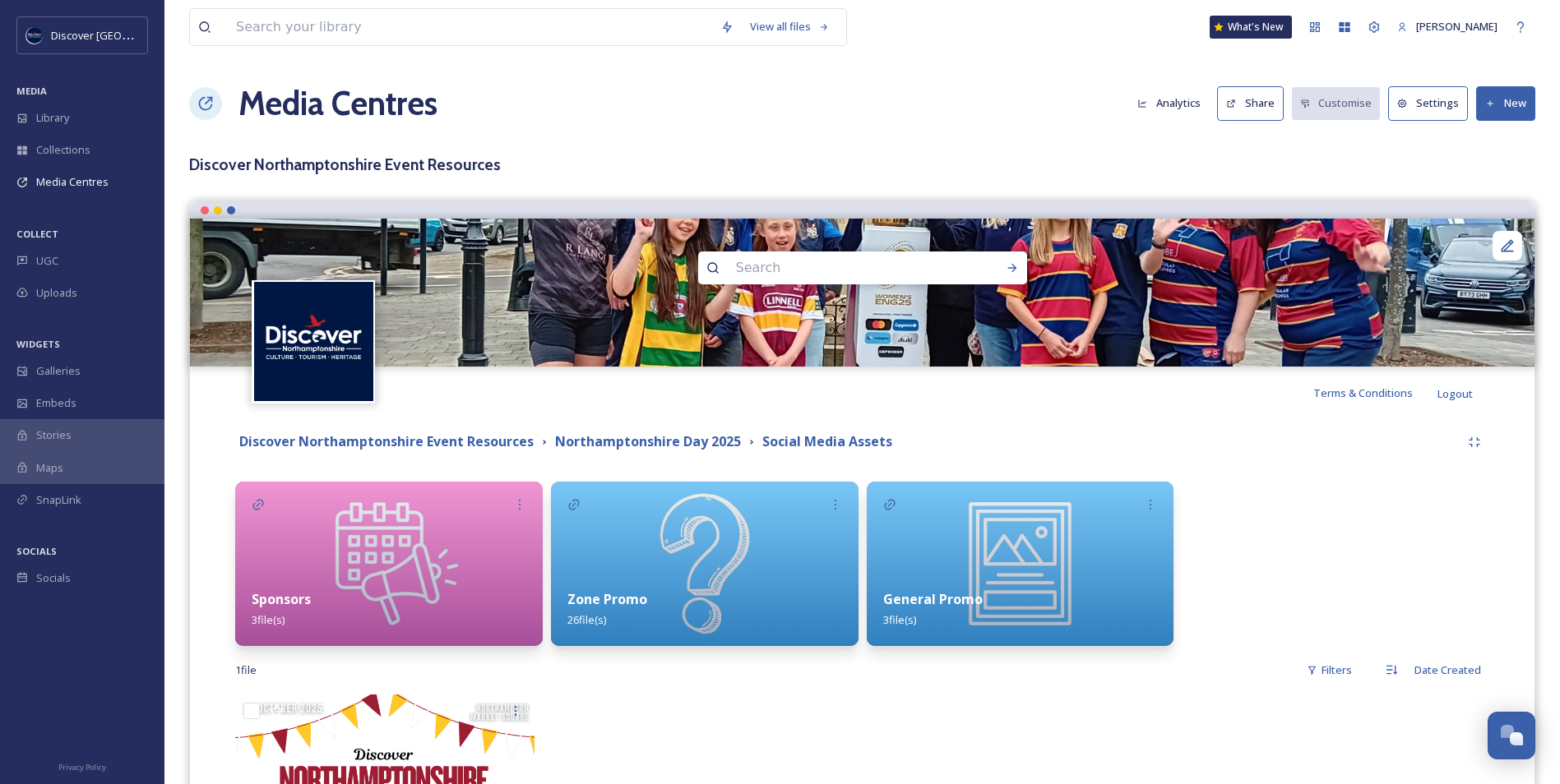
click at [664, 542] on img at bounding box center [704, 564] width 308 height 165
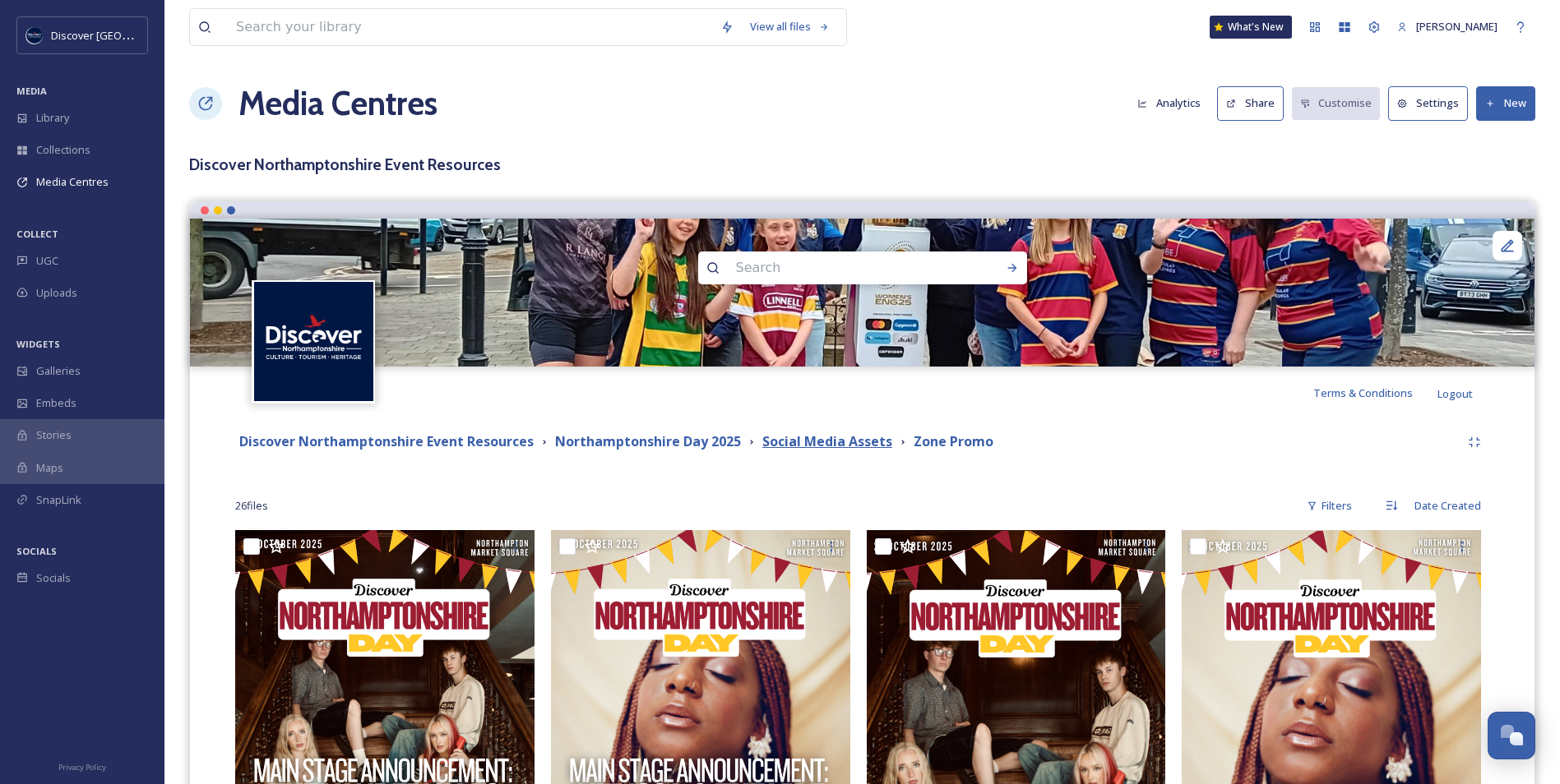
click at [788, 447] on strong "Social Media Assets" at bounding box center [827, 441] width 130 height 18
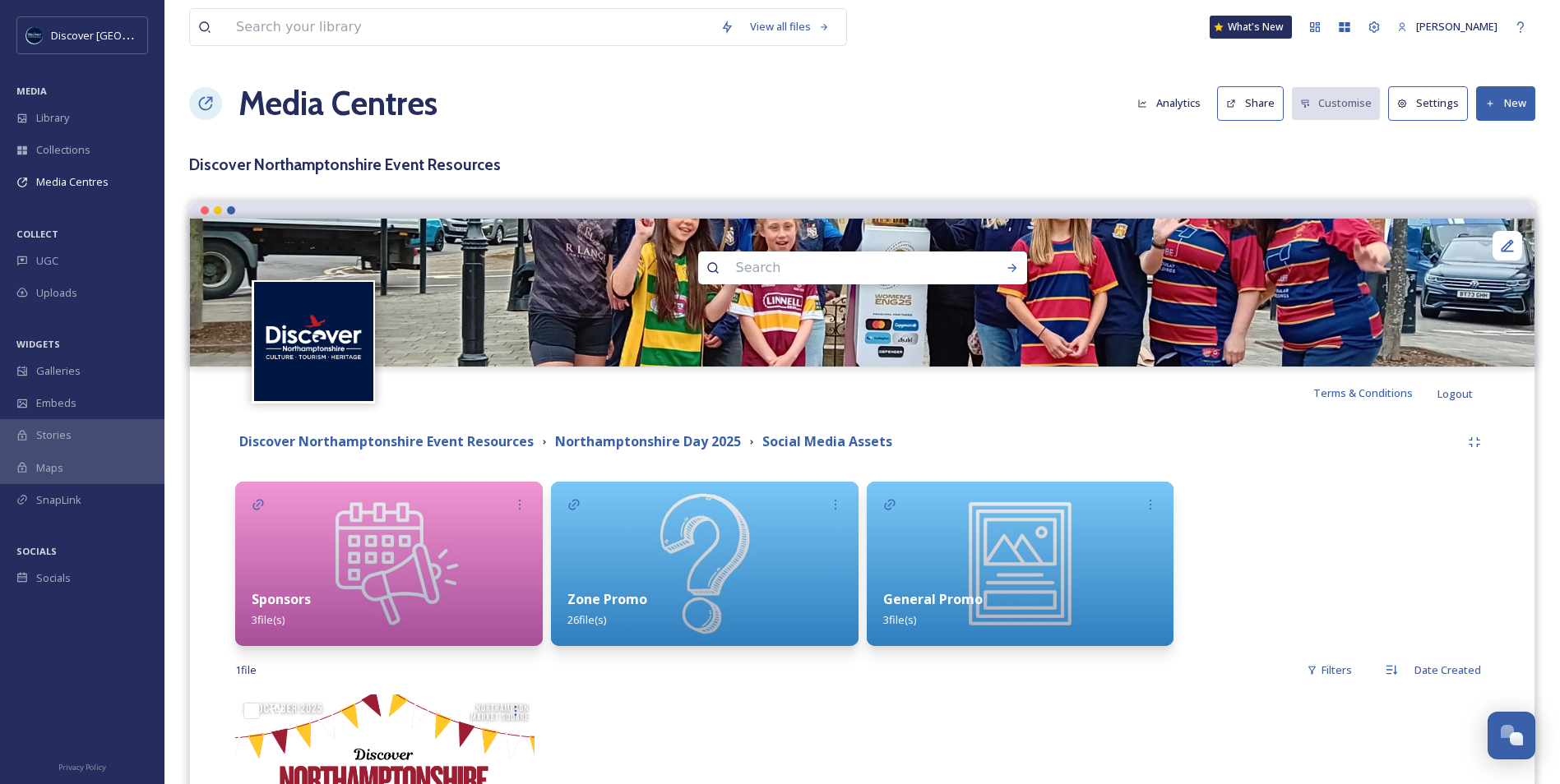
click at [969, 570] on img at bounding box center [1020, 564] width 308 height 165
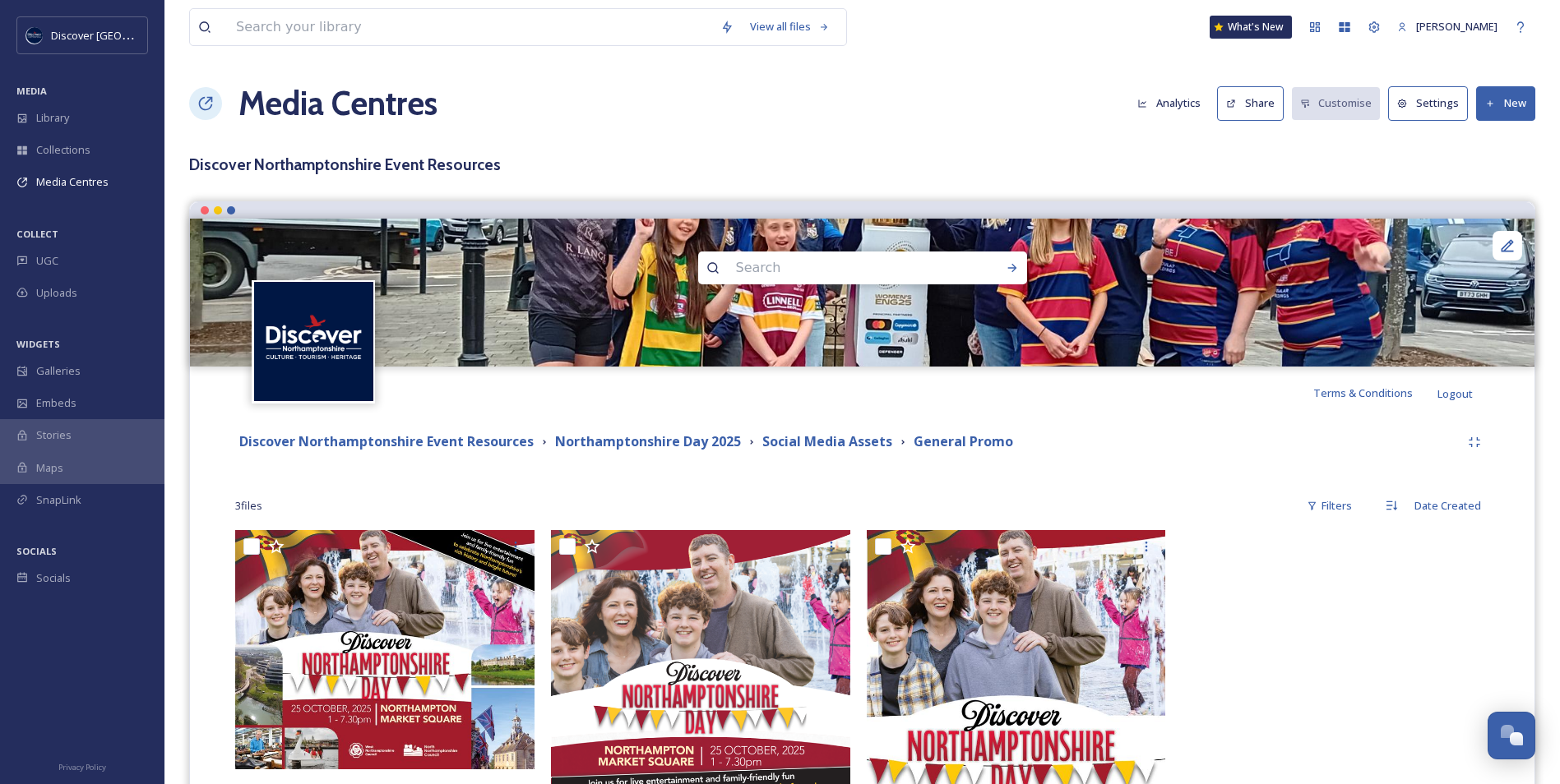
click at [1489, 111] on button "New" at bounding box center [1506, 104] width 59 height 34
click at [1494, 138] on span "Add Files" at bounding box center [1495, 142] width 44 height 15
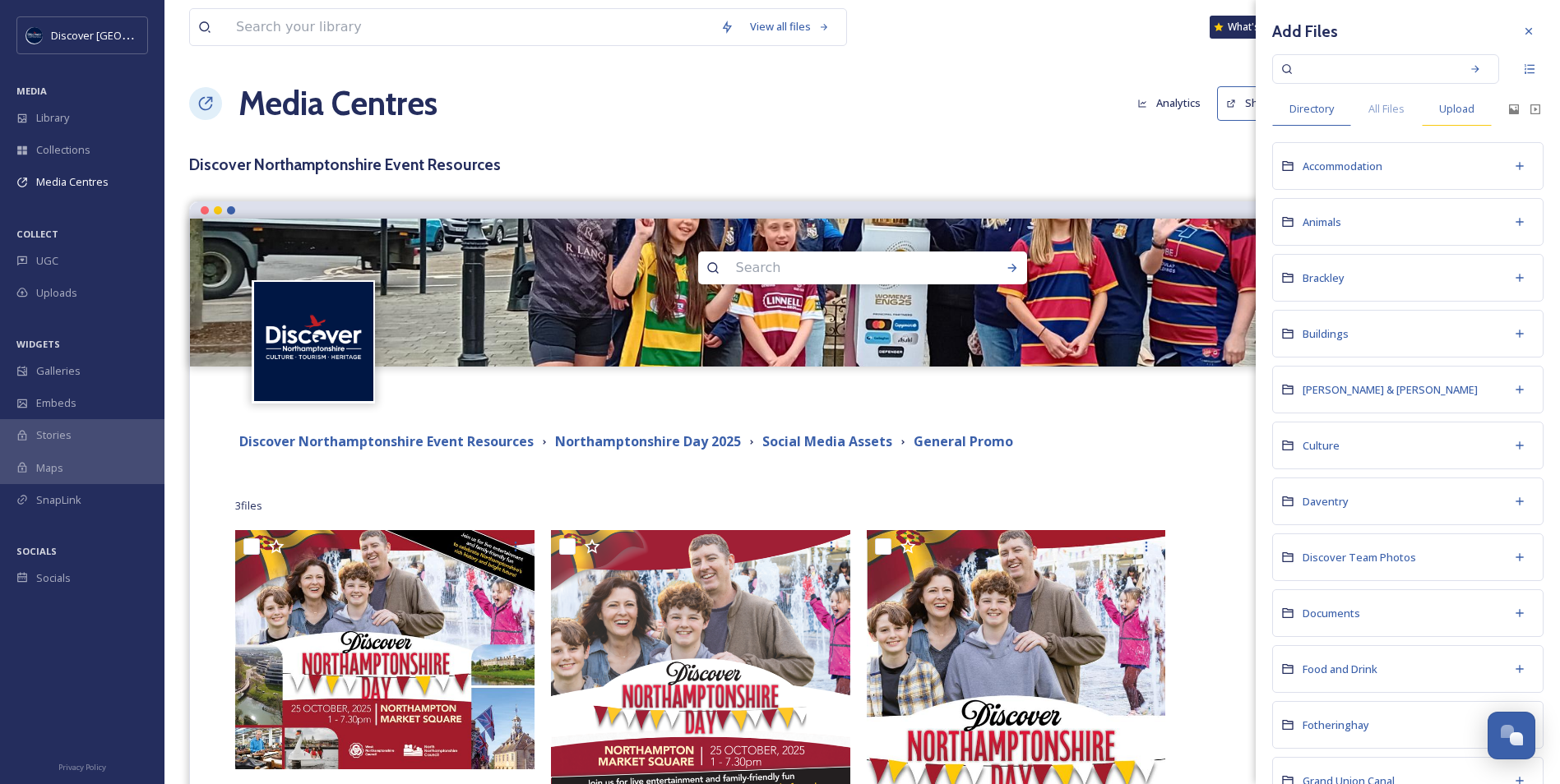
click at [1464, 103] on span "Upload" at bounding box center [1456, 109] width 36 height 15
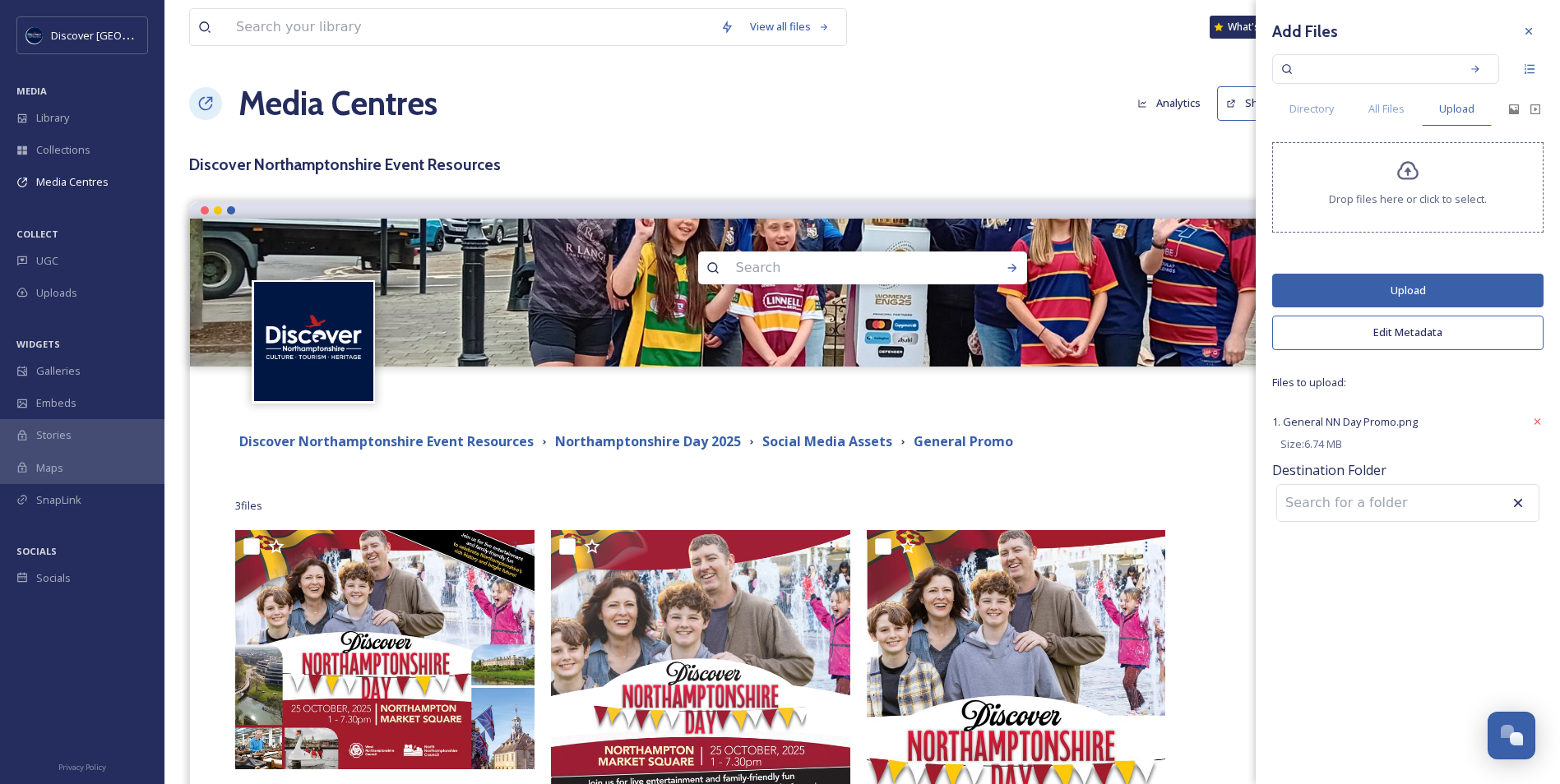
click at [1410, 286] on button "Upload" at bounding box center [1407, 290] width 271 height 34
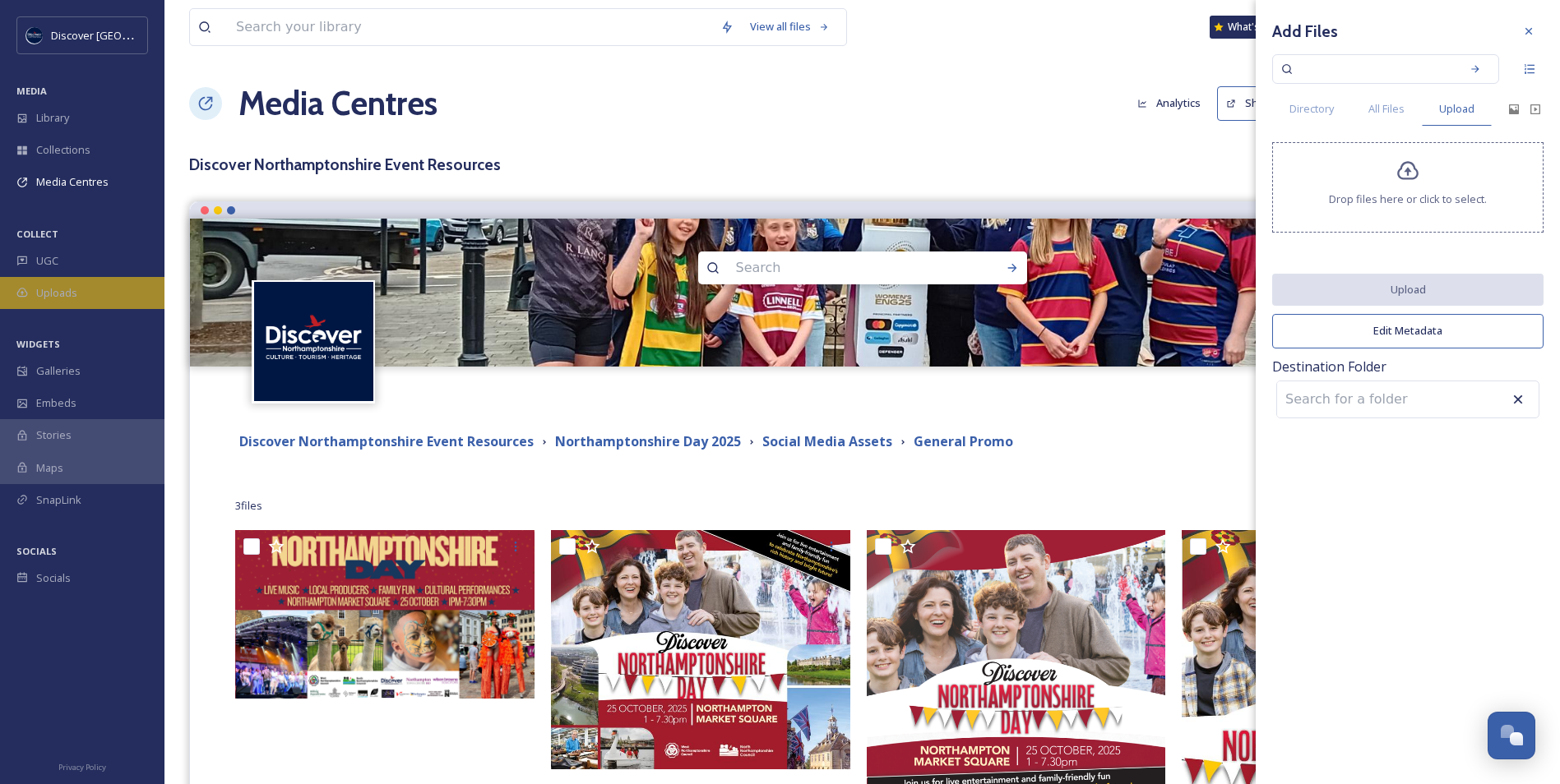
click at [68, 283] on div "Uploads" at bounding box center [82, 293] width 165 height 32
